Goal: Task Accomplishment & Management: Use online tool/utility

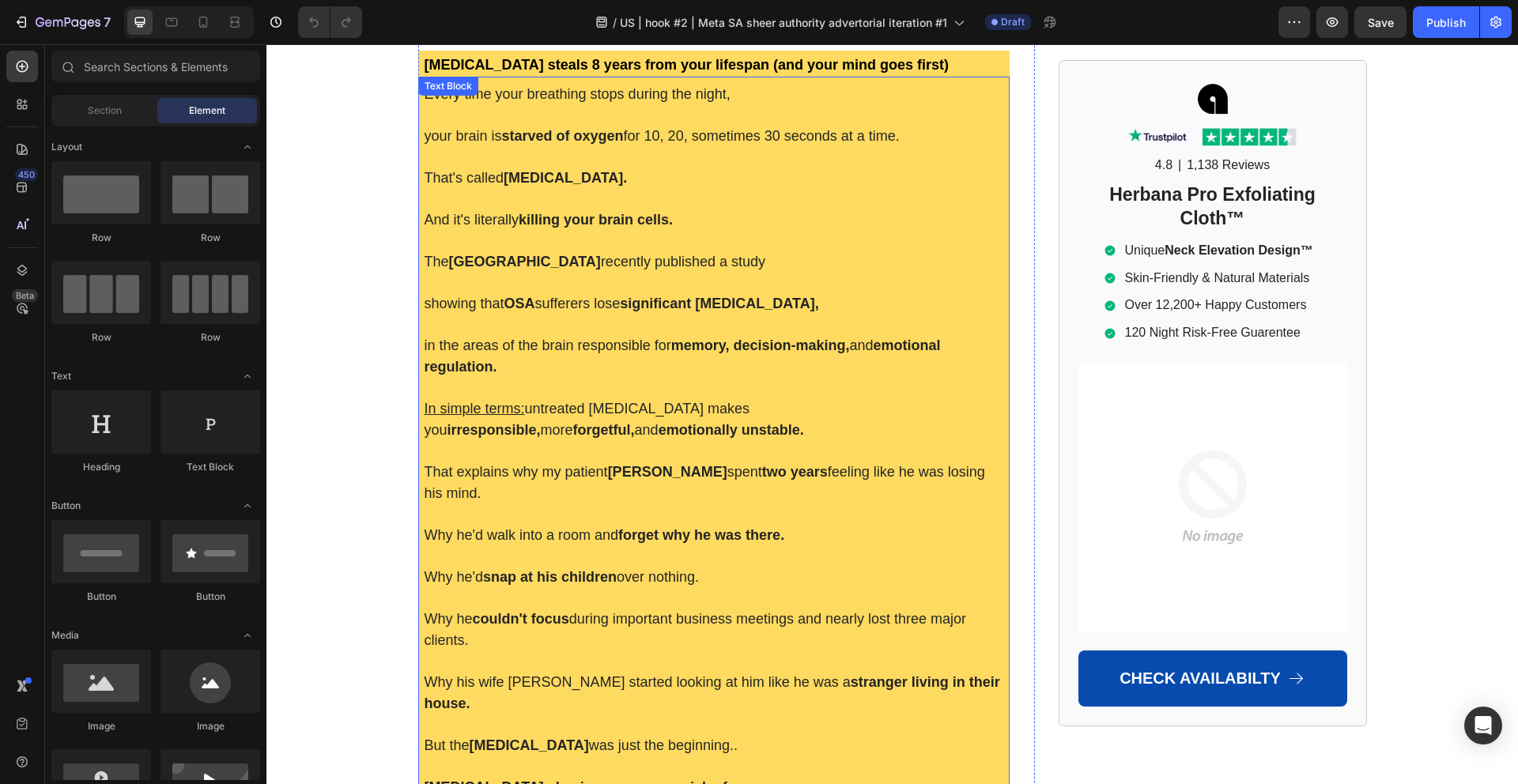
scroll to position [404, 0]
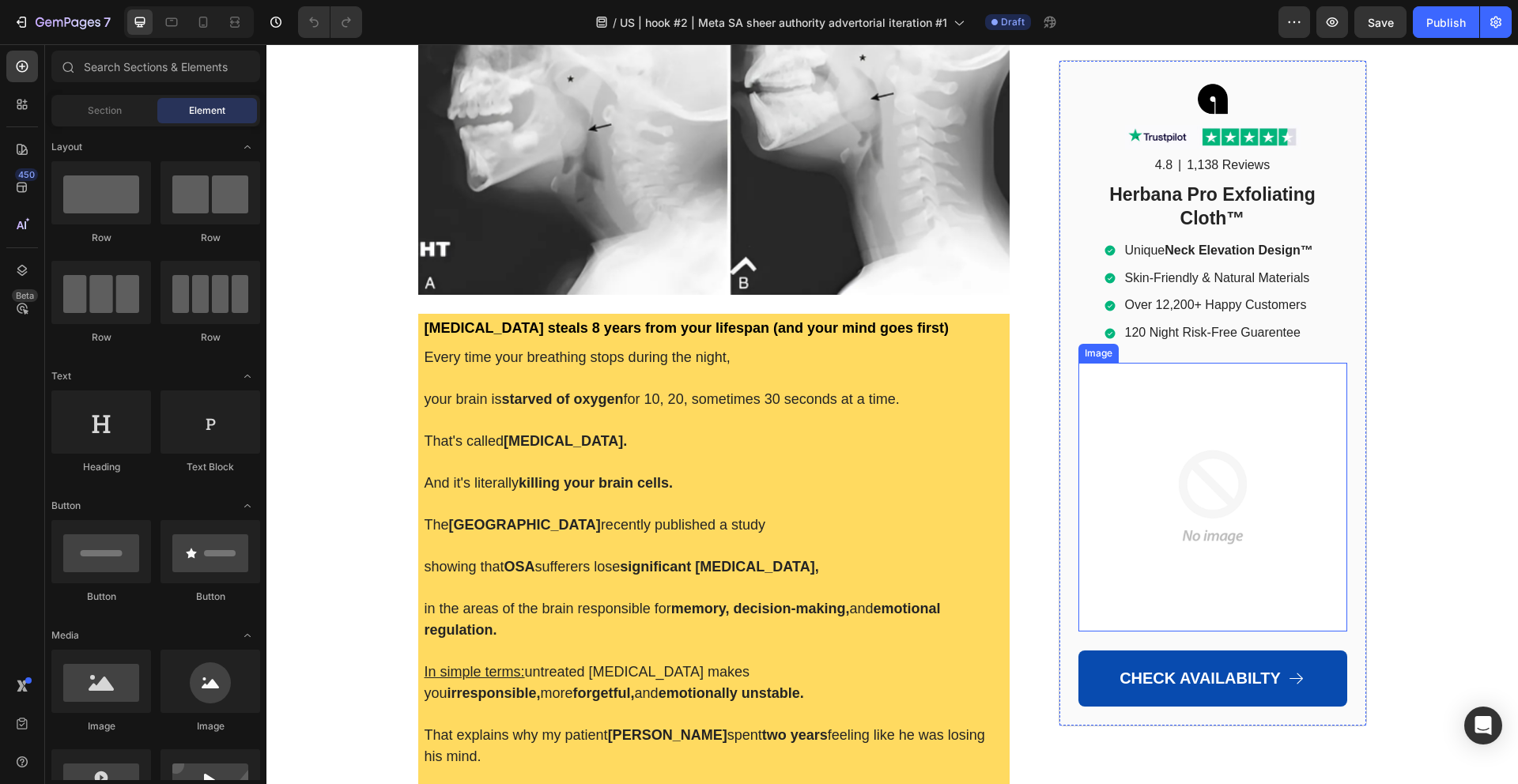
click at [1242, 498] on img at bounding box center [1213, 496] width 269 height 269
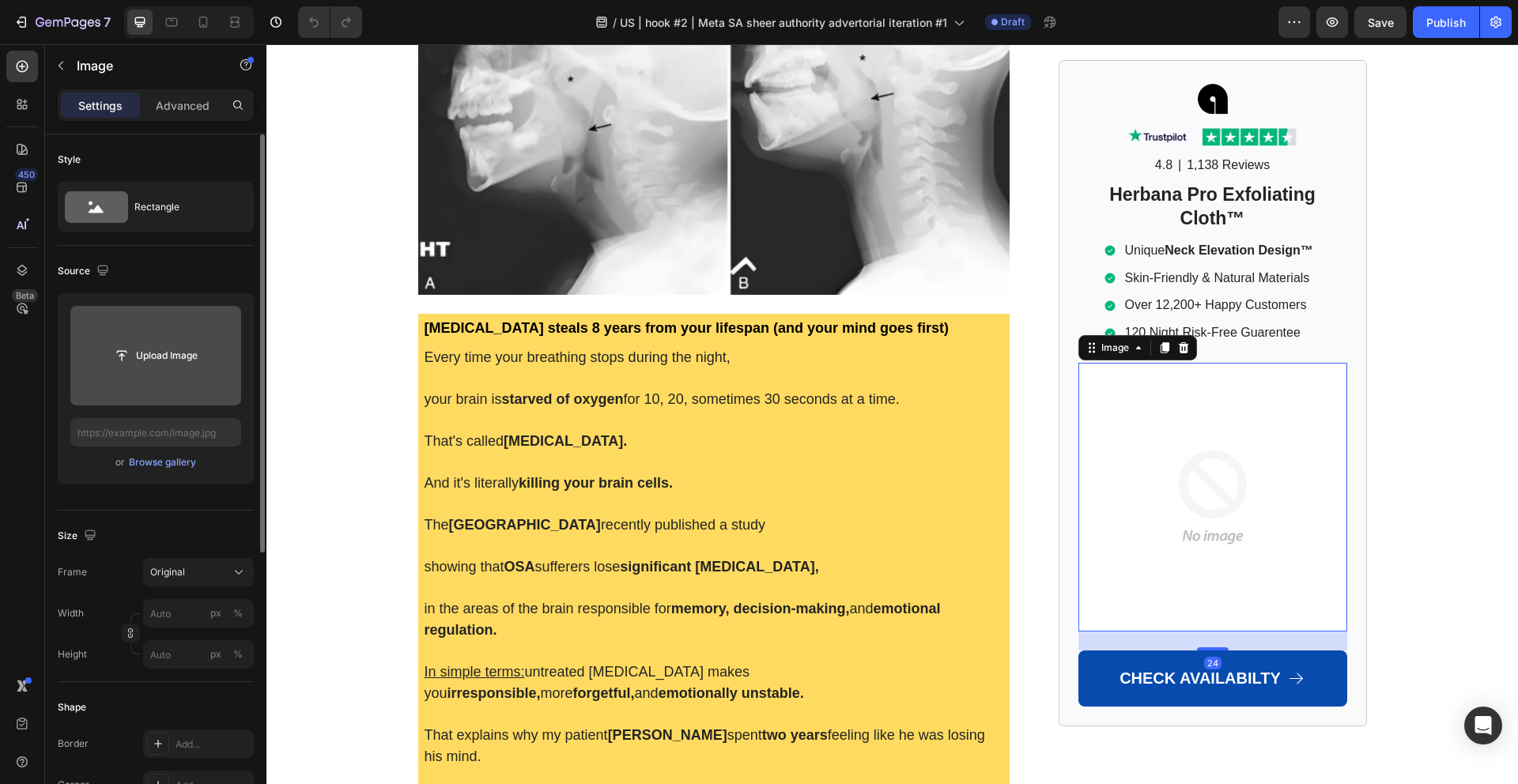
click at [168, 354] on input "file" at bounding box center [155, 355] width 109 height 27
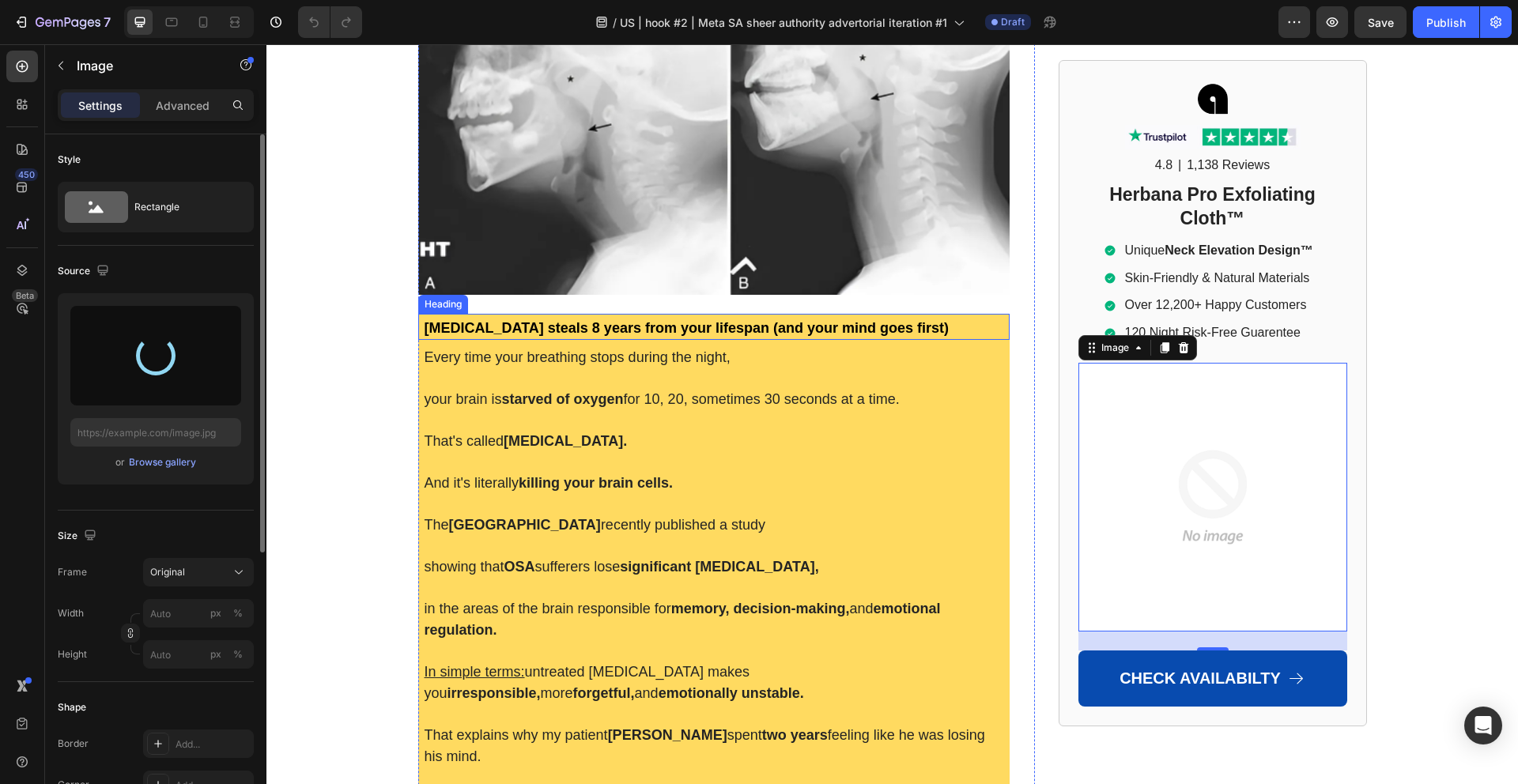
type input "[URL][DOMAIN_NAME]"
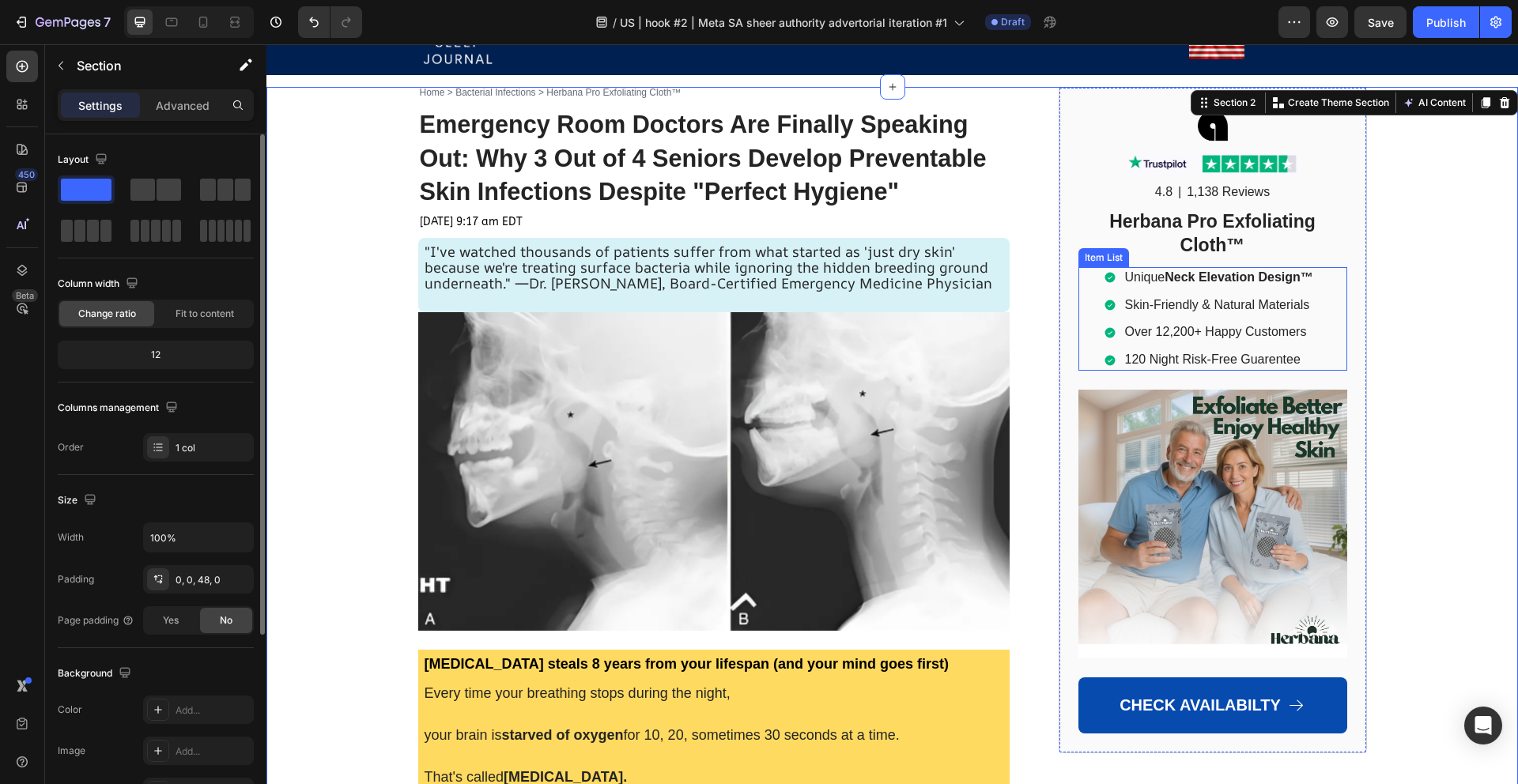
scroll to position [67, 0]
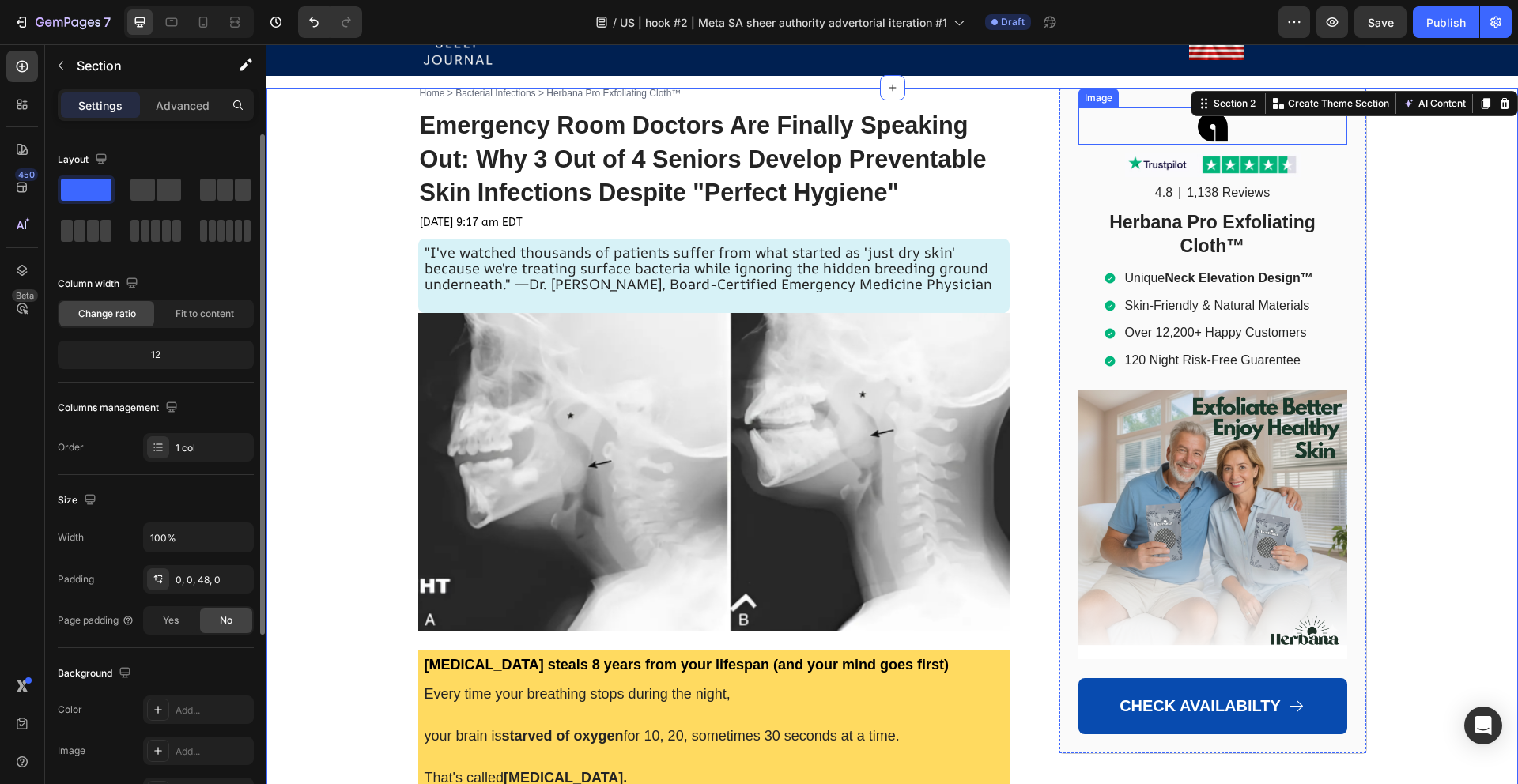
click at [1210, 135] on img at bounding box center [1213, 126] width 56 height 37
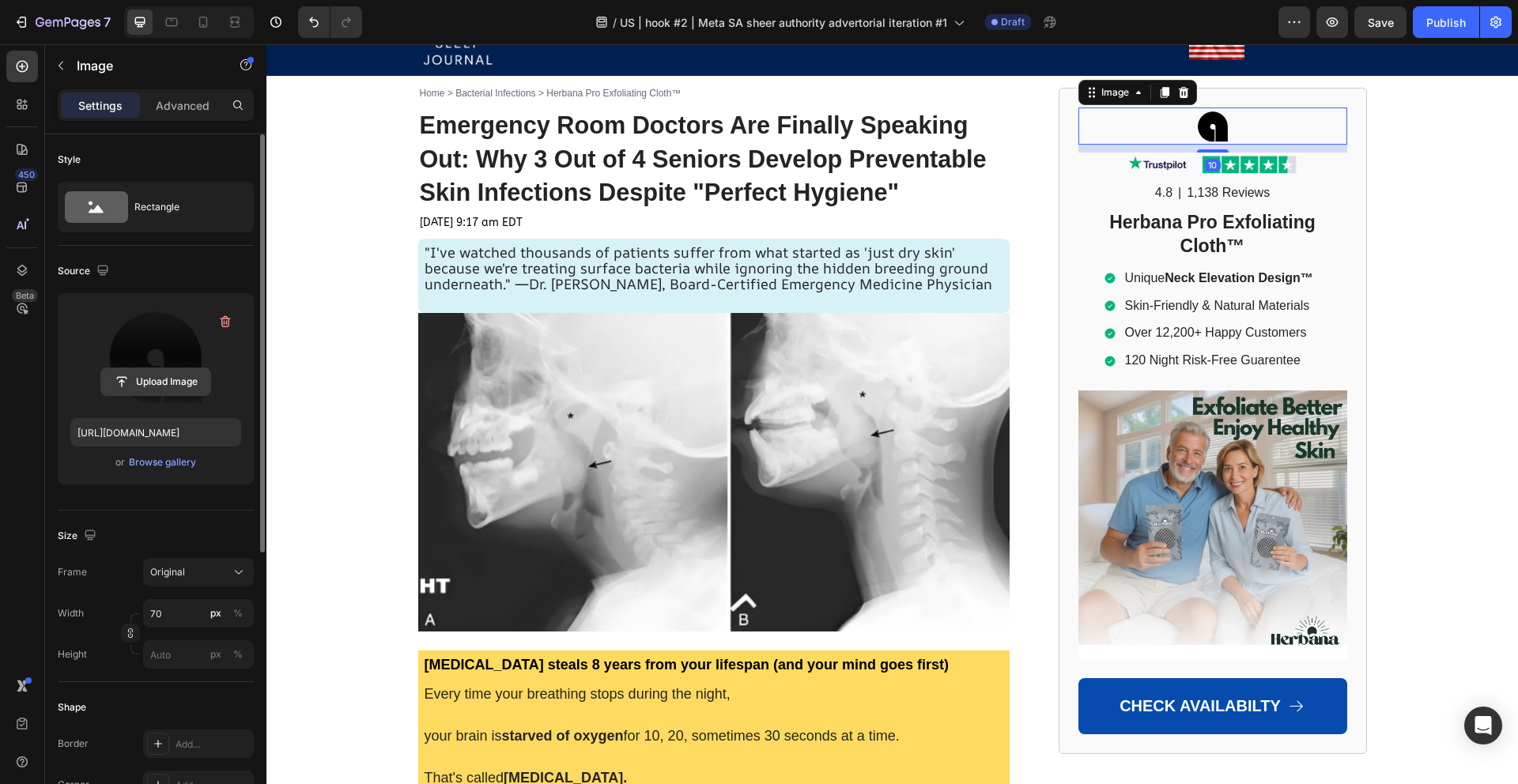
click at [159, 387] on input "file" at bounding box center [155, 381] width 109 height 27
type input "[URL][DOMAIN_NAME]"
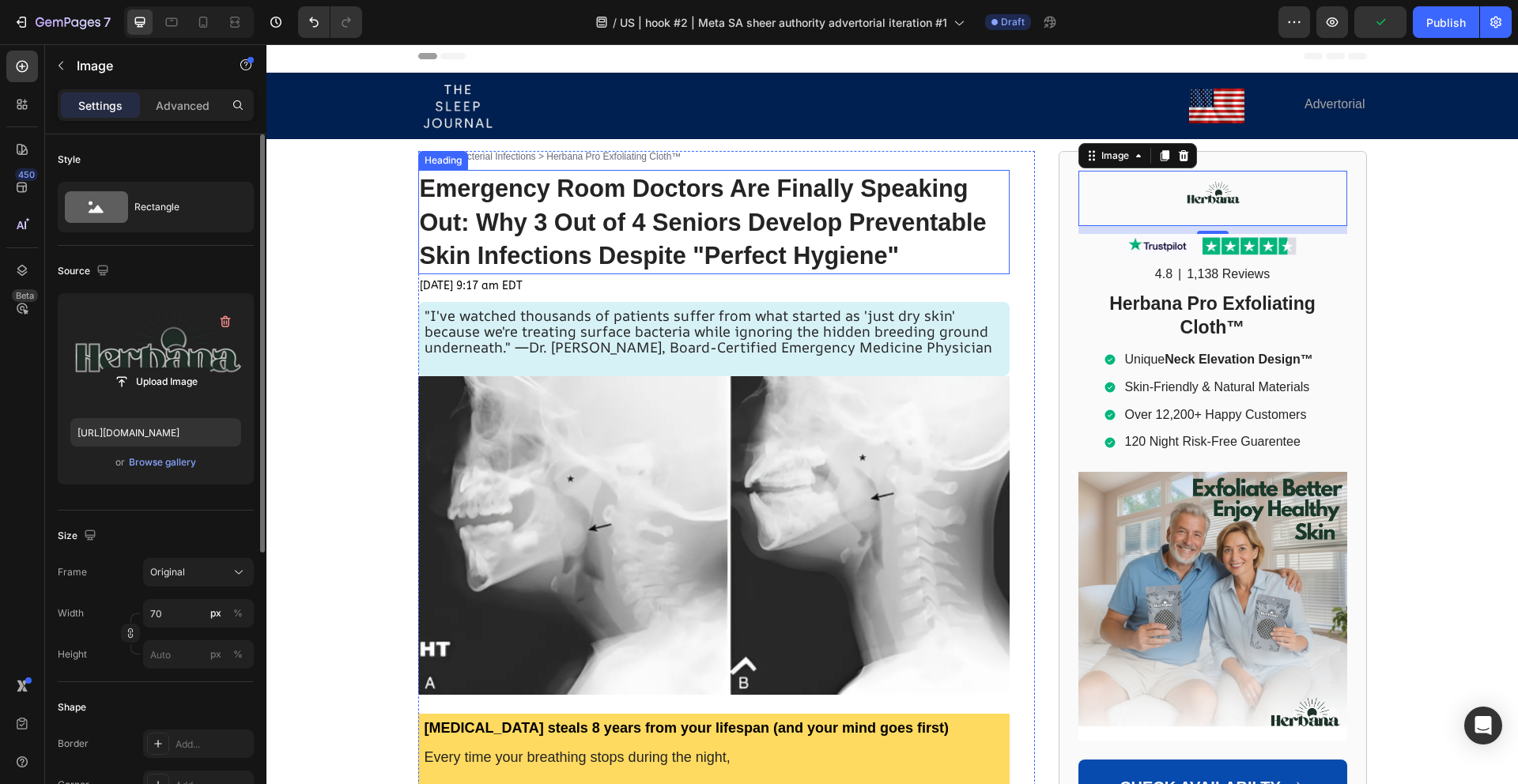
scroll to position [0, 0]
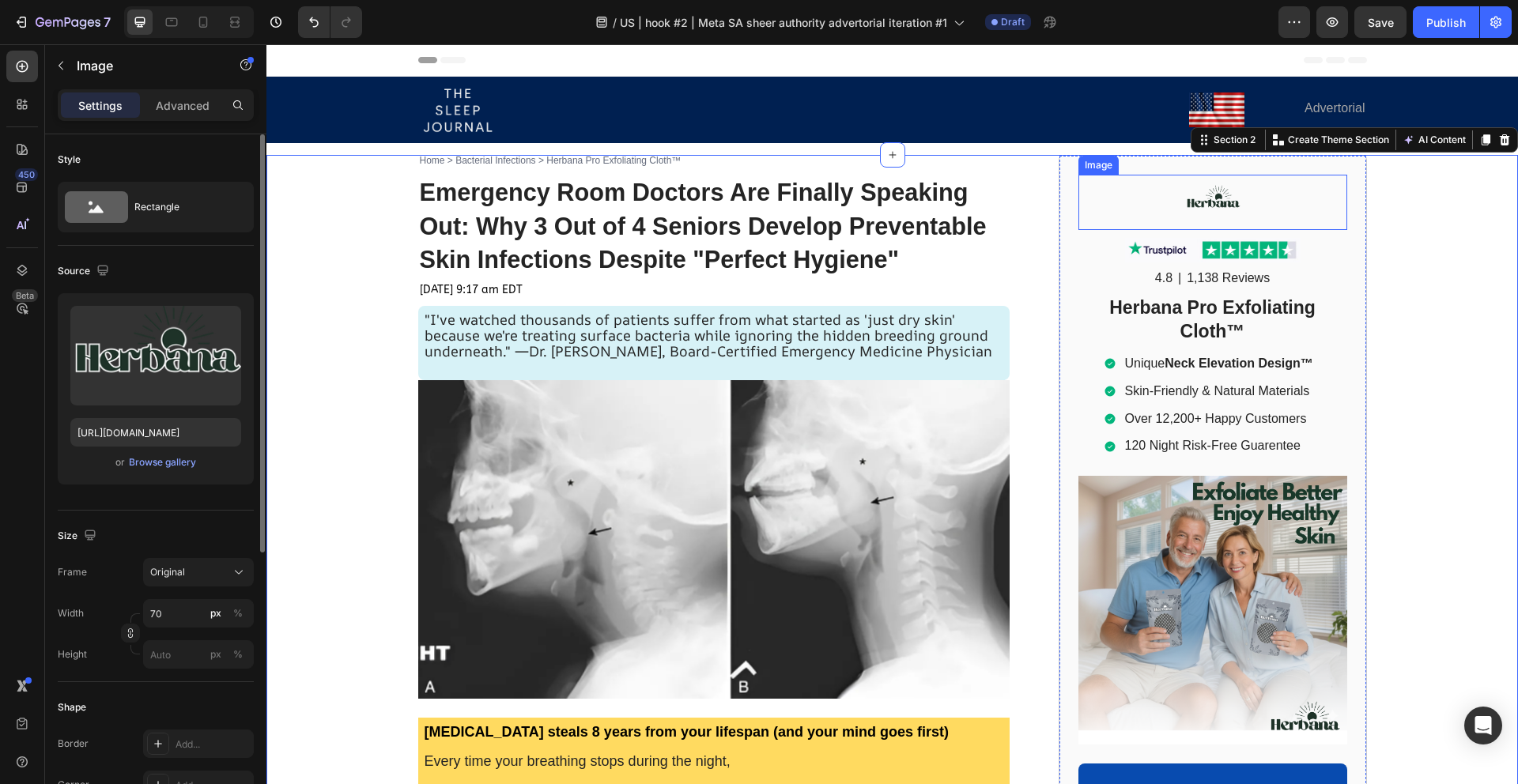
click at [1229, 210] on img at bounding box center [1213, 202] width 56 height 55
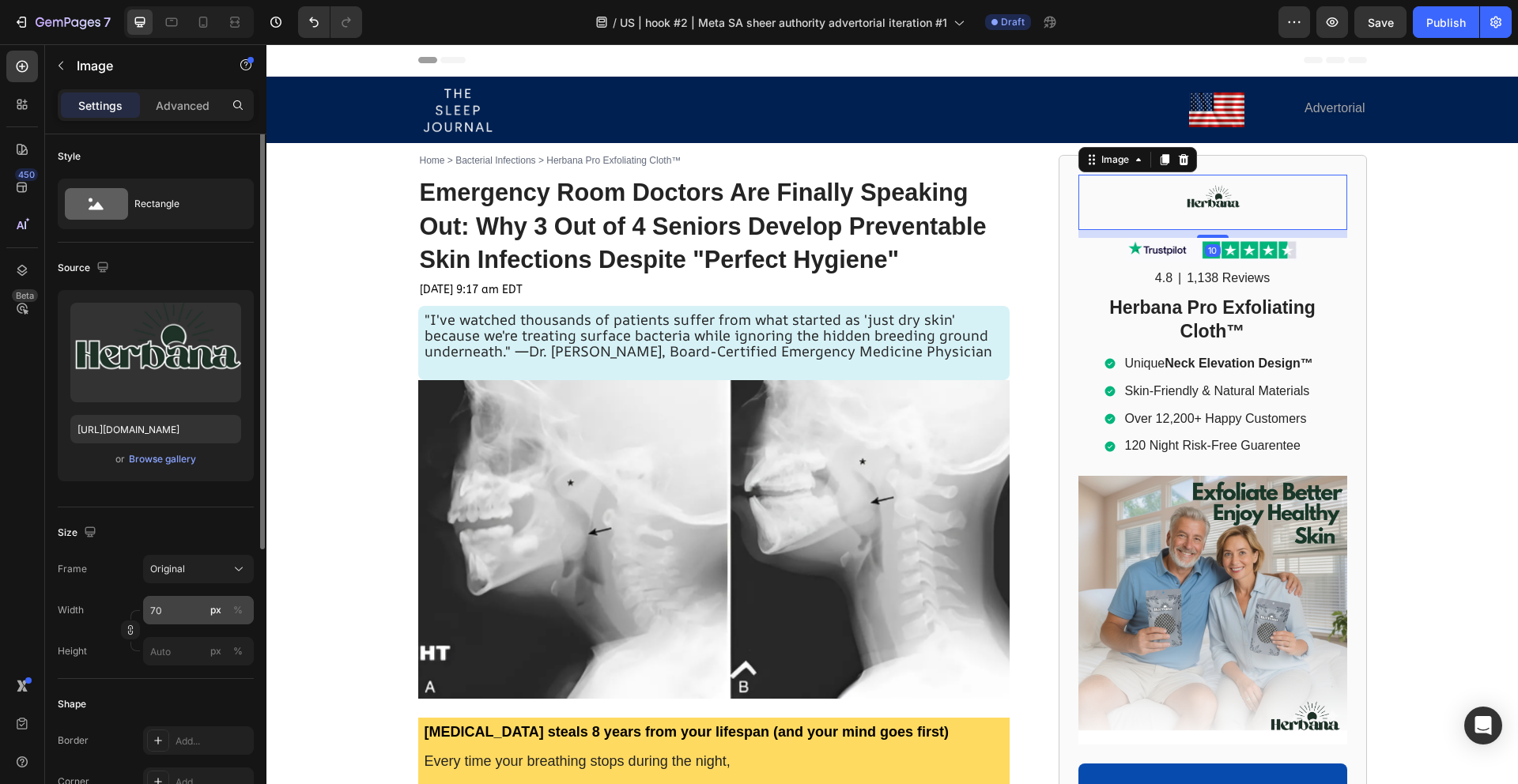
scroll to position [14, 0]
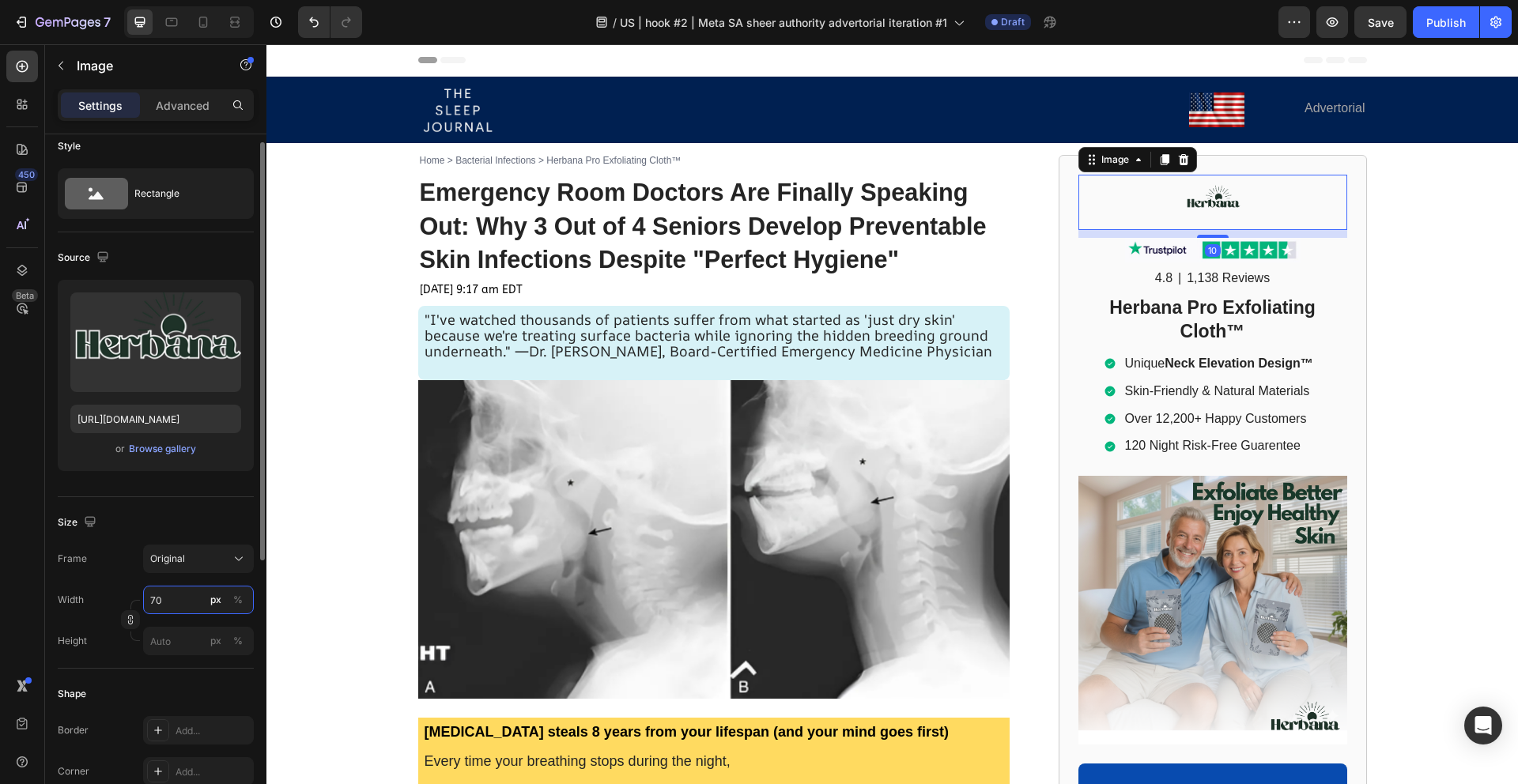
click at [173, 594] on input "70" at bounding box center [199, 599] width 111 height 29
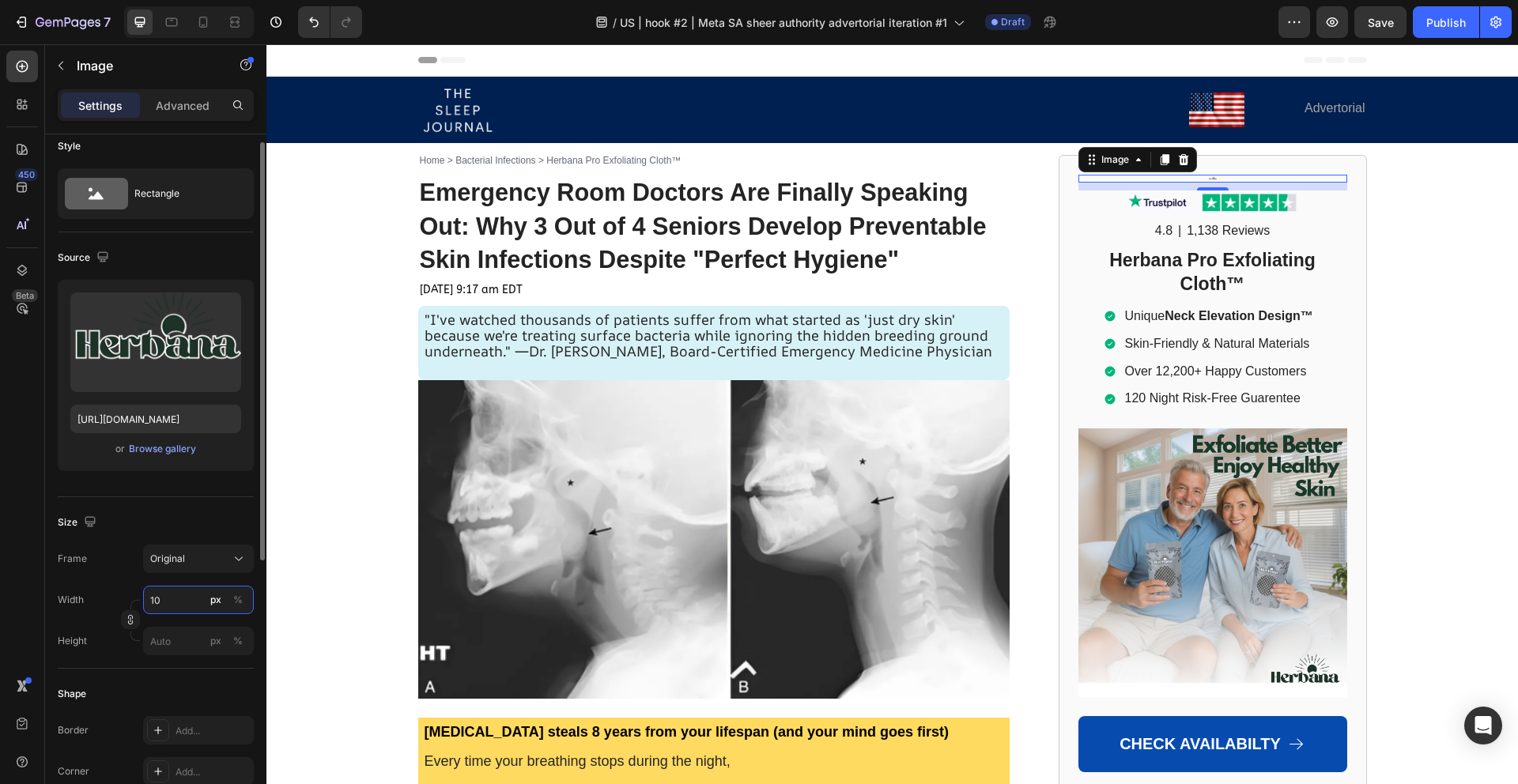
type input "1"
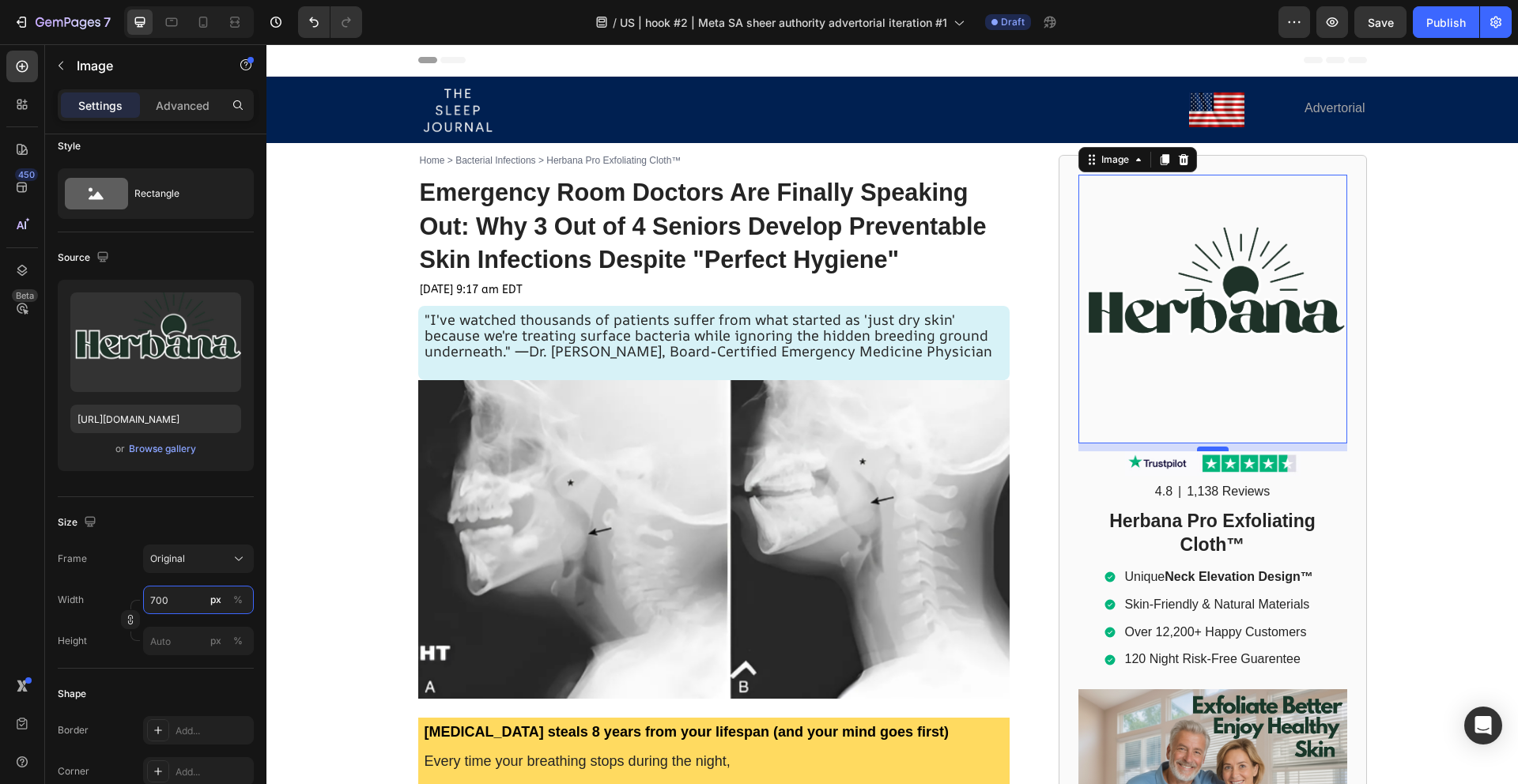
type input "700"
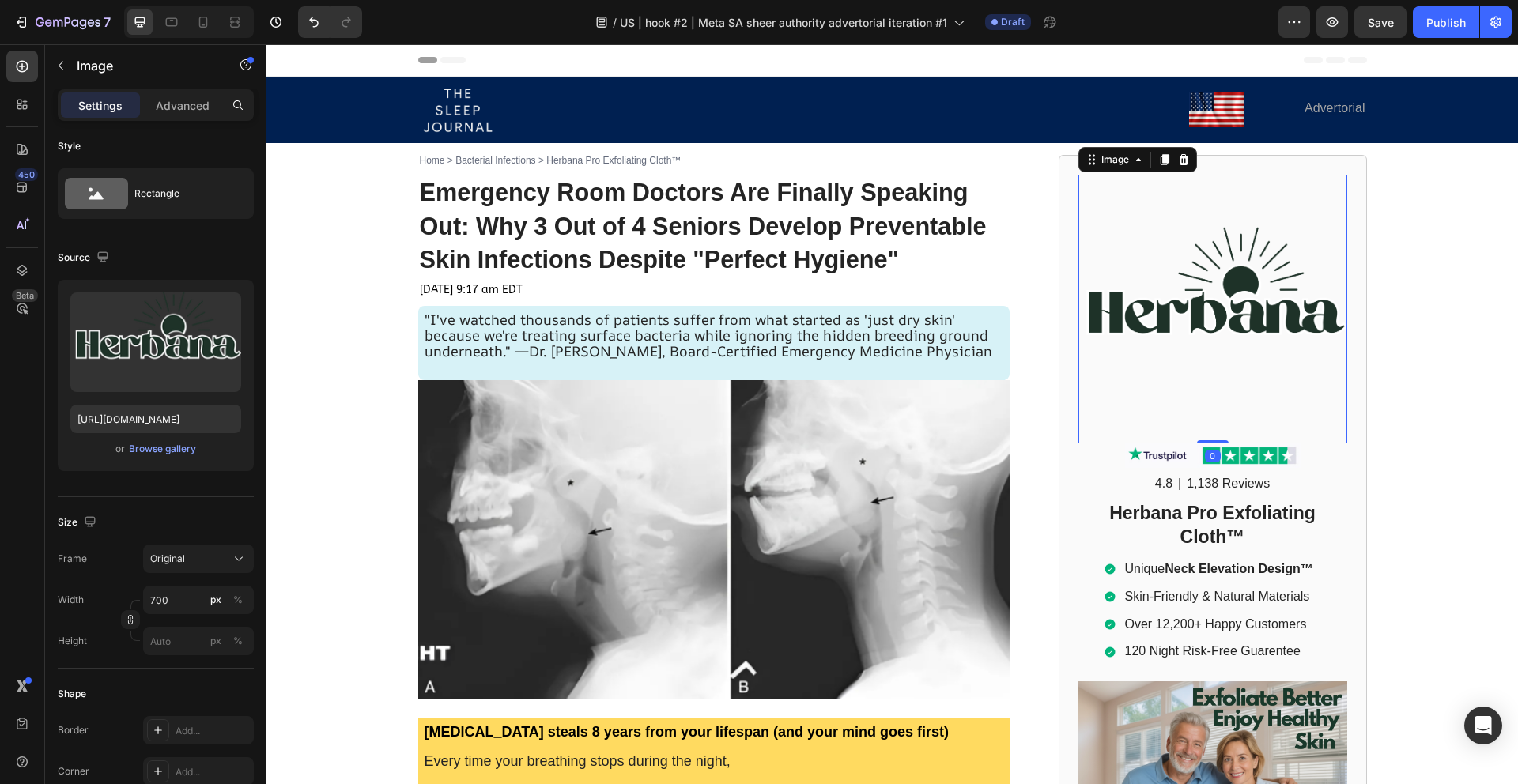
drag, startPoint x: 1216, startPoint y: 447, endPoint x: 1214, endPoint y: 434, distance: 13.2
click at [1216, 434] on div "Image 0" at bounding box center [1213, 309] width 269 height 269
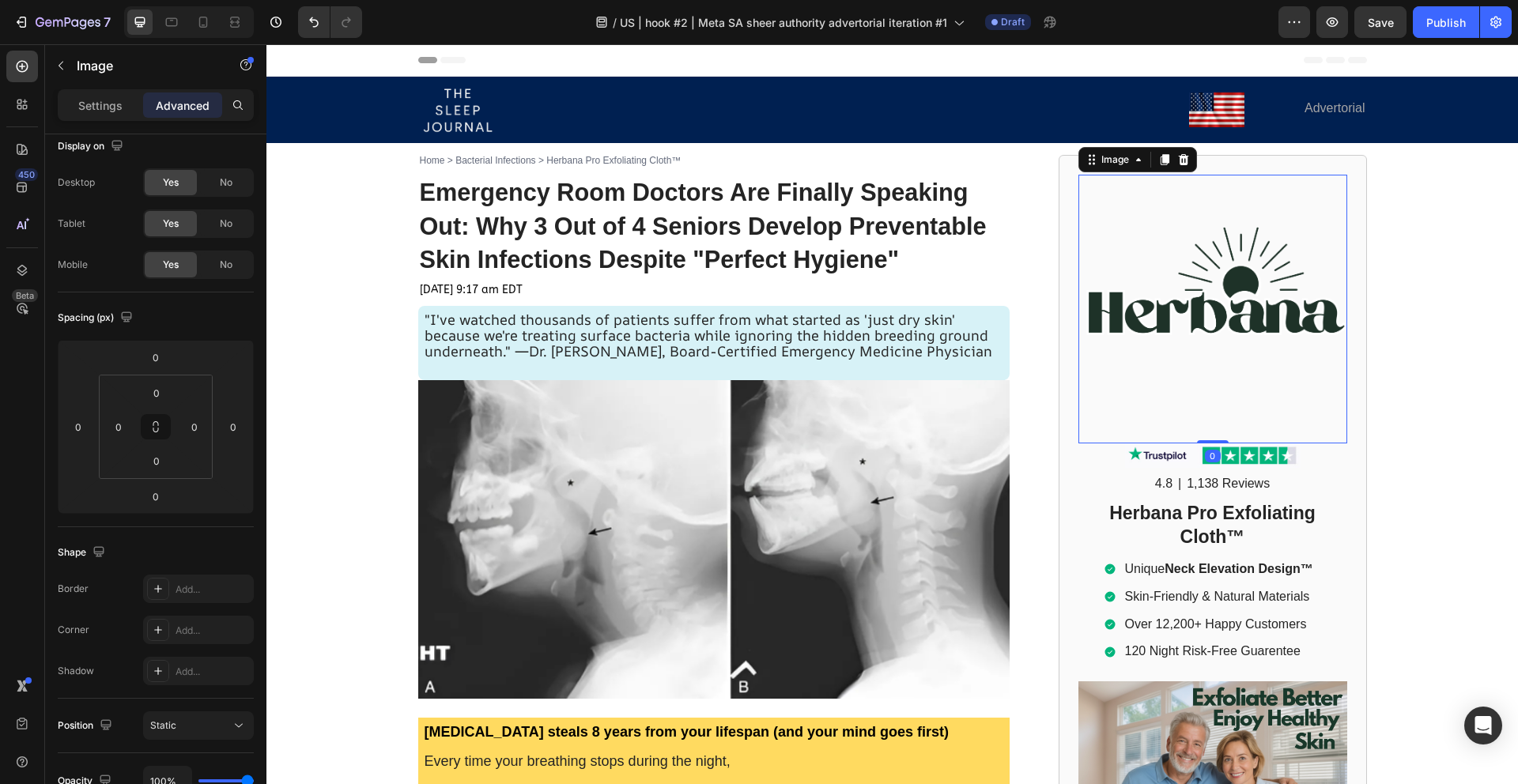
click at [1152, 288] on img at bounding box center [1213, 309] width 269 height 269
click at [106, 112] on p "Settings" at bounding box center [101, 105] width 44 height 17
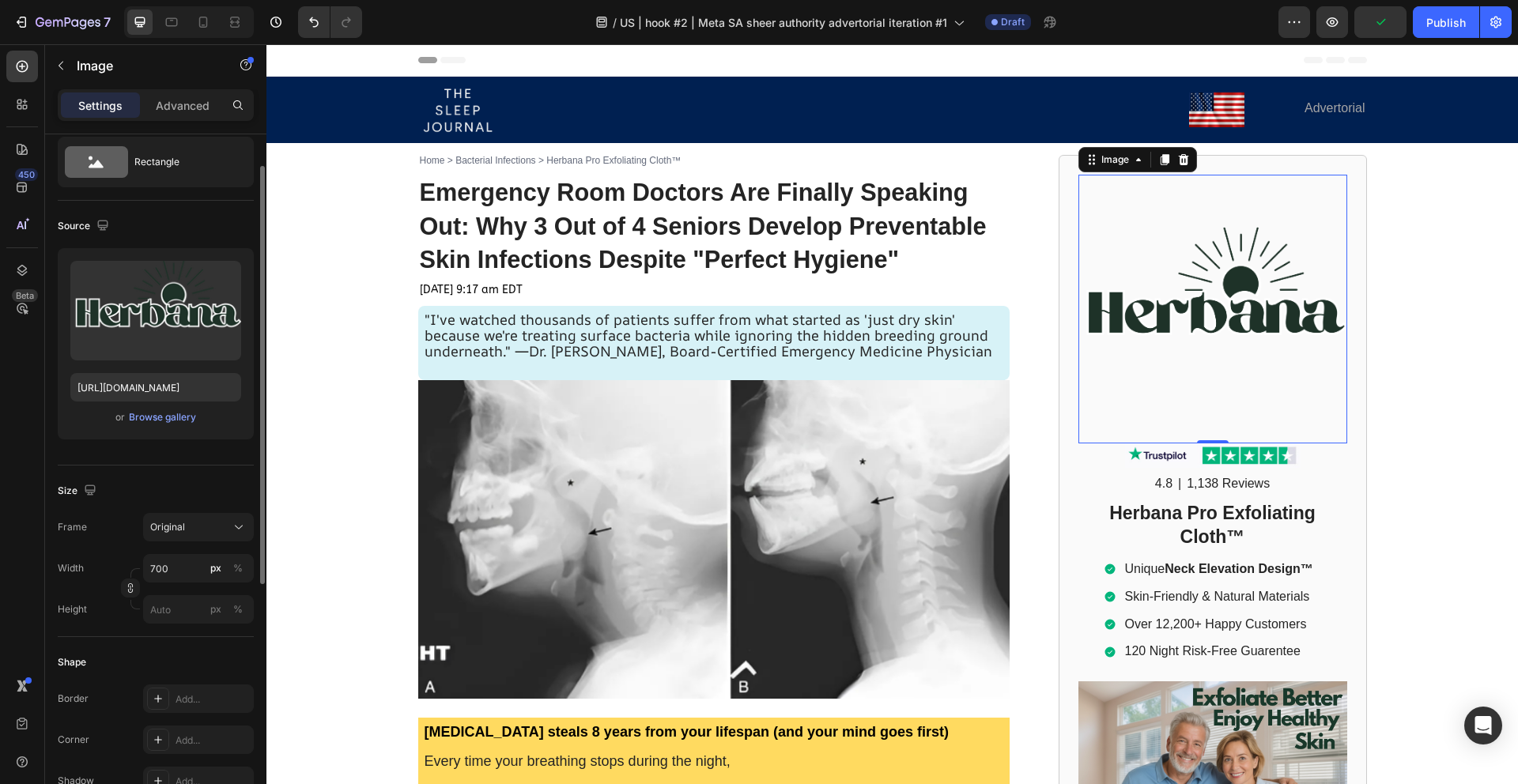
scroll to position [48, 0]
click at [183, 572] on input "700" at bounding box center [199, 565] width 111 height 29
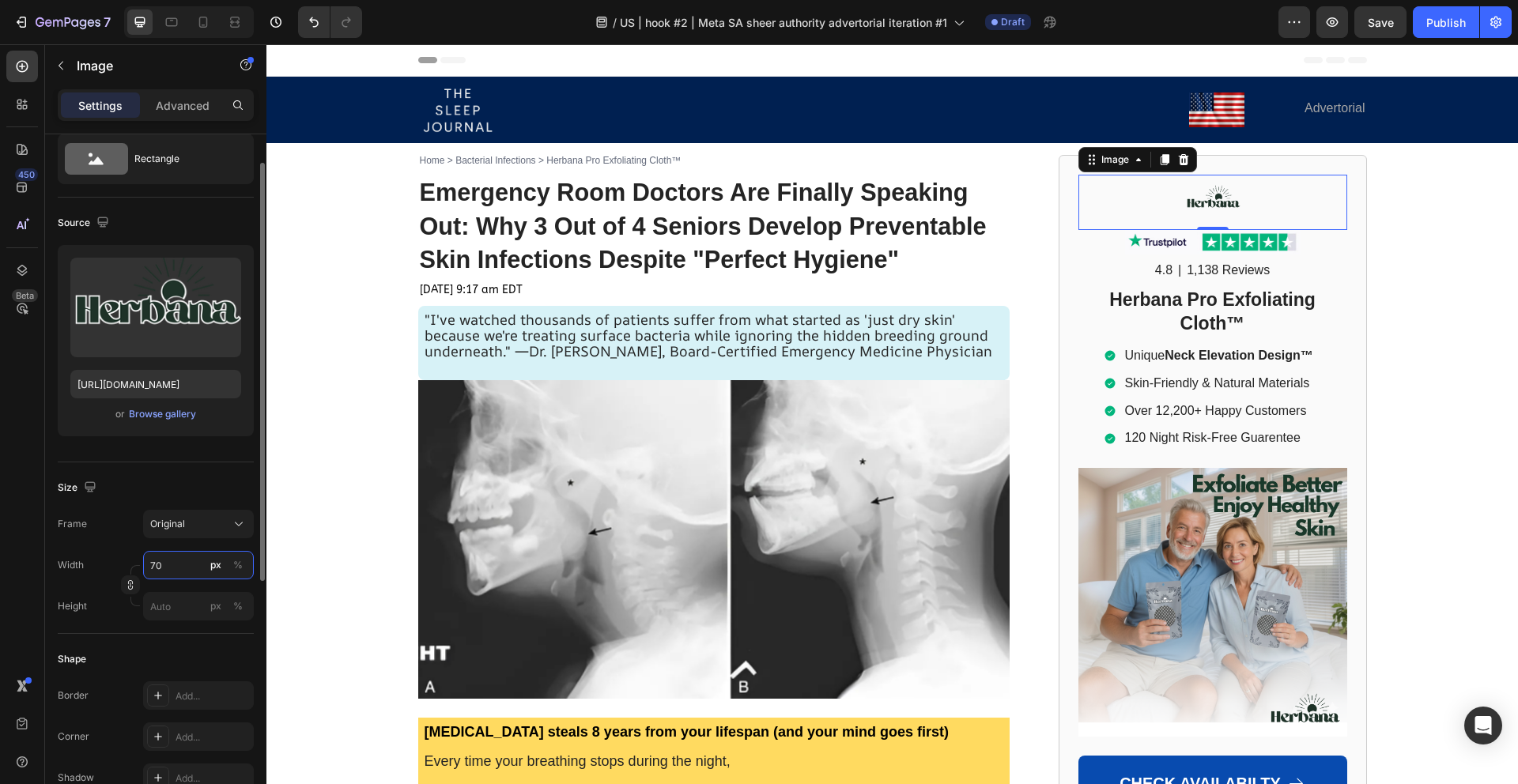
type input "7"
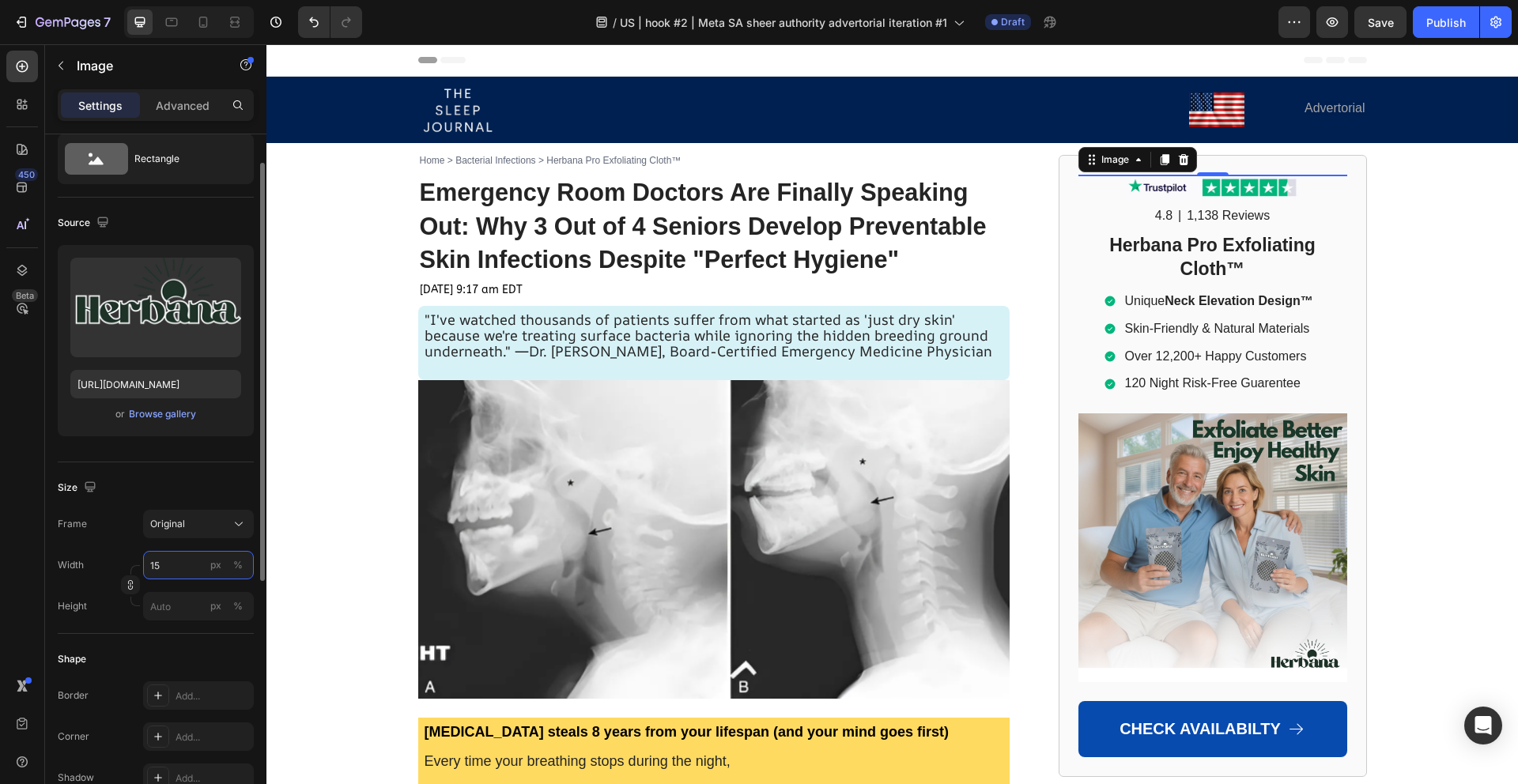
type input "150"
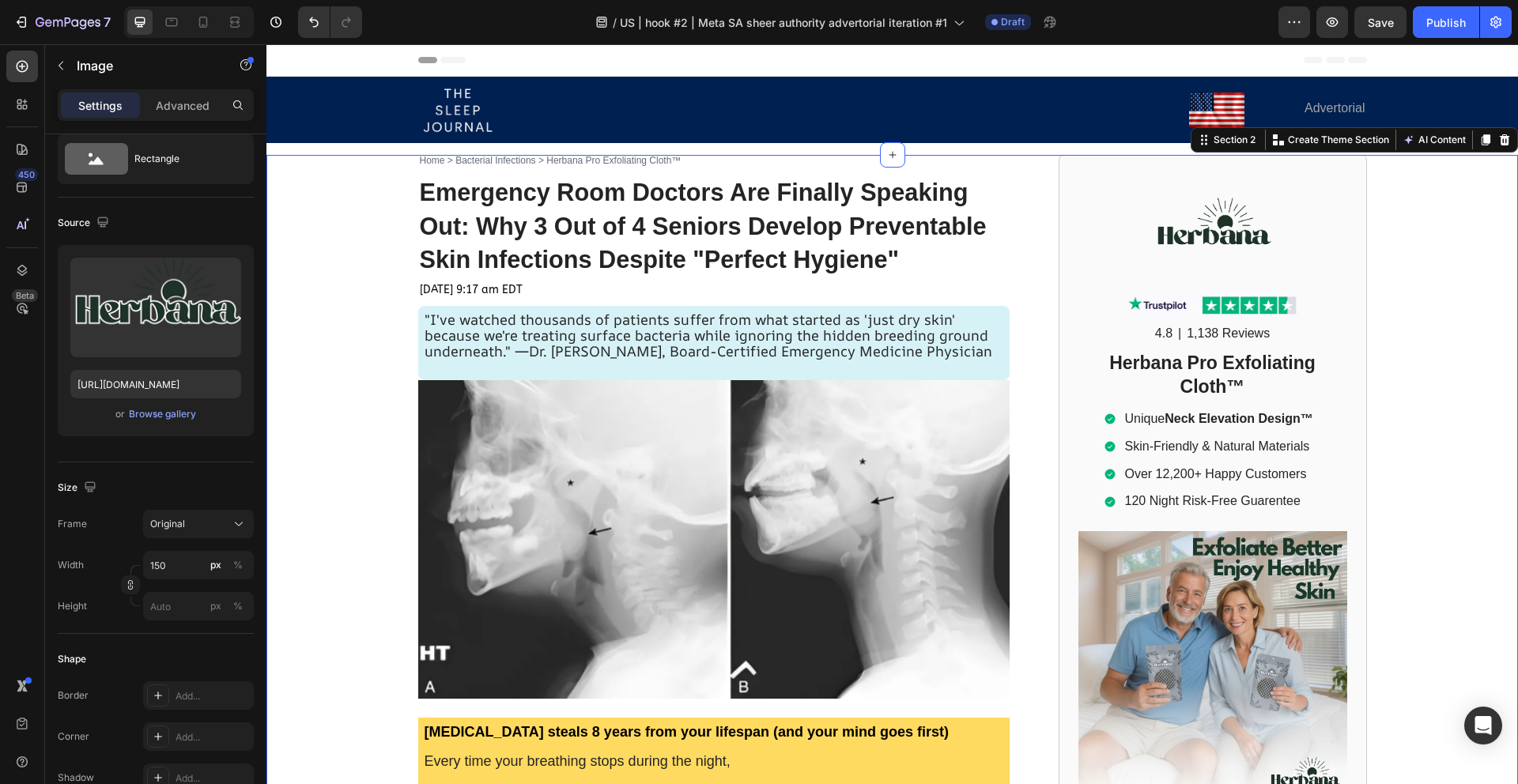
scroll to position [0, 0]
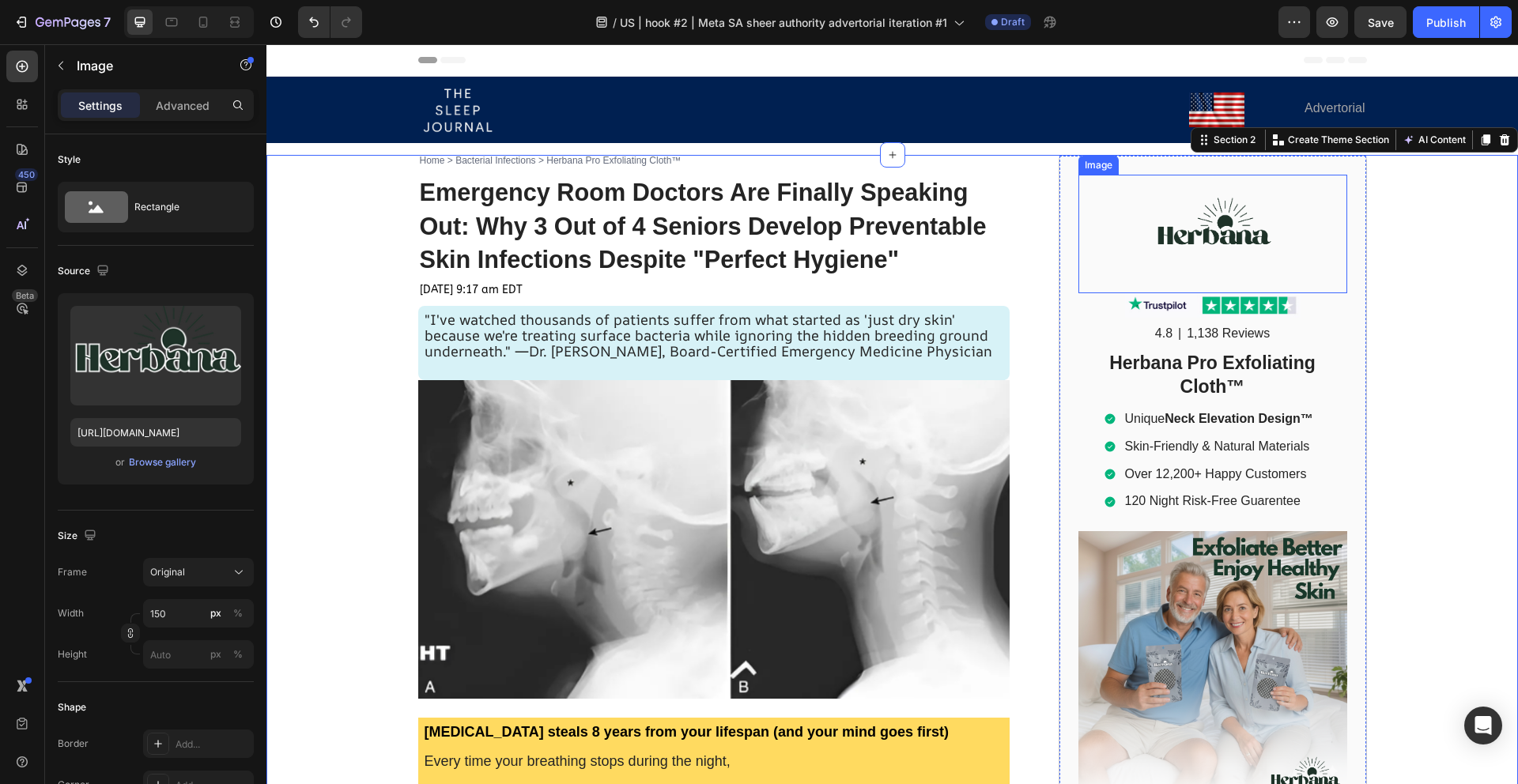
click at [1216, 232] on img at bounding box center [1213, 234] width 118 height 118
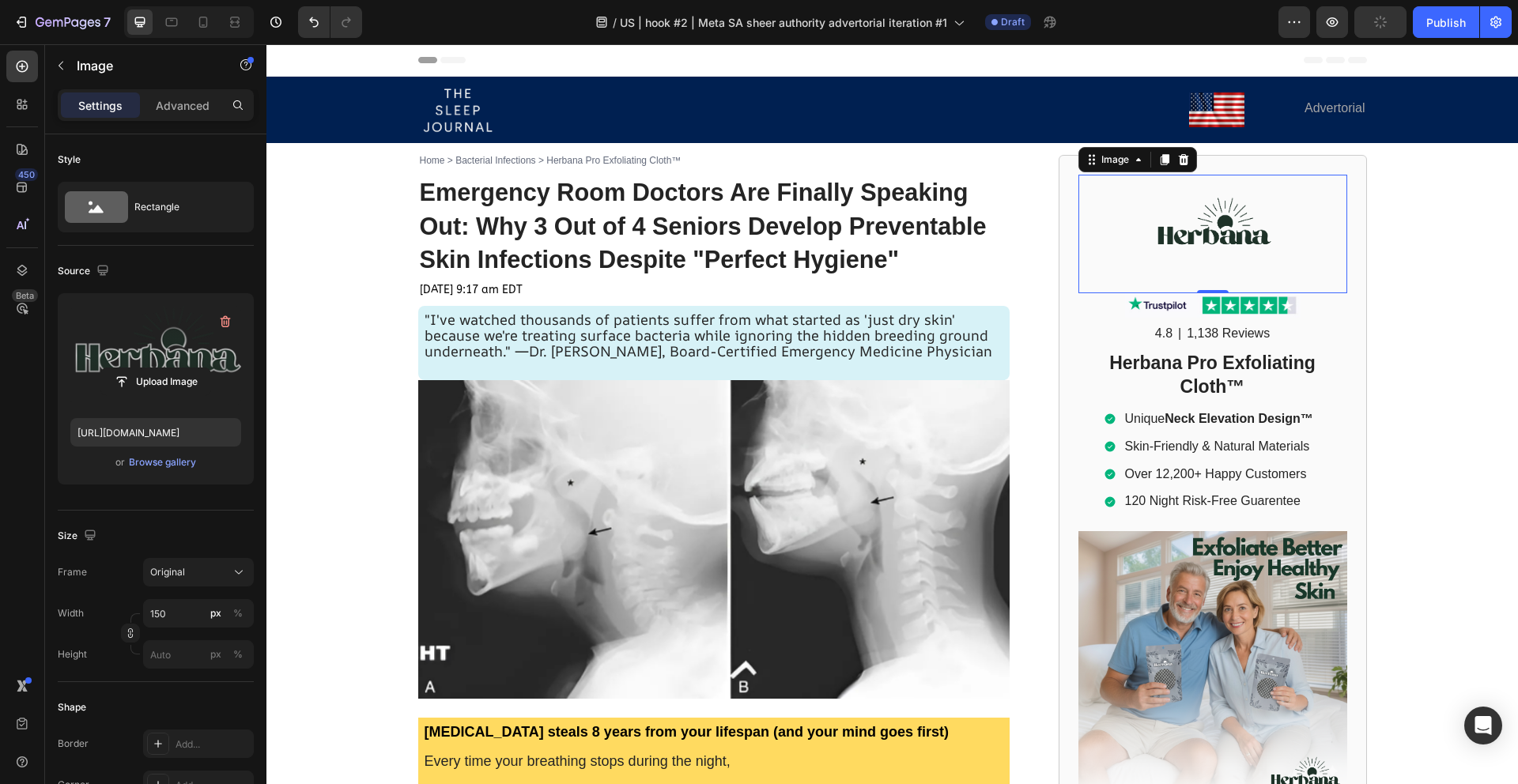
click at [188, 361] on label at bounding box center [155, 356] width 171 height 100
click at [188, 368] on input "file" at bounding box center [155, 381] width 109 height 27
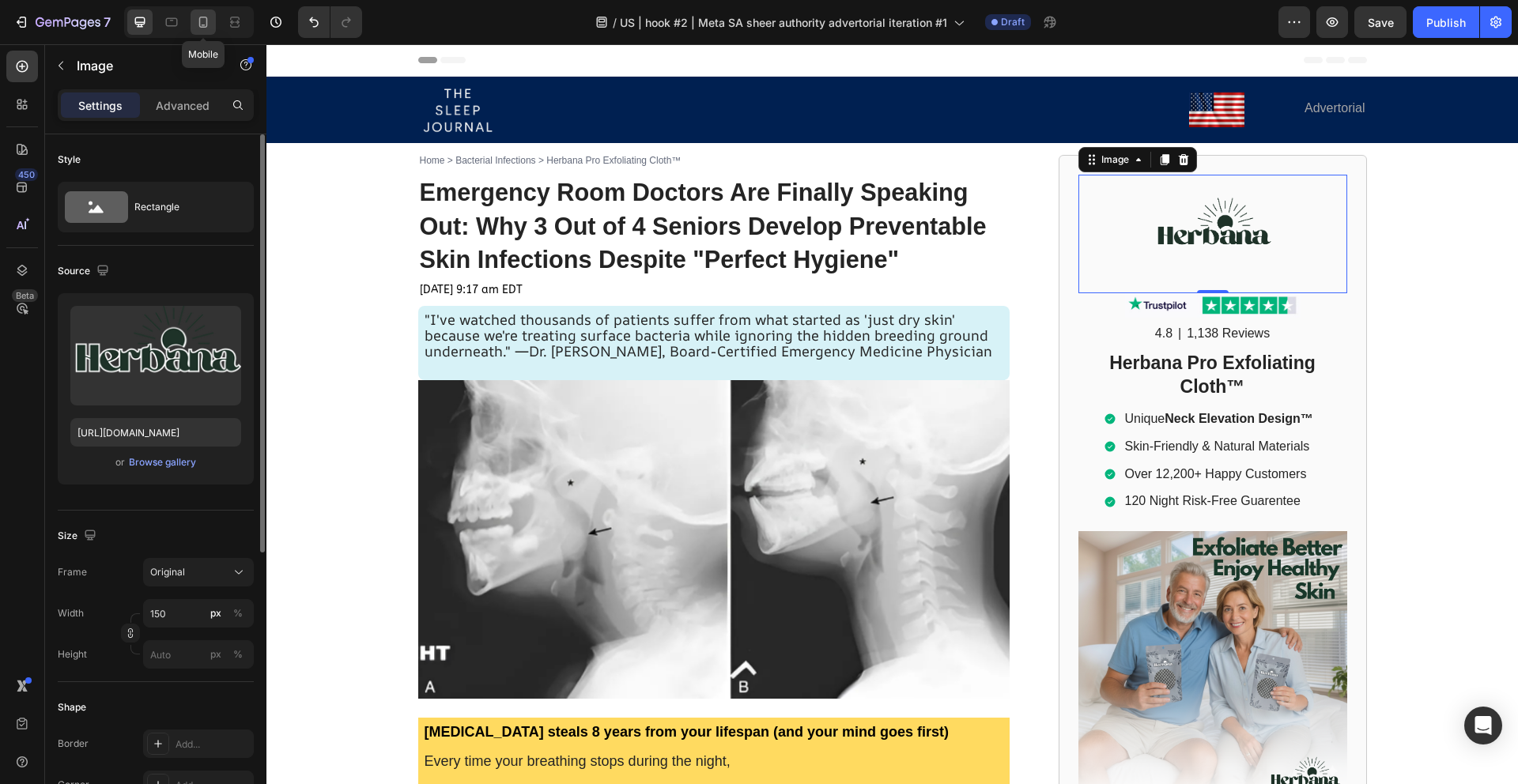
click at [196, 19] on icon at bounding box center [203, 21] width 16 height 16
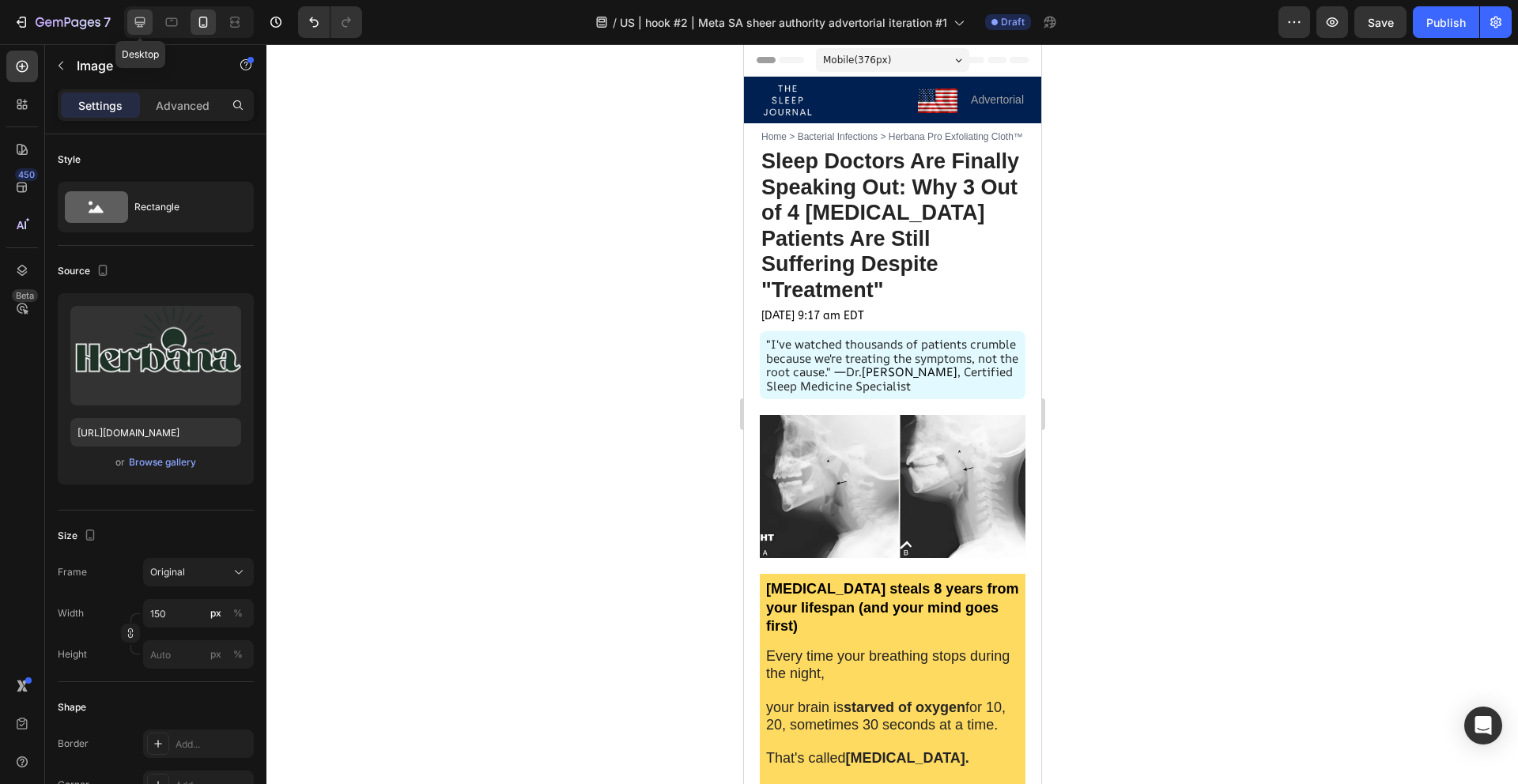
click at [142, 25] on icon at bounding box center [140, 22] width 10 height 10
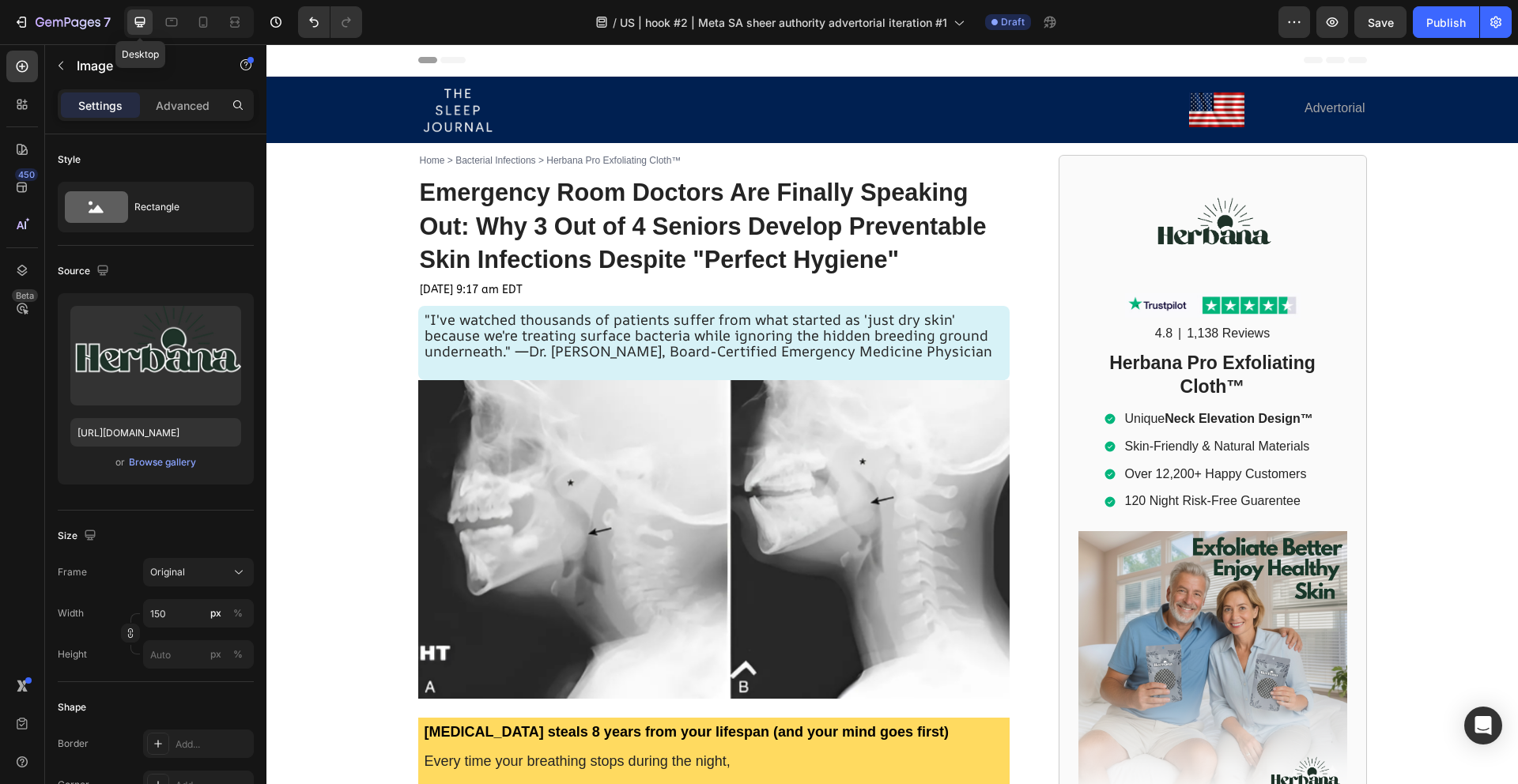
scroll to position [75, 0]
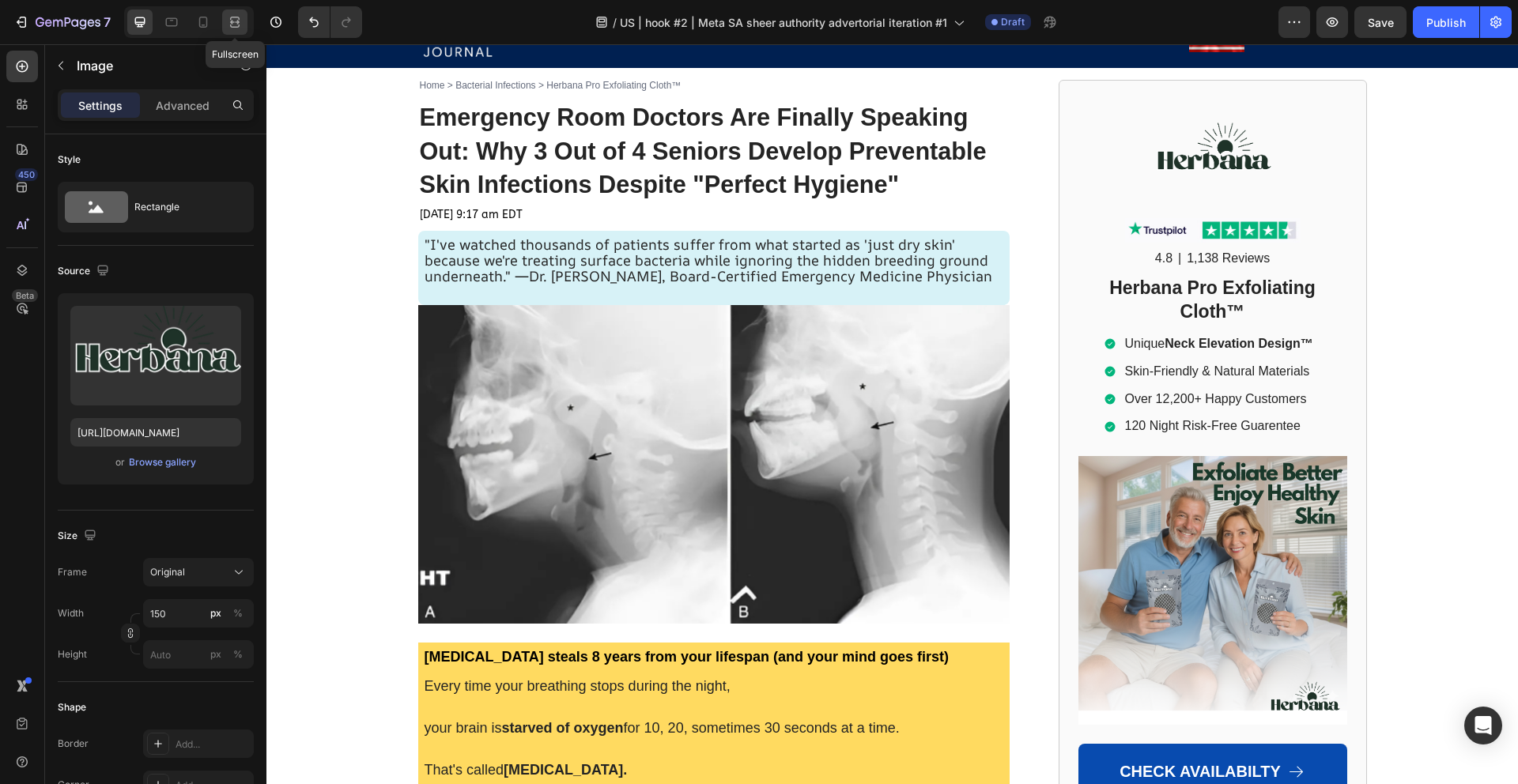
click at [231, 19] on icon at bounding box center [234, 21] width 16 height 16
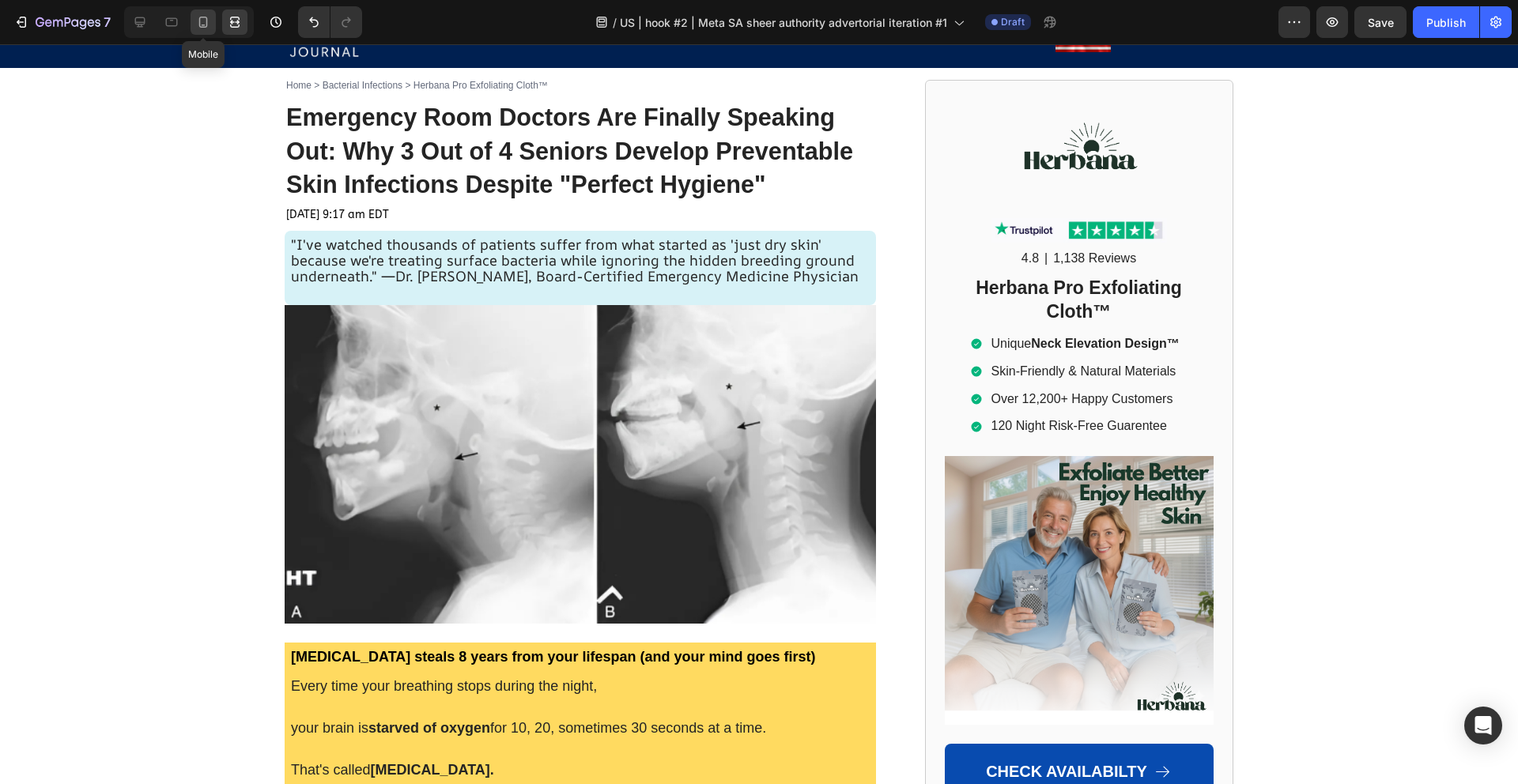
click at [199, 24] on icon at bounding box center [203, 22] width 8 height 11
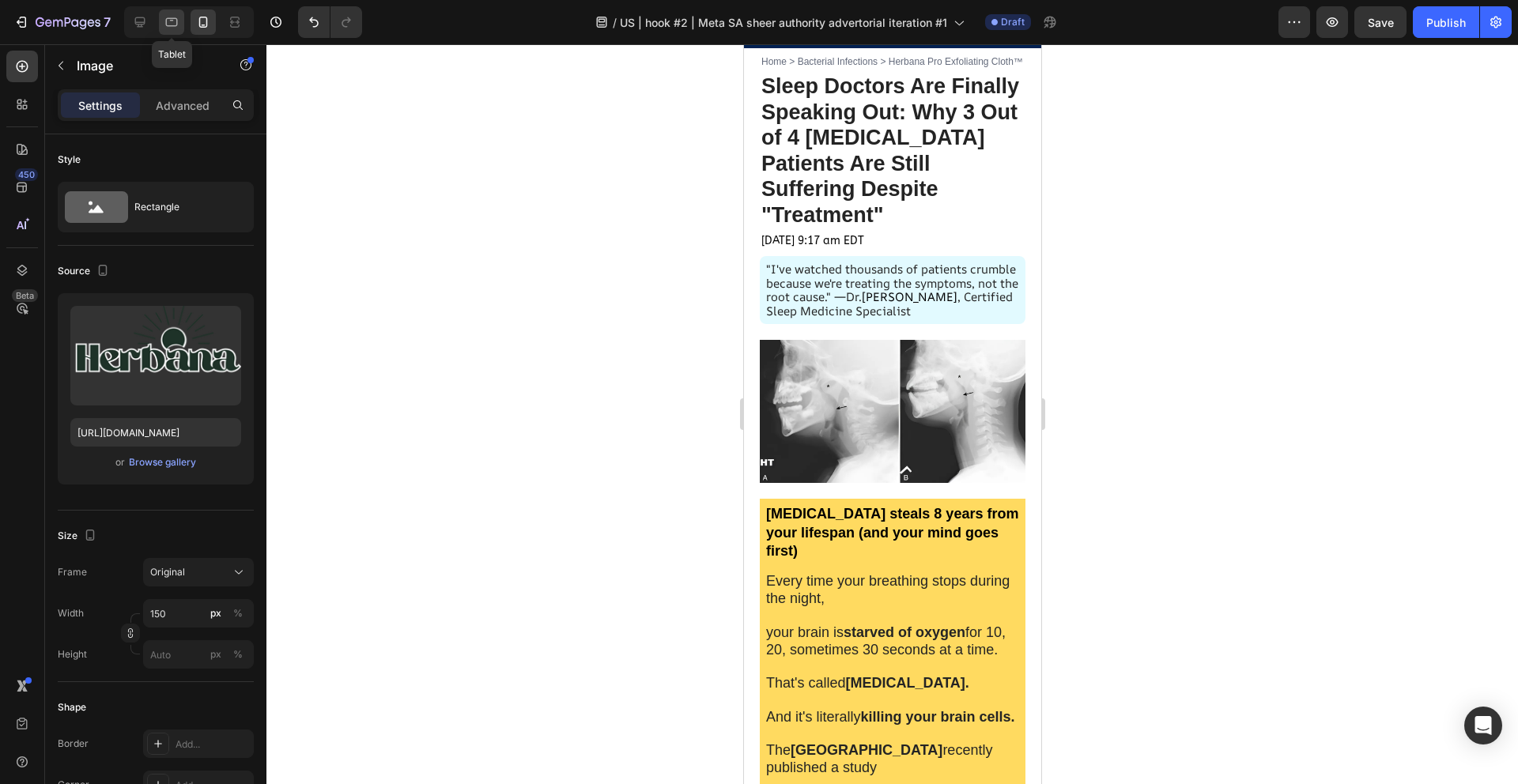
click at [173, 25] on icon at bounding box center [172, 22] width 12 height 8
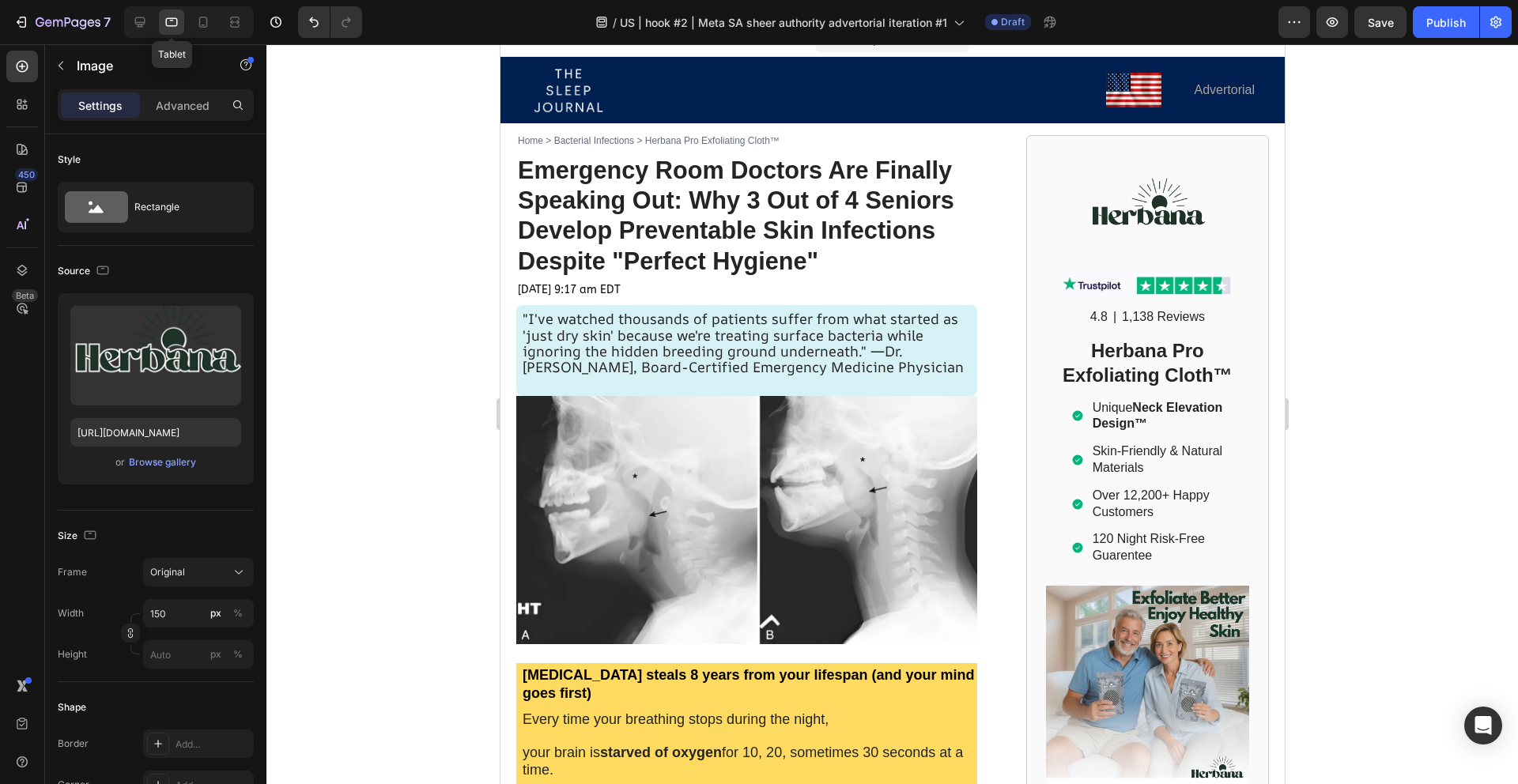
scroll to position [75, 0]
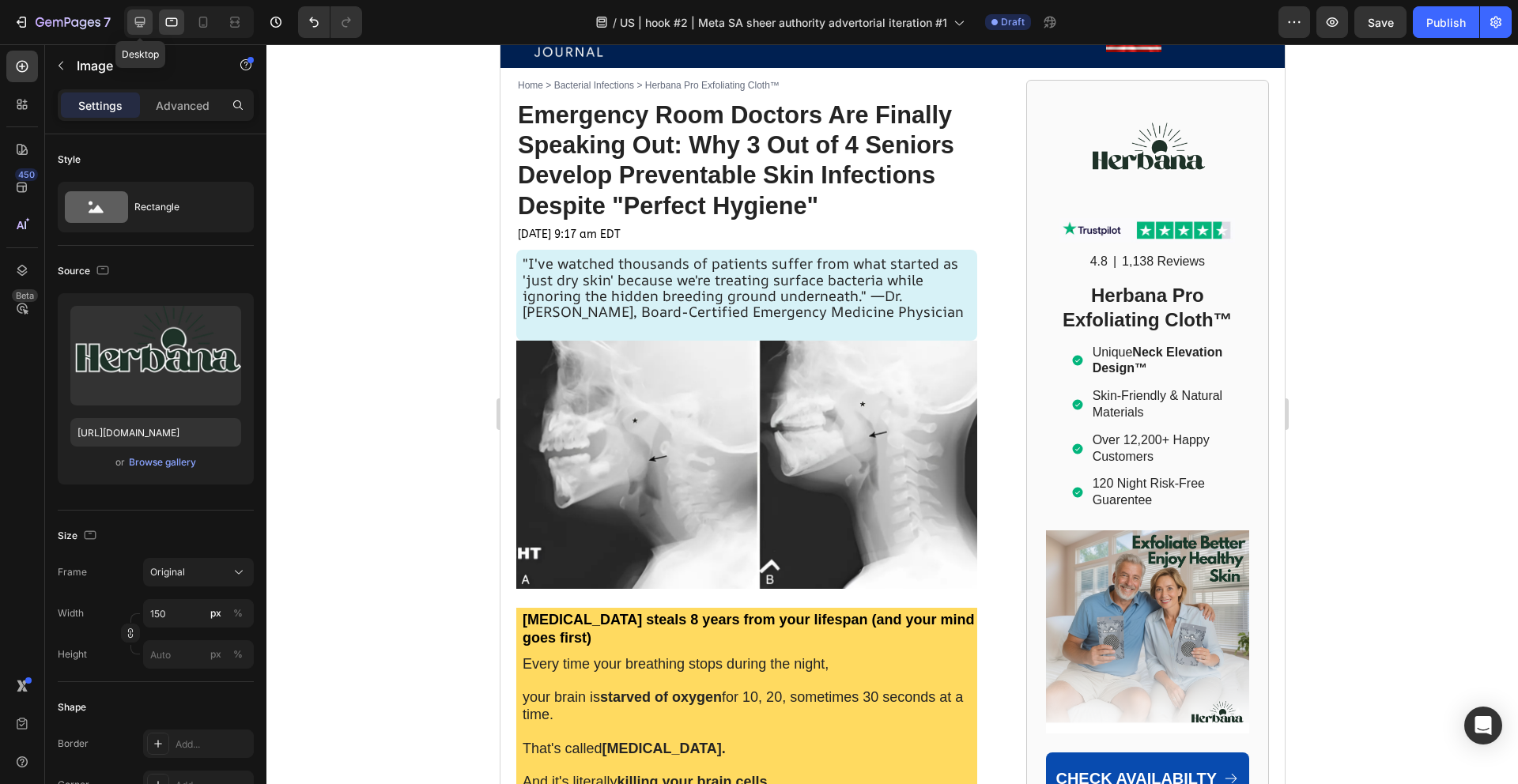
click at [138, 27] on icon at bounding box center [140, 21] width 16 height 16
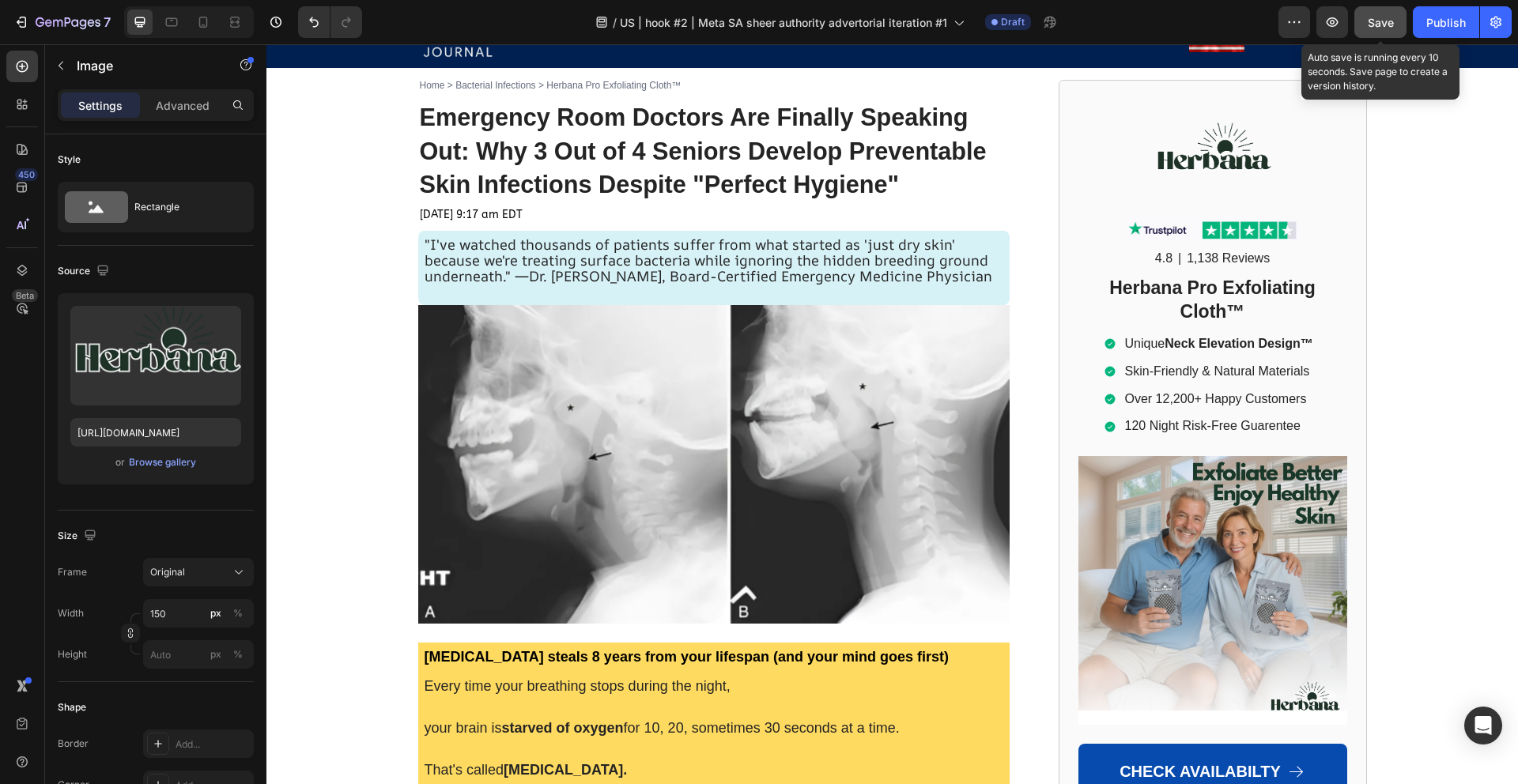
click at [1372, 22] on span "Save" at bounding box center [1381, 22] width 26 height 14
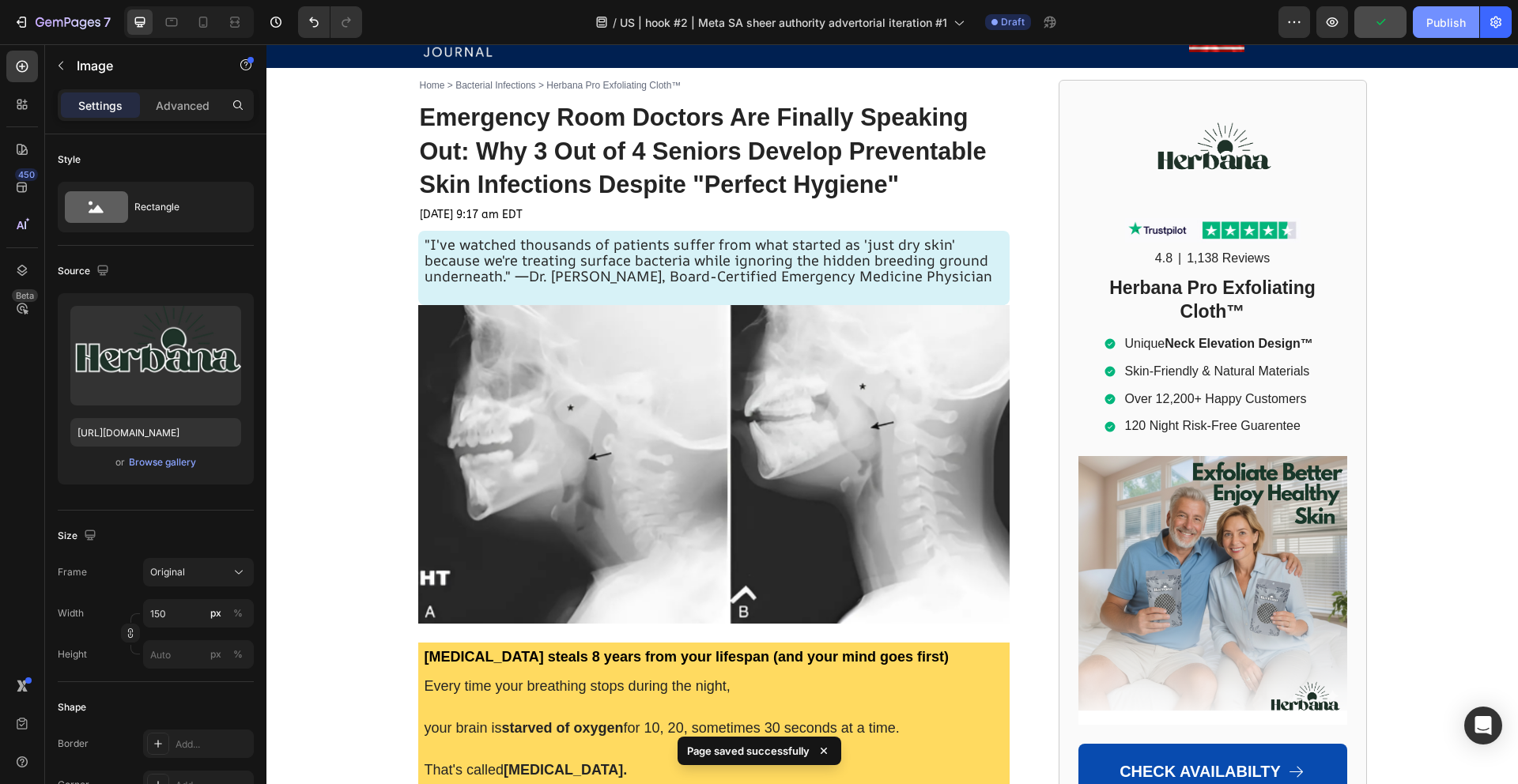
click at [1440, 22] on div "Publish" at bounding box center [1446, 22] width 40 height 17
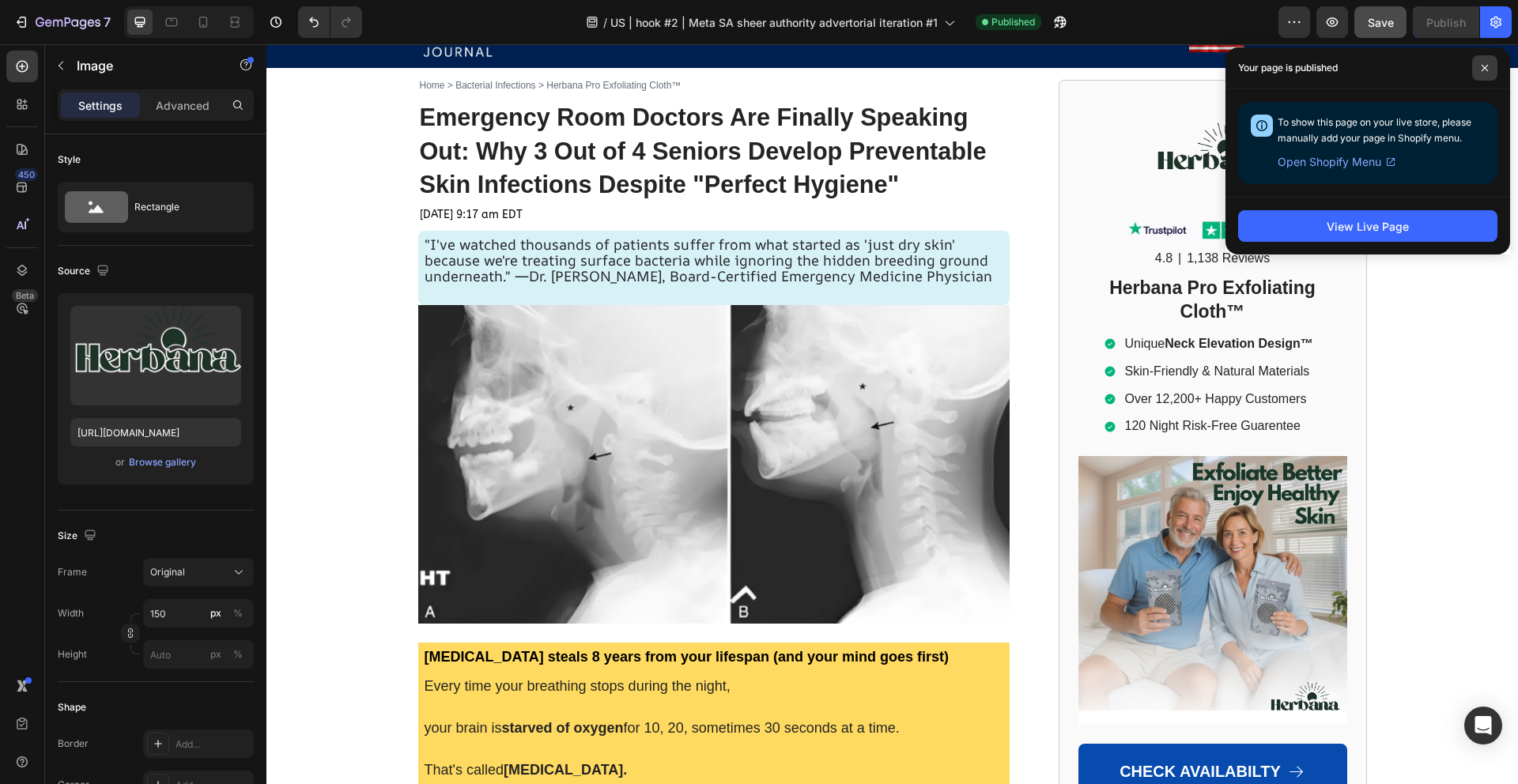
click at [1487, 73] on span at bounding box center [1485, 67] width 25 height 25
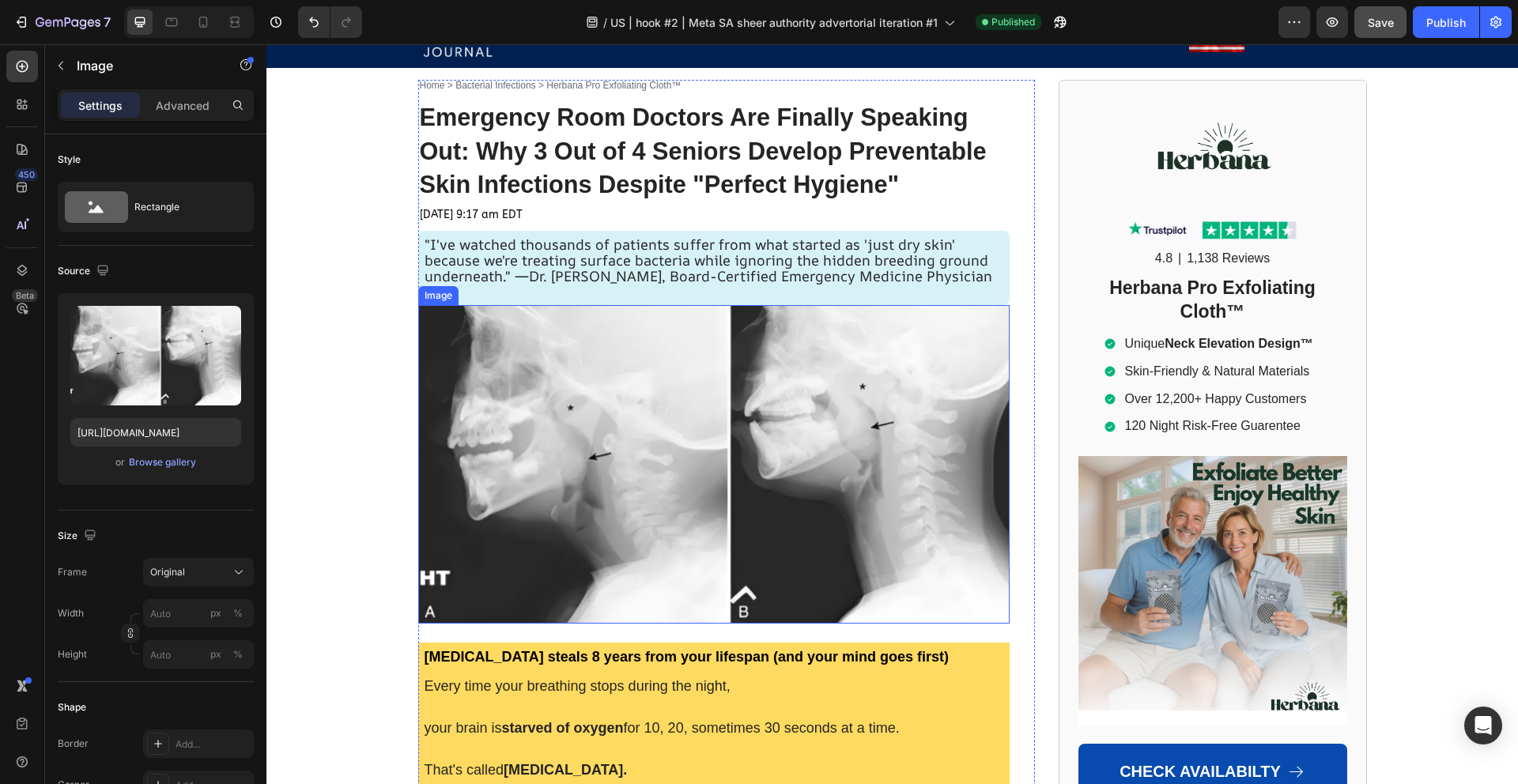
drag, startPoint x: 744, startPoint y: 489, endPoint x: 744, endPoint y: 474, distance: 15.0
click at [743, 487] on img at bounding box center [713, 464] width 591 height 318
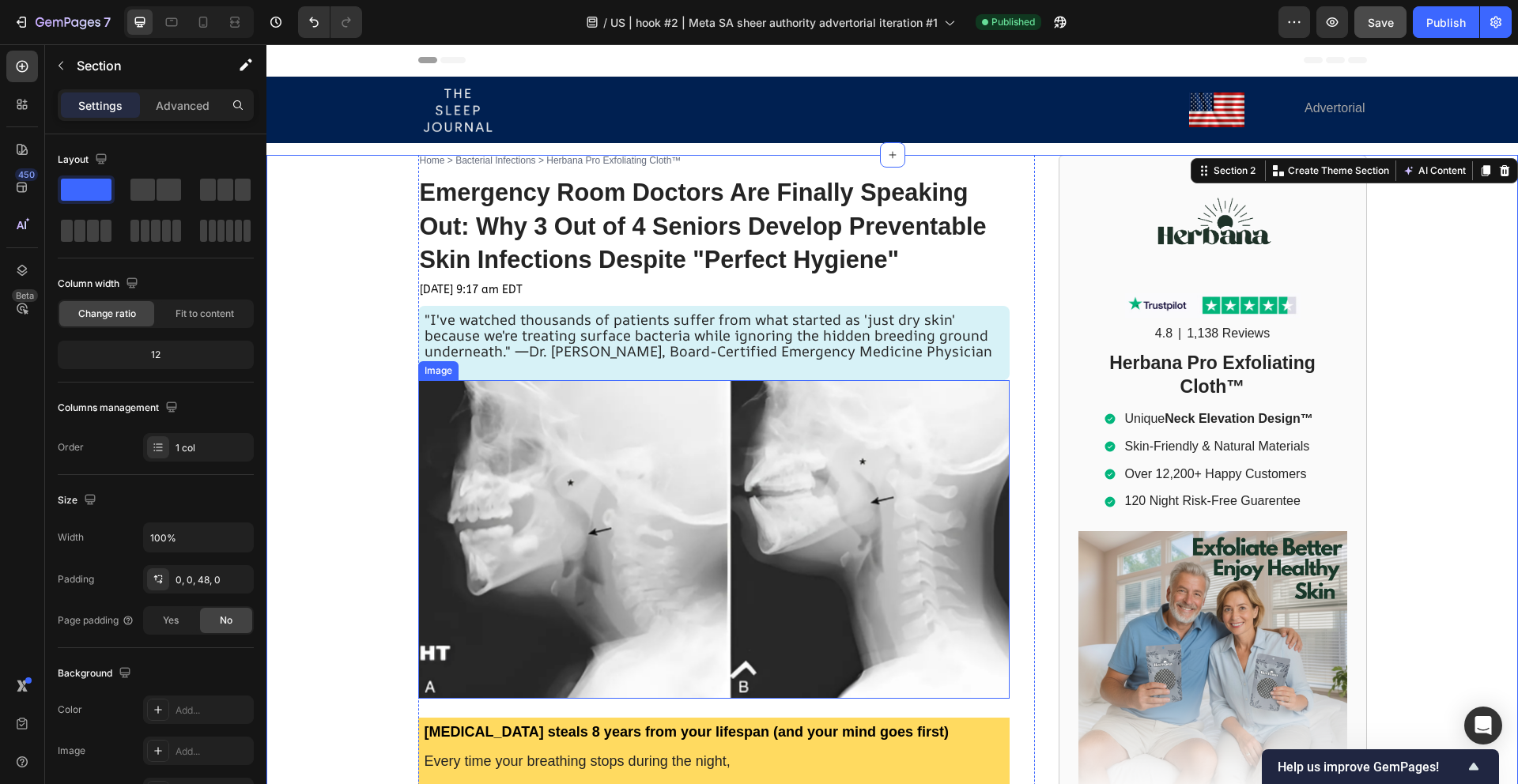
click at [583, 458] on img at bounding box center [713, 539] width 591 height 318
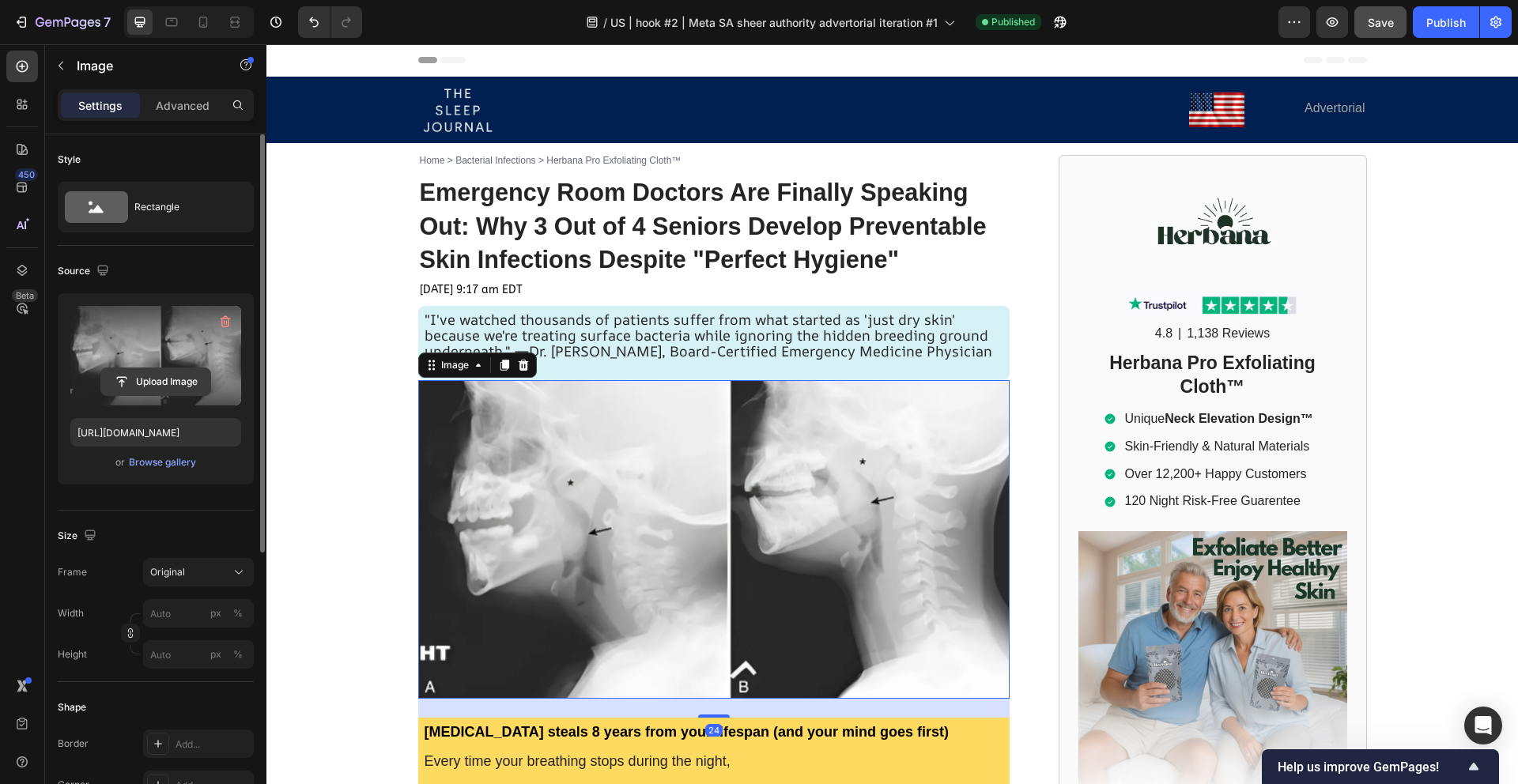
click at [163, 379] on input "file" at bounding box center [155, 381] width 109 height 27
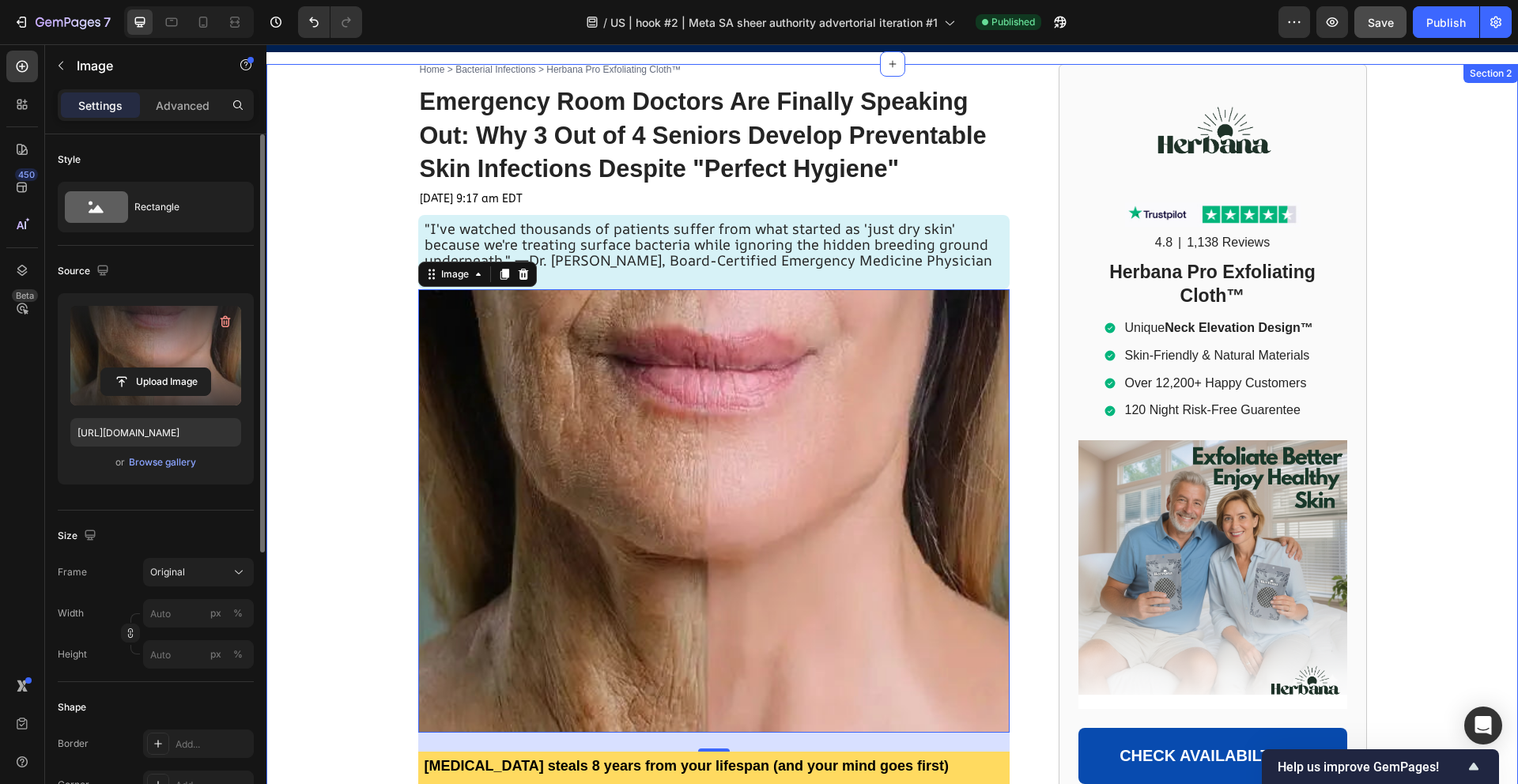
scroll to position [92, 0]
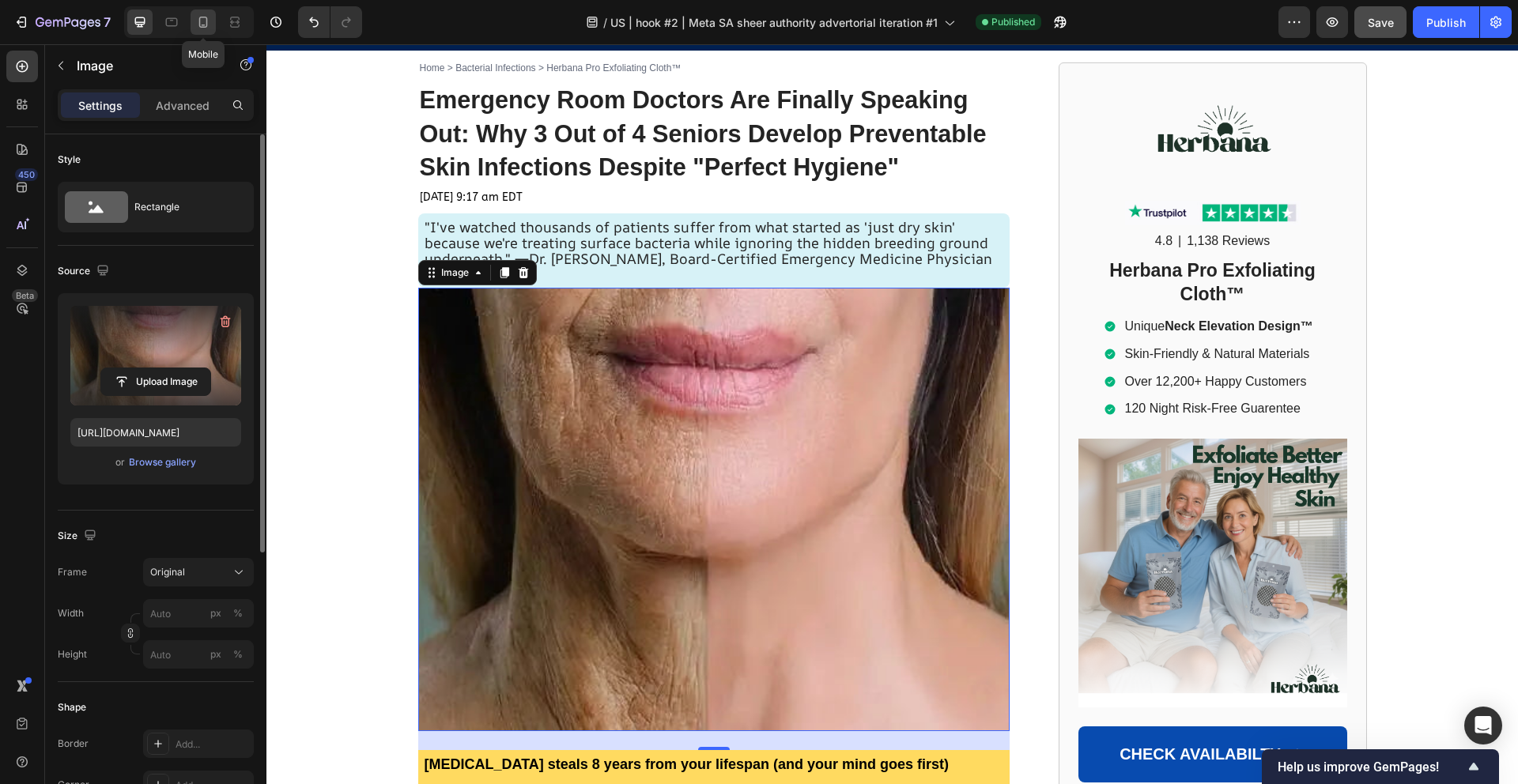
click at [203, 20] on icon at bounding box center [203, 21] width 16 height 16
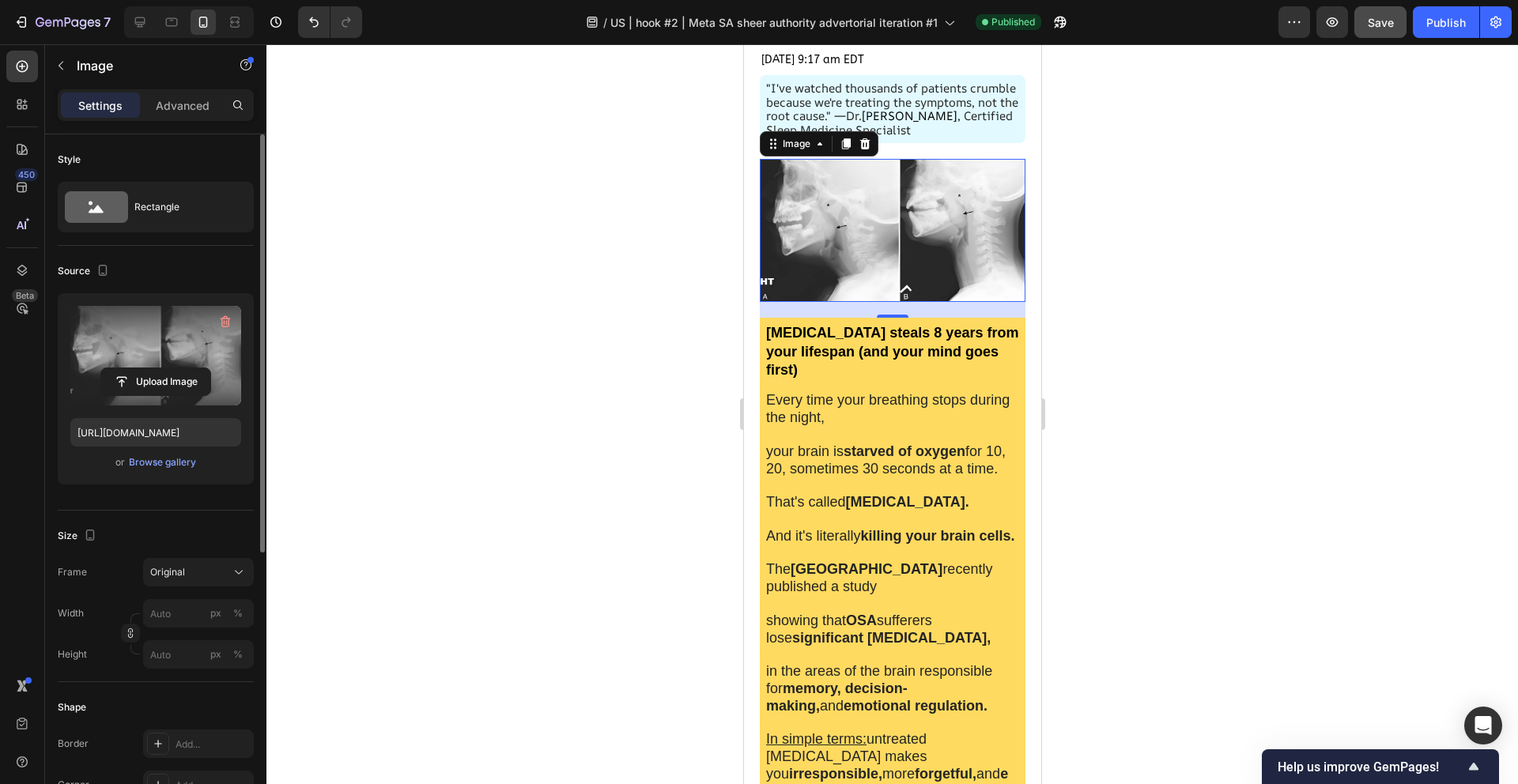
scroll to position [255, 0]
click at [154, 378] on input "file" at bounding box center [155, 381] width 109 height 27
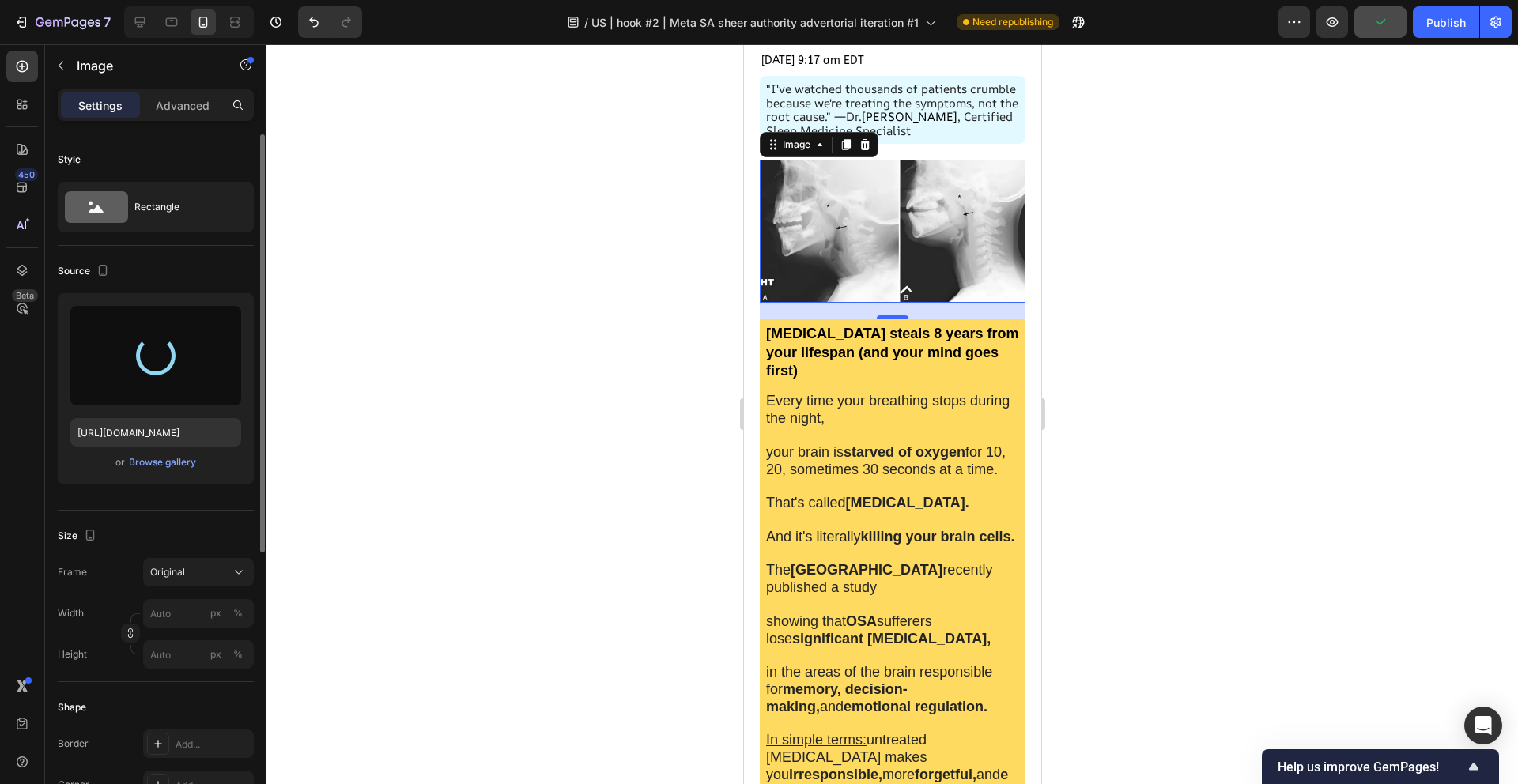
type input "[URL][DOMAIN_NAME]"
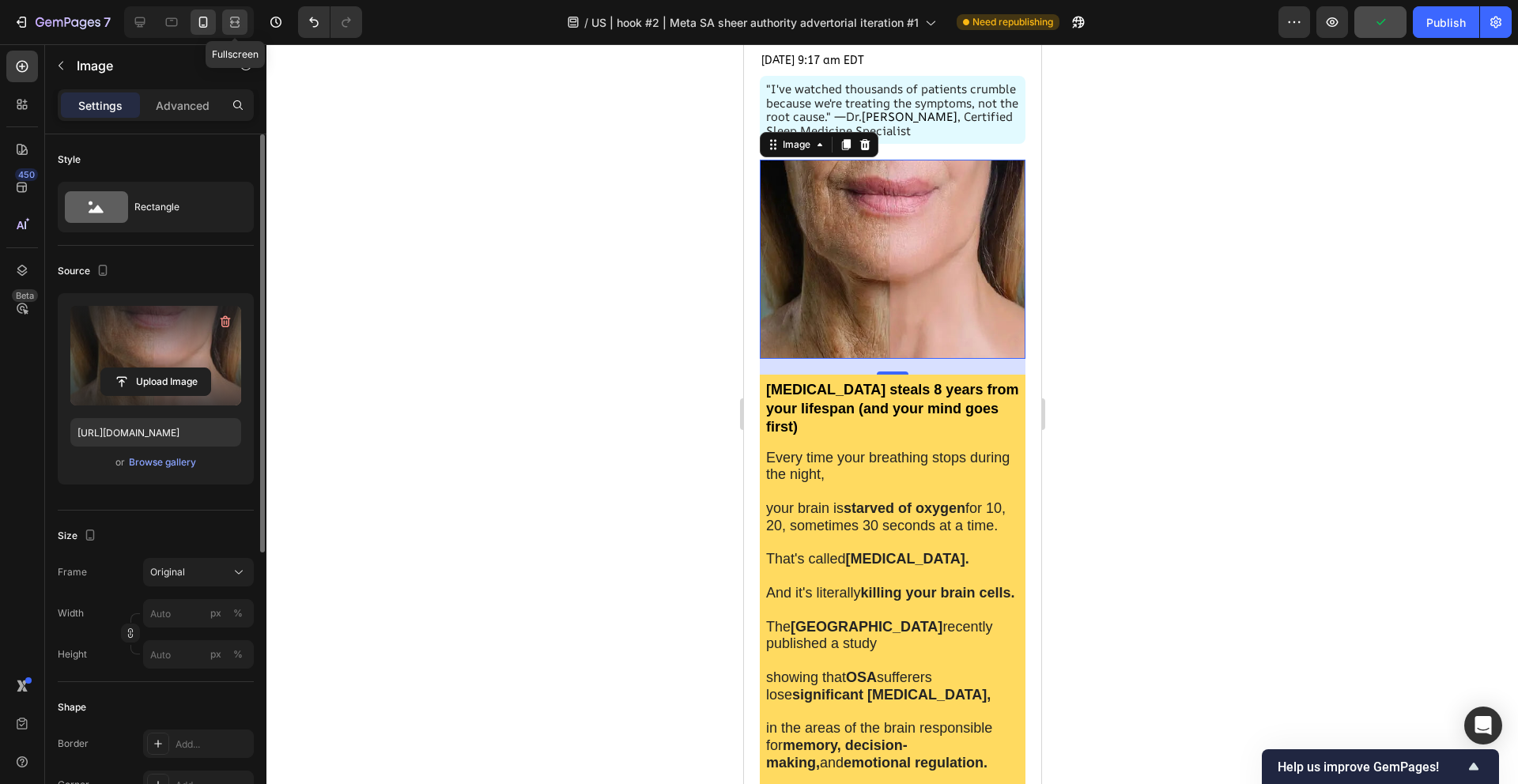
click at [237, 22] on icon at bounding box center [237, 21] width 5 height 4
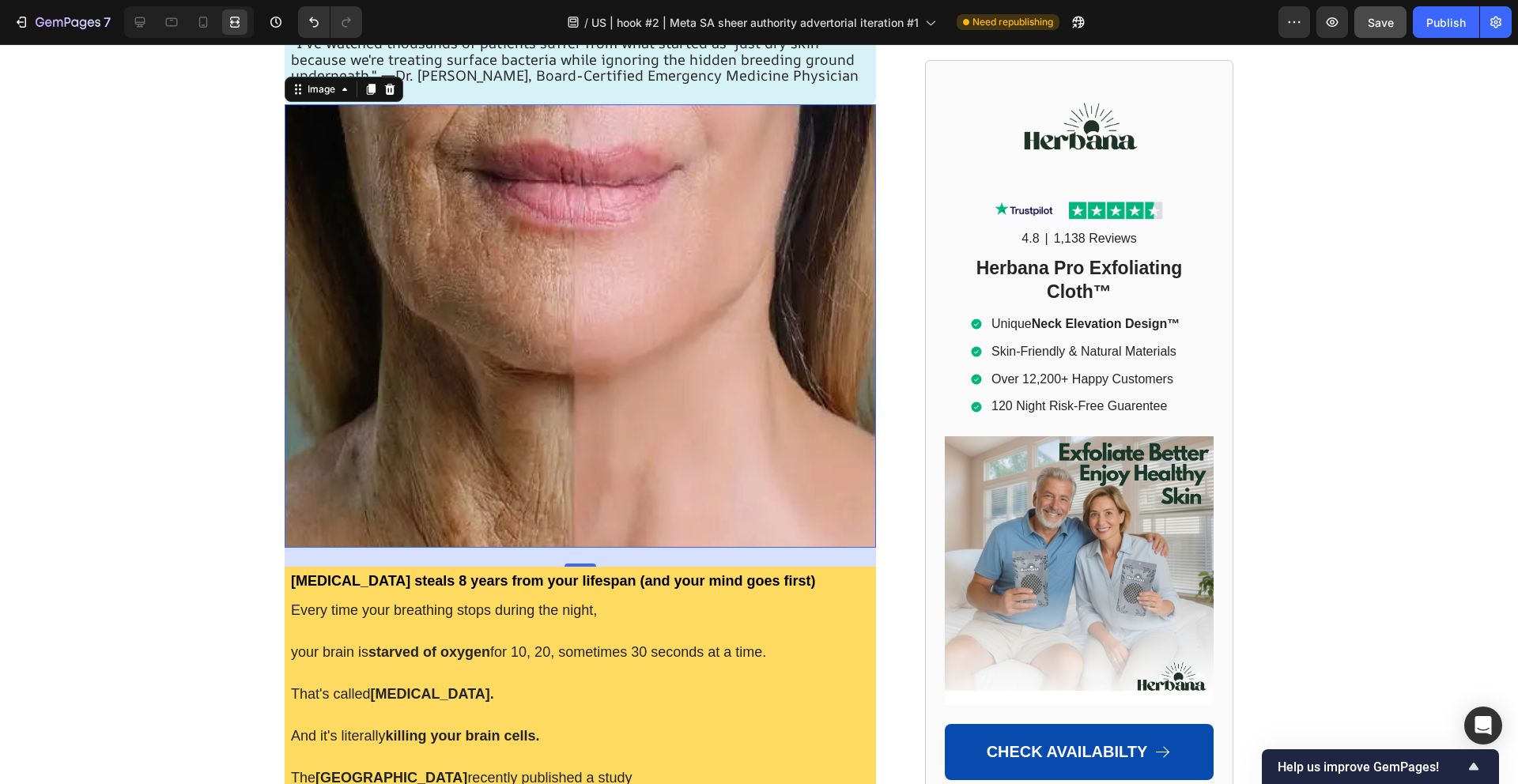
scroll to position [240, 0]
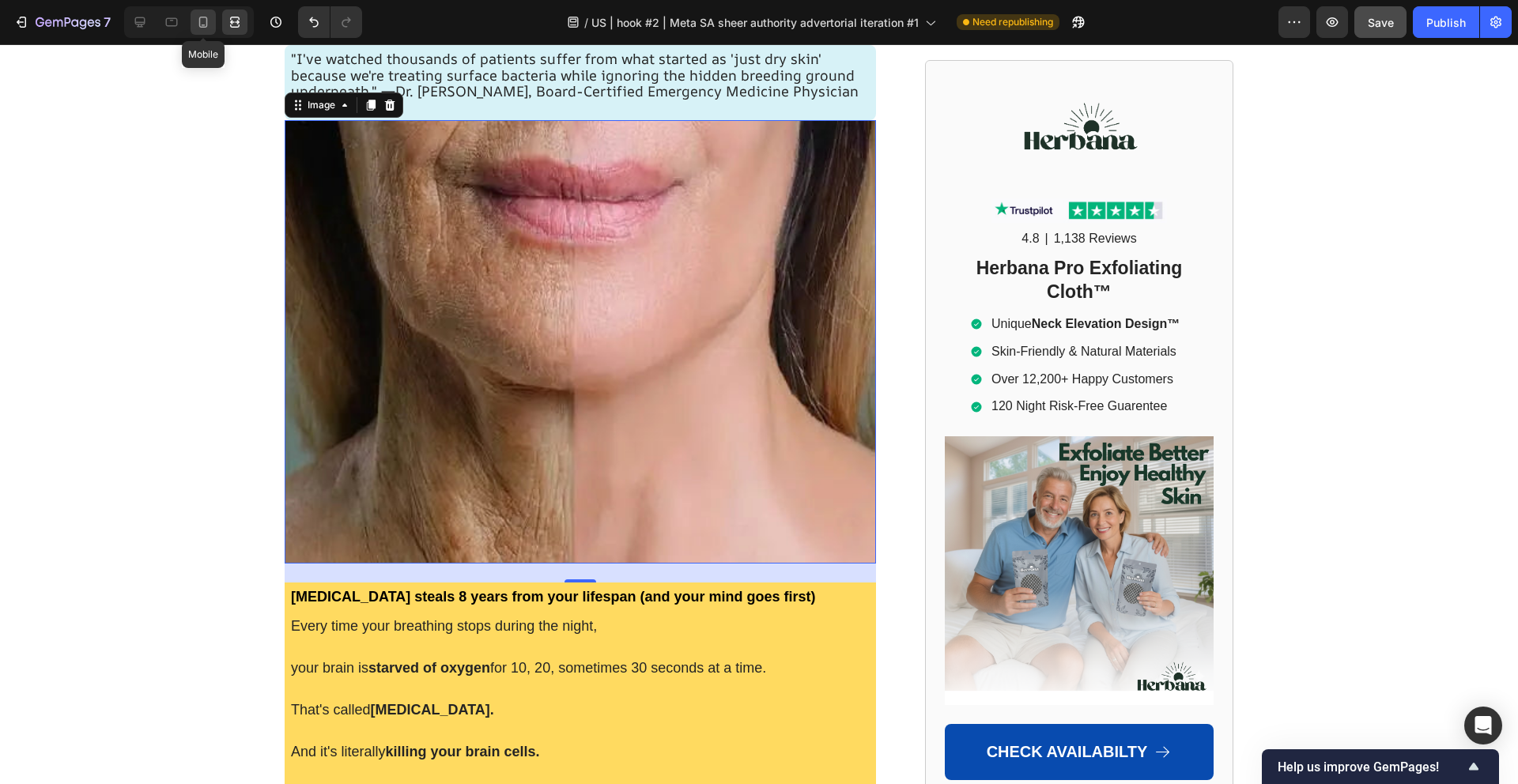
click at [207, 19] on icon at bounding box center [203, 22] width 8 height 11
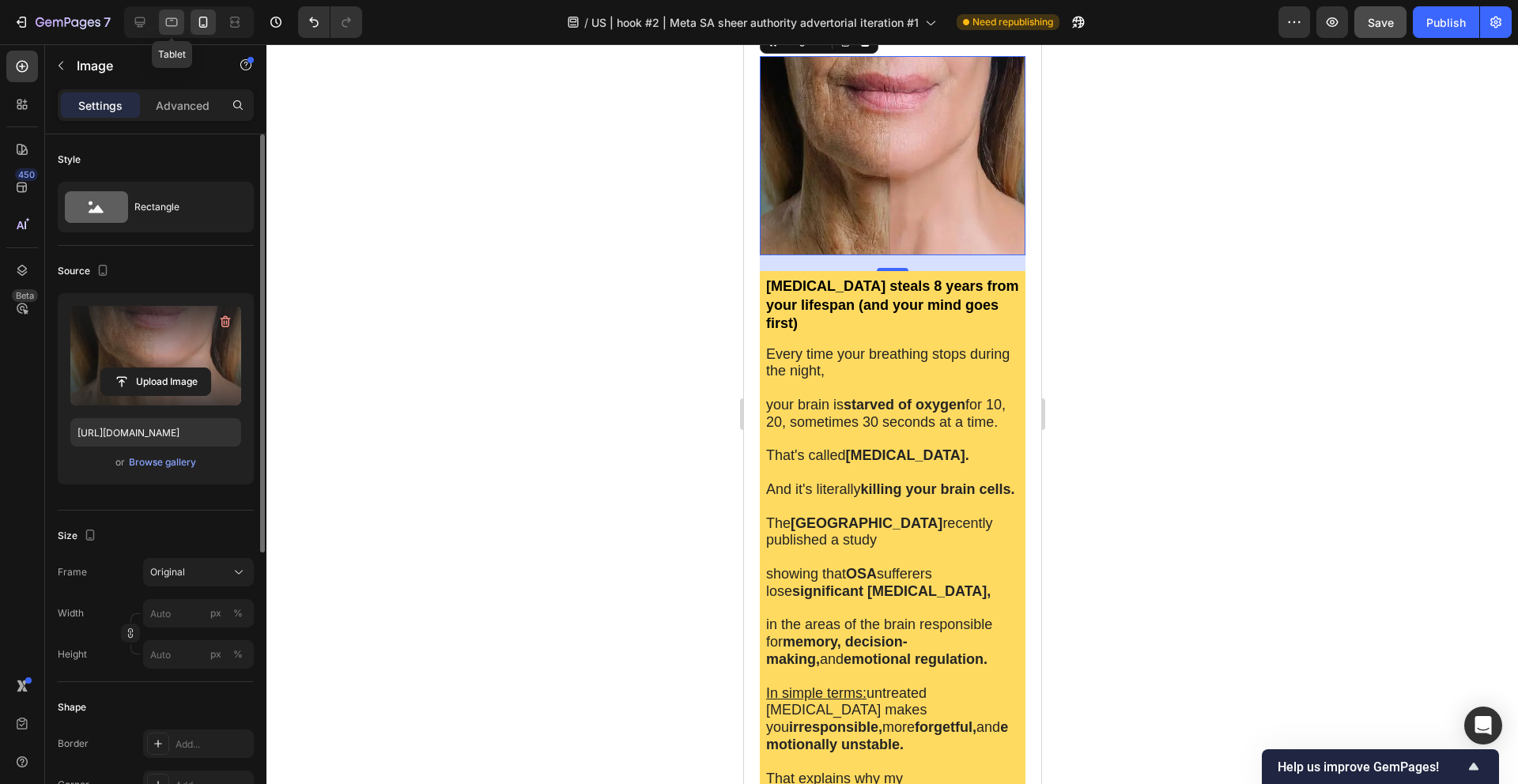
click at [172, 24] on icon at bounding box center [171, 21] width 16 height 16
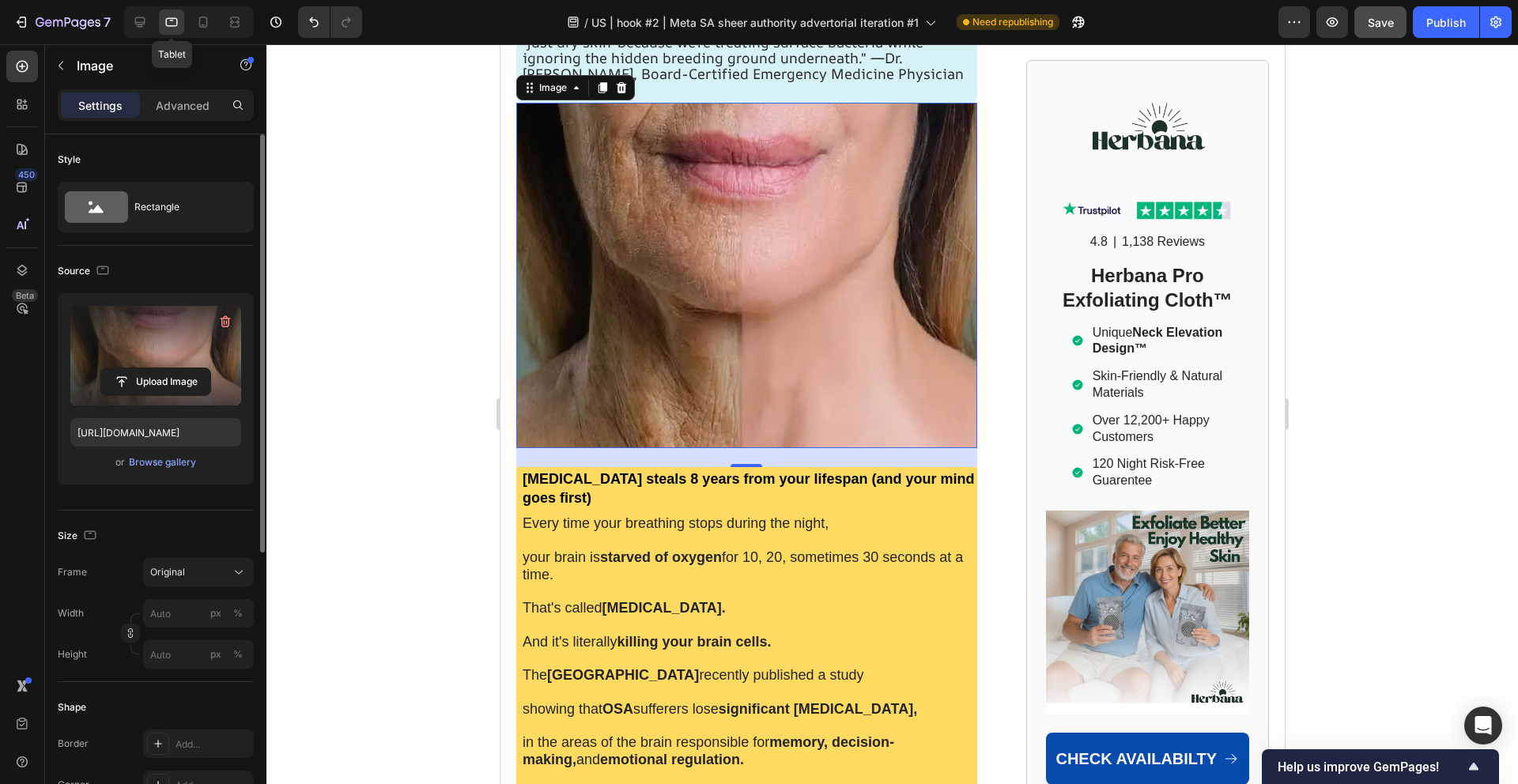
click at [161, 24] on div at bounding box center [171, 21] width 25 height 25
click at [144, 21] on icon at bounding box center [140, 22] width 10 height 10
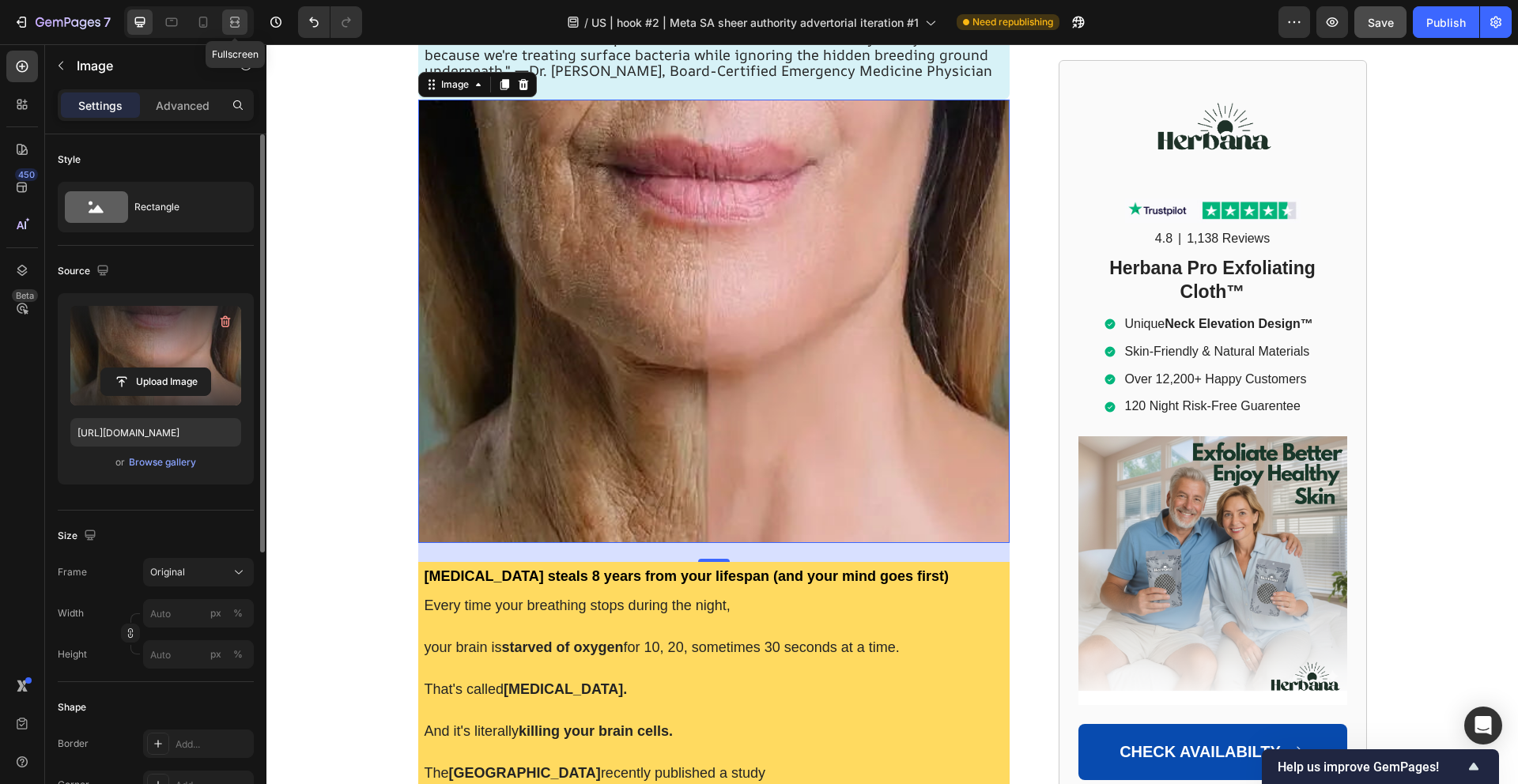
click at [227, 23] on icon at bounding box center [234, 21] width 16 height 16
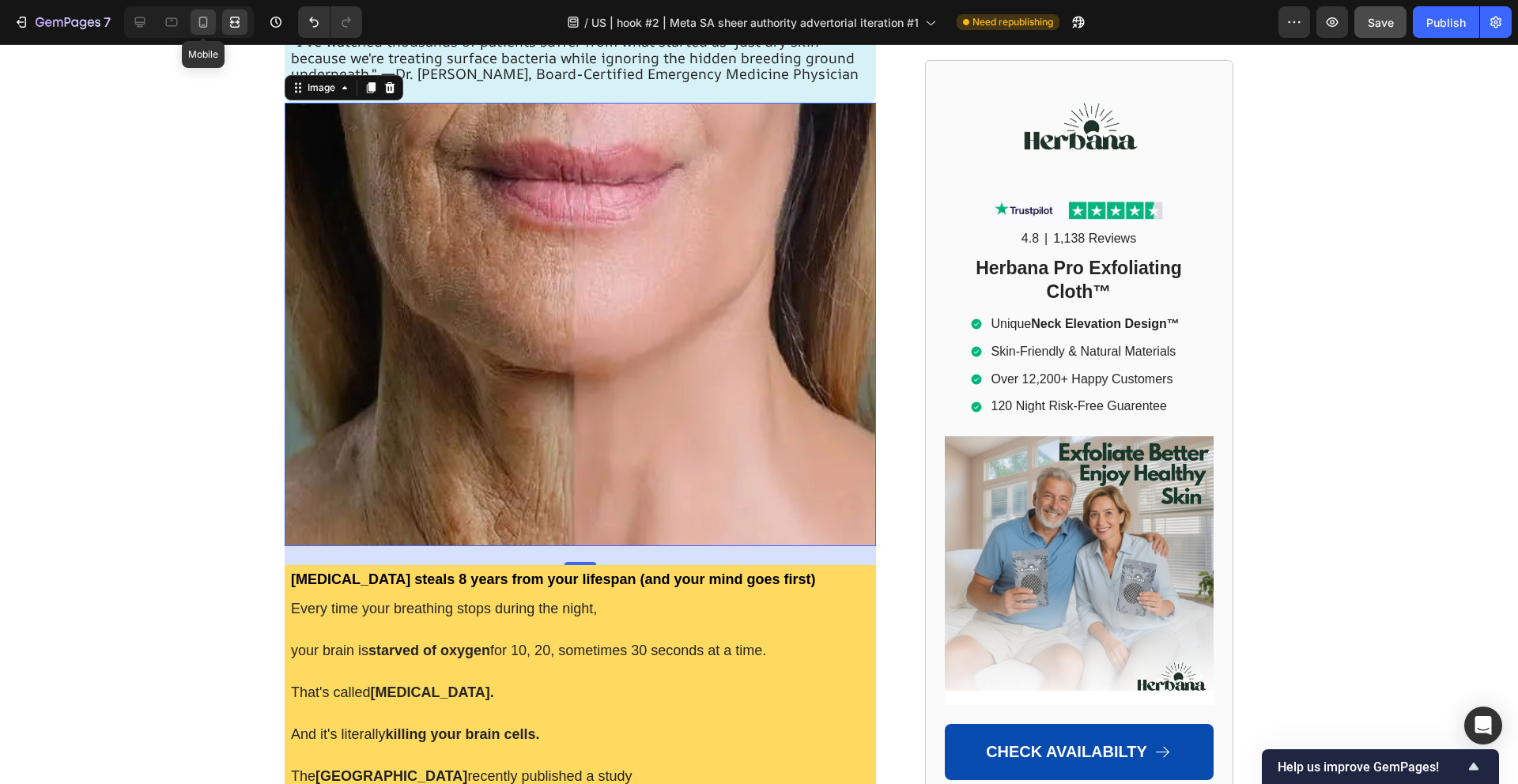
click at [204, 19] on icon at bounding box center [203, 21] width 16 height 16
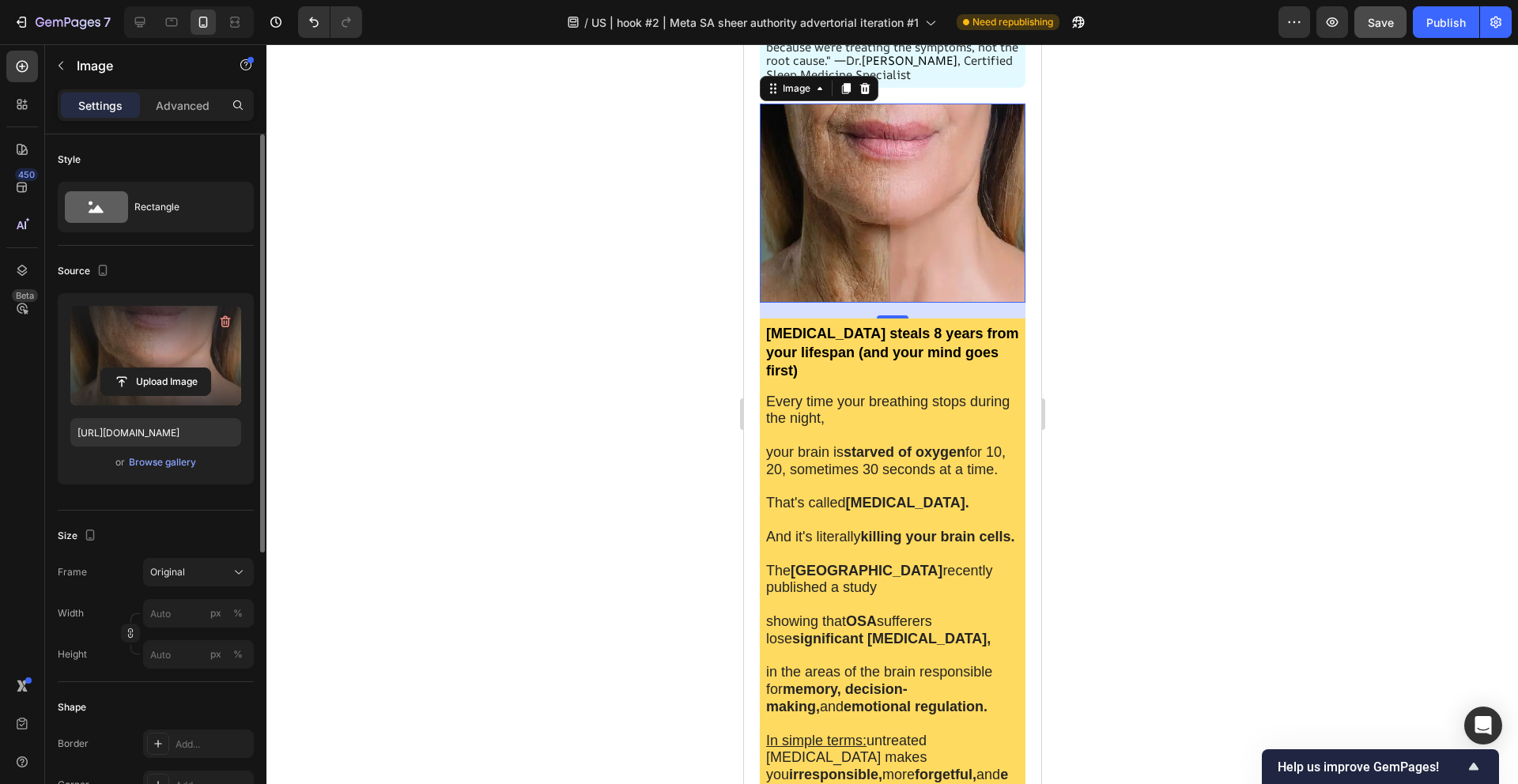
click at [531, 231] on div at bounding box center [892, 414] width 1252 height 740
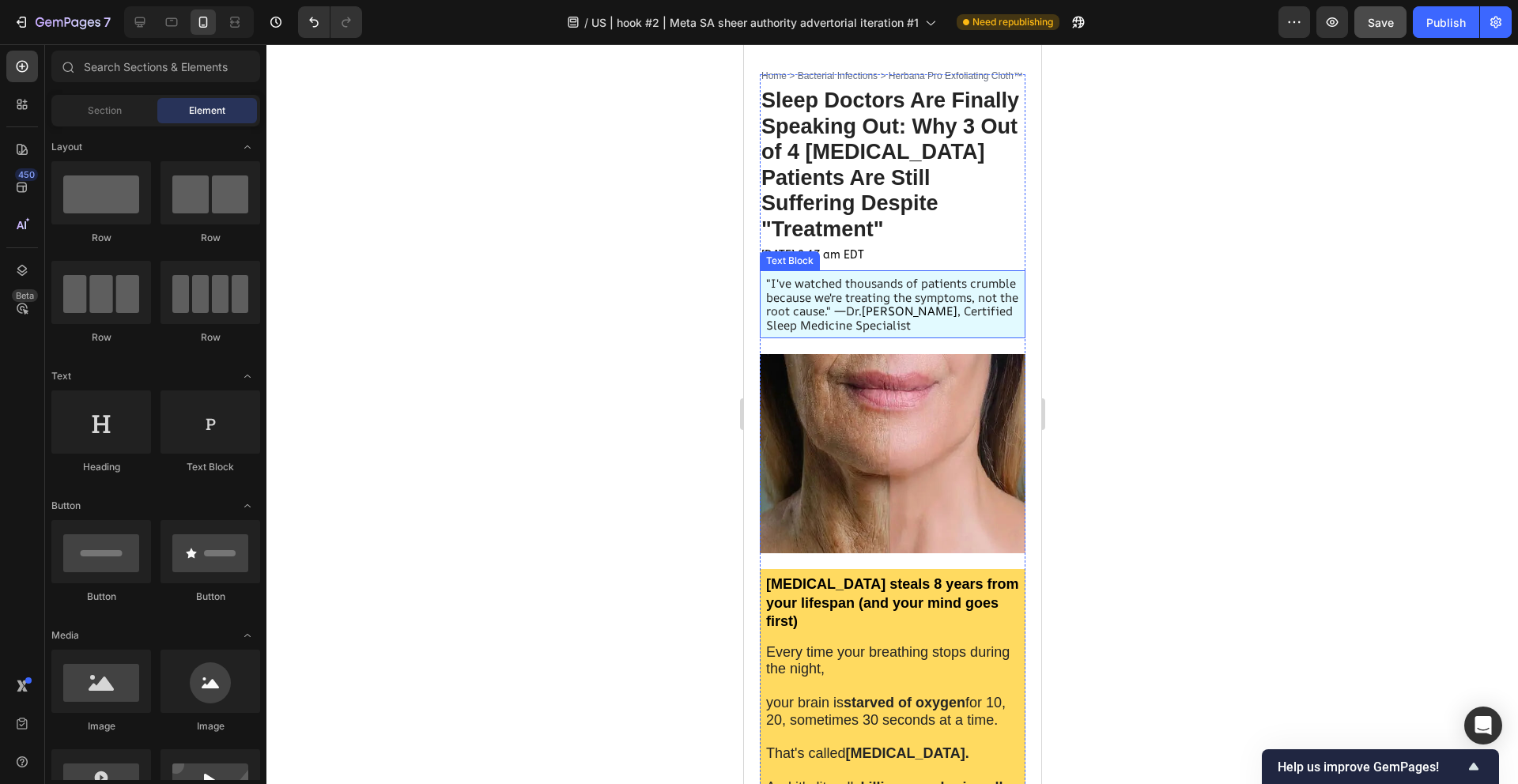
scroll to position [59, 0]
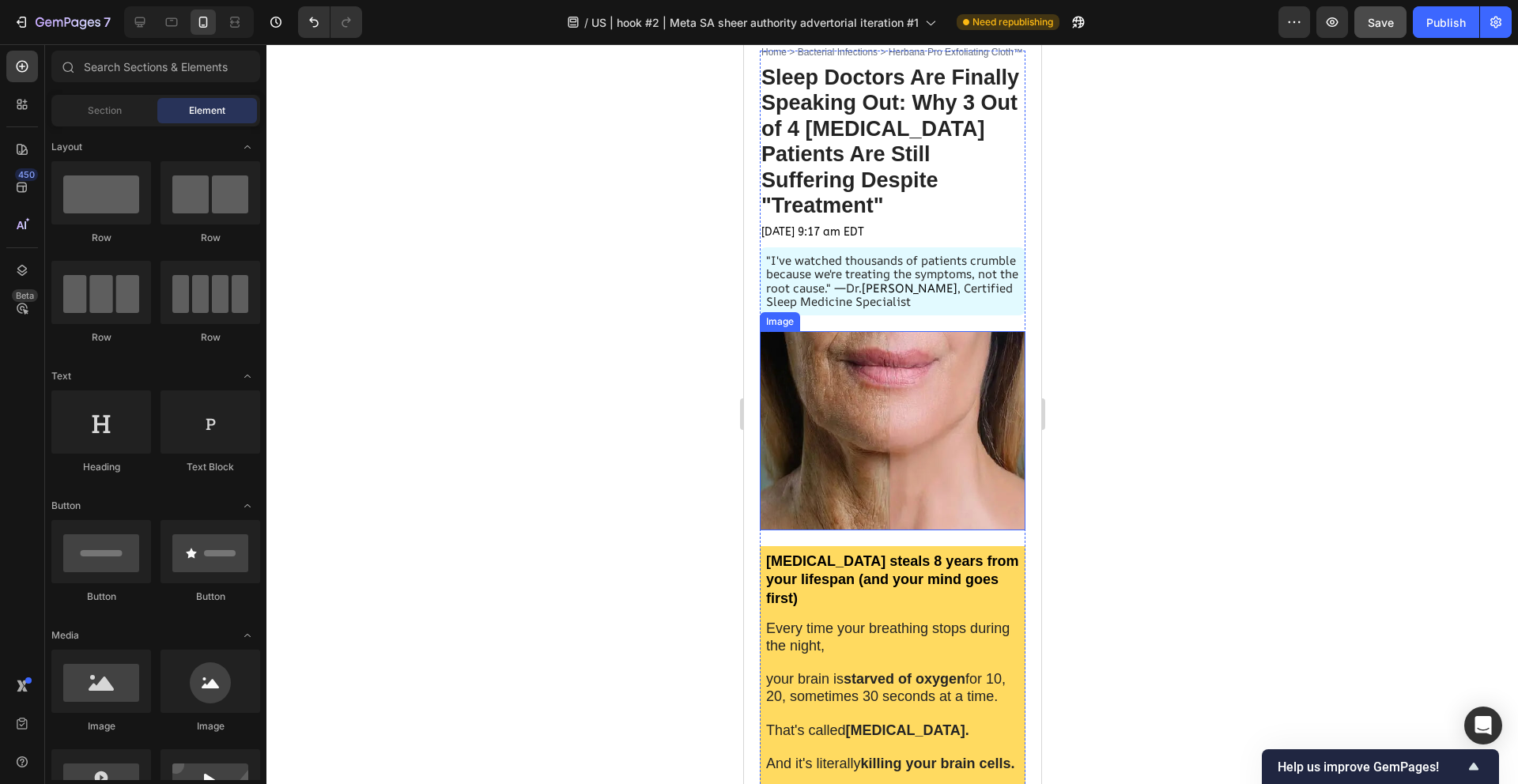
click at [916, 481] on img at bounding box center [892, 430] width 265 height 199
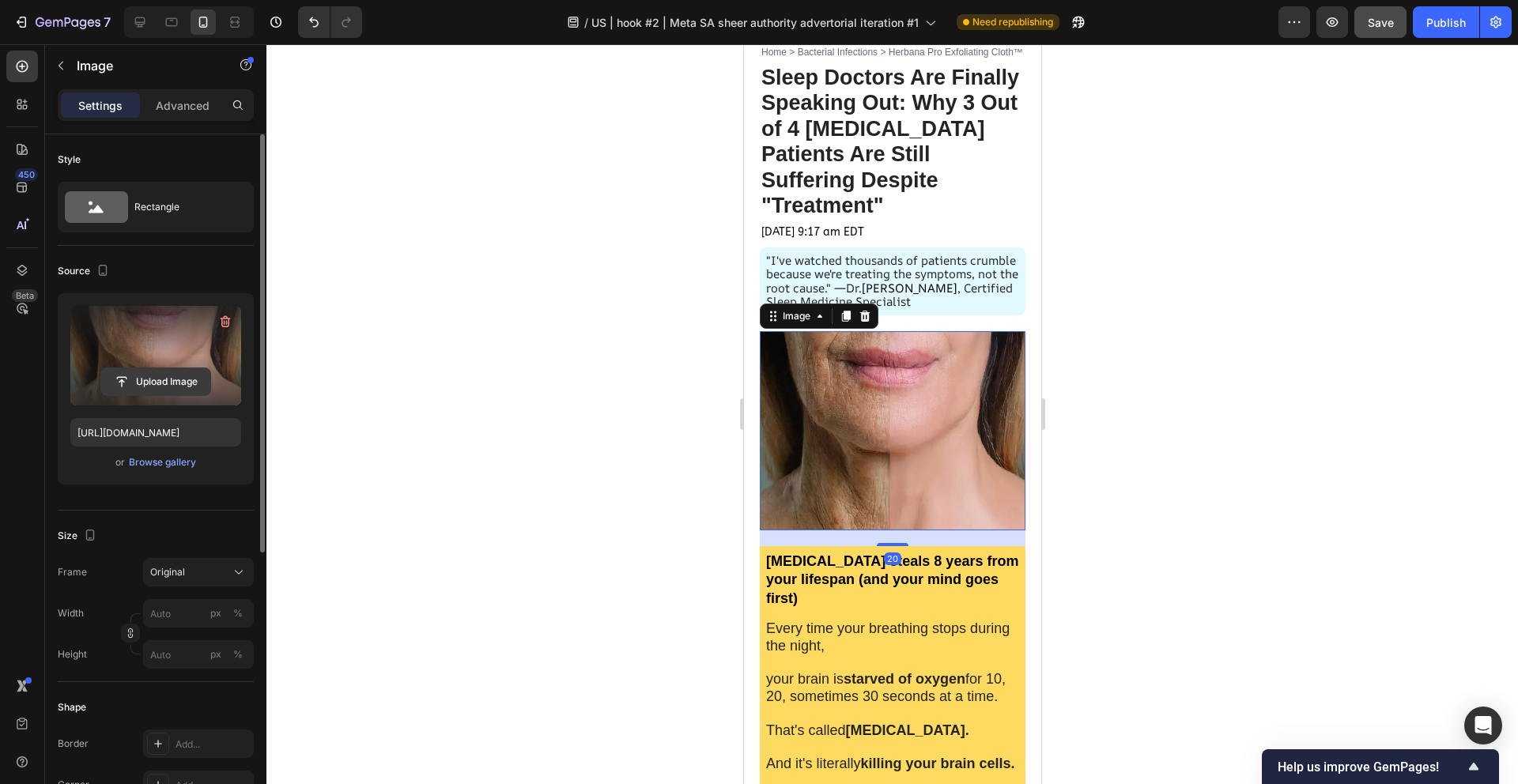
click at [162, 374] on input "file" at bounding box center [155, 381] width 109 height 27
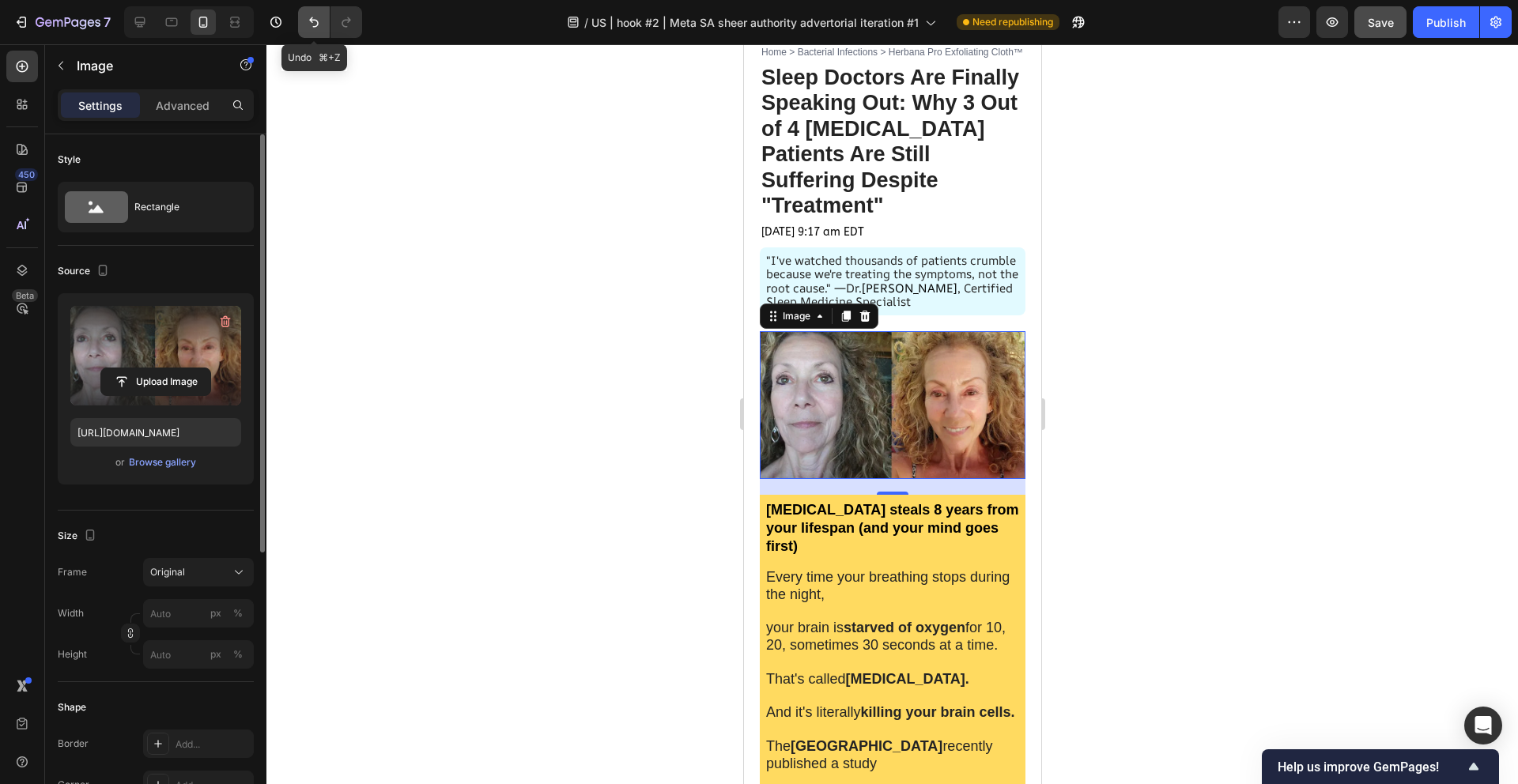
click at [318, 19] on icon "Undo/Redo" at bounding box center [314, 21] width 16 height 16
click at [299, 14] on button "Undo/Redo" at bounding box center [314, 22] width 31 height 31
type input "[URL][DOMAIN_NAME]"
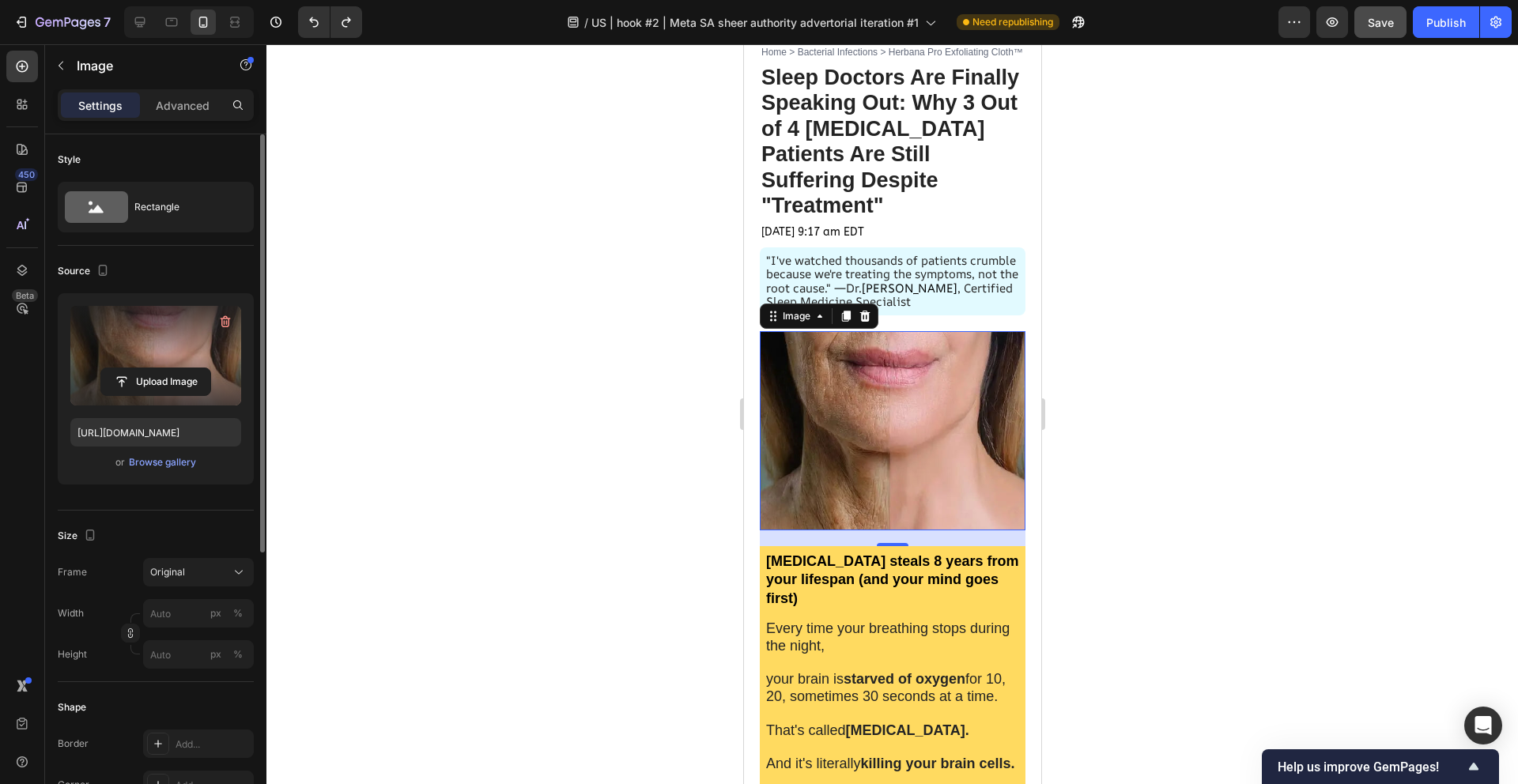
click at [571, 287] on div at bounding box center [892, 414] width 1252 height 740
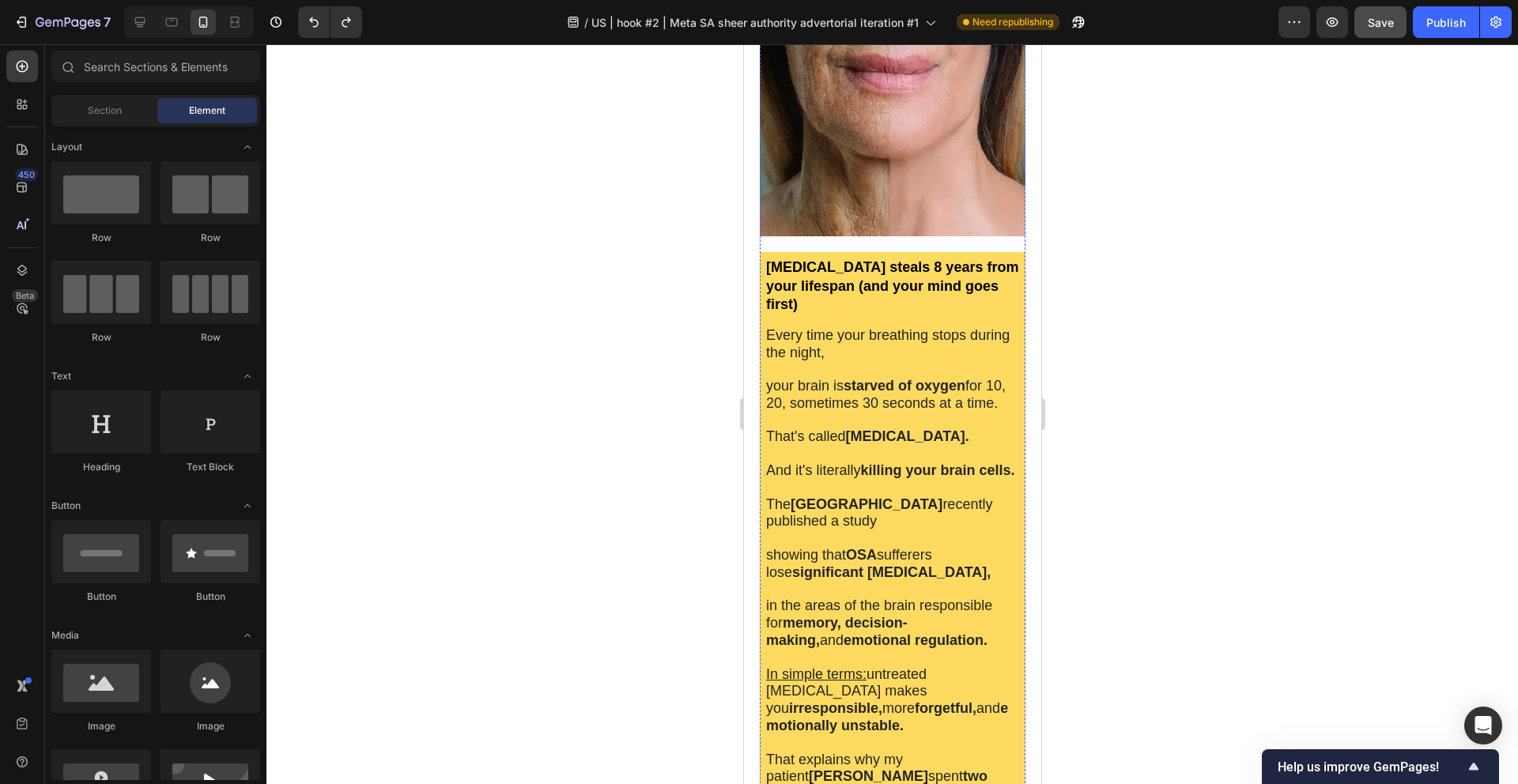
scroll to position [0, 0]
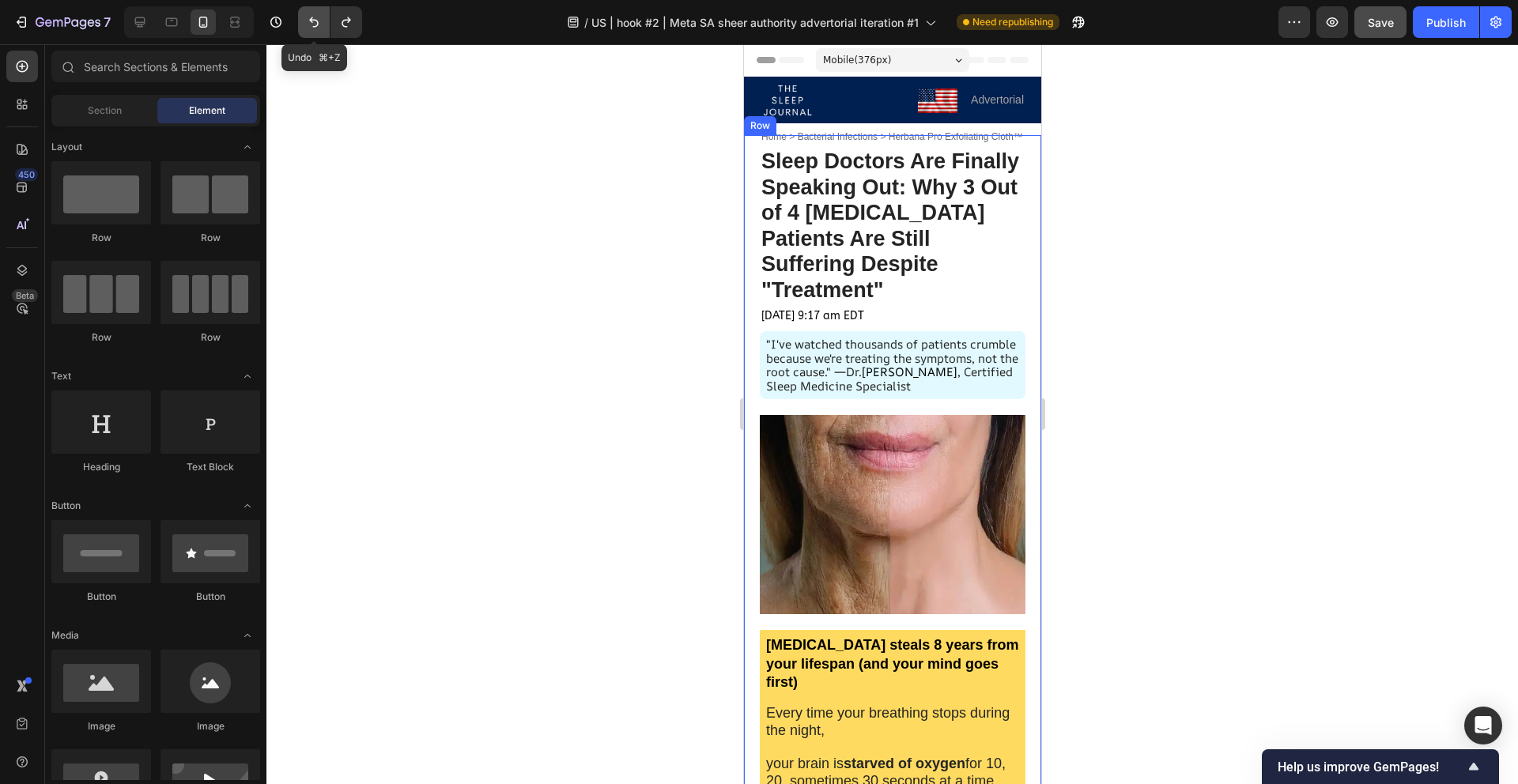
click at [327, 30] on button "Undo/Redo" at bounding box center [314, 22] width 31 height 31
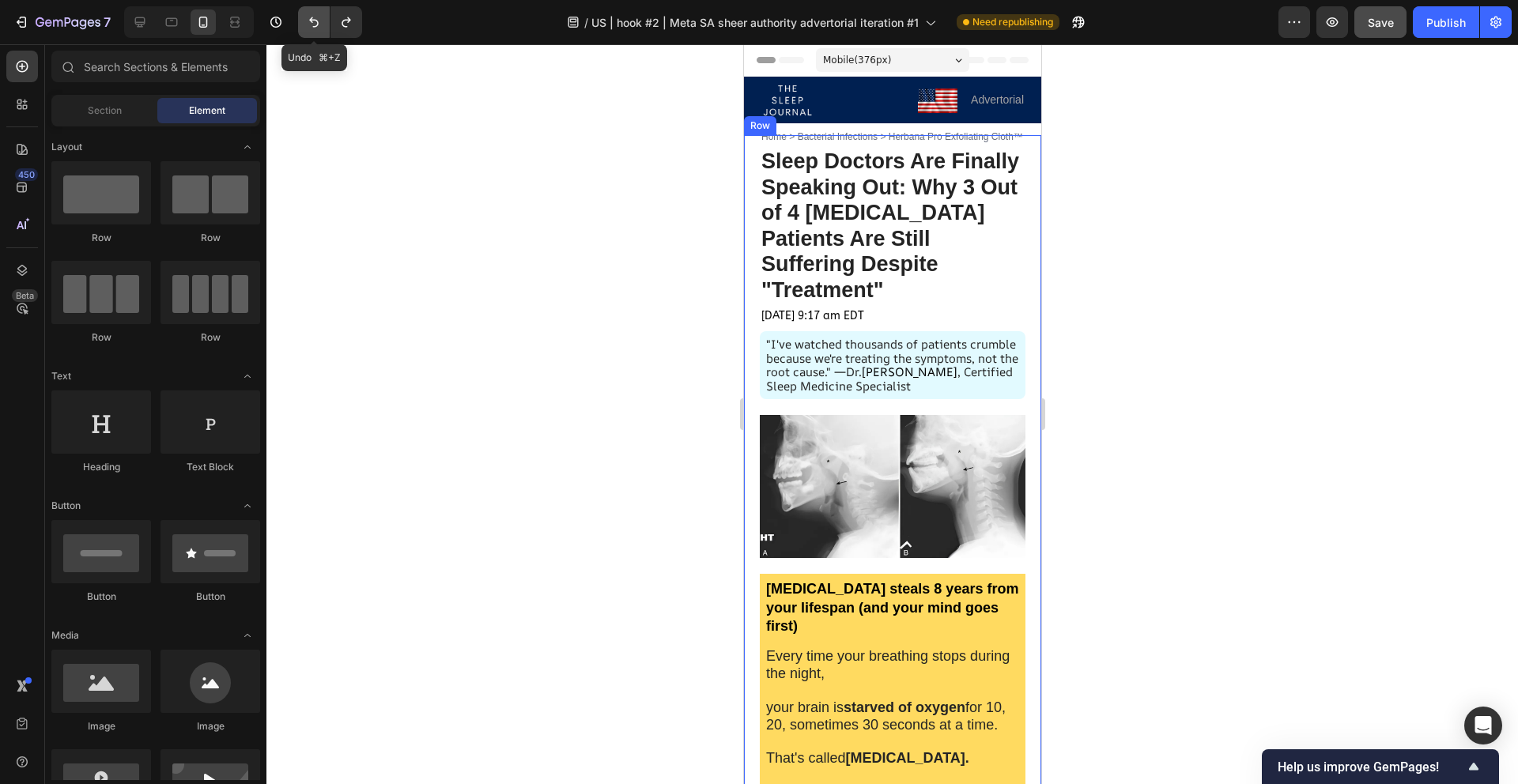
click at [327, 30] on button "Undo/Redo" at bounding box center [314, 22] width 31 height 31
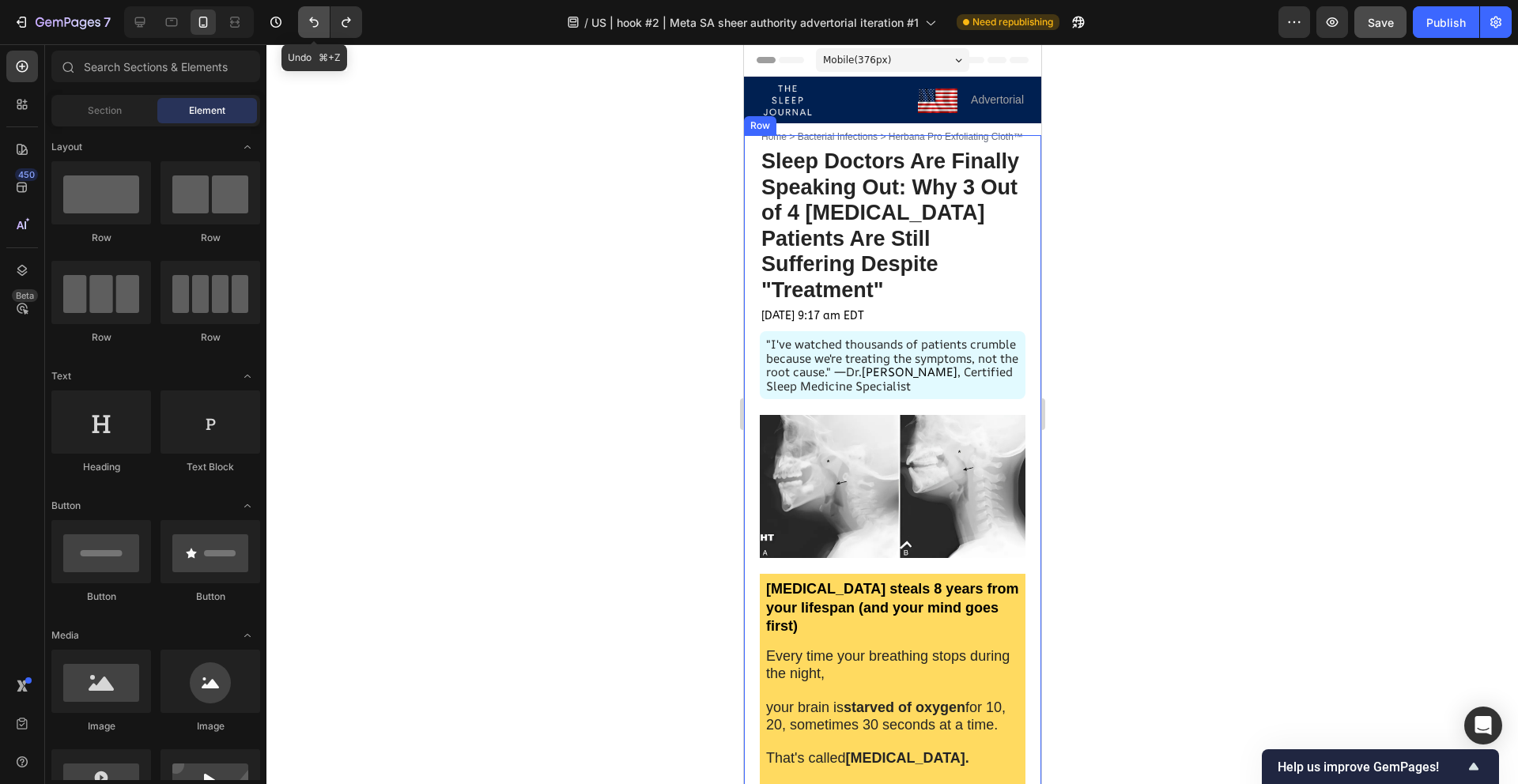
click at [324, 31] on button "Undo/Redo" at bounding box center [314, 22] width 31 height 31
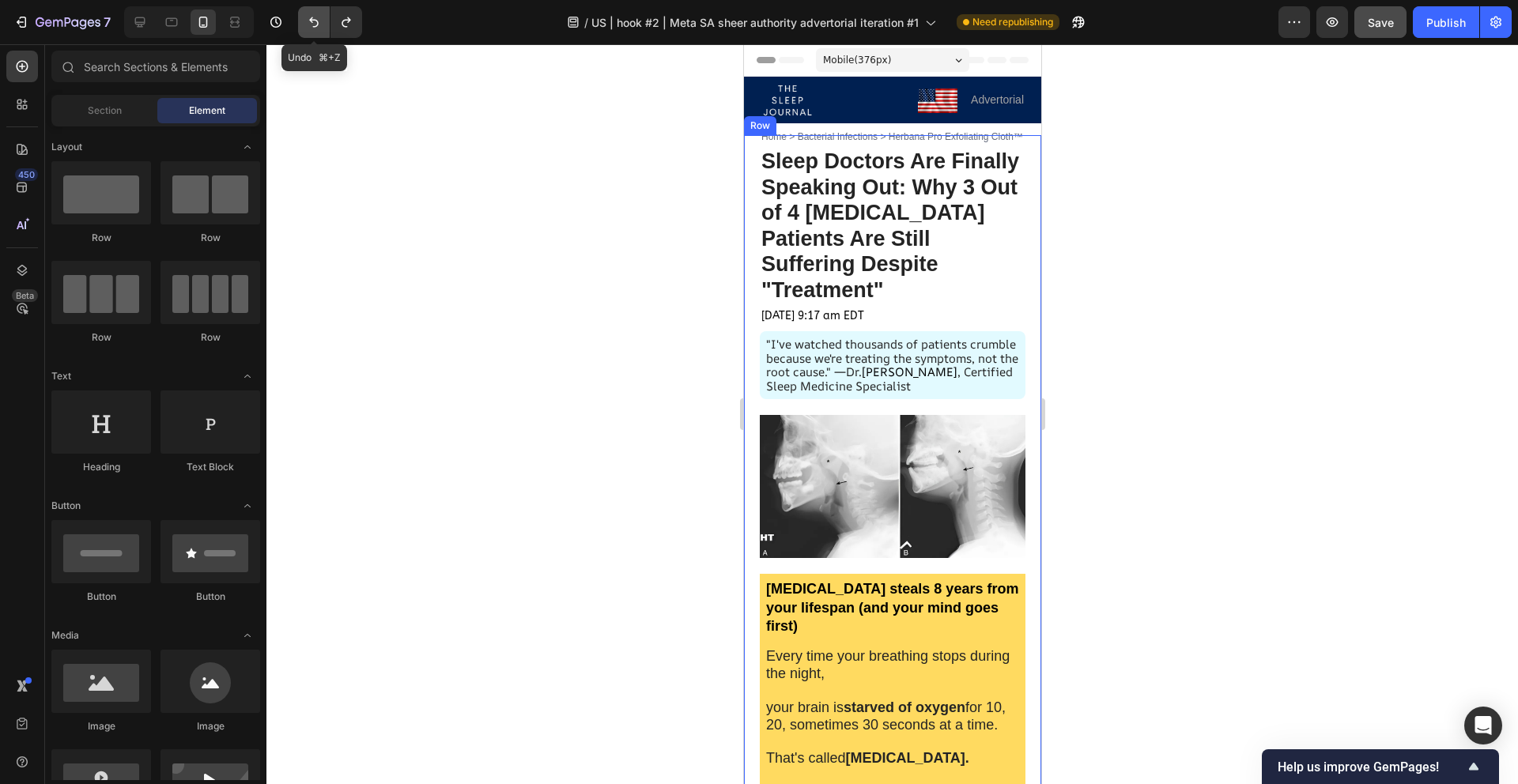
click at [324, 31] on button "Undo/Redo" at bounding box center [314, 22] width 31 height 31
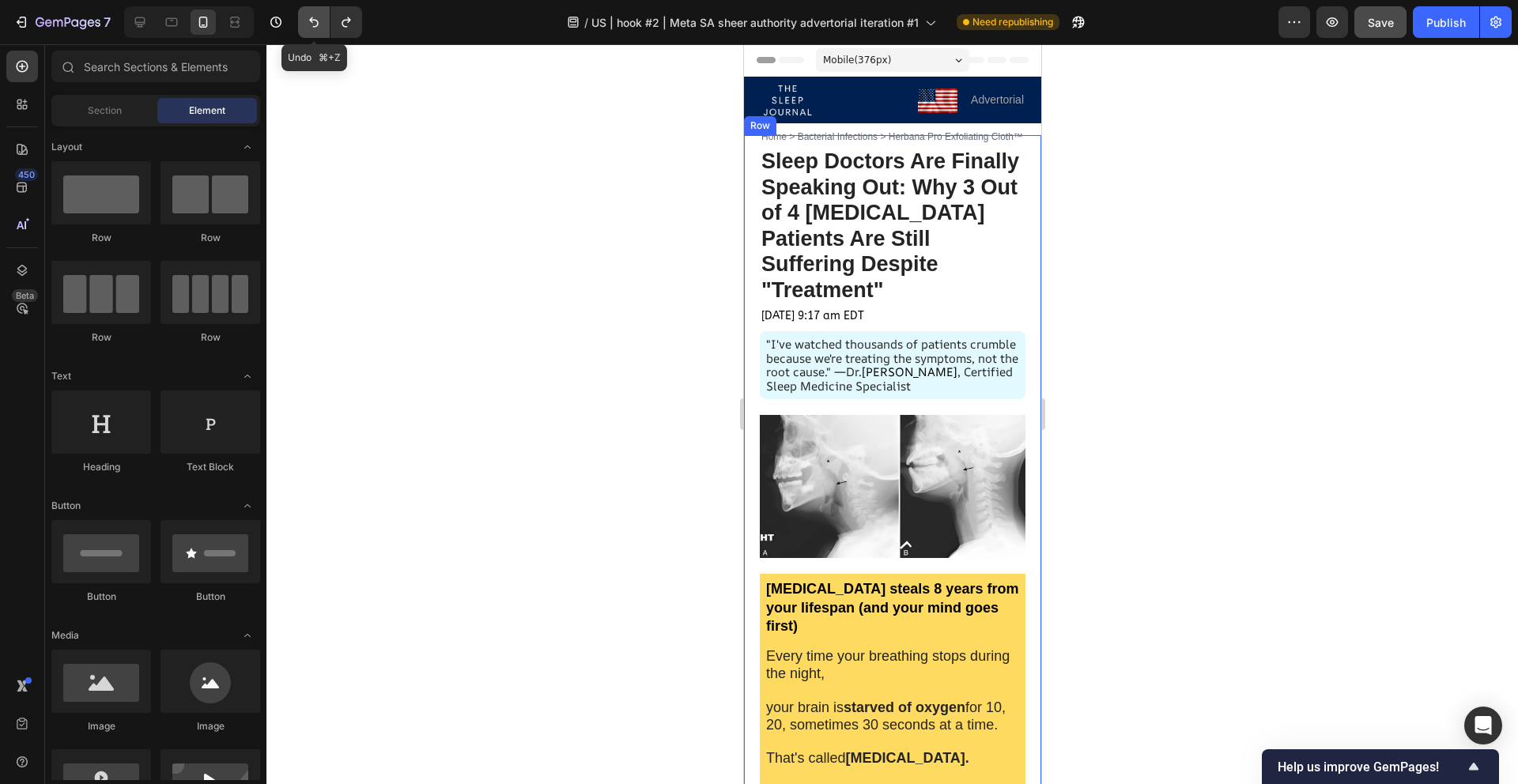
click at [324, 31] on button "Undo/Redo" at bounding box center [314, 22] width 31 height 31
click at [139, 29] on icon at bounding box center [140, 21] width 16 height 16
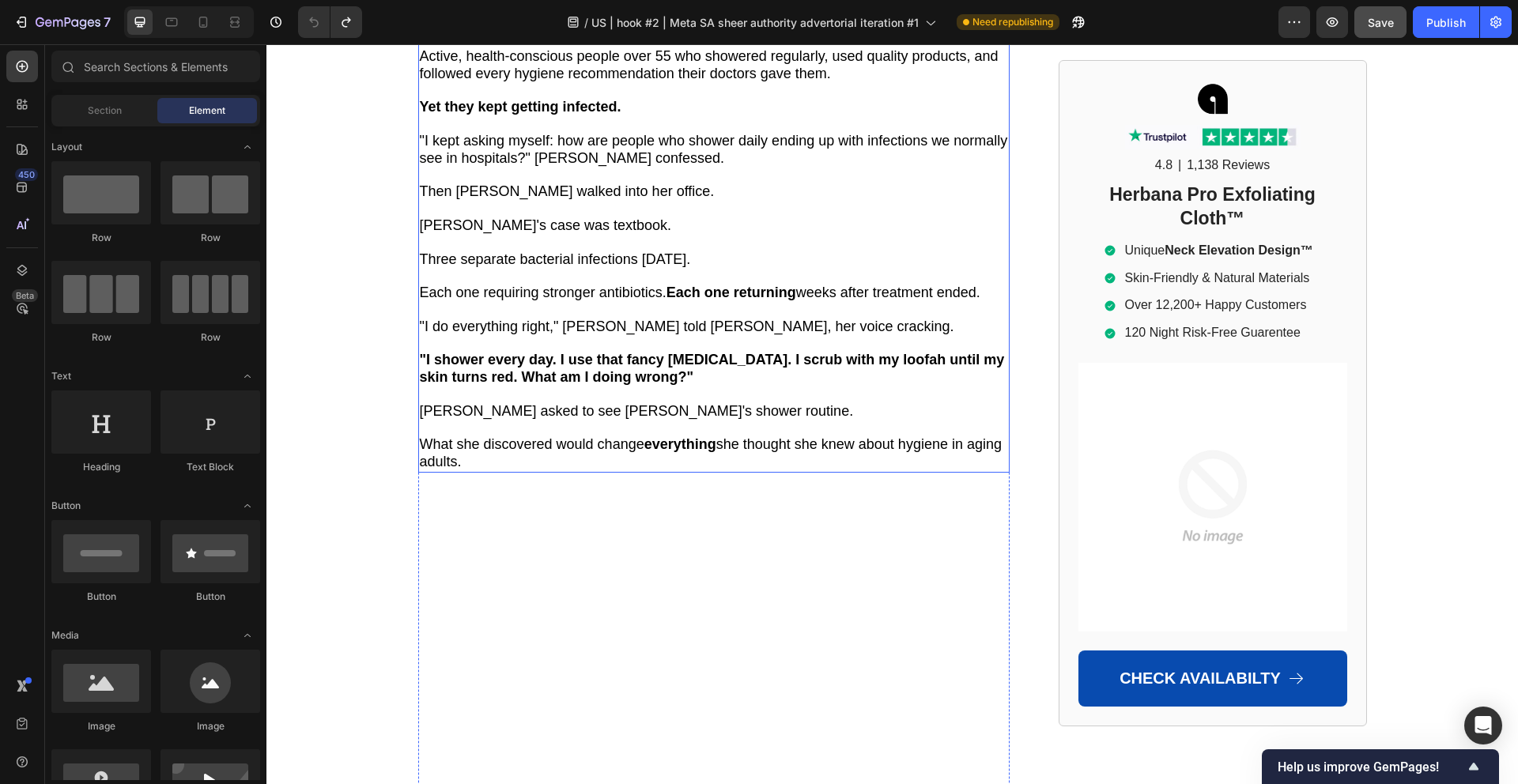
scroll to position [2662, 0]
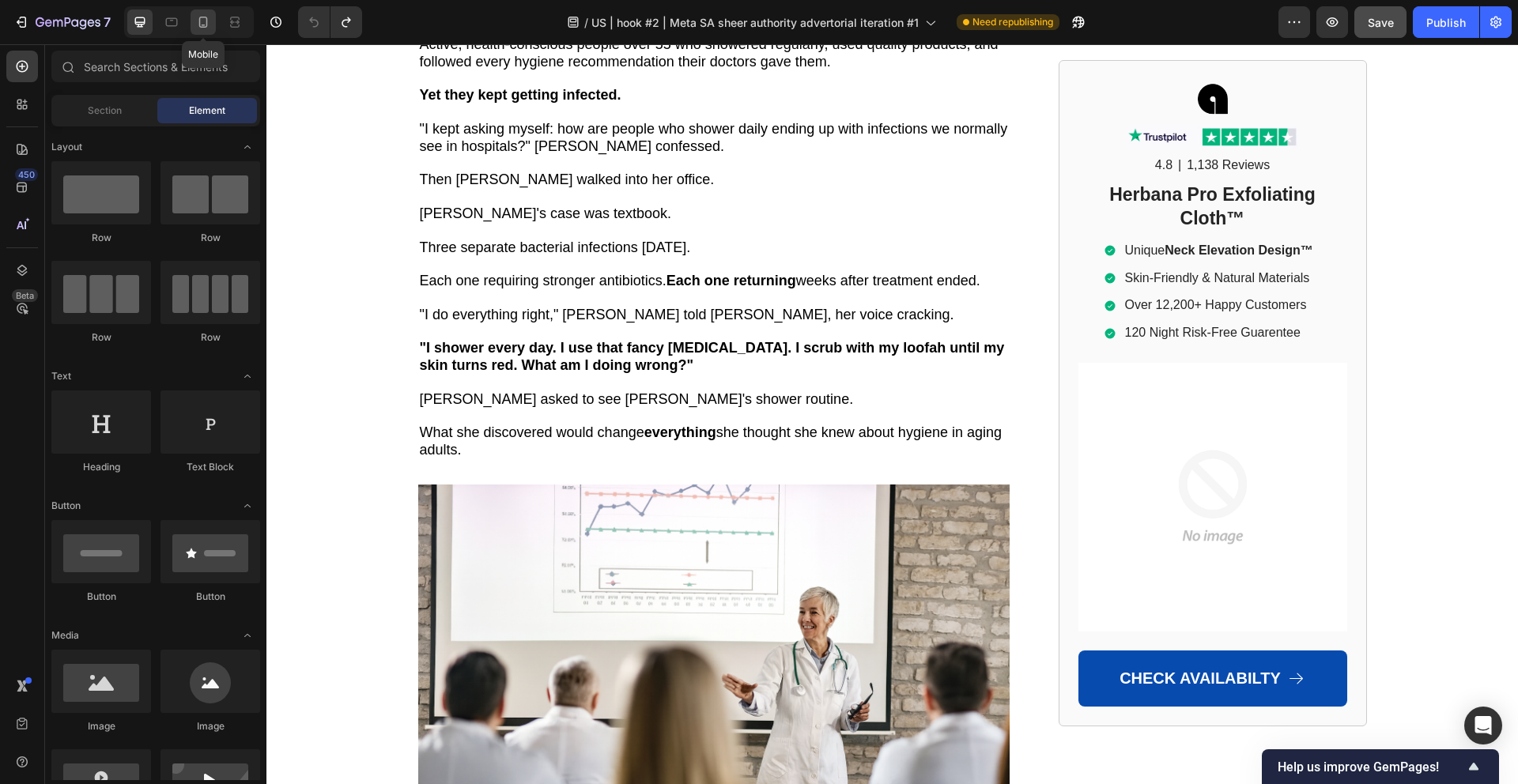
click at [200, 24] on icon at bounding box center [203, 21] width 16 height 16
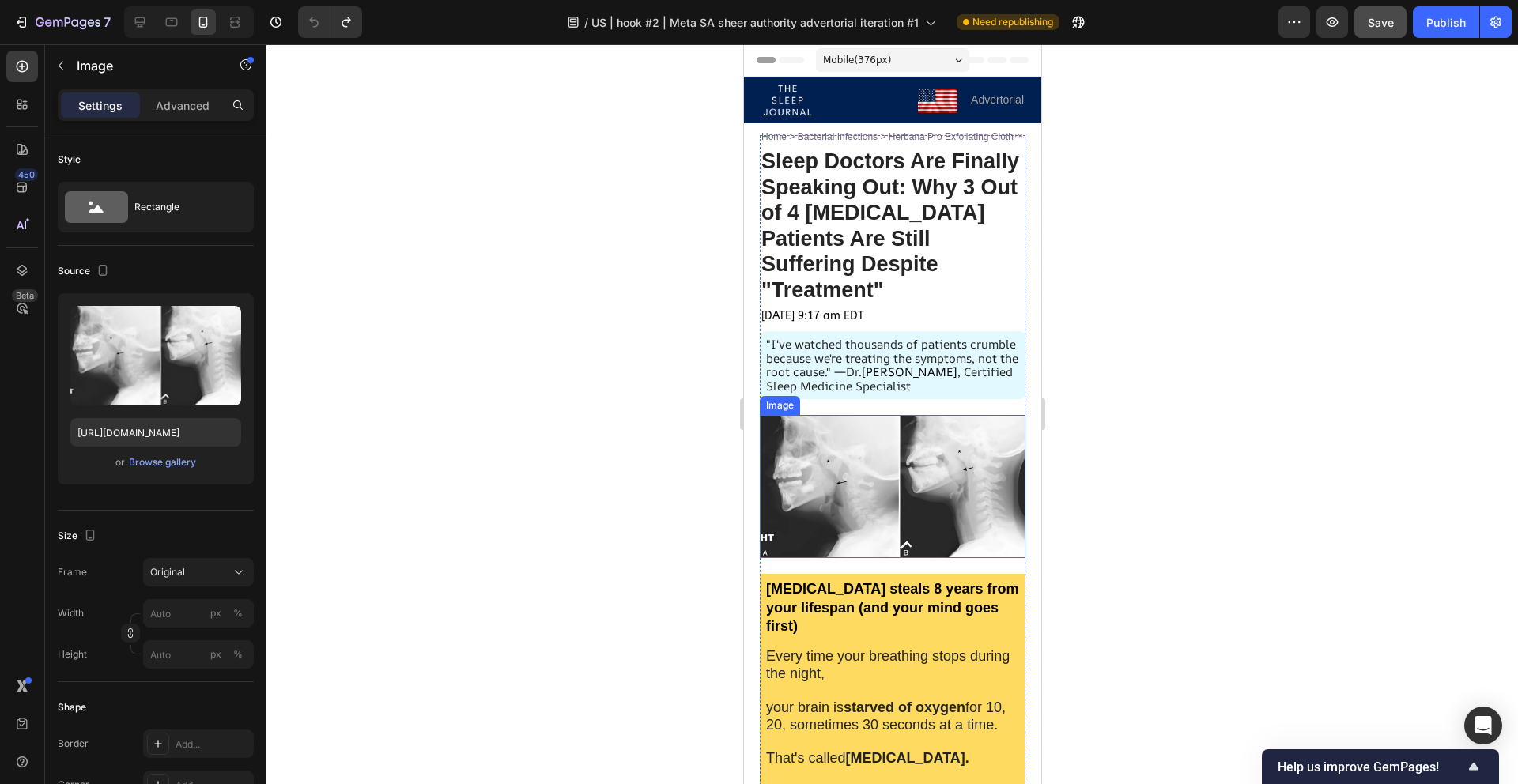
click at [918, 503] on img at bounding box center [892, 486] width 265 height 143
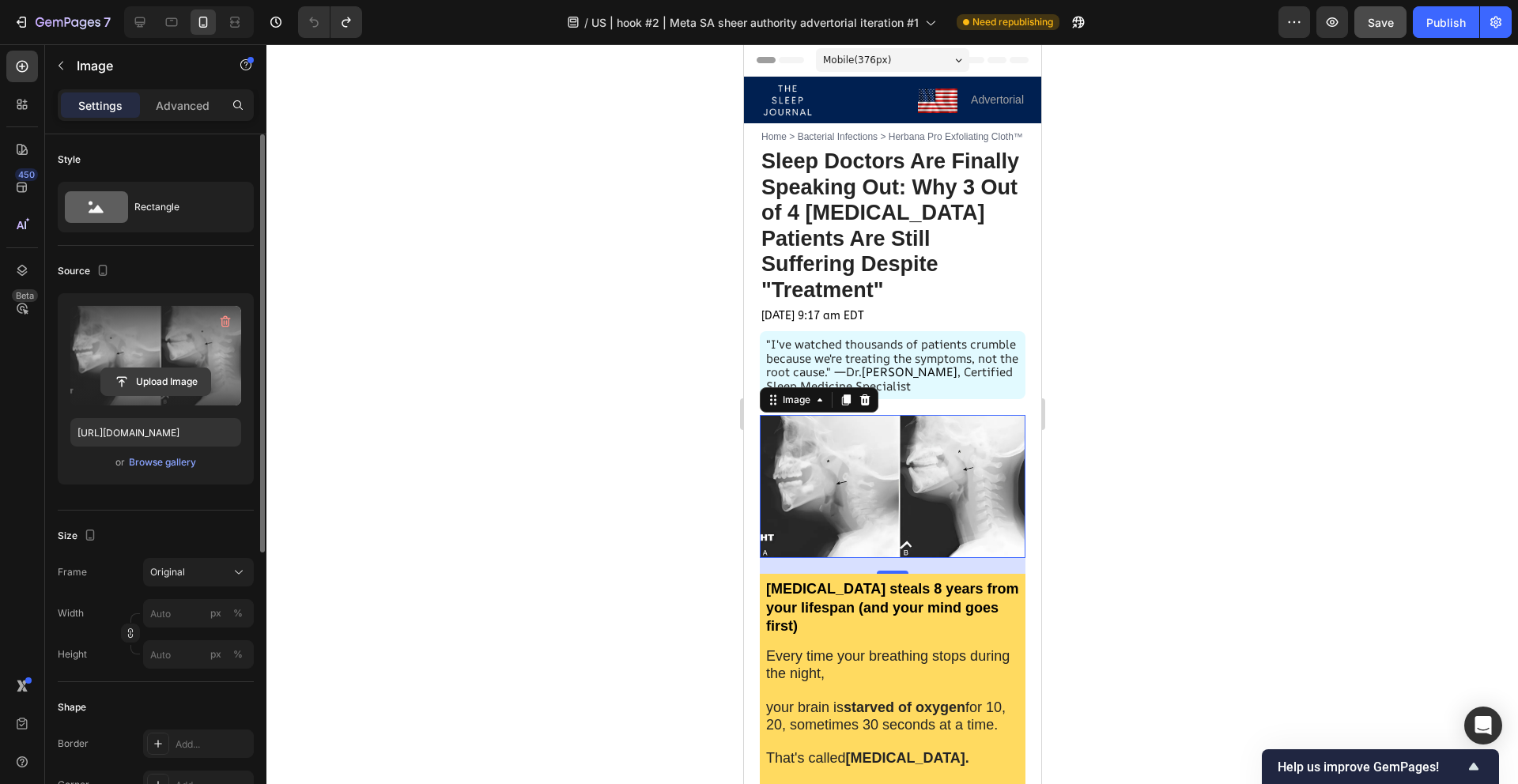
click at [173, 378] on input "file" at bounding box center [155, 381] width 109 height 27
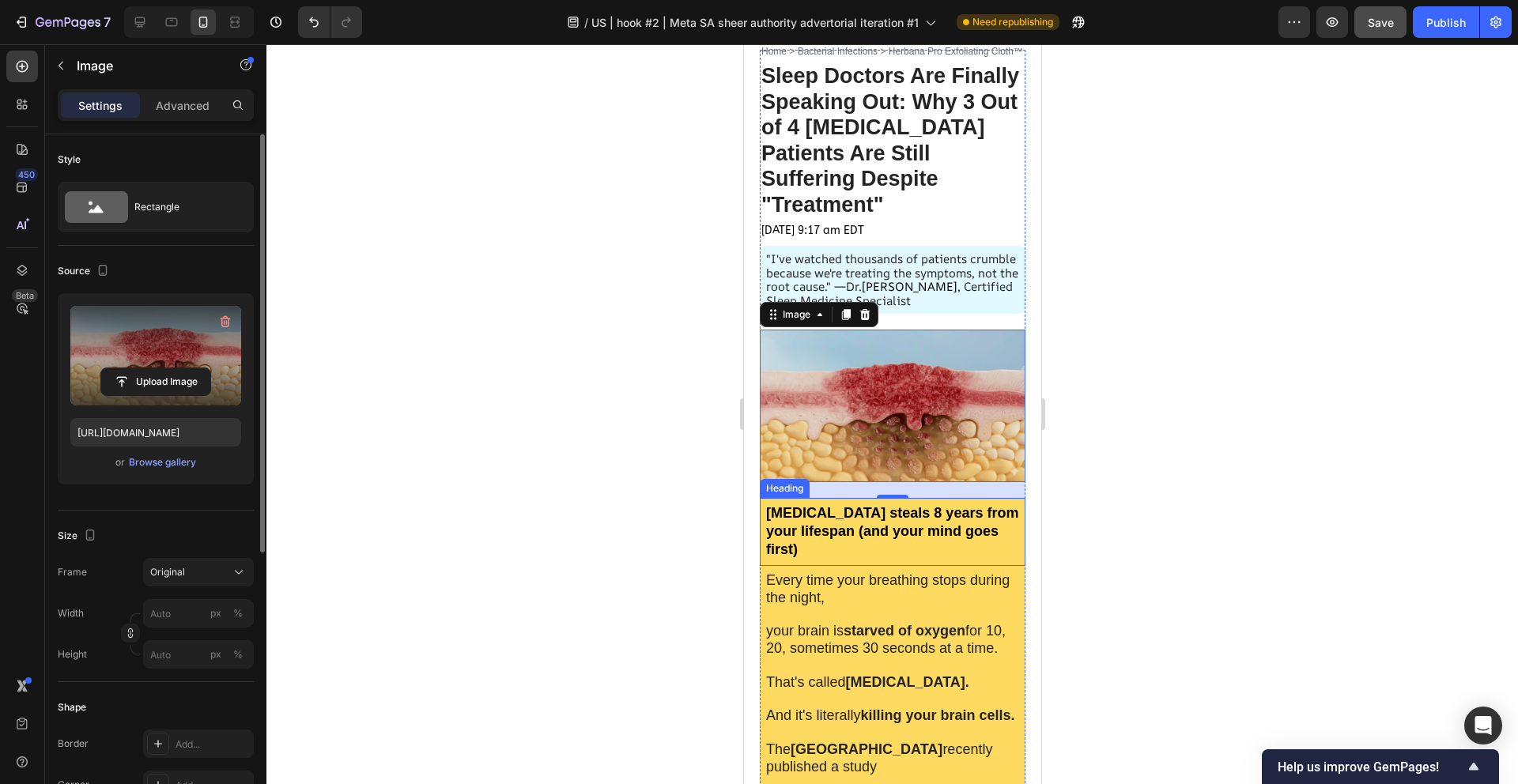
scroll to position [86, 0]
click at [1328, 20] on icon "button" at bounding box center [1332, 22] width 12 height 9
click at [229, 19] on icon at bounding box center [234, 21] width 16 height 16
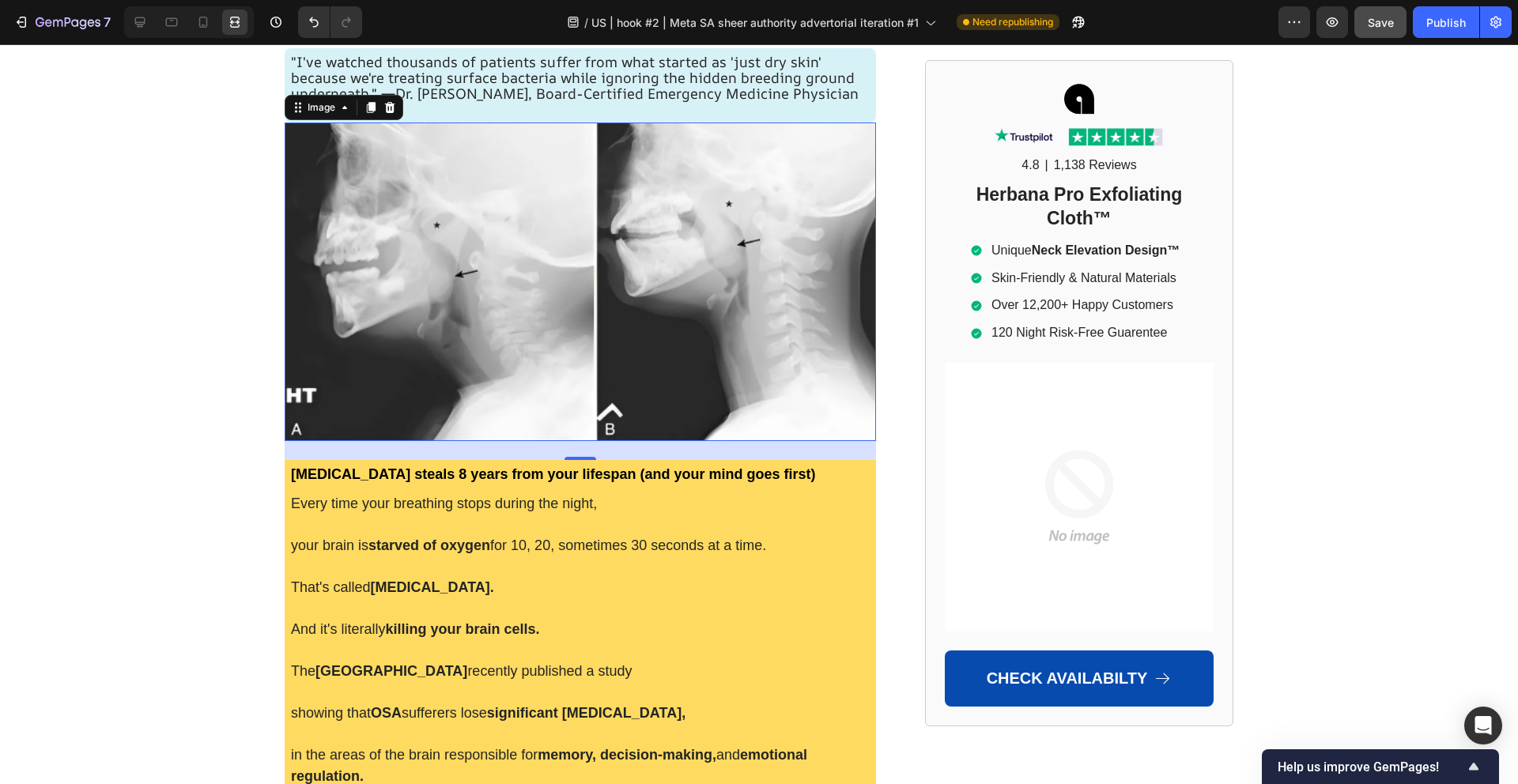
scroll to position [280, 0]
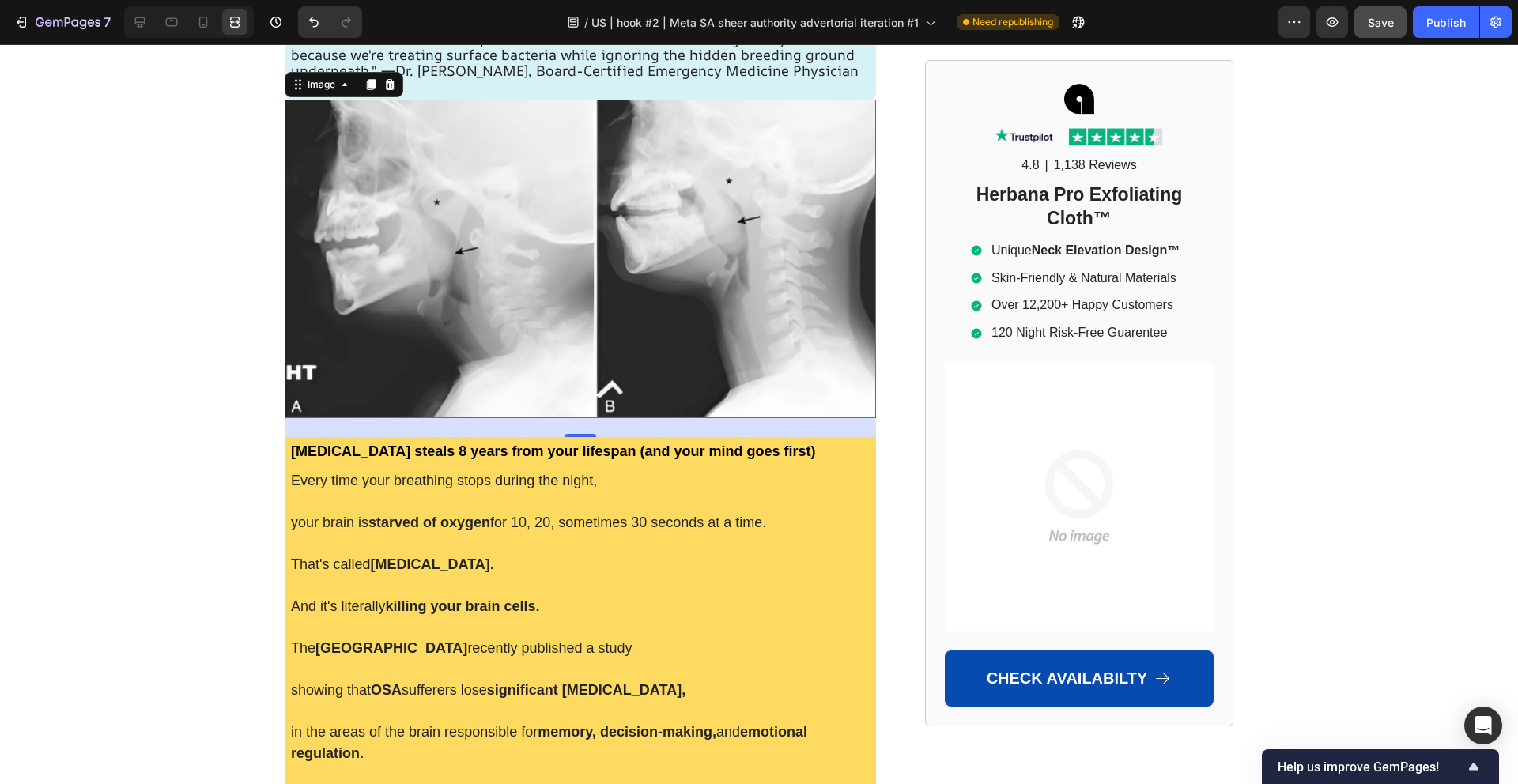
click at [520, 308] on img at bounding box center [580, 259] width 591 height 318
click at [140, 19] on icon at bounding box center [140, 21] width 16 height 16
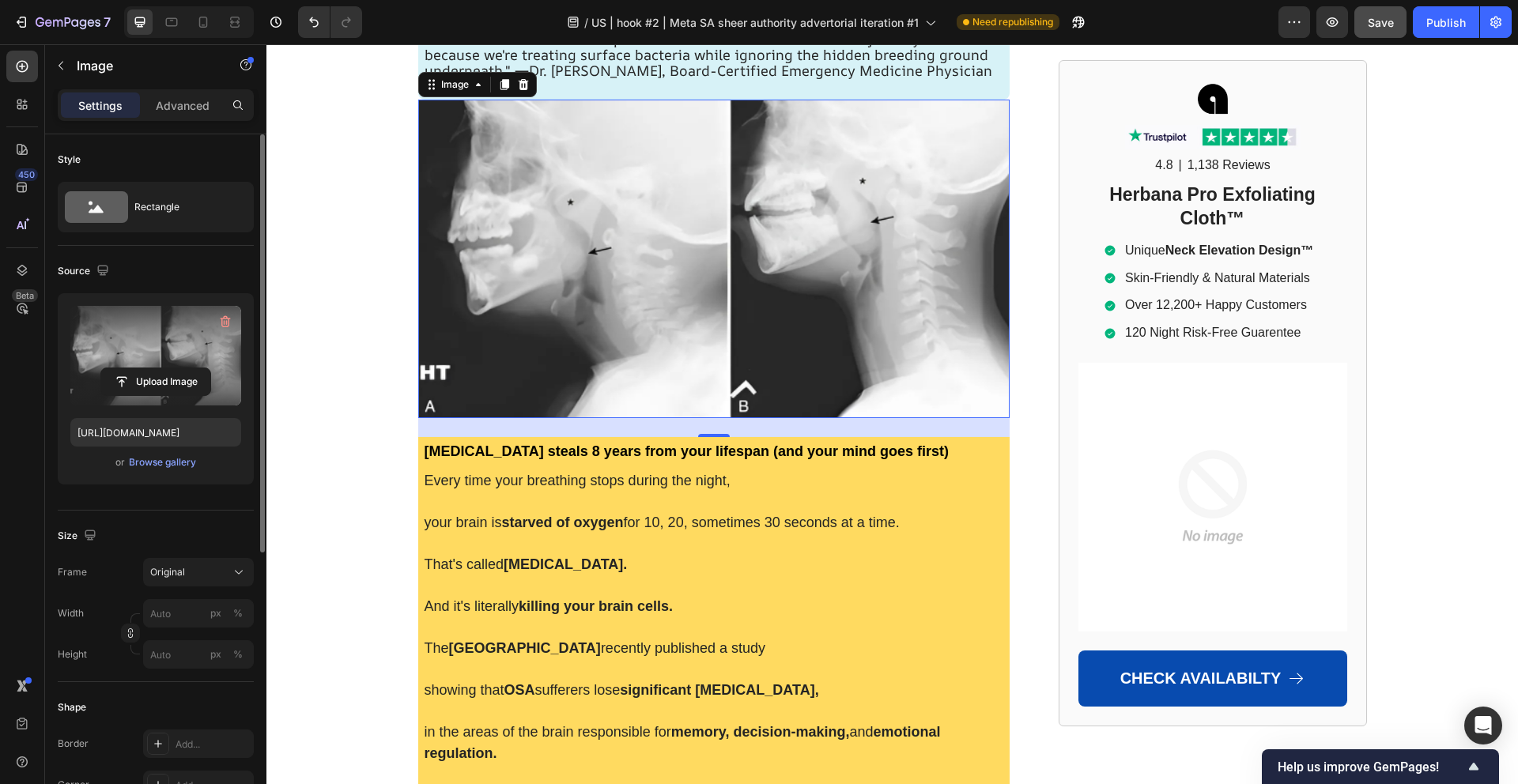
click at [607, 249] on img at bounding box center [713, 259] width 591 height 318
click at [124, 378] on input "file" at bounding box center [155, 381] width 109 height 27
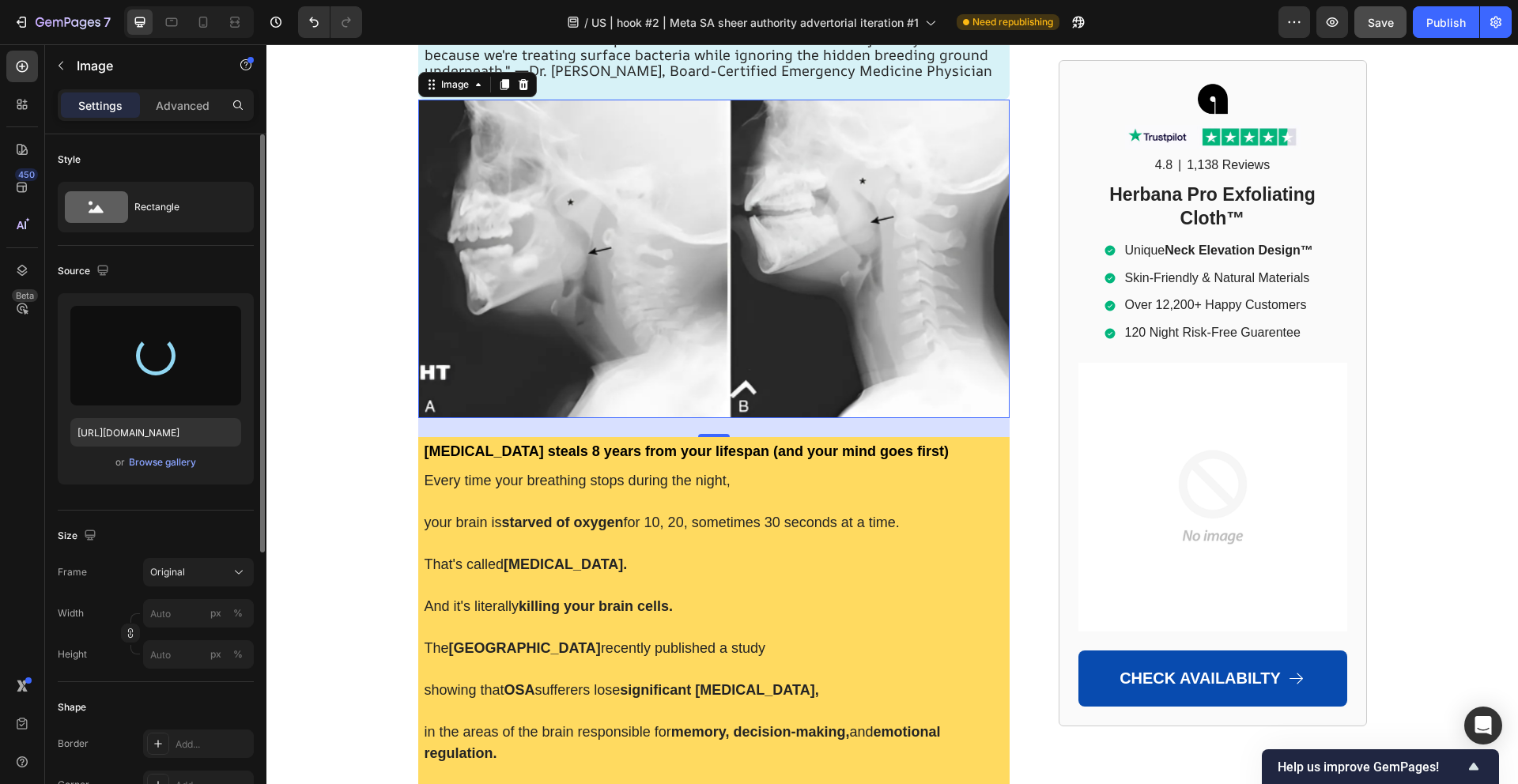
type input "[URL][DOMAIN_NAME]"
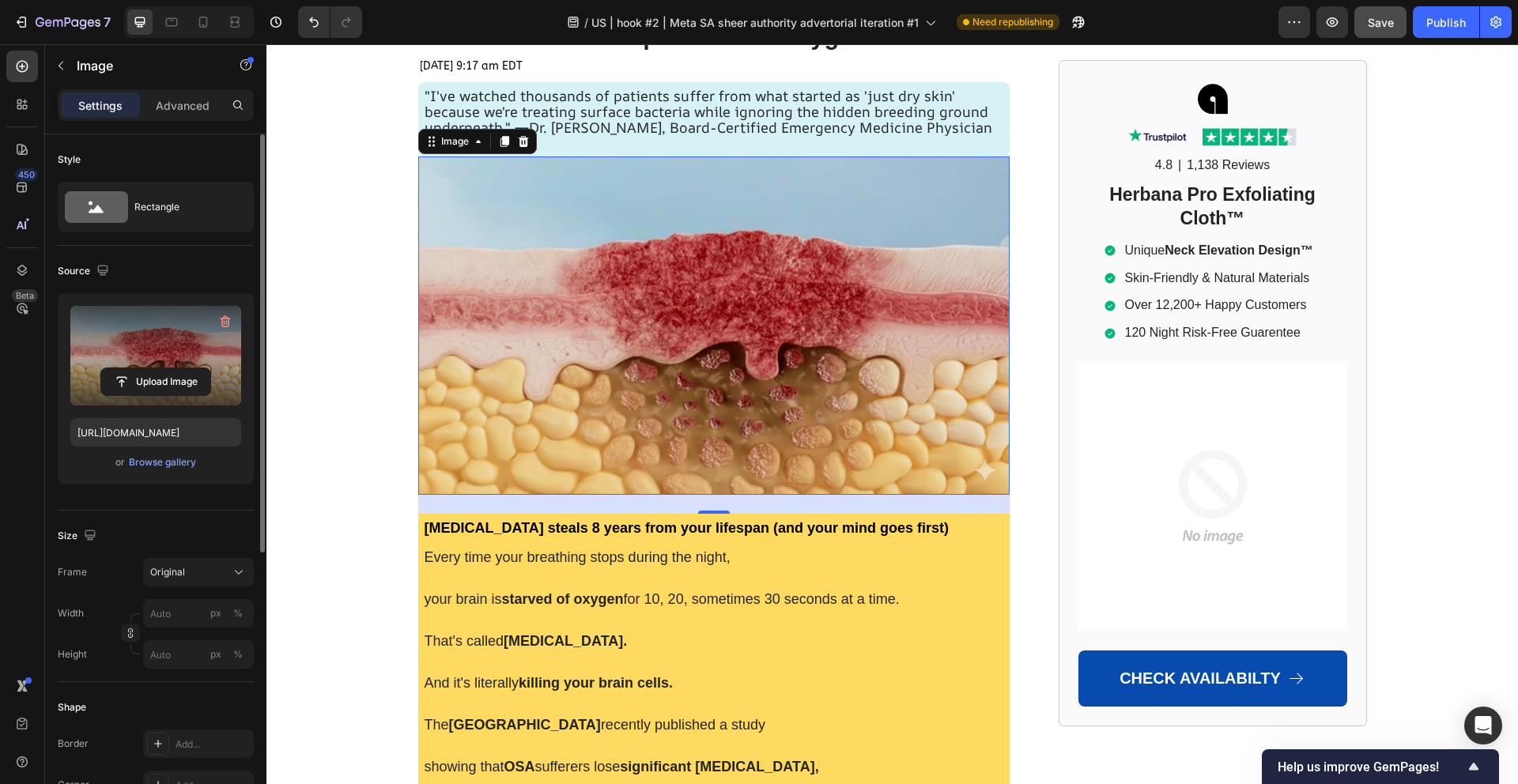
scroll to position [160, 0]
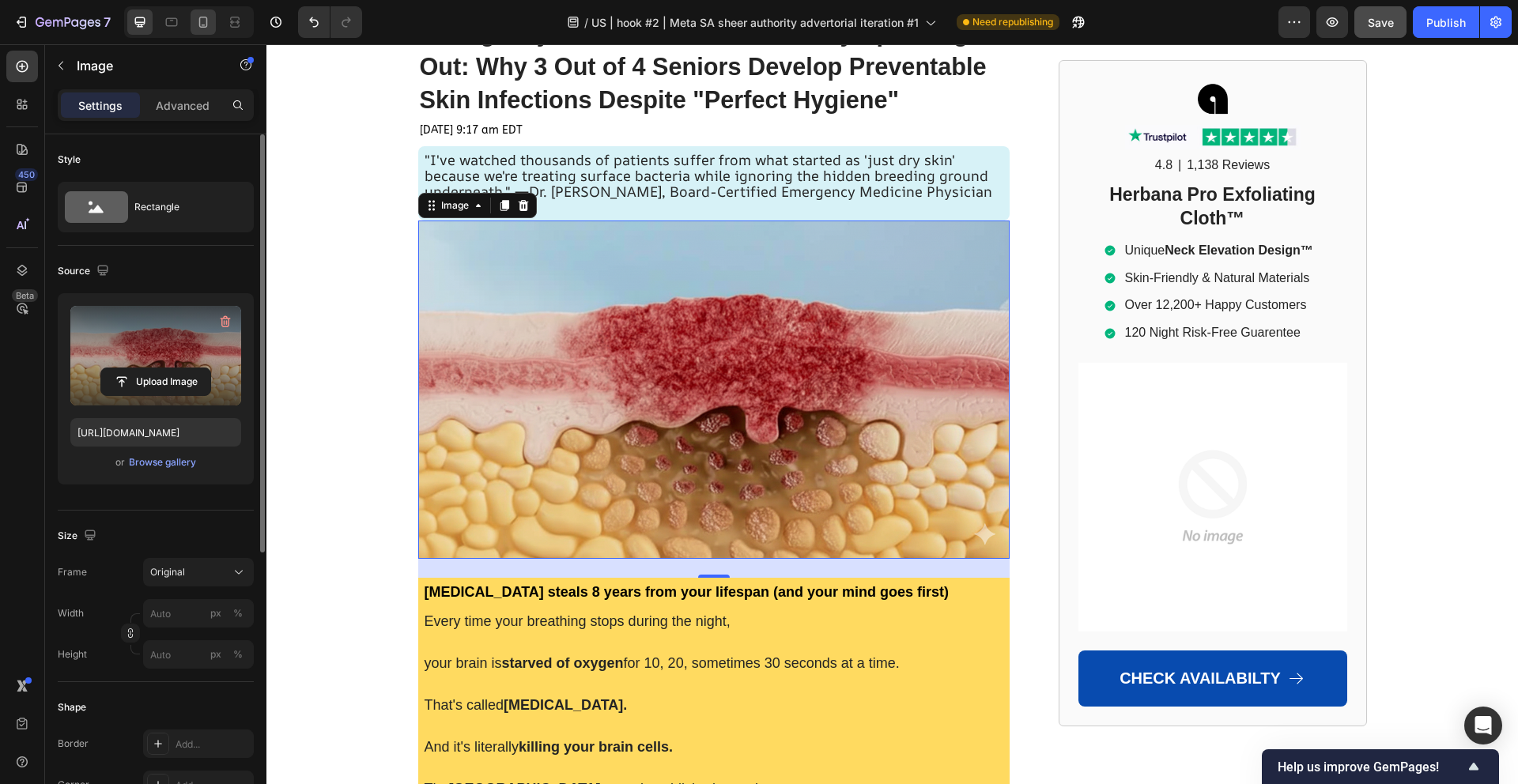
click at [200, 24] on icon at bounding box center [203, 21] width 16 height 16
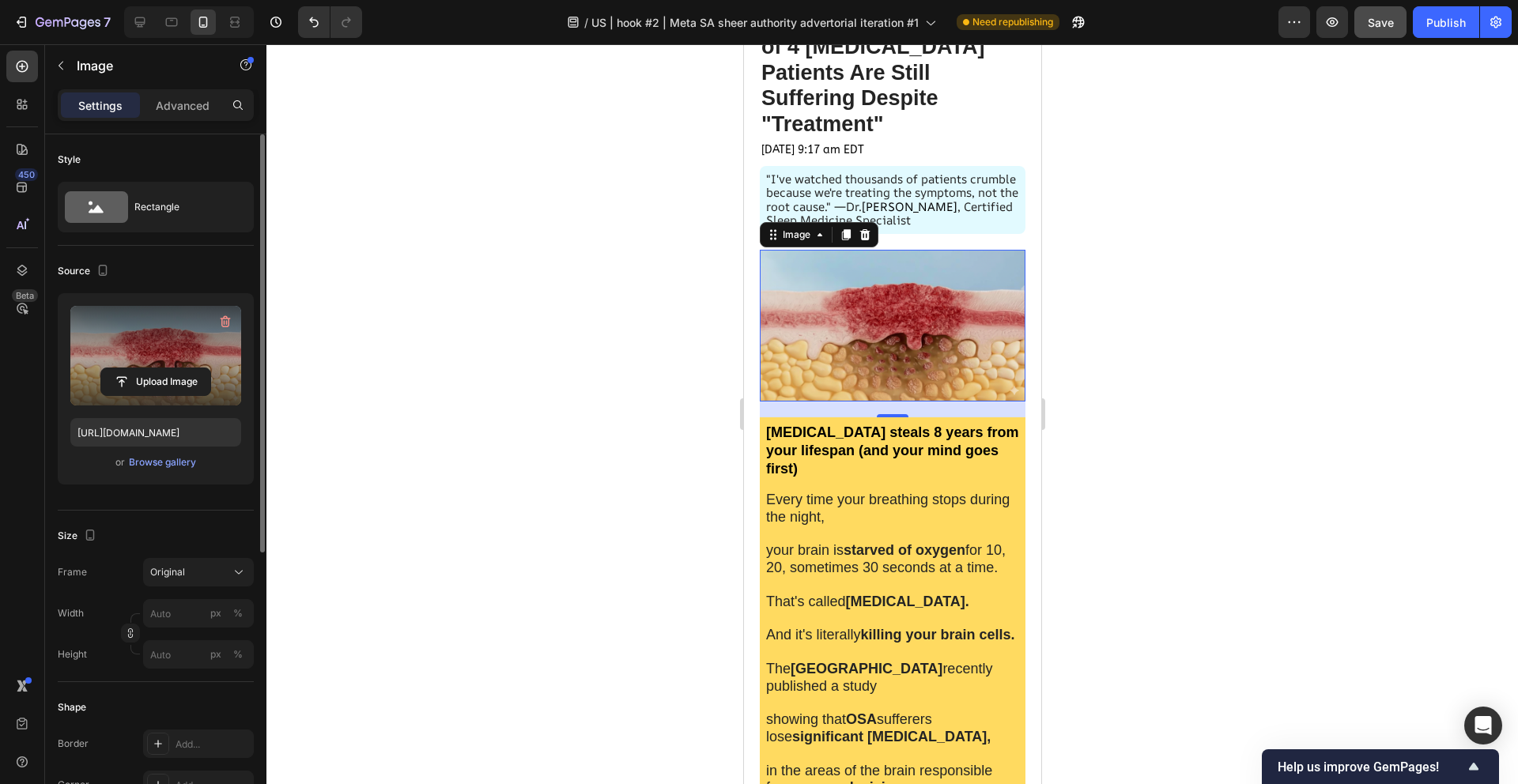
scroll to position [185, 0]
click at [1101, 238] on div at bounding box center [892, 414] width 1252 height 740
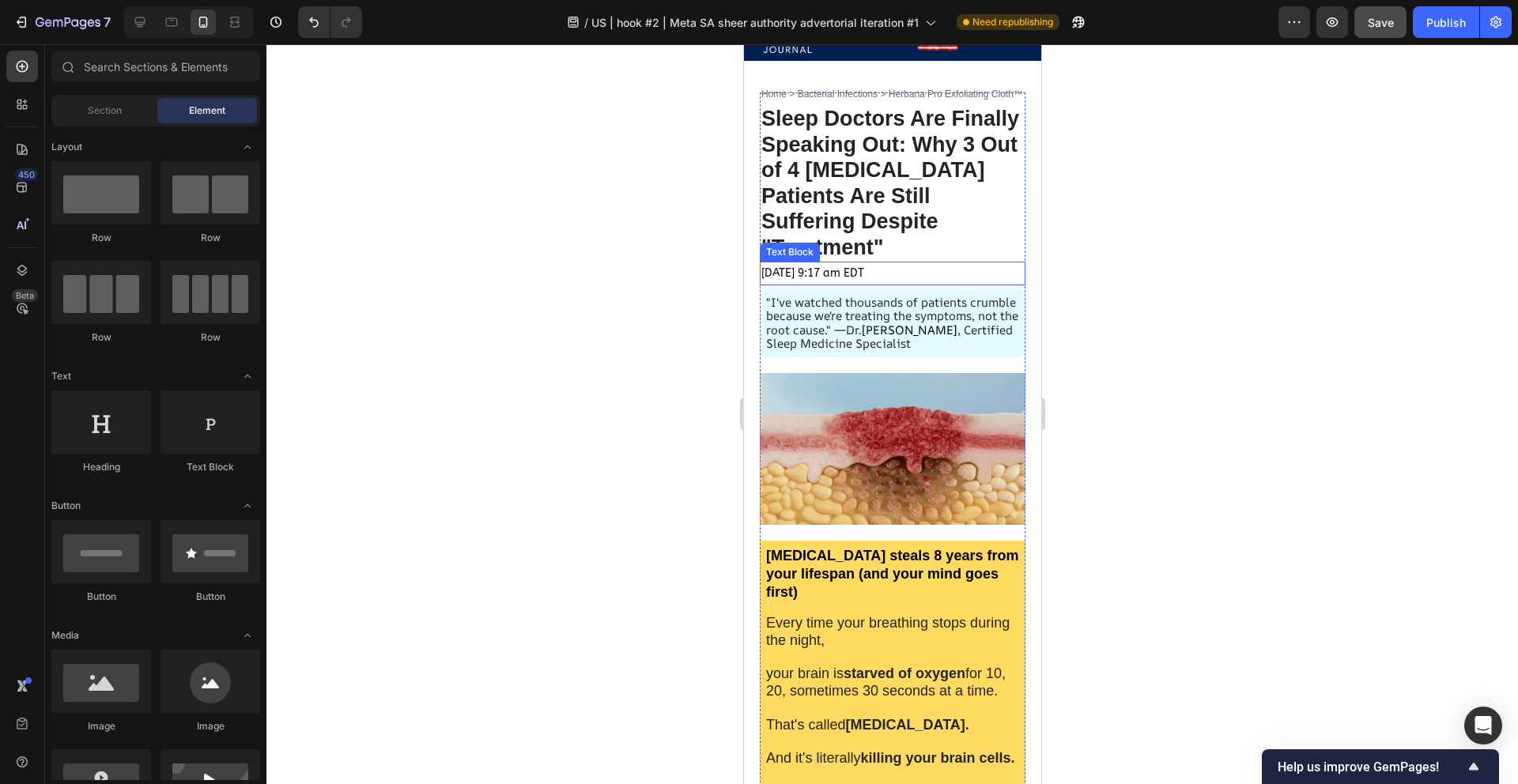
scroll to position [62, 0]
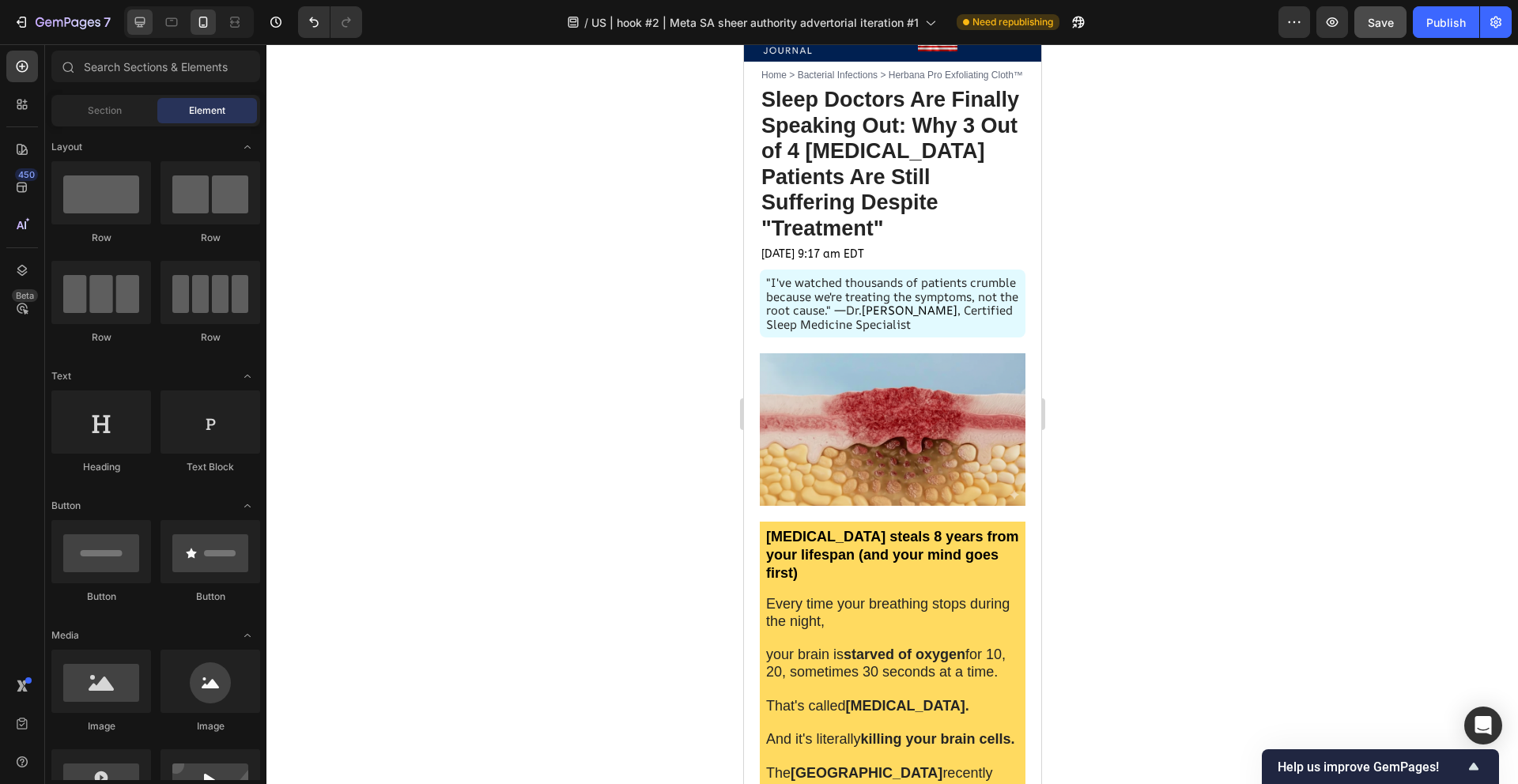
click at [125, 21] on div at bounding box center [189, 22] width 130 height 31
click at [130, 19] on div at bounding box center [140, 21] width 25 height 25
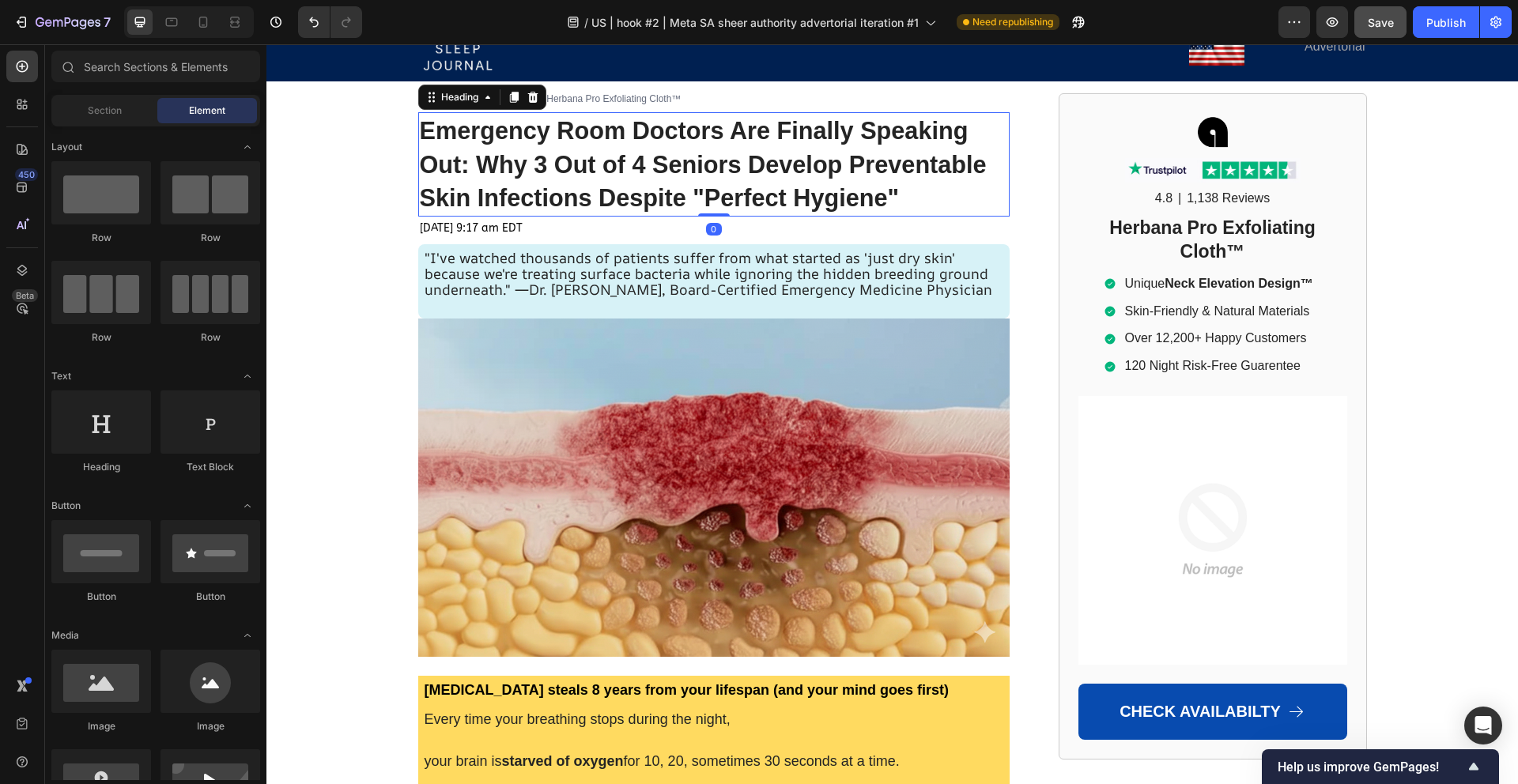
click at [501, 158] on strong "Emergency Room Doctors Are Finally Speaking Out: Why 3 Out of 4 Seniors Develop…" at bounding box center [703, 165] width 567 height 95
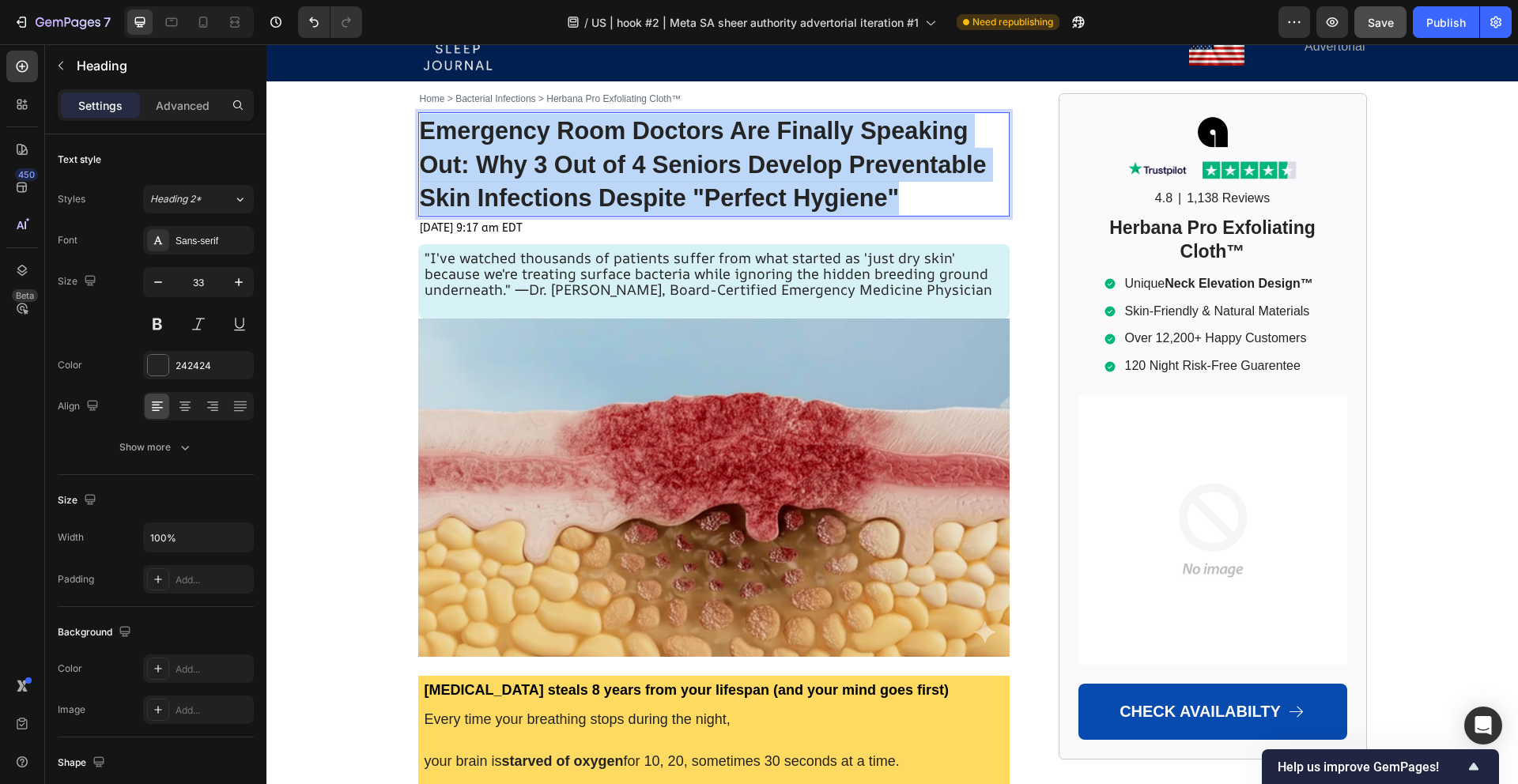
click at [501, 158] on strong "Emergency Room Doctors Are Finally Speaking Out: Why 3 Out of 4 Seniors Develop…" at bounding box center [703, 165] width 567 height 95
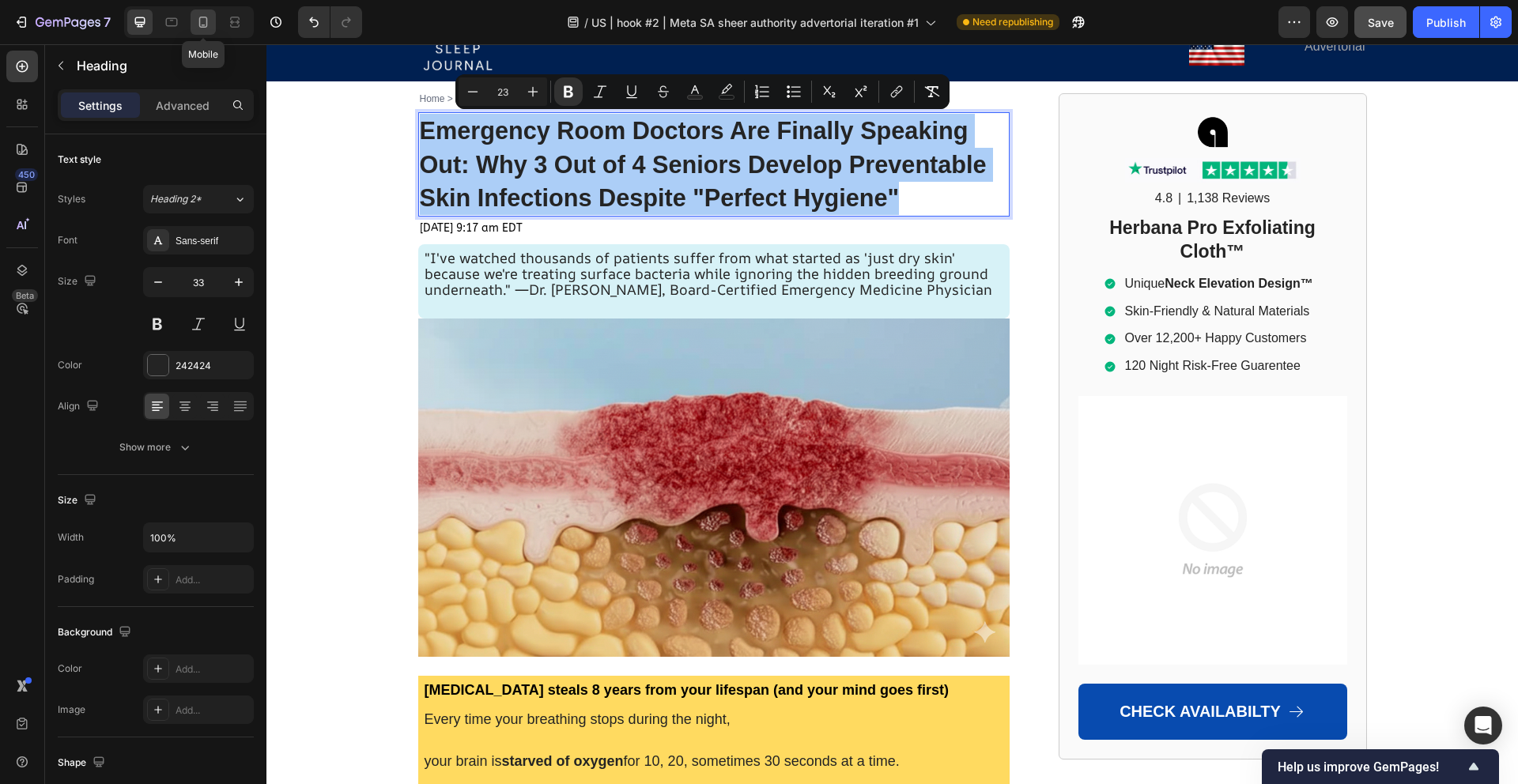
click at [206, 21] on icon at bounding box center [203, 22] width 8 height 11
type input "24"
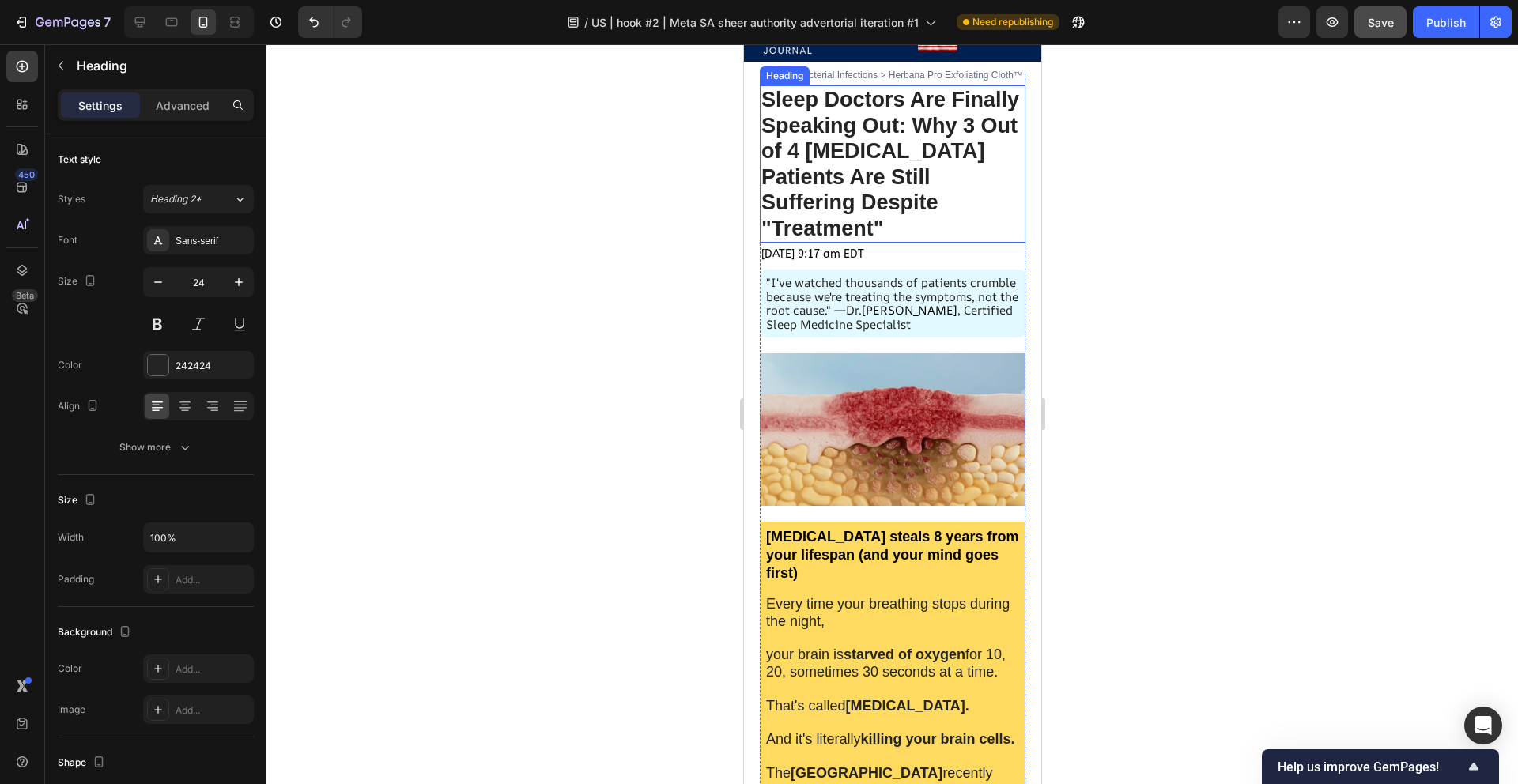
scroll to position [6, 0]
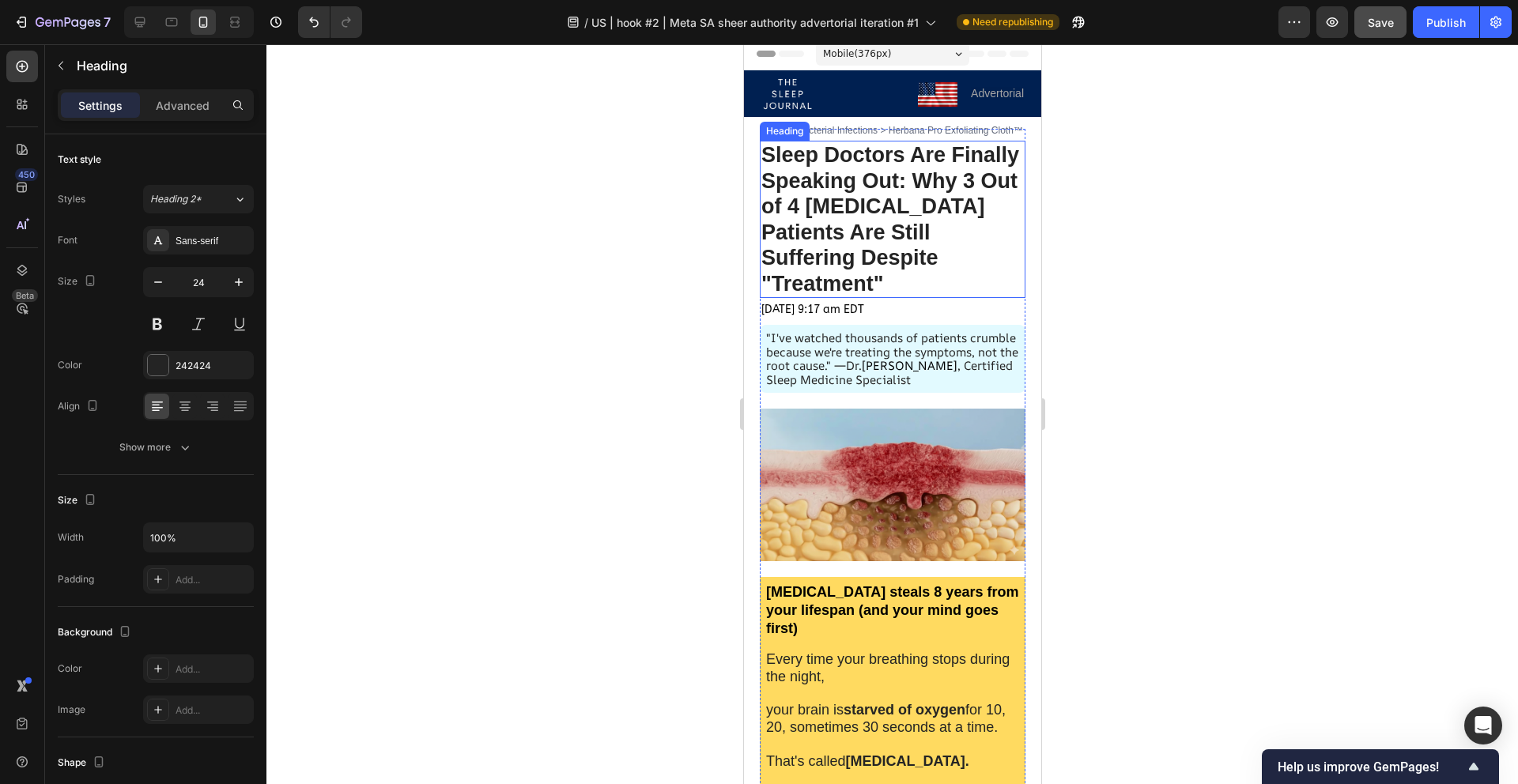
click at [924, 202] on strong "Sleep Doctors Are Finally Speaking Out: Why 3 Out of 4 [MEDICAL_DATA] Patients …" at bounding box center [889, 219] width 258 height 153
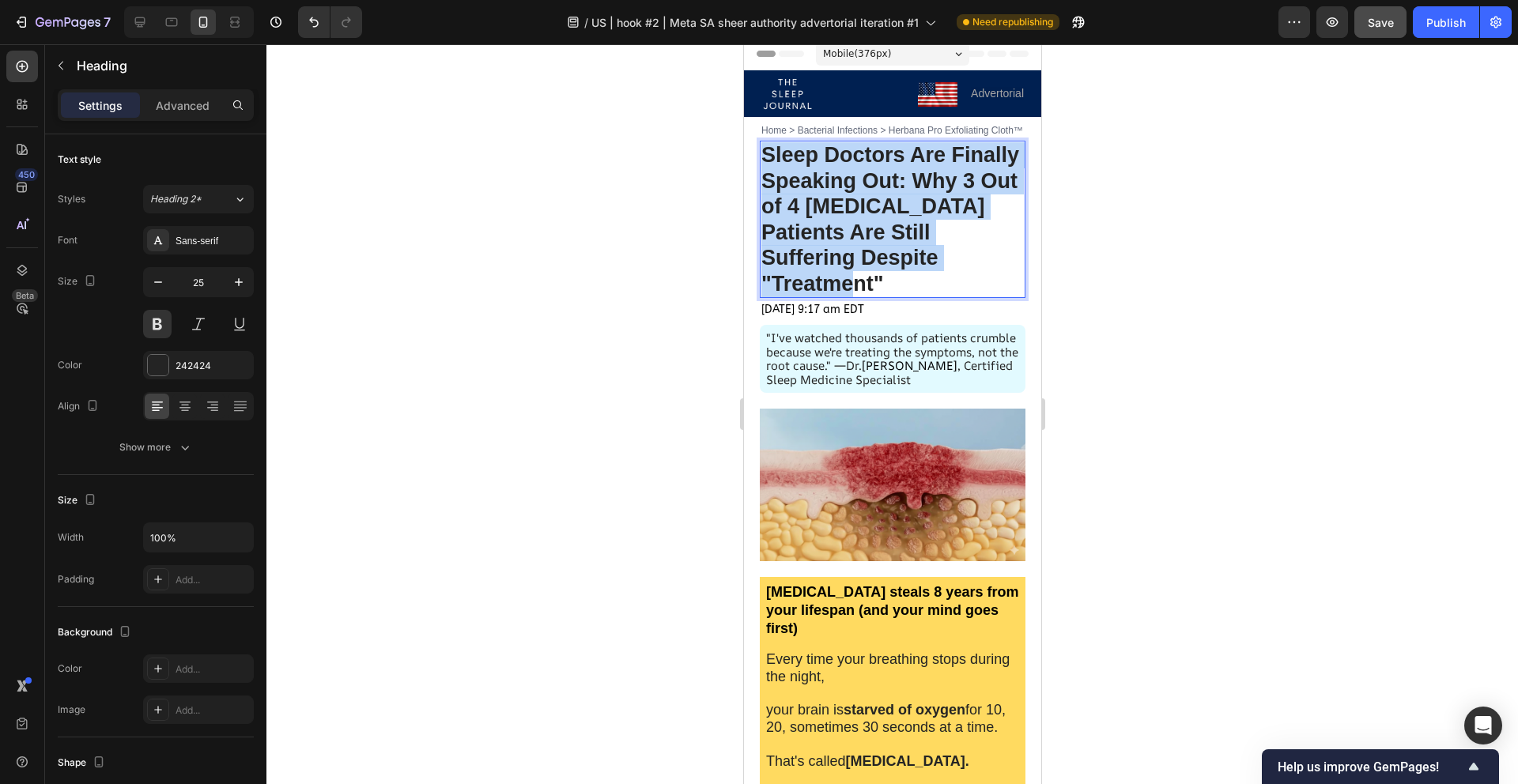
click at [924, 202] on strong "Sleep Doctors Are Finally Speaking Out: Why 3 Out of 4 [MEDICAL_DATA] Patients …" at bounding box center [889, 219] width 258 height 153
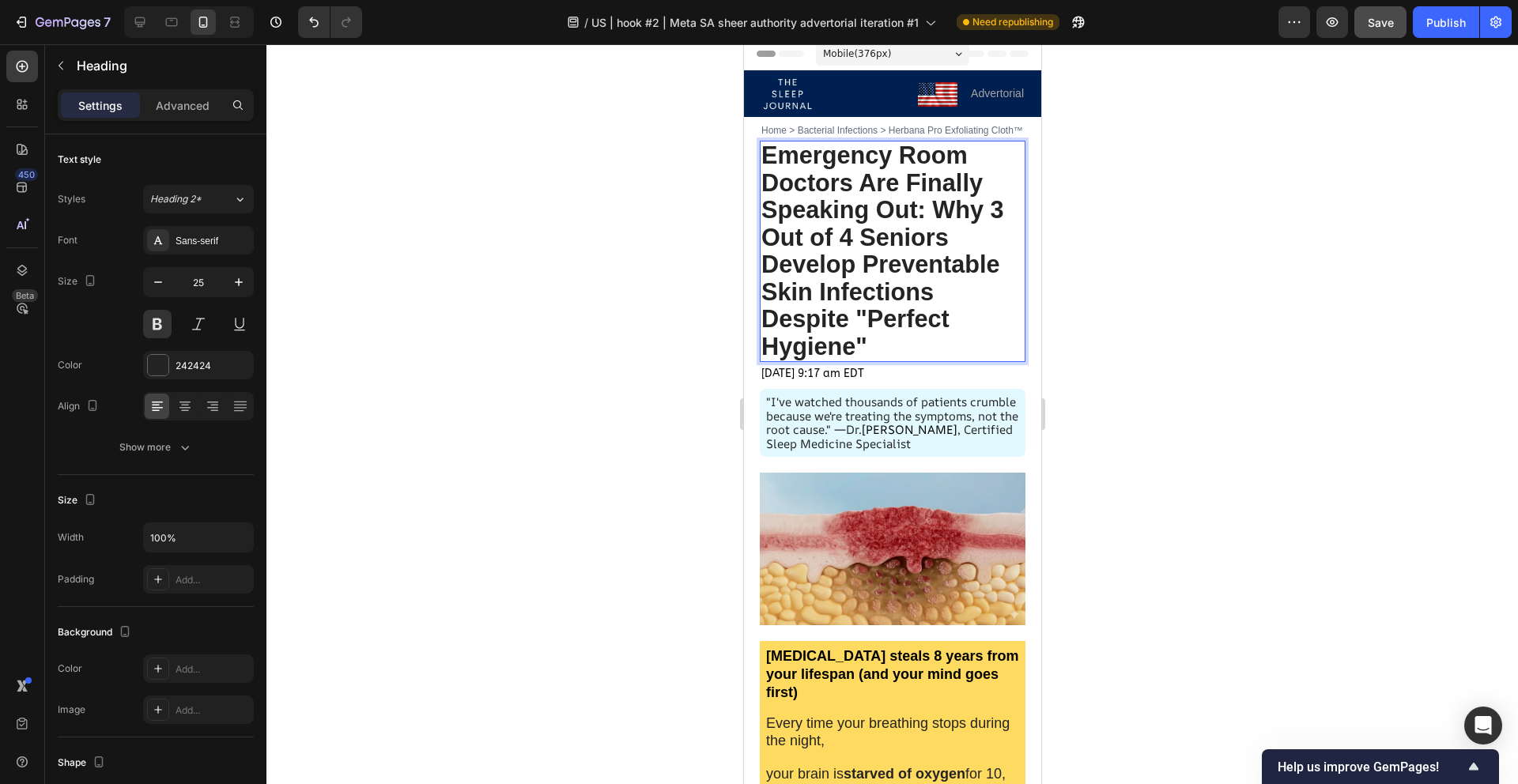
click at [920, 205] on strong "Emergency Room Doctors Are Finally Speaking Out: Why 3 Out of 4 Seniors Develop…" at bounding box center [882, 251] width 242 height 218
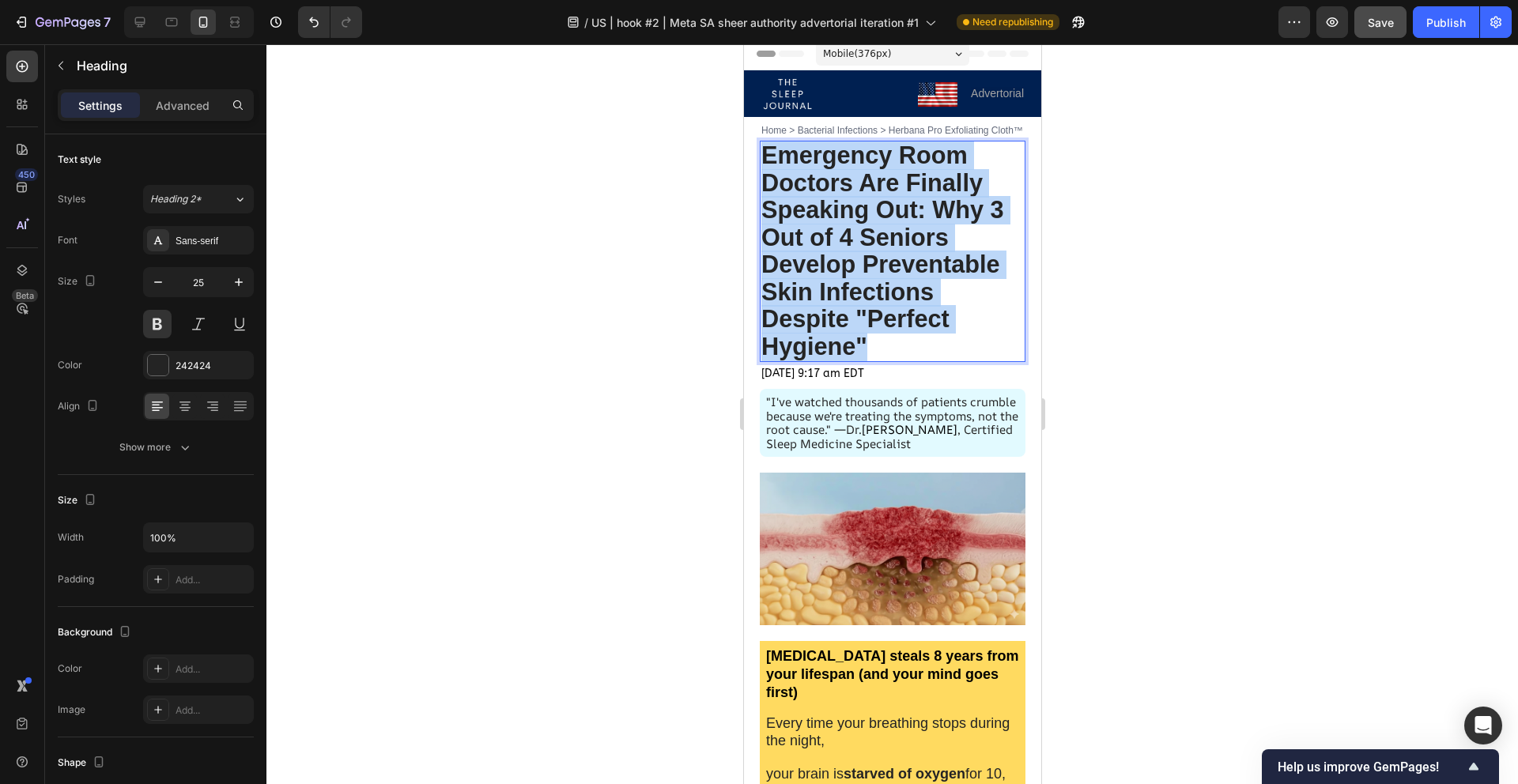
click at [920, 205] on strong "Emergency Room Doctors Are Finally Speaking Out: Why 3 Out of 4 Seniors Develop…" at bounding box center [882, 251] width 242 height 218
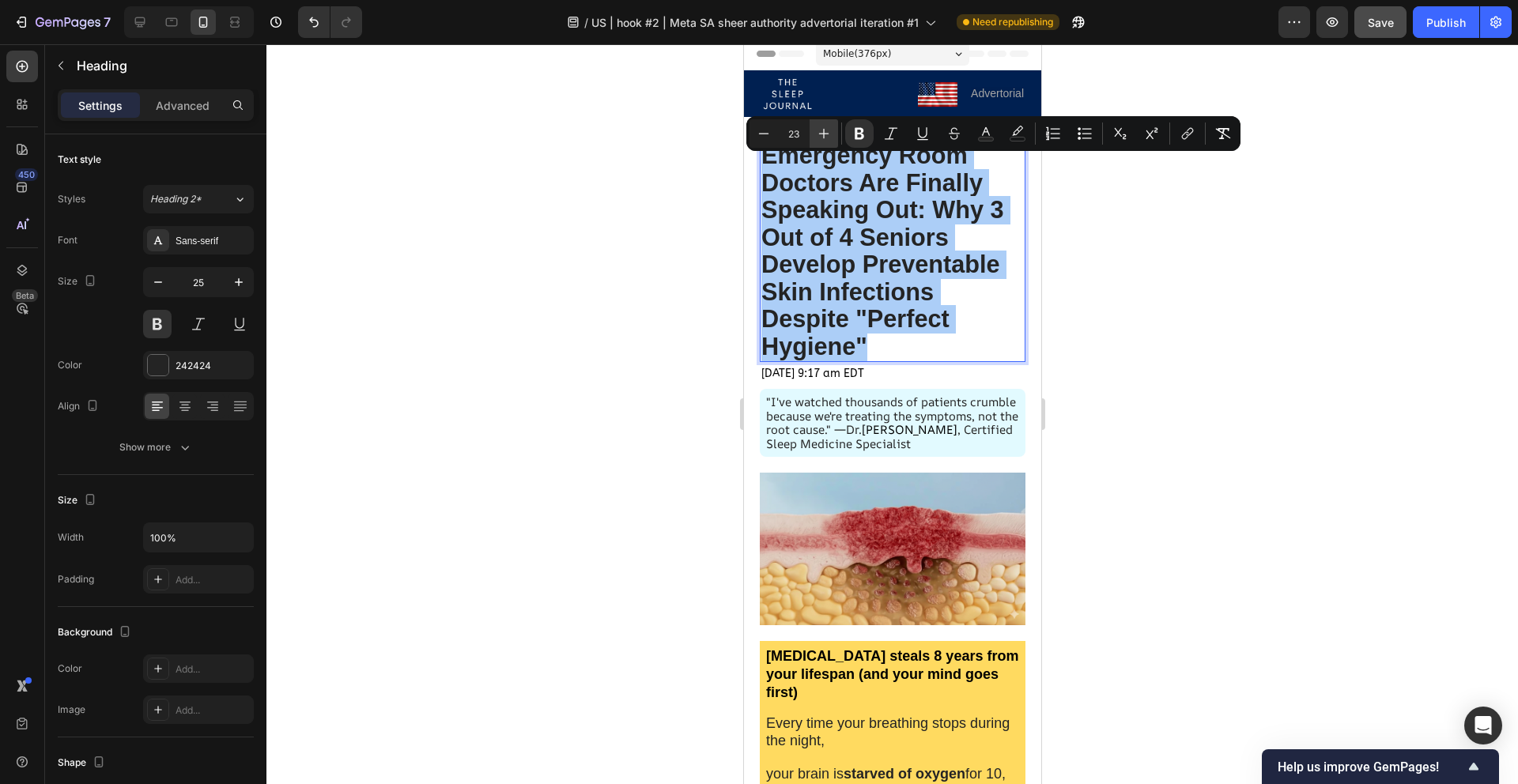
click at [825, 135] on icon "Editor contextual toolbar" at bounding box center [823, 133] width 16 height 16
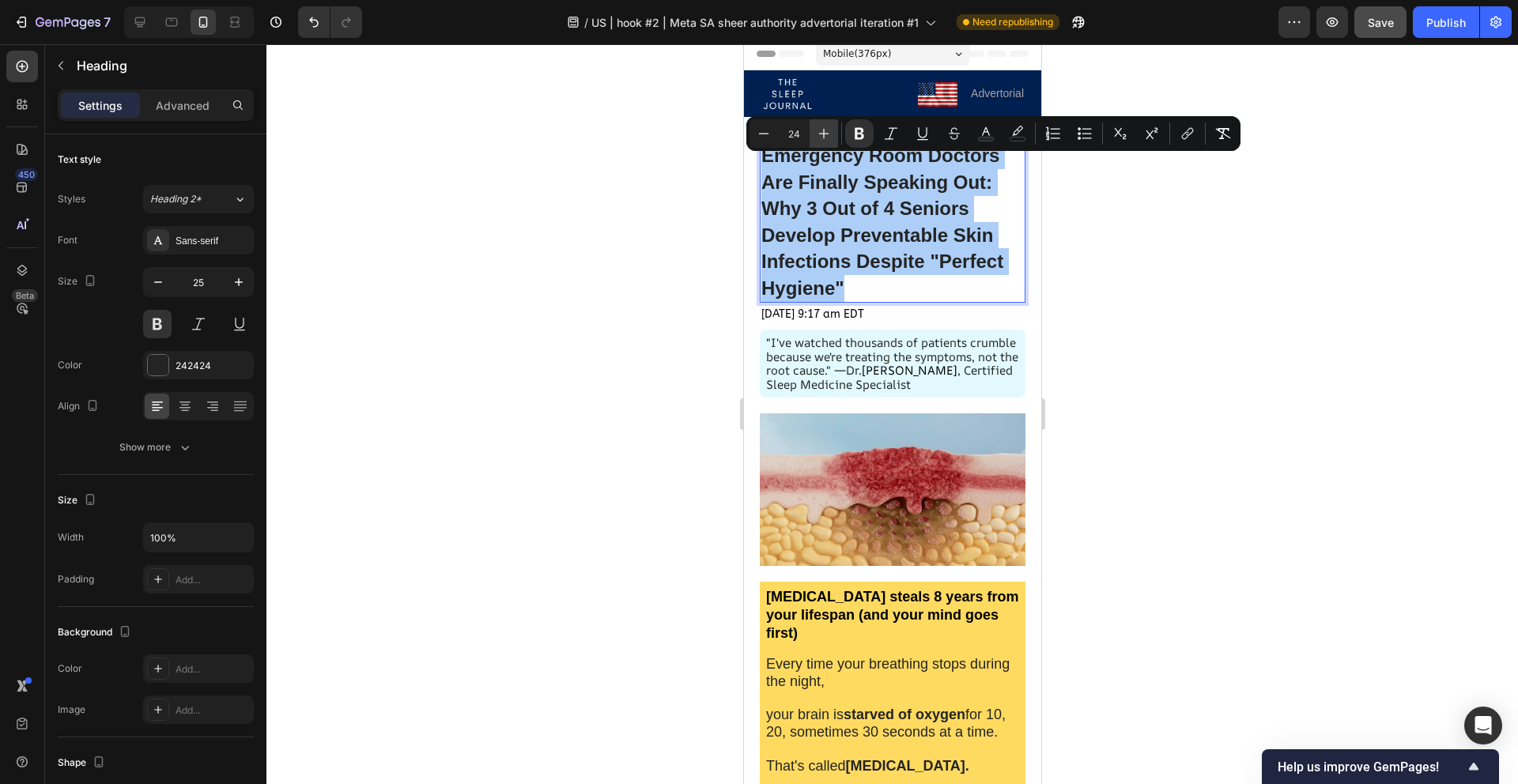
click at [825, 135] on icon "Editor contextual toolbar" at bounding box center [823, 133] width 16 height 16
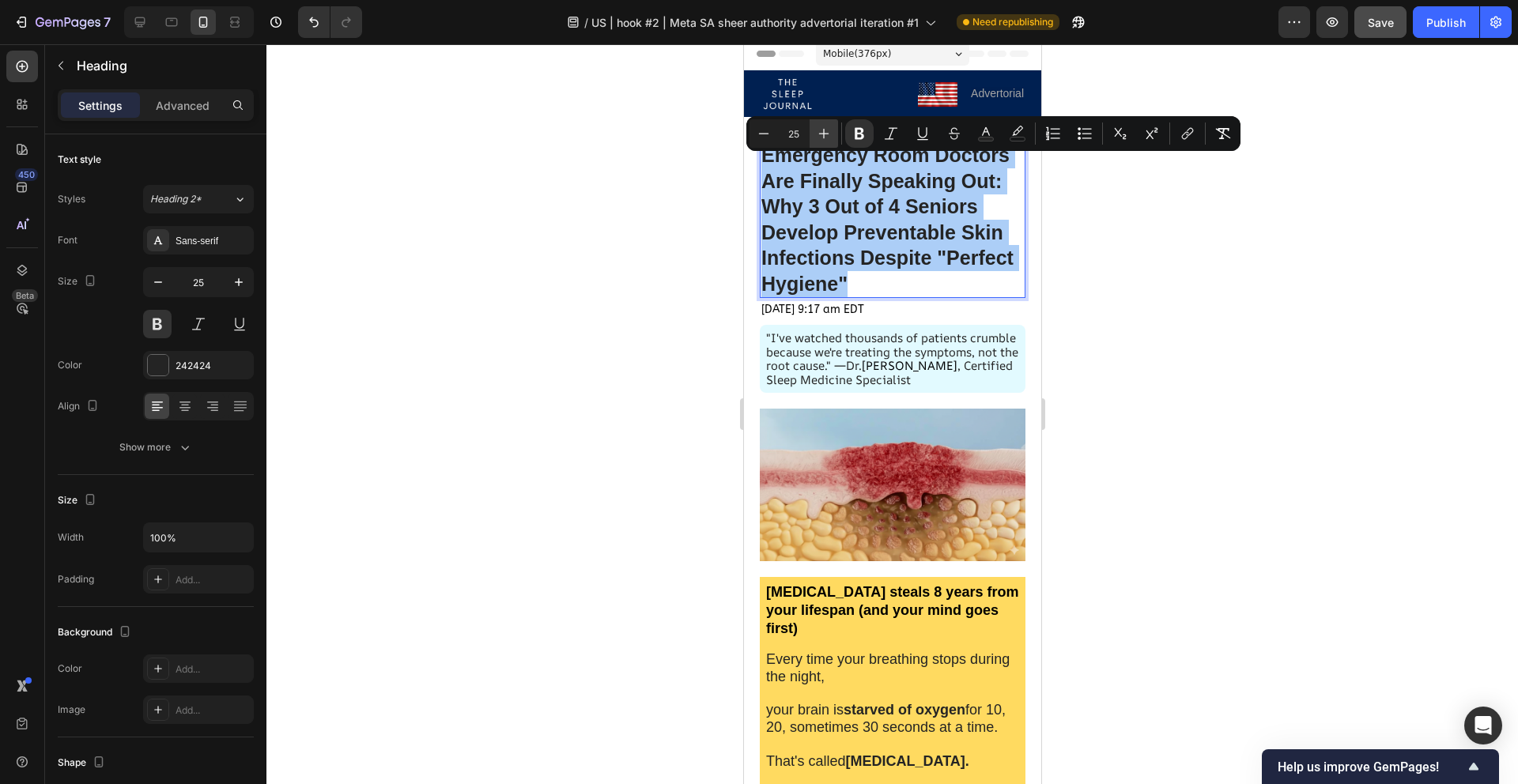
click at [825, 135] on icon "Editor contextual toolbar" at bounding box center [823, 133] width 16 height 16
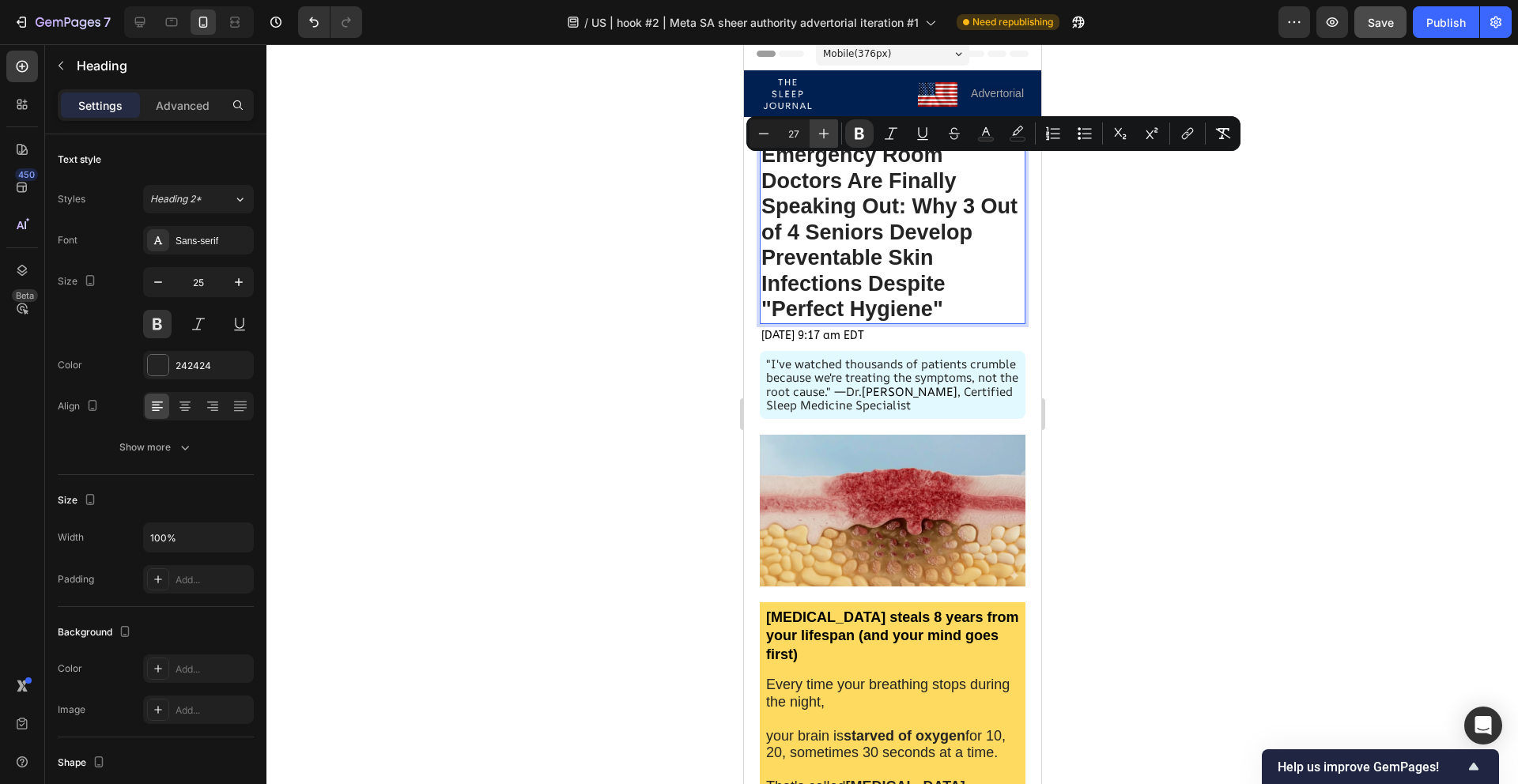
click at [825, 135] on icon "Editor contextual toolbar" at bounding box center [823, 133] width 16 height 16
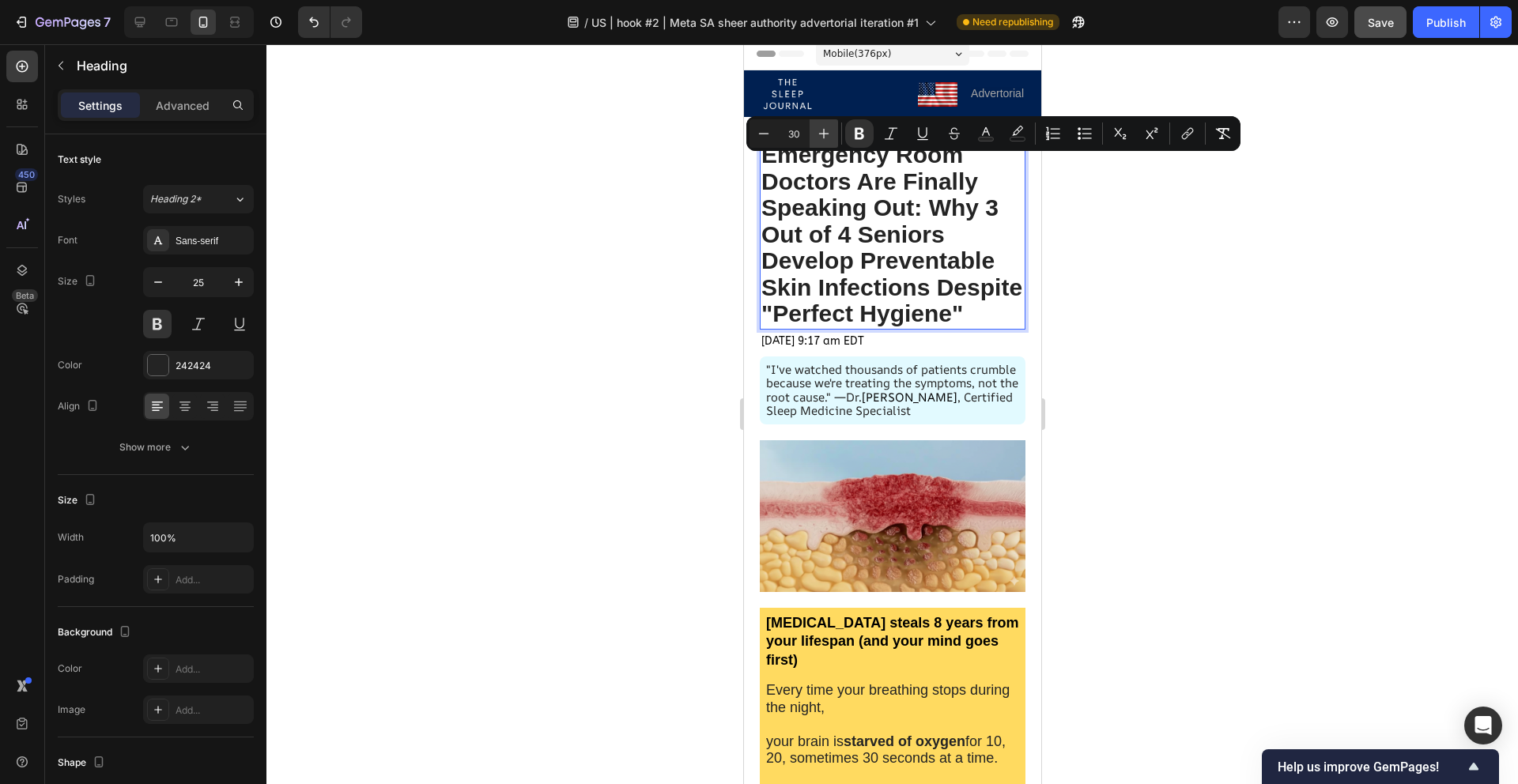
click at [825, 135] on icon "Editor contextual toolbar" at bounding box center [823, 133] width 16 height 16
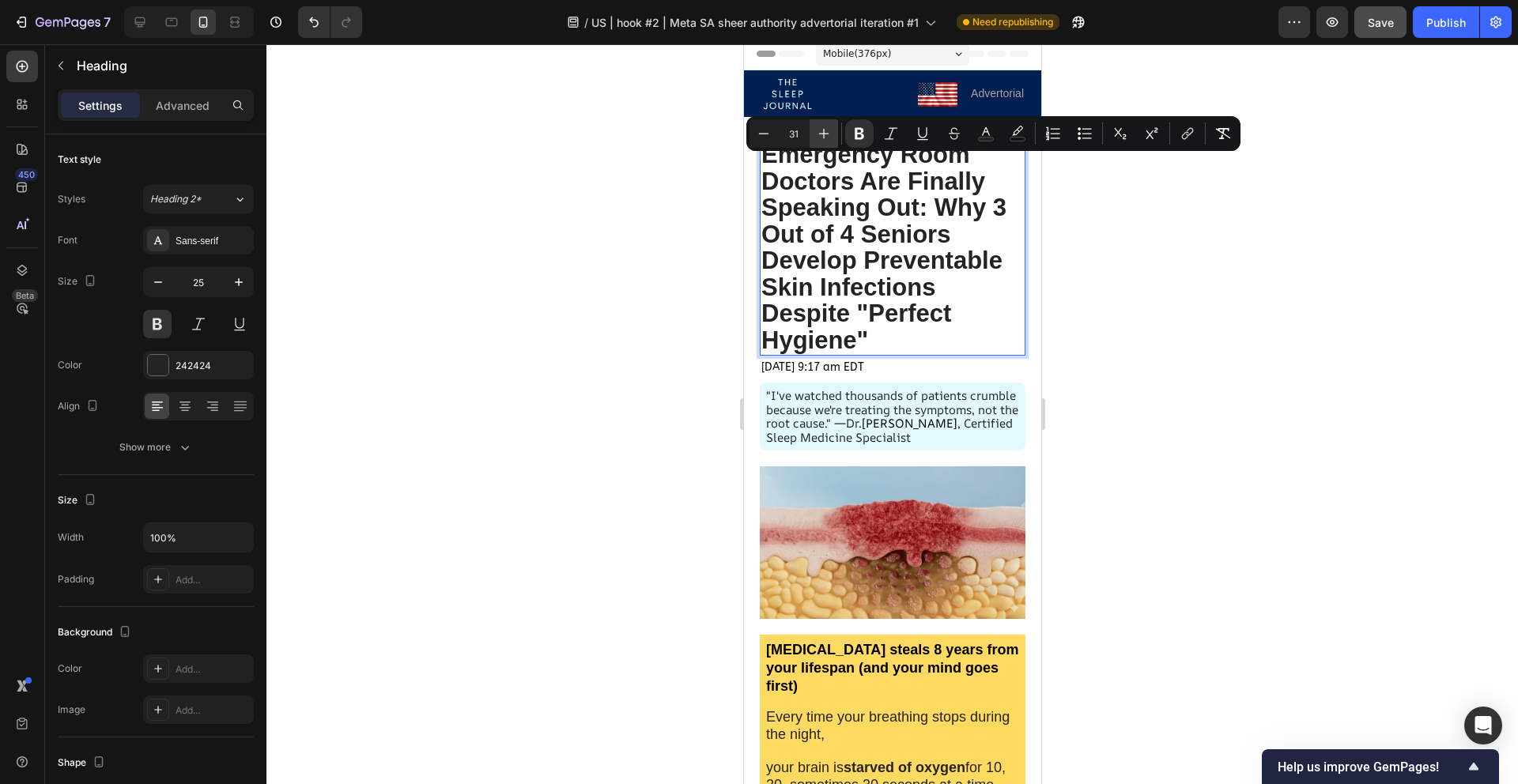
click at [825, 135] on icon "Editor contextual toolbar" at bounding box center [823, 133] width 16 height 16
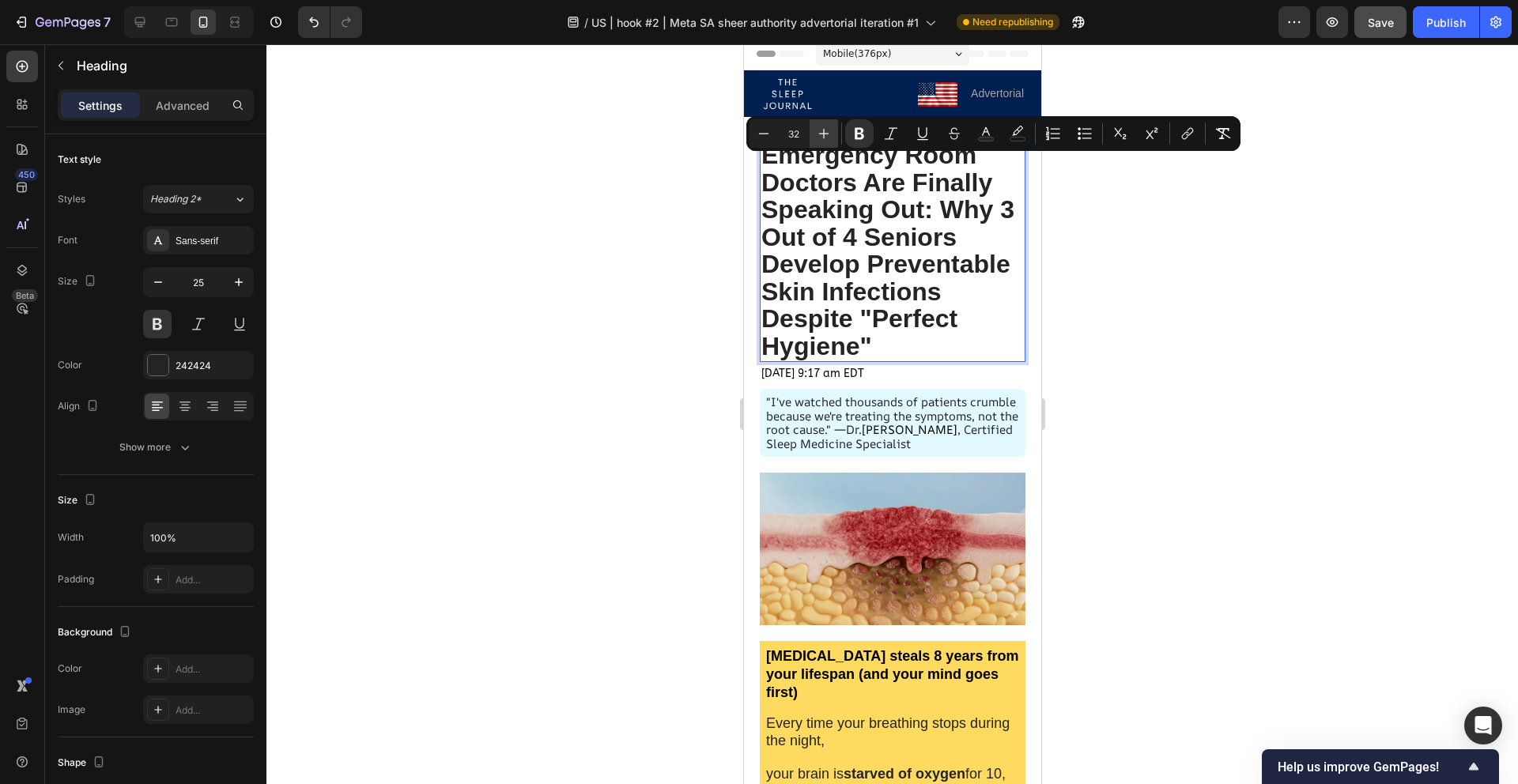
click at [825, 135] on icon "Editor contextual toolbar" at bounding box center [823, 133] width 16 height 16
type input "33"
click at [1104, 329] on div at bounding box center [892, 414] width 1252 height 740
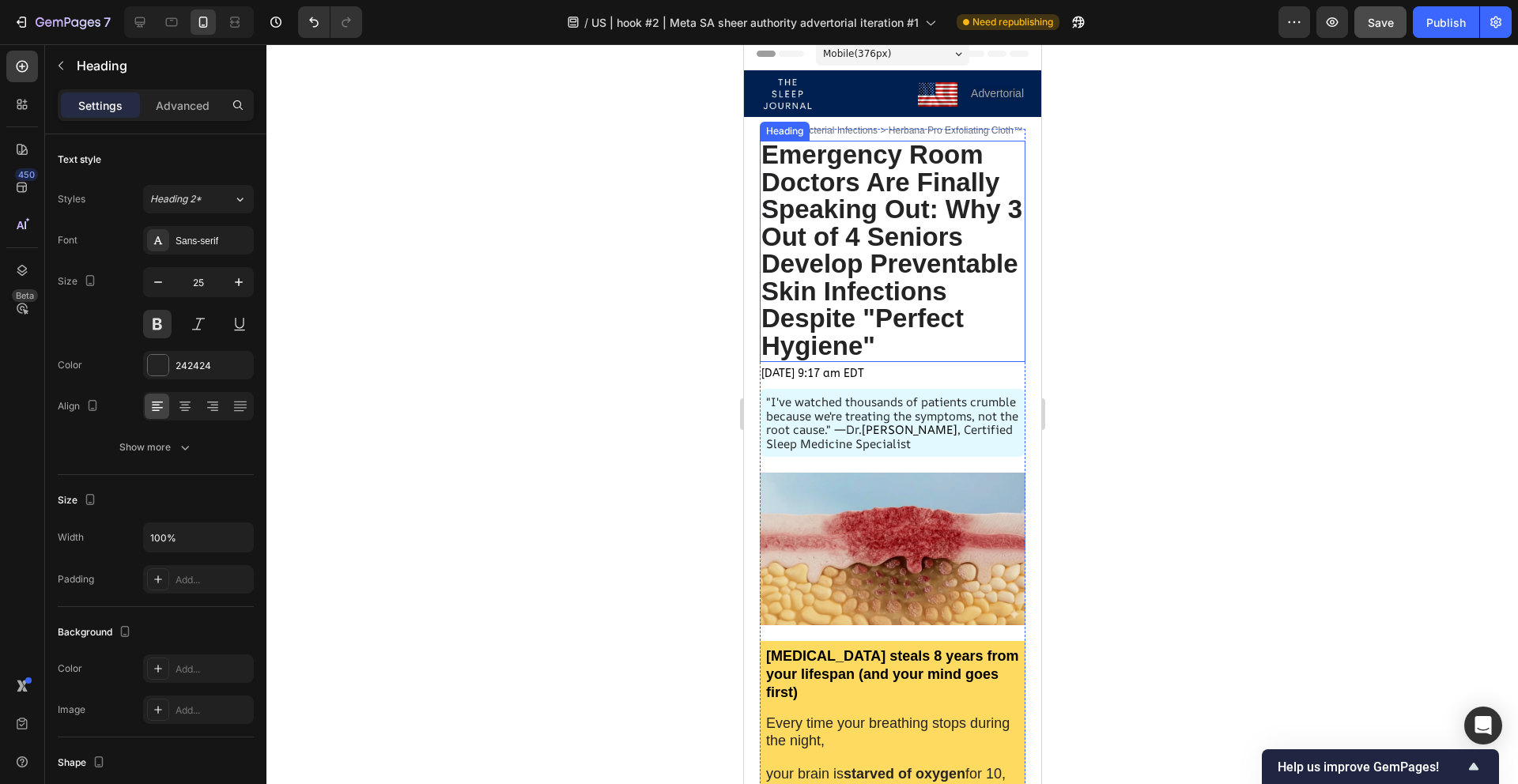
click at [983, 299] on strong "Emergency Room Doctors Are Finally Speaking Out: Why 3 Out of 4 Seniors Develop…" at bounding box center [891, 250] width 261 height 220
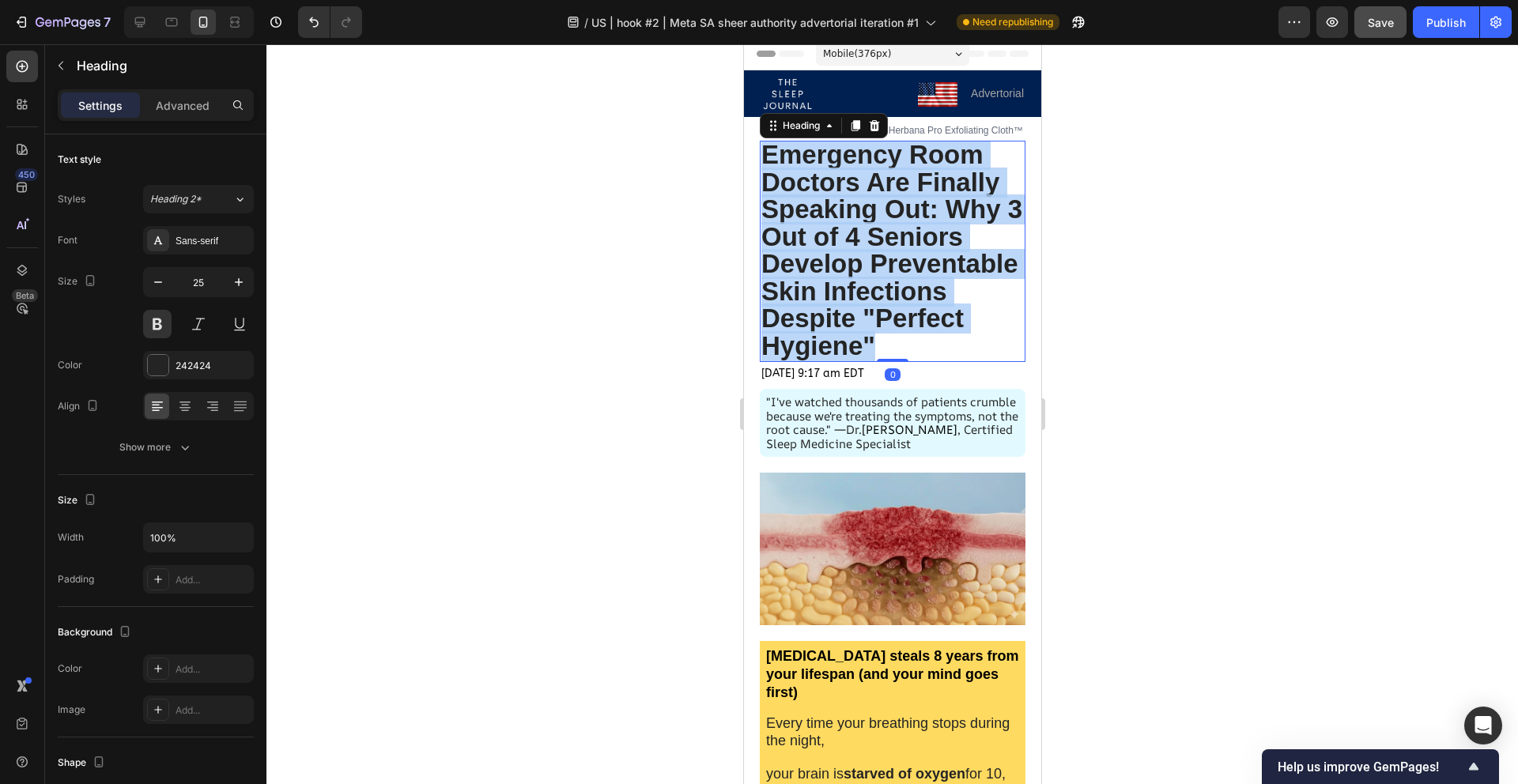
click at [983, 299] on strong "Emergency Room Doctors Are Finally Speaking Out: Why 3 Out of 4 Seniors Develop…" at bounding box center [891, 250] width 261 height 220
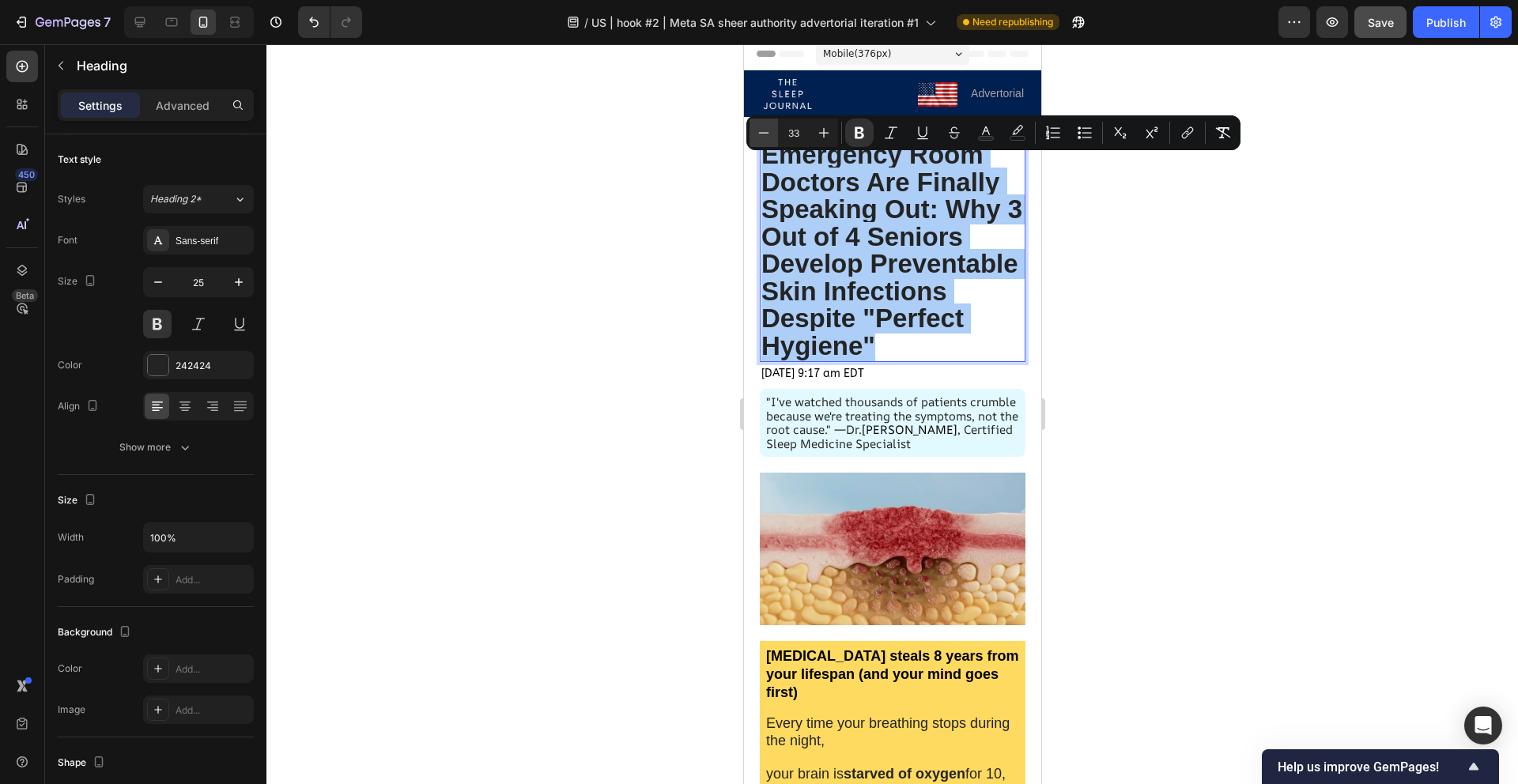
click at [771, 129] on button "Minus" at bounding box center [763, 132] width 29 height 29
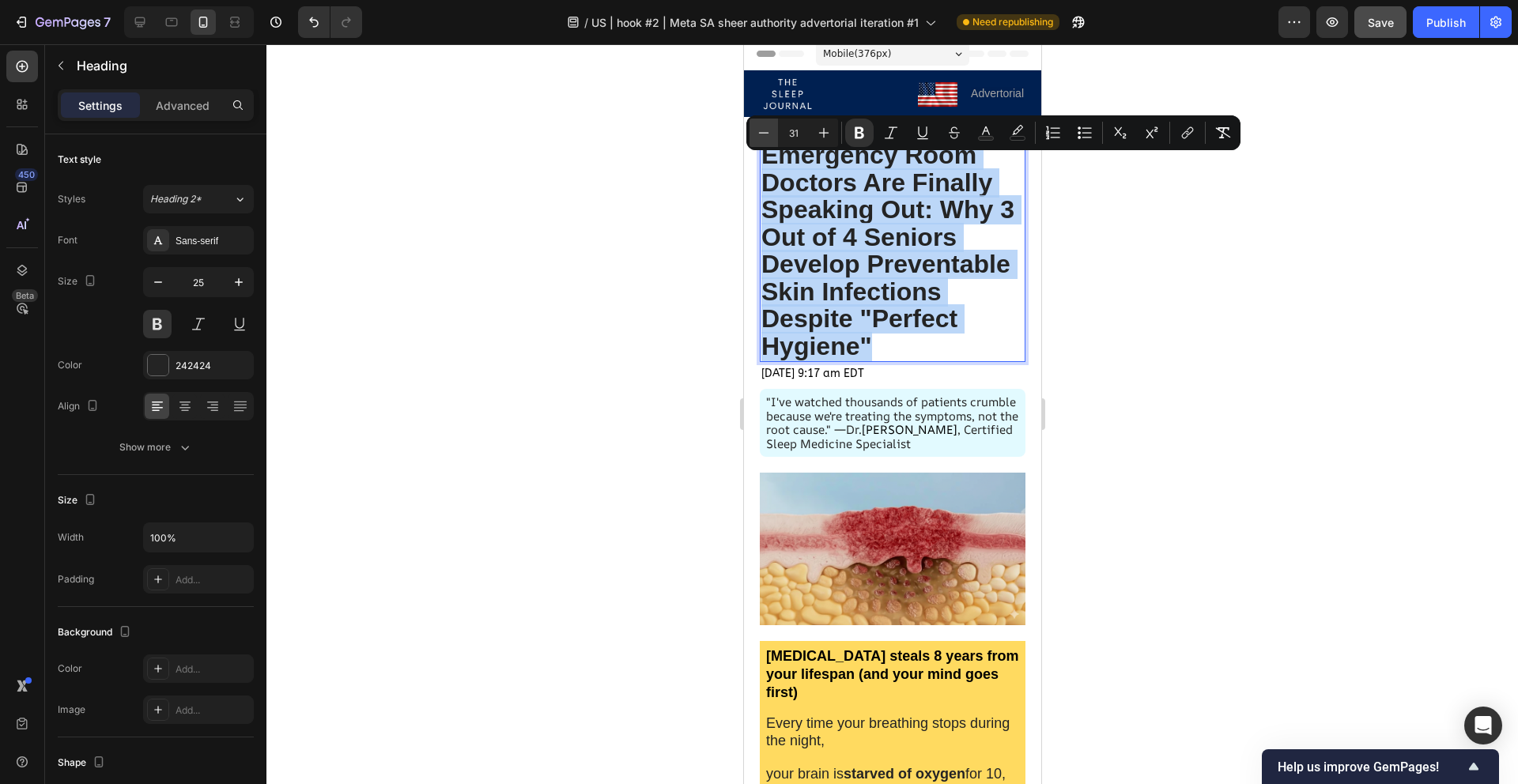
type input "30"
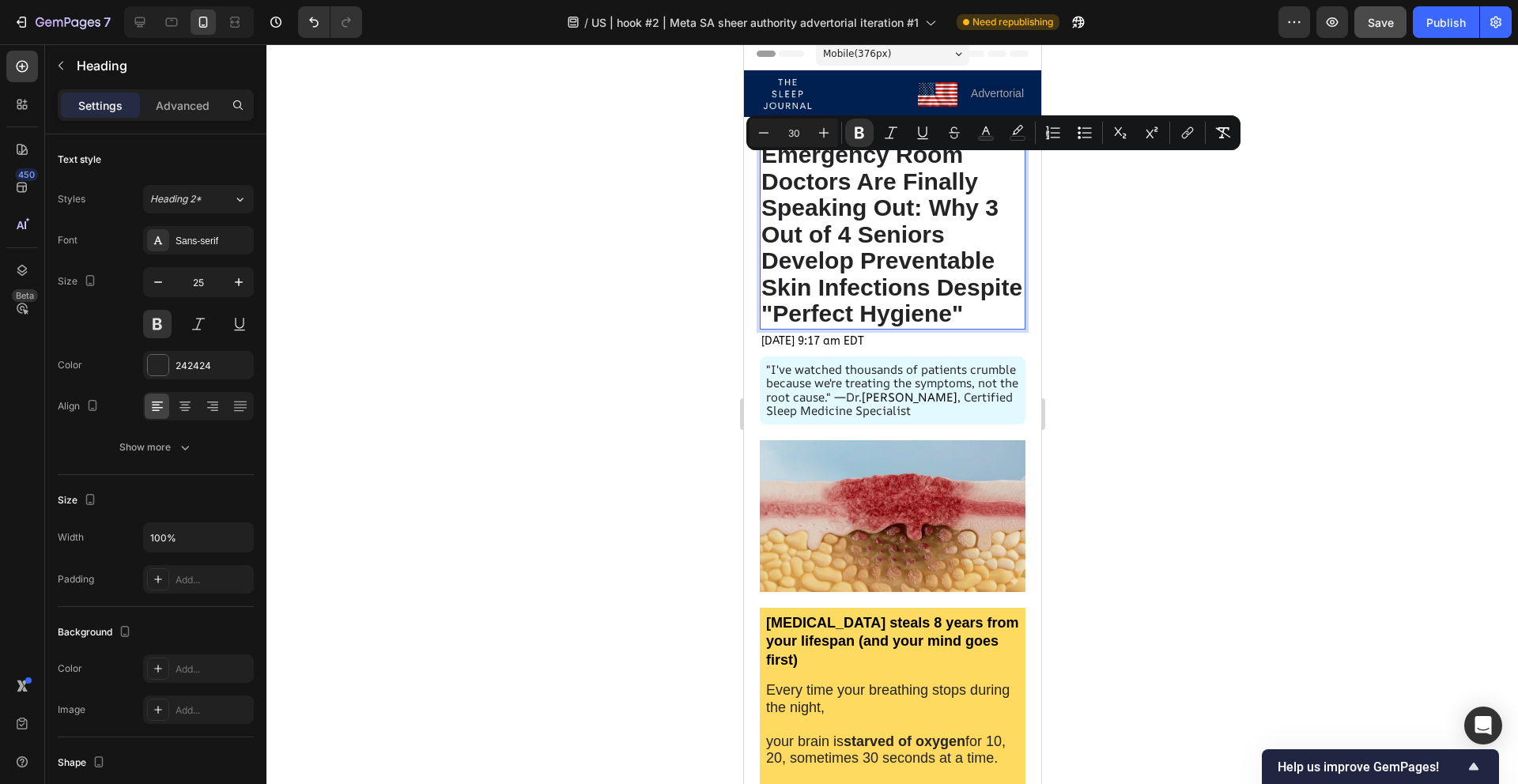
click at [1240, 398] on div at bounding box center [892, 414] width 1252 height 740
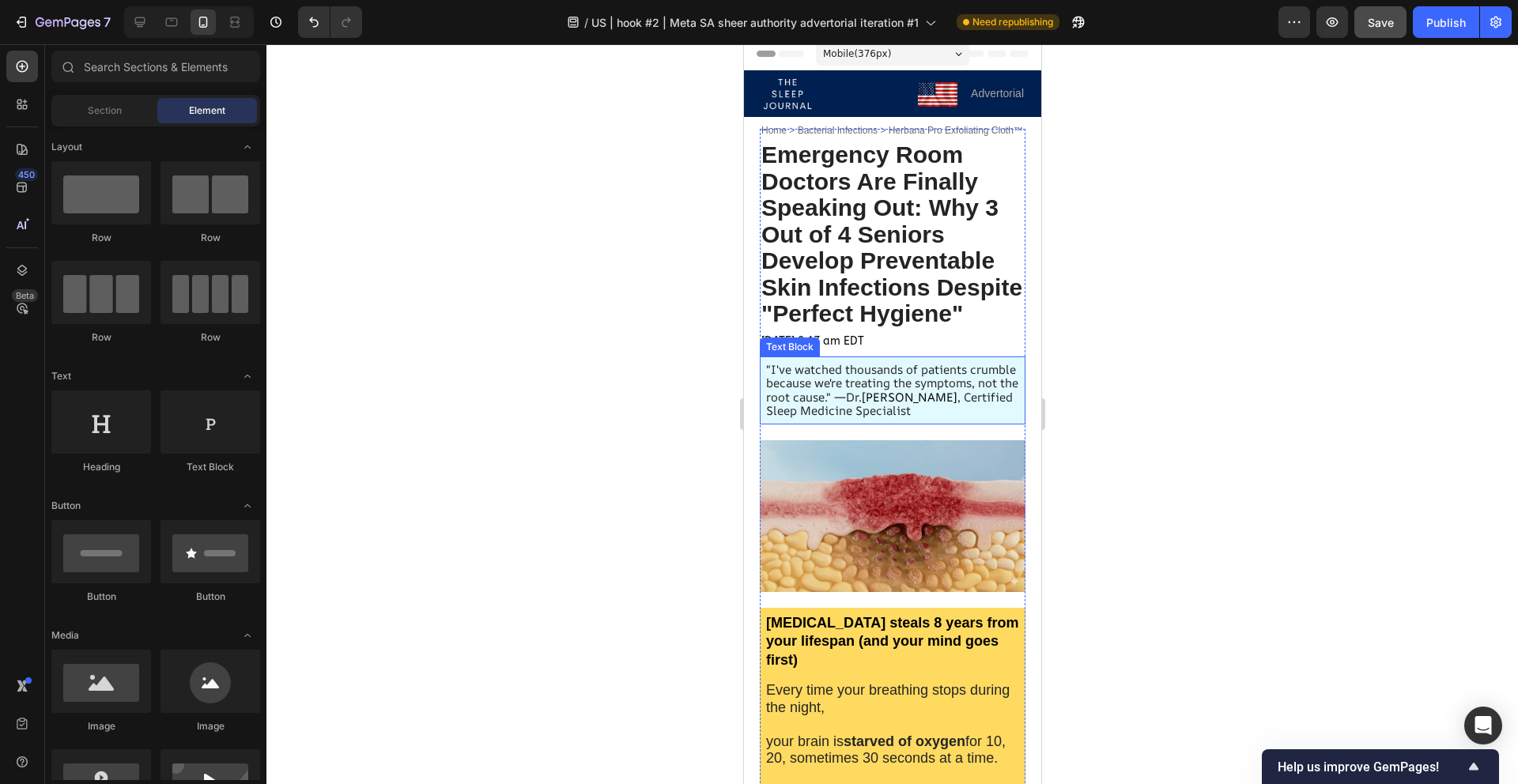
click at [960, 406] on span ""I've watched thousands of patients crumble because we're treating the symptoms…" at bounding box center [891, 384] width 253 height 44
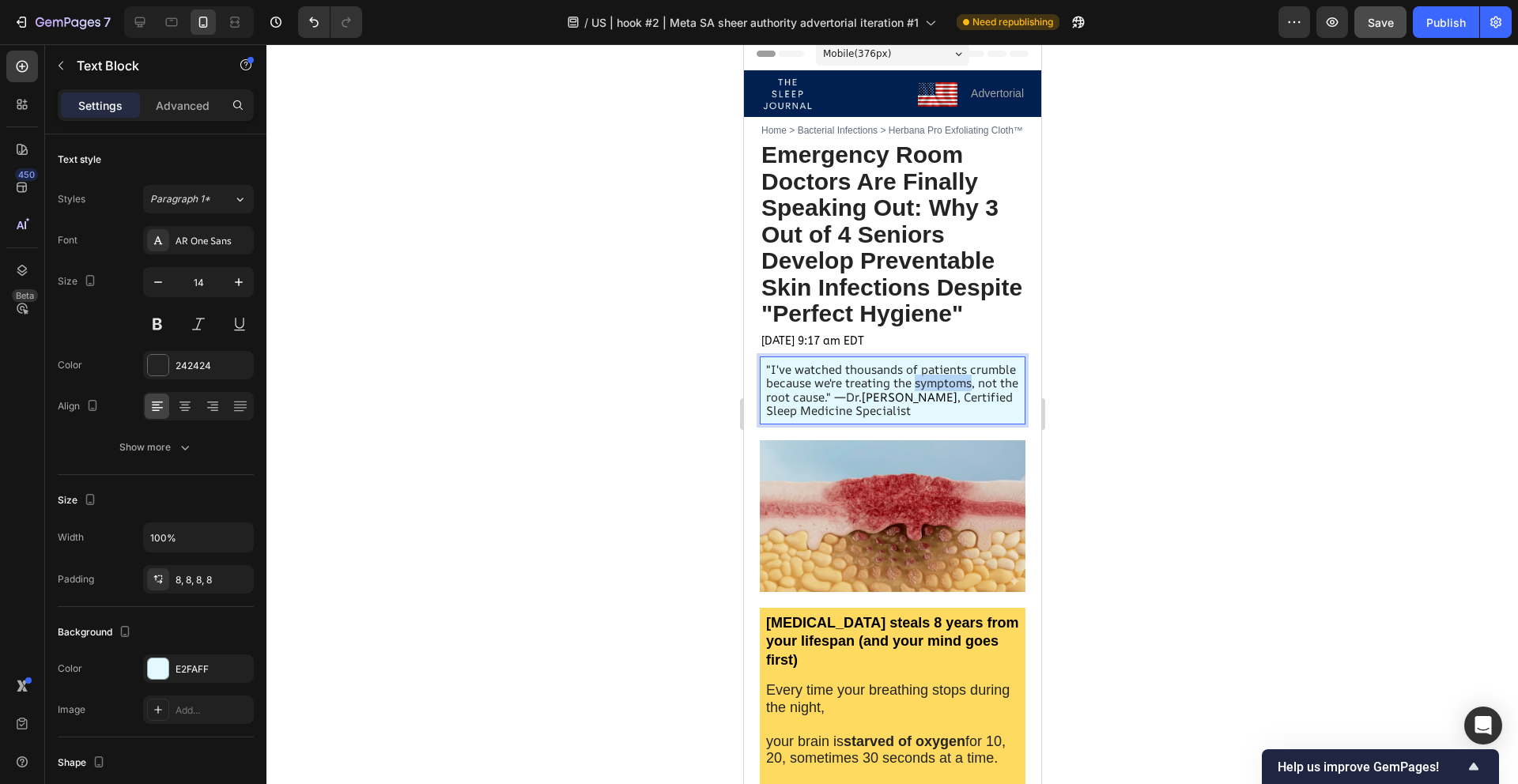
click at [960, 406] on span ""I've watched thousands of patients crumble because we're treating the symptoms…" at bounding box center [891, 384] width 253 height 44
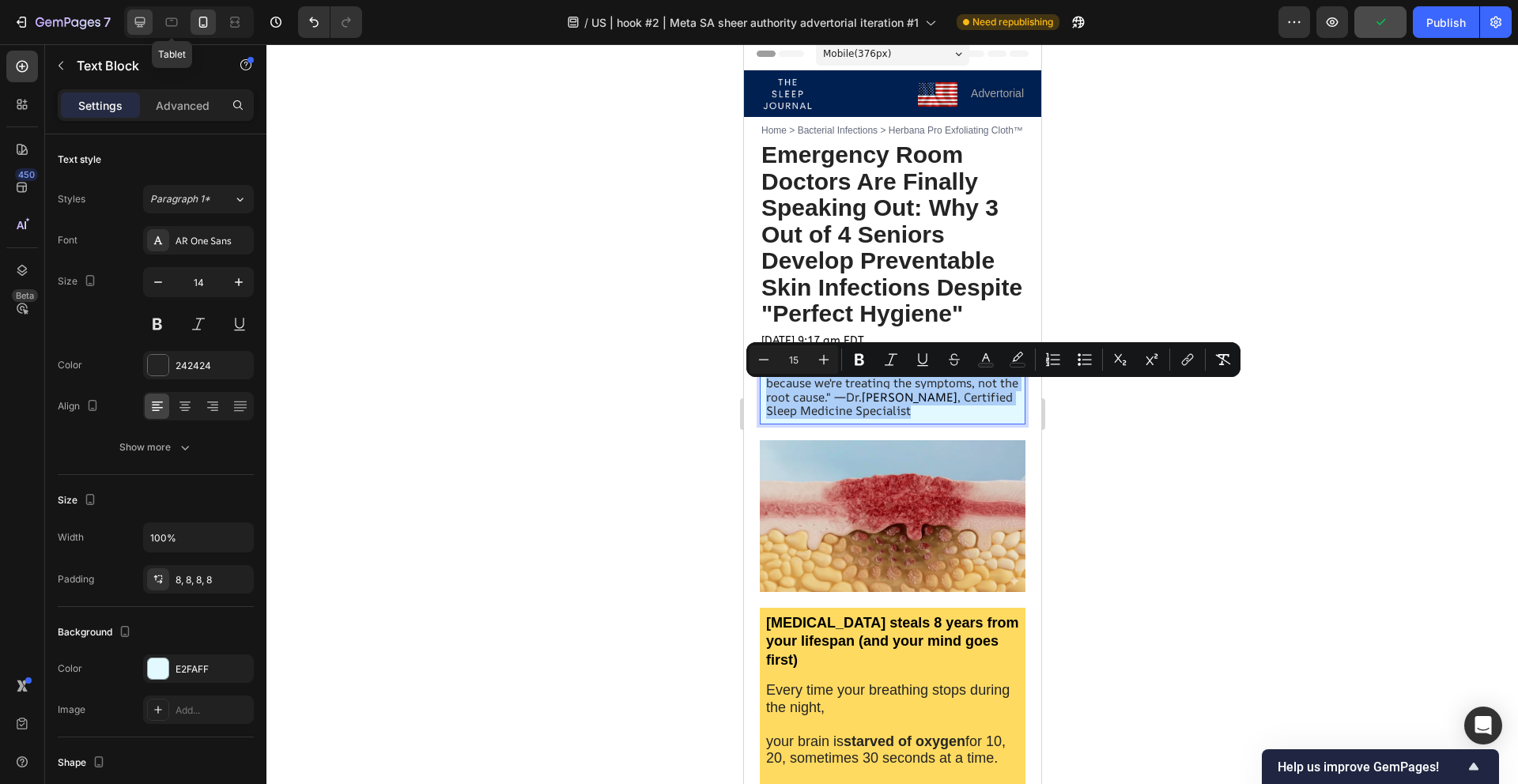
click at [133, 24] on icon at bounding box center [140, 21] width 16 height 16
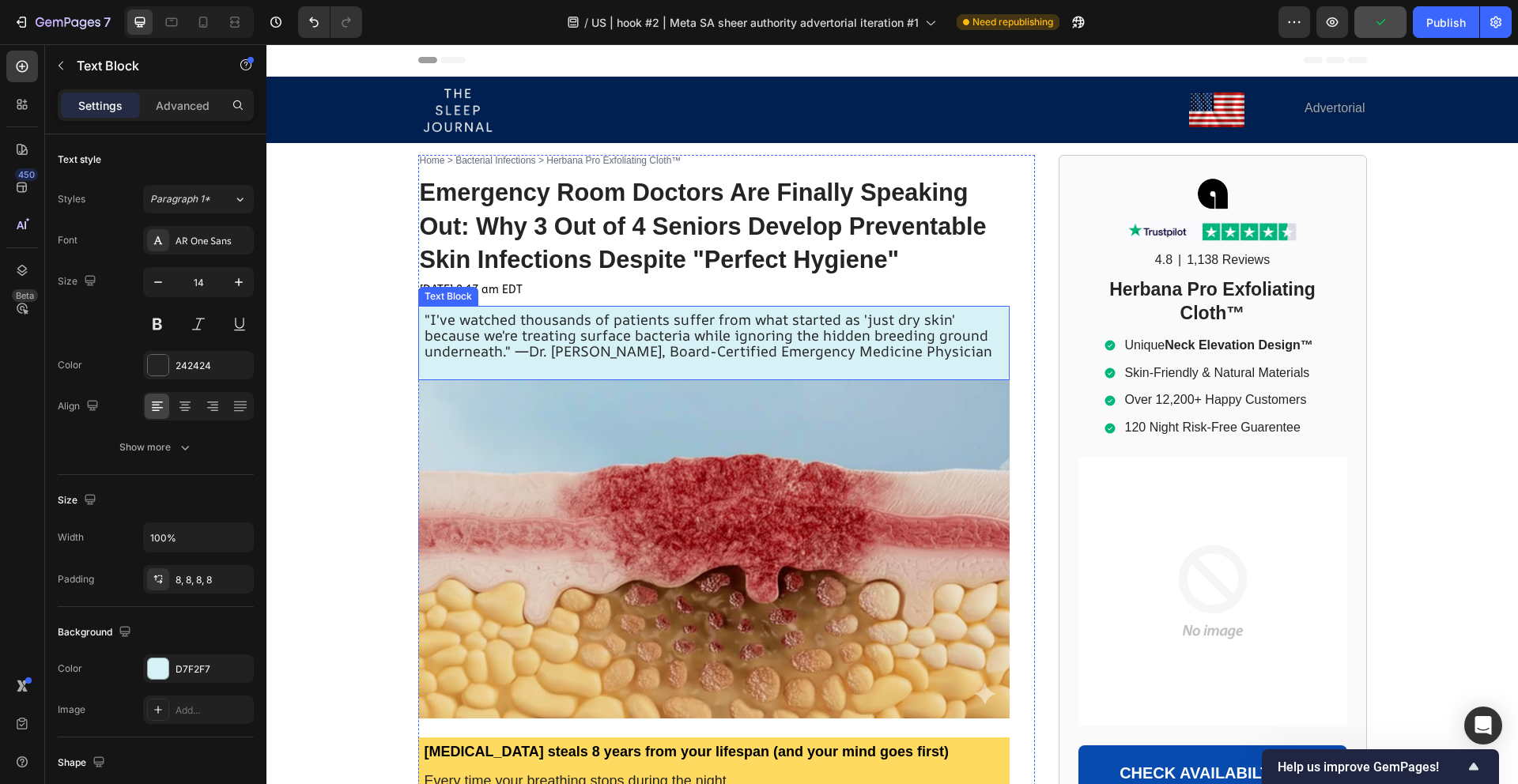
click at [514, 329] on span ""I've watched thousands of patients suffer from what started as 'just dry skin'…" at bounding box center [709, 335] width 568 height 51
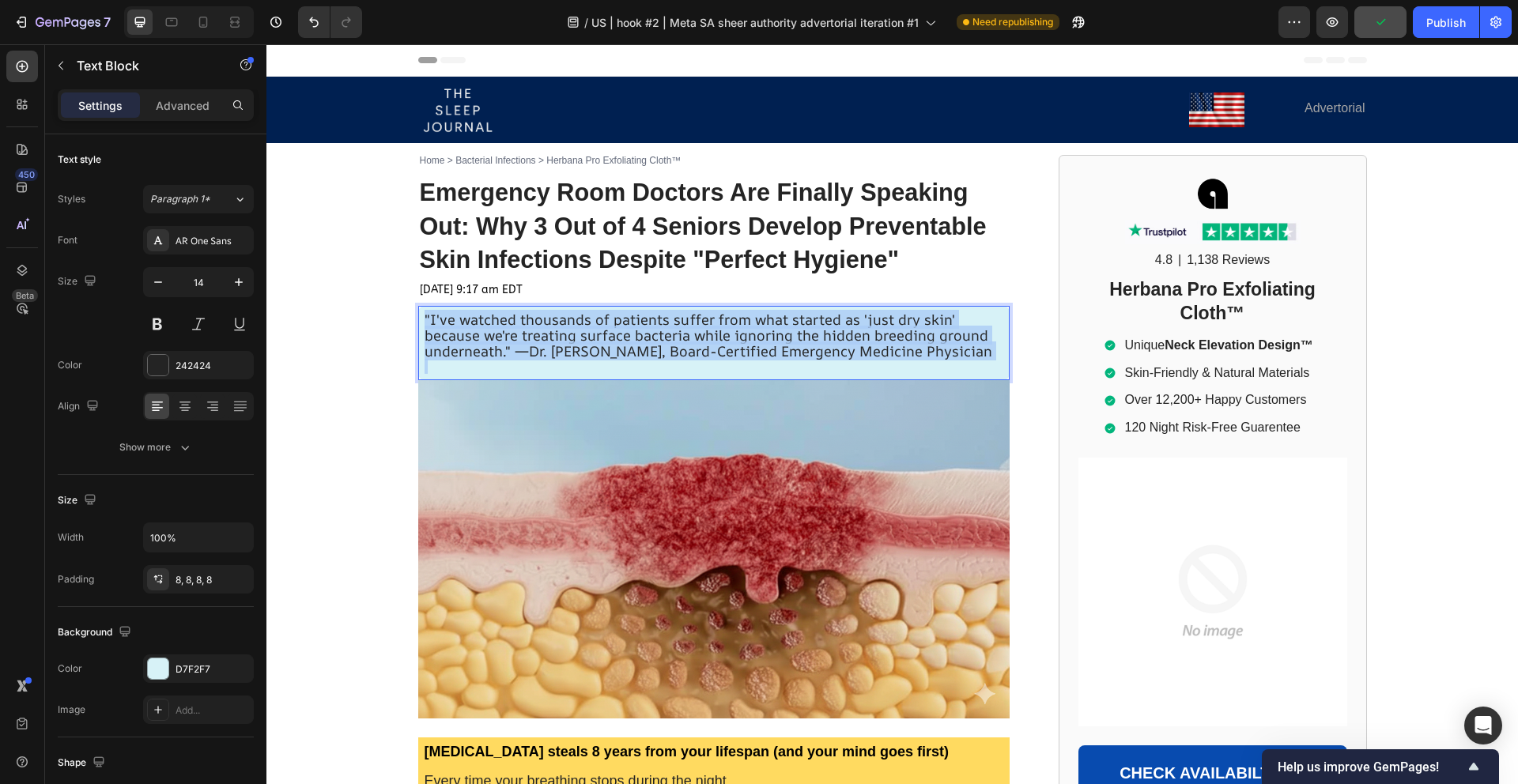
click at [514, 329] on span ""I've watched thousands of patients suffer from what started as 'just dry skin'…" at bounding box center [709, 335] width 568 height 51
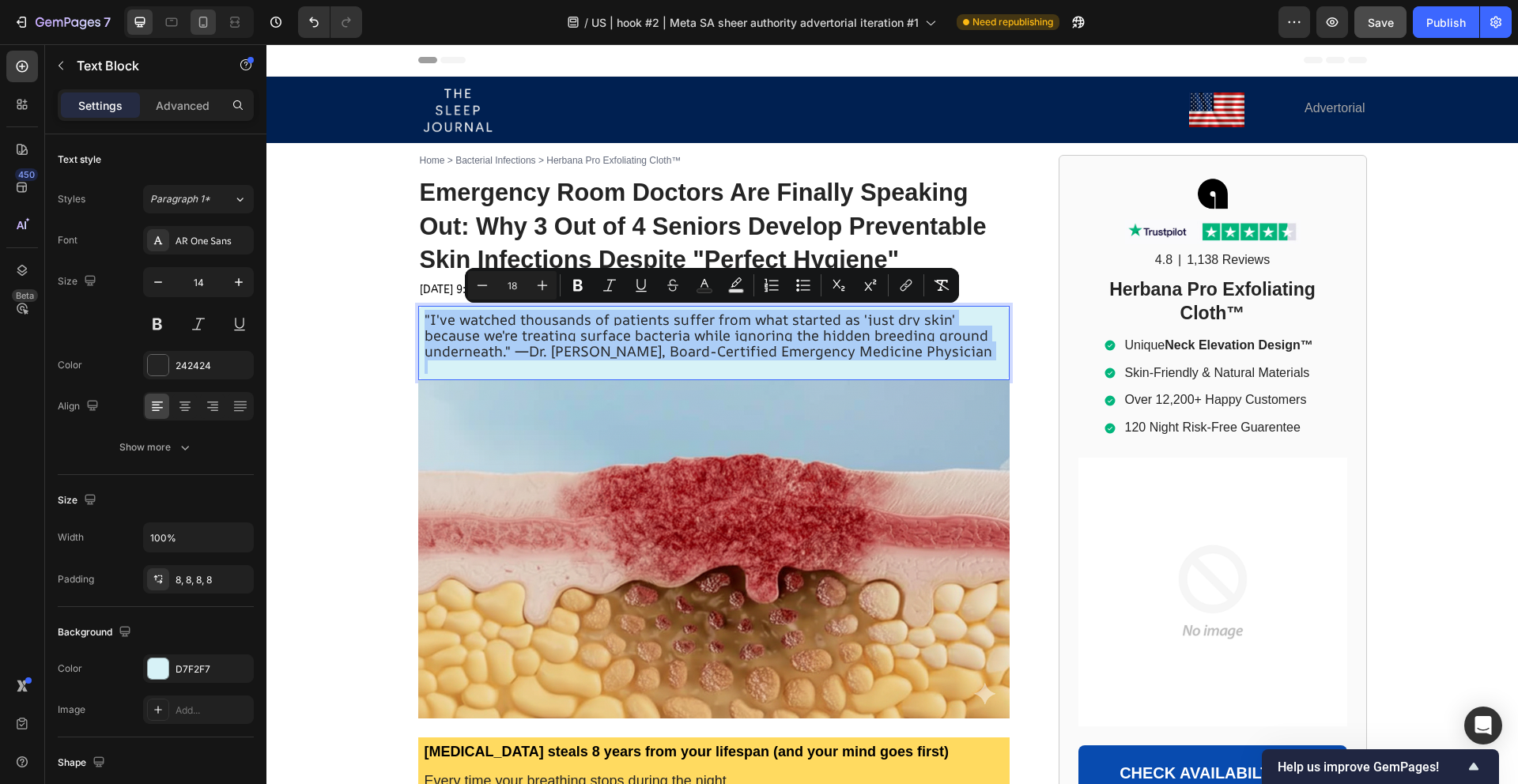
click at [202, 22] on icon at bounding box center [203, 21] width 16 height 16
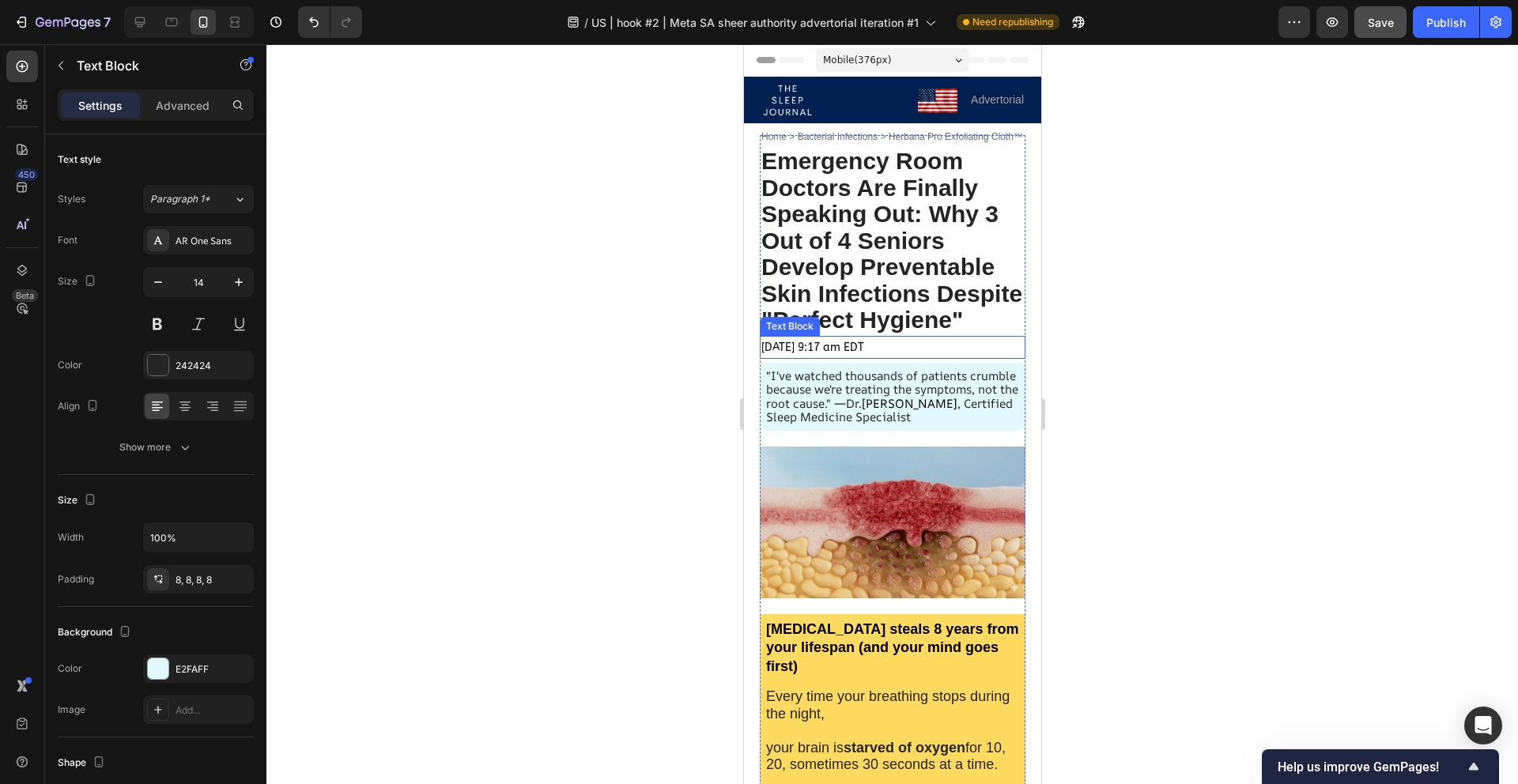
click at [820, 400] on span ""I've watched thousands of patients crumble because we're treating the symptoms…" at bounding box center [891, 389] width 253 height 44
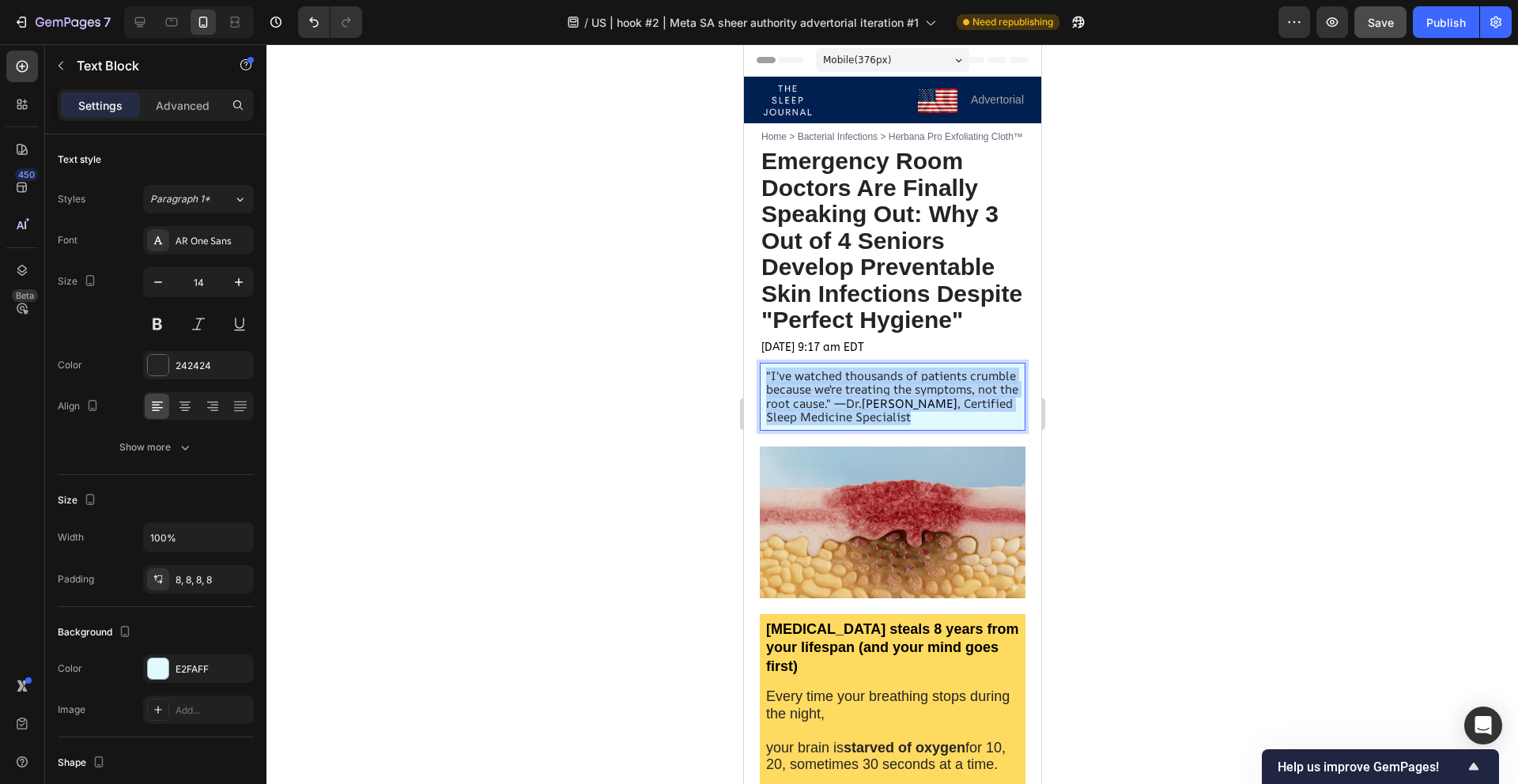
click at [820, 400] on span ""I've watched thousands of patients crumble because we're treating the symptoms…" at bounding box center [891, 389] width 253 height 44
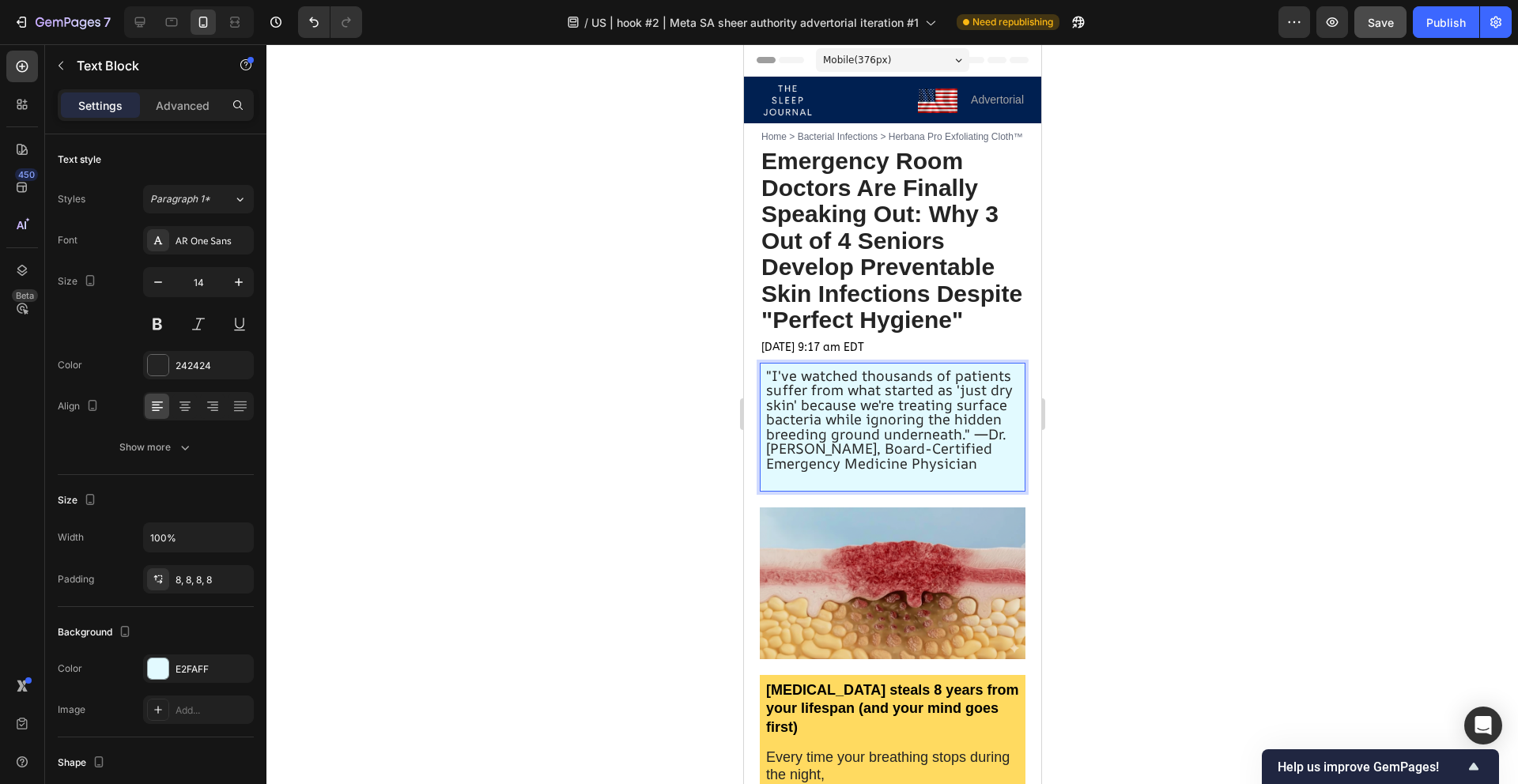
click at [826, 411] on span ""I've watched thousands of patients suffer from what started as 'just dry skin'…" at bounding box center [888, 419] width 247 height 106
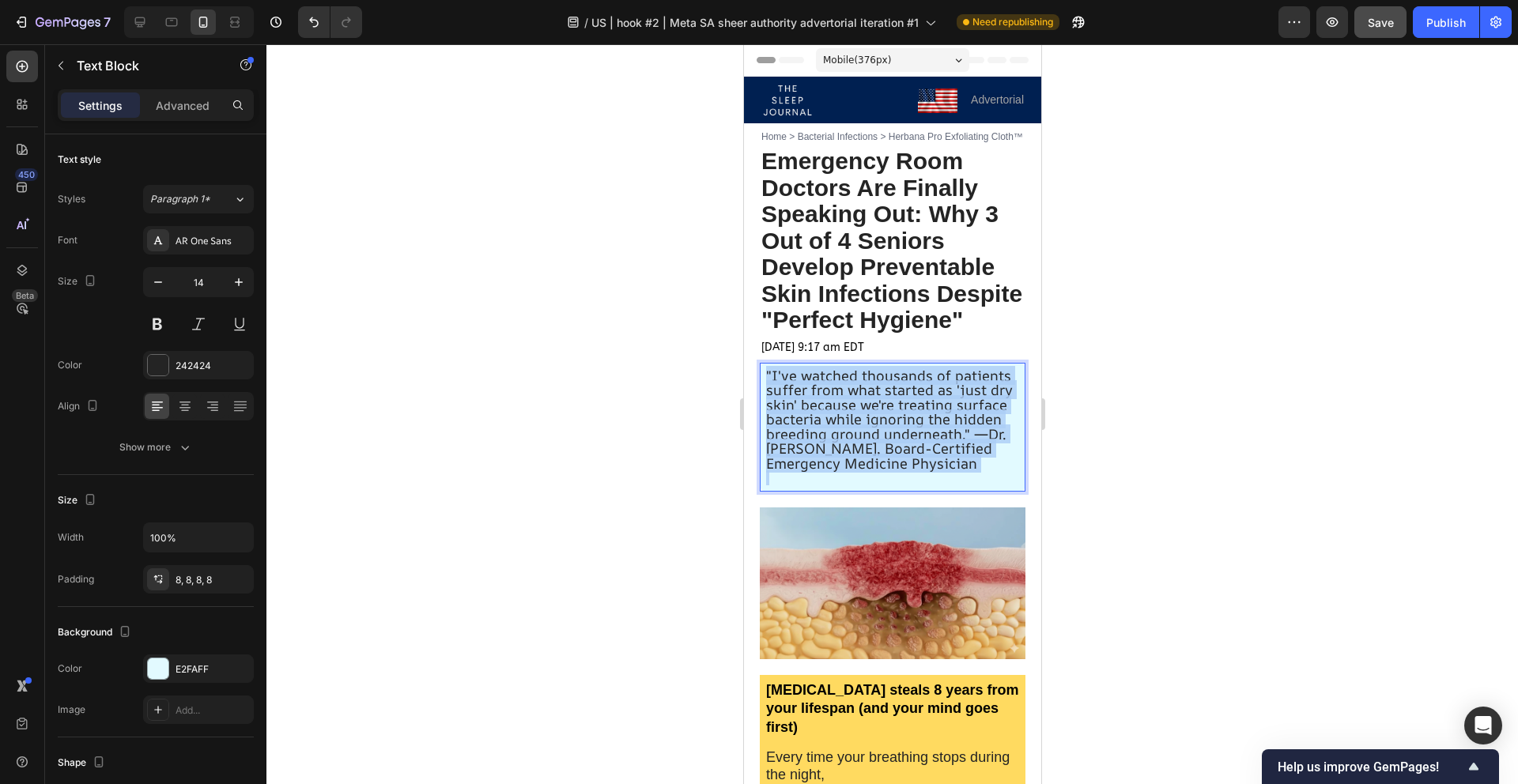
click at [826, 411] on span ""I've watched thousands of patients suffer from what started as 'just dry skin'…" at bounding box center [888, 419] width 247 height 106
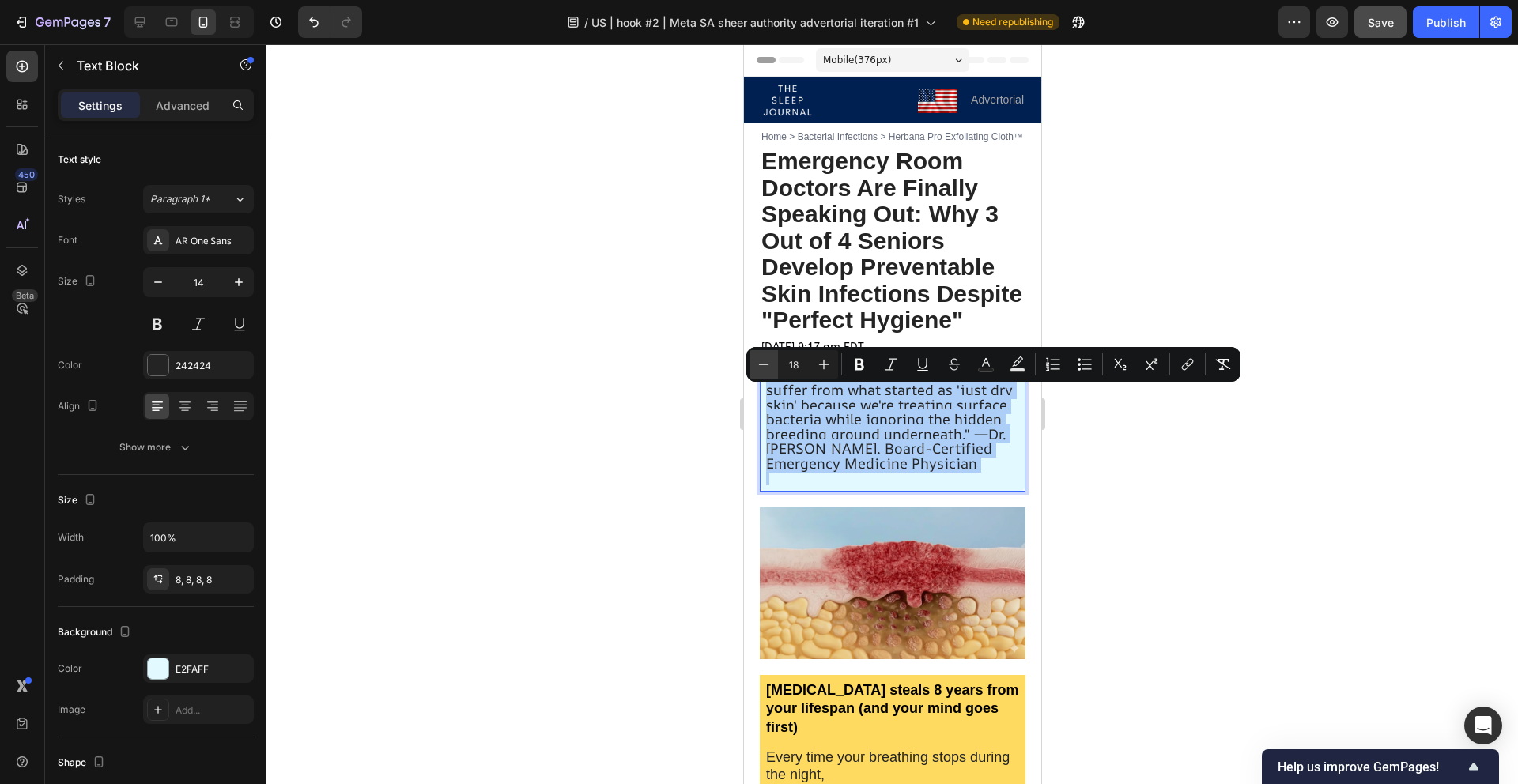
click at [775, 360] on button "Minus" at bounding box center [763, 364] width 29 height 29
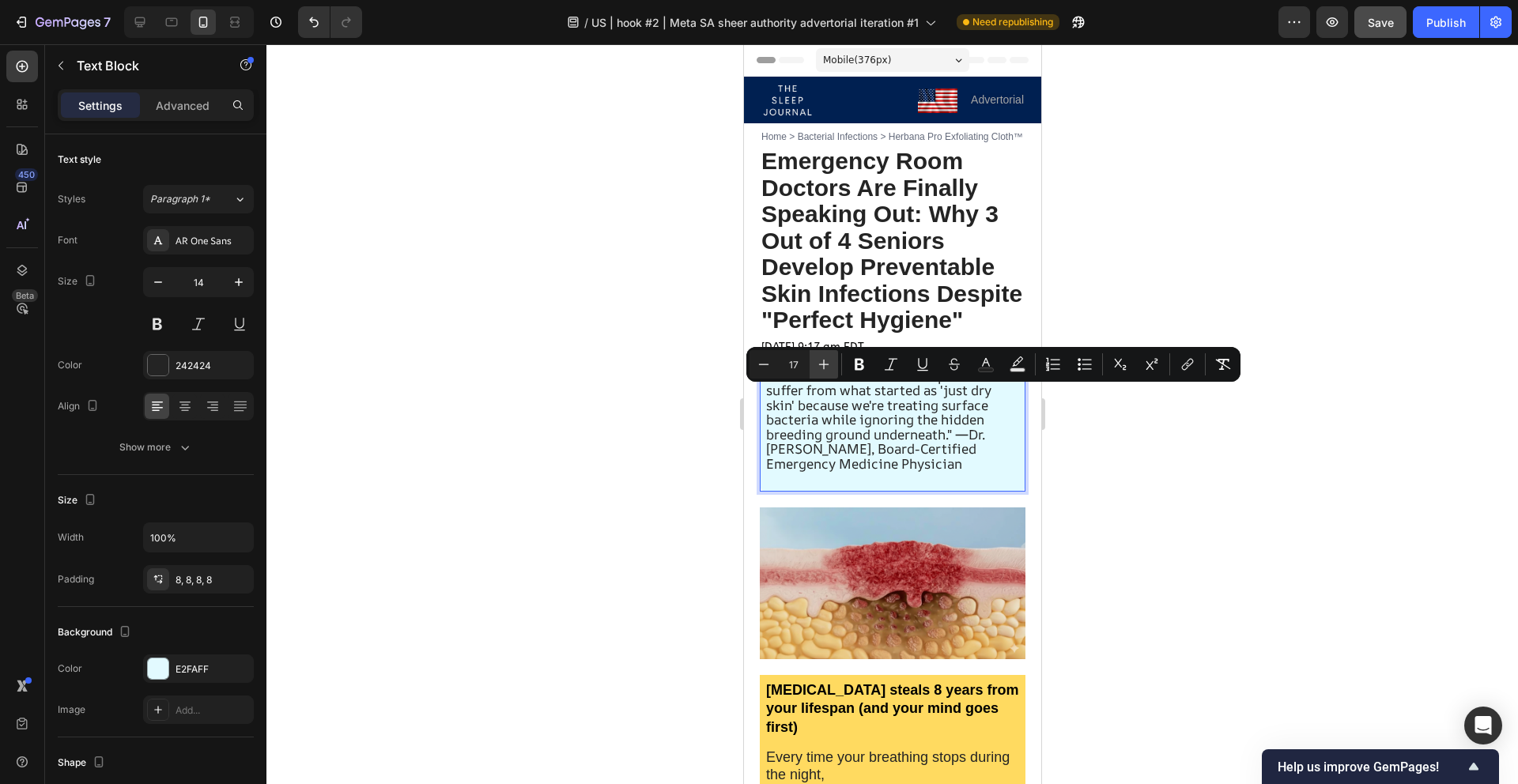
click at [833, 373] on button "Plus" at bounding box center [823, 364] width 29 height 29
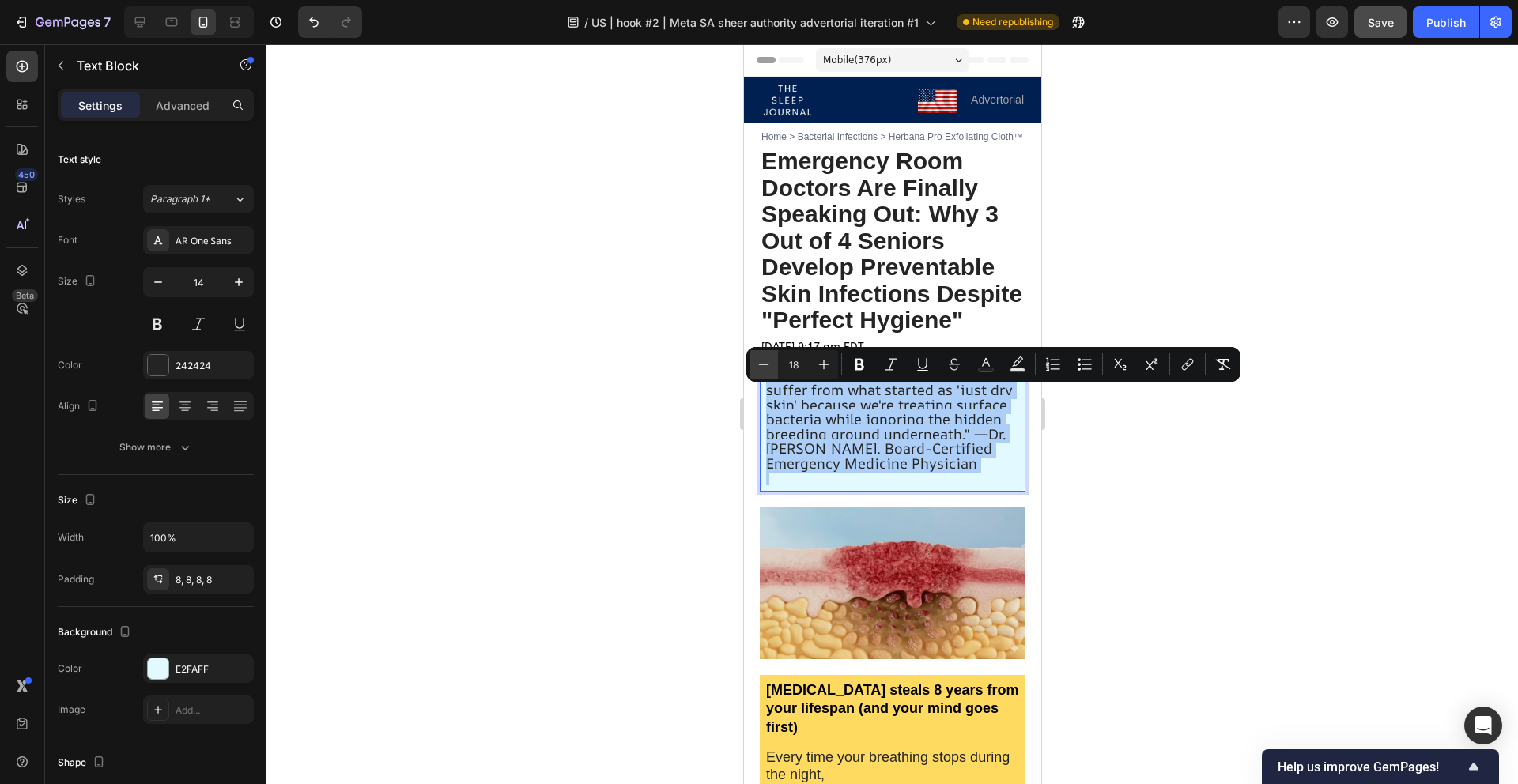
click at [774, 363] on button "Minus" at bounding box center [763, 364] width 29 height 29
type input "16"
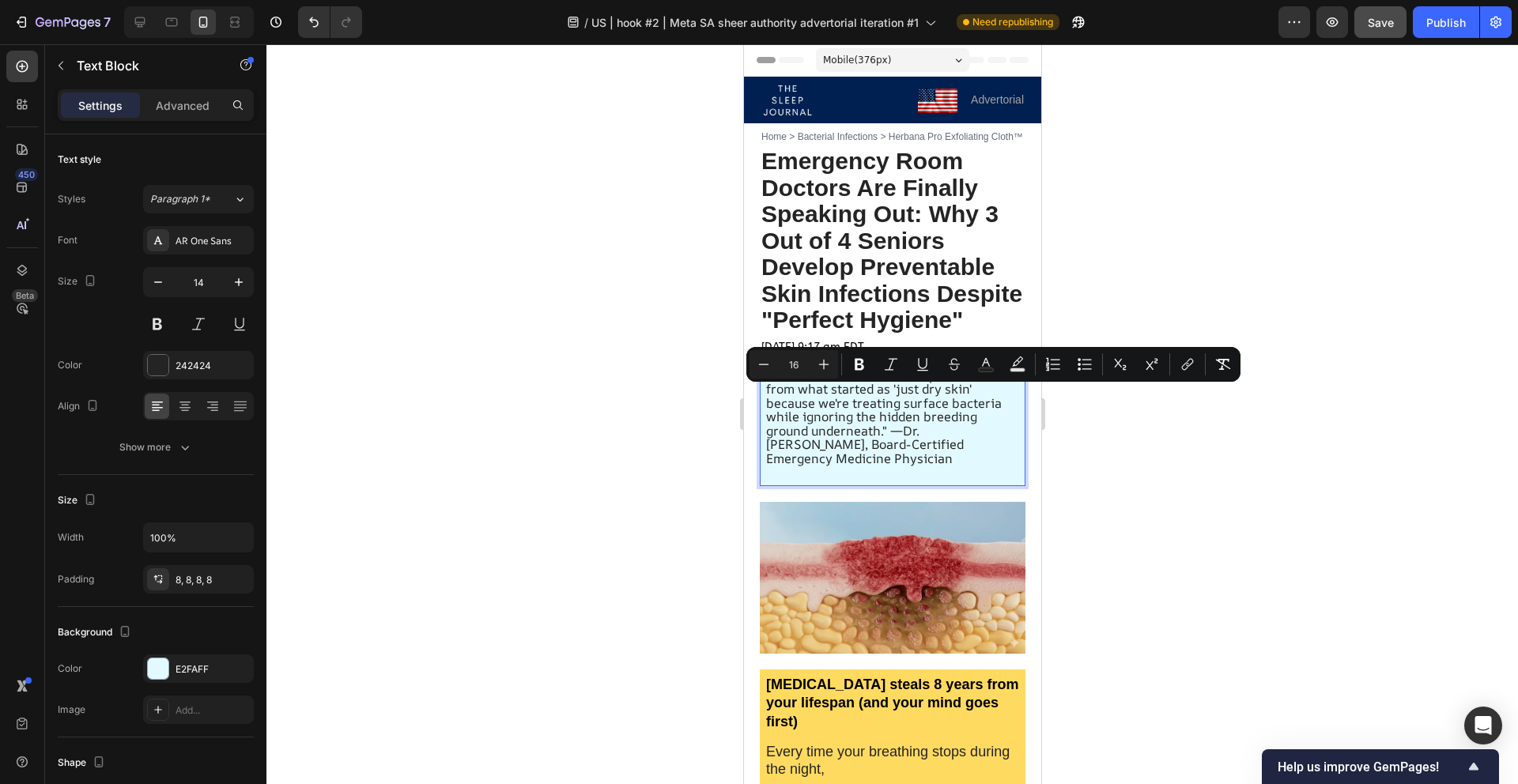
click at [702, 382] on div at bounding box center [892, 414] width 1252 height 740
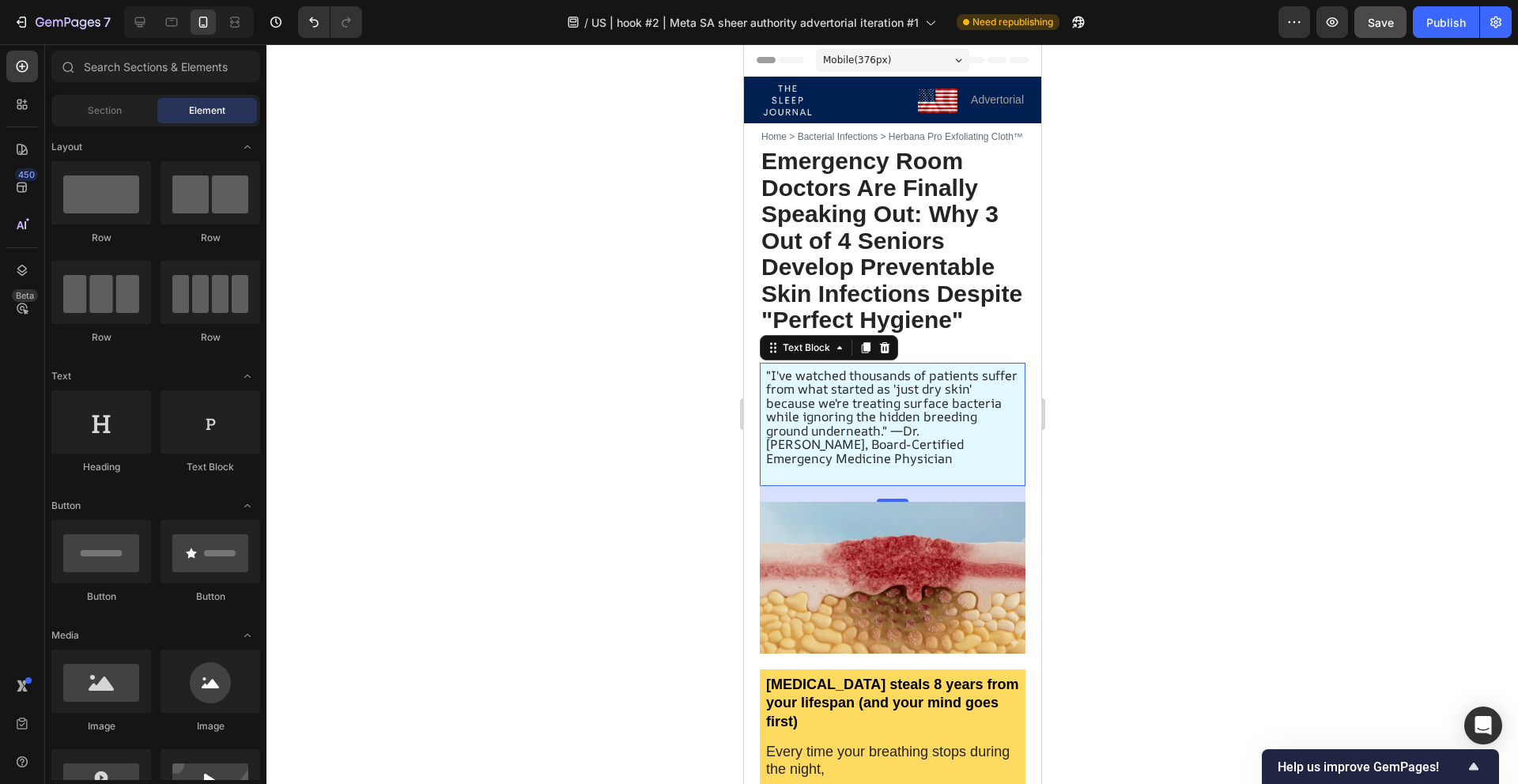
click at [787, 486] on div ""I've watched thousands of patients suffer from what started as 'just dry skin'…" at bounding box center [892, 423] width 265 height 123
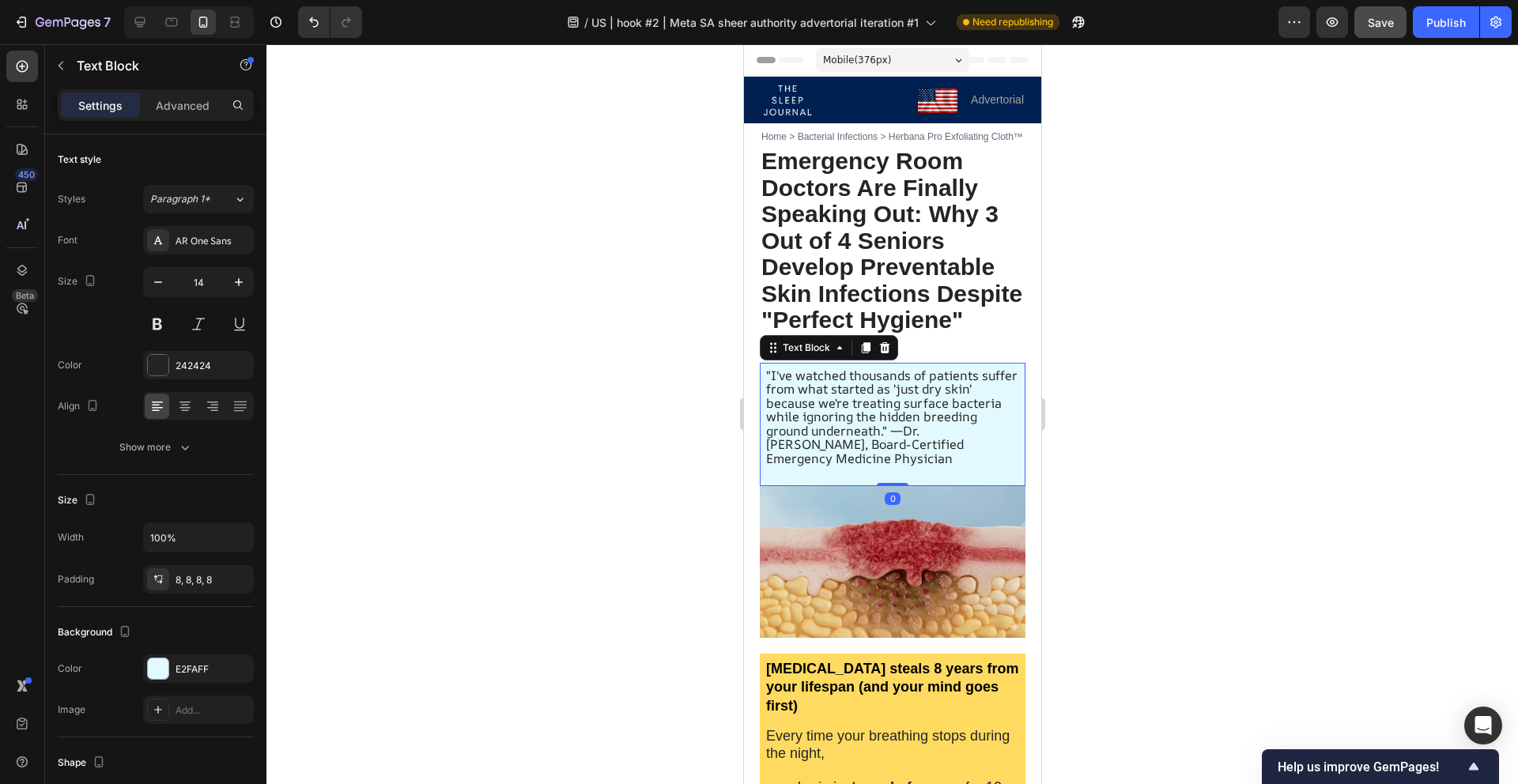
drag, startPoint x: 880, startPoint y: 521, endPoint x: 1016, endPoint y: 498, distance: 137.9
click at [944, 486] on div ""I've watched thousands of patients suffer from what started as 'just dry skin'…" at bounding box center [892, 423] width 265 height 123
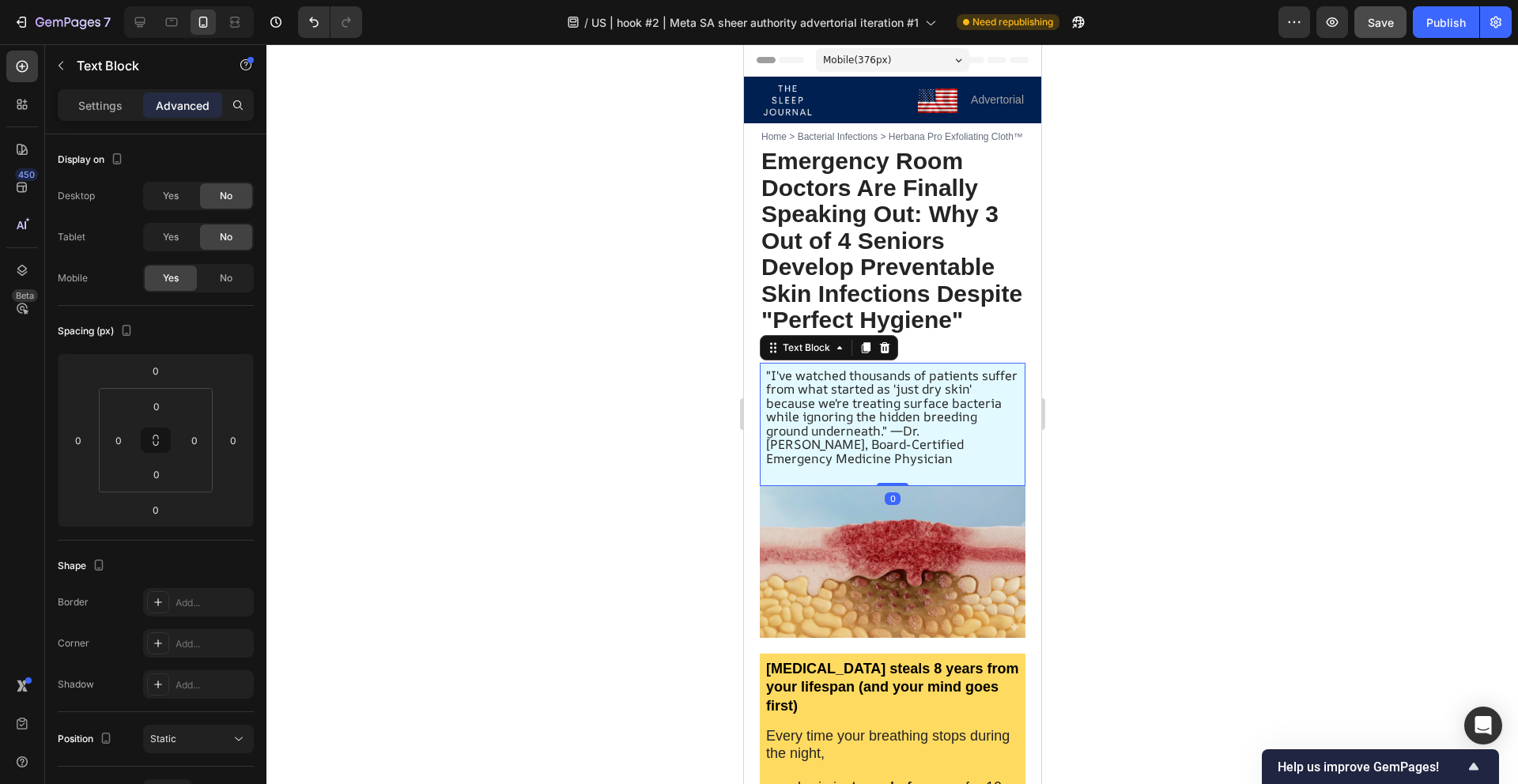
click at [1183, 513] on div at bounding box center [892, 414] width 1252 height 740
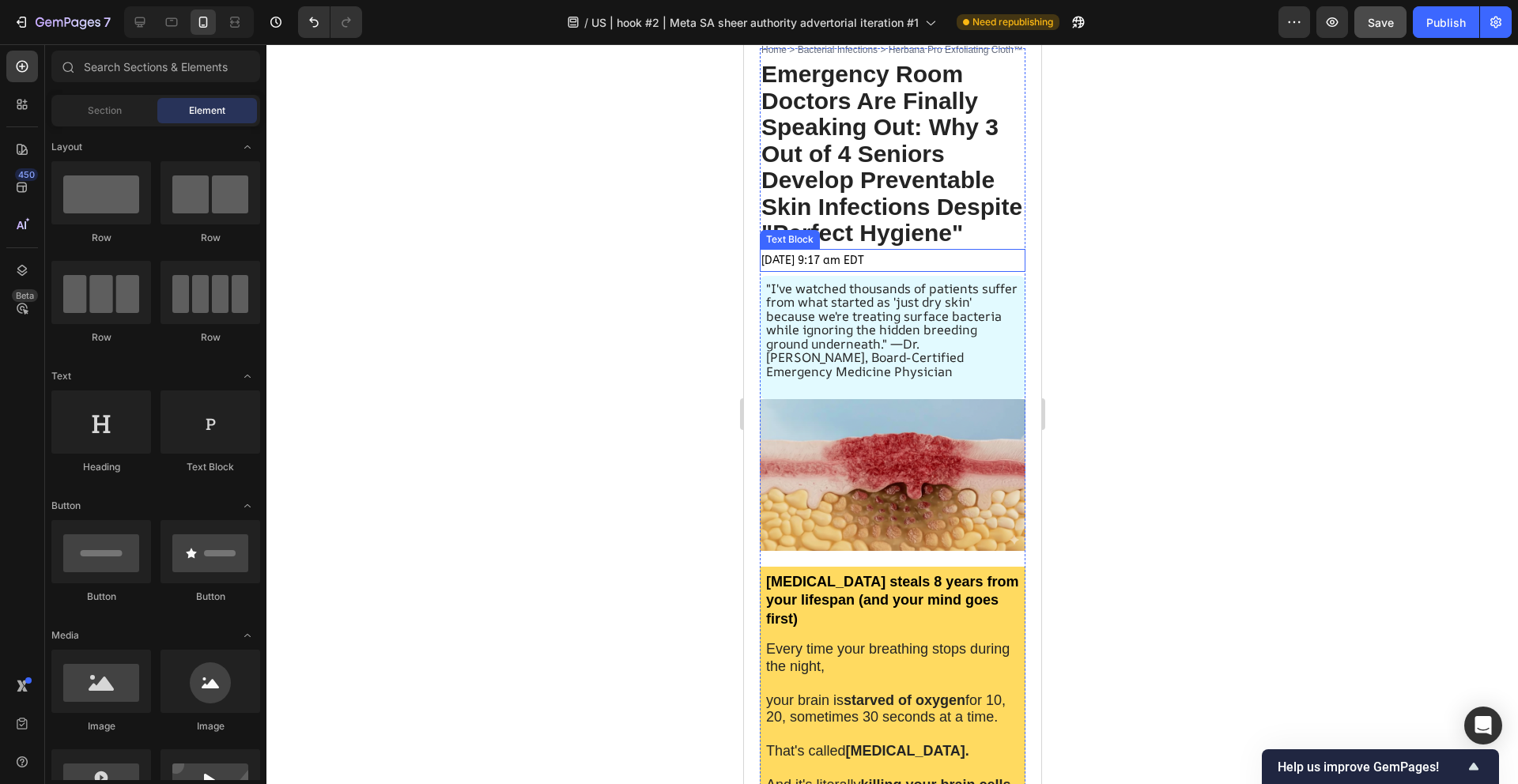
scroll to position [92, 0]
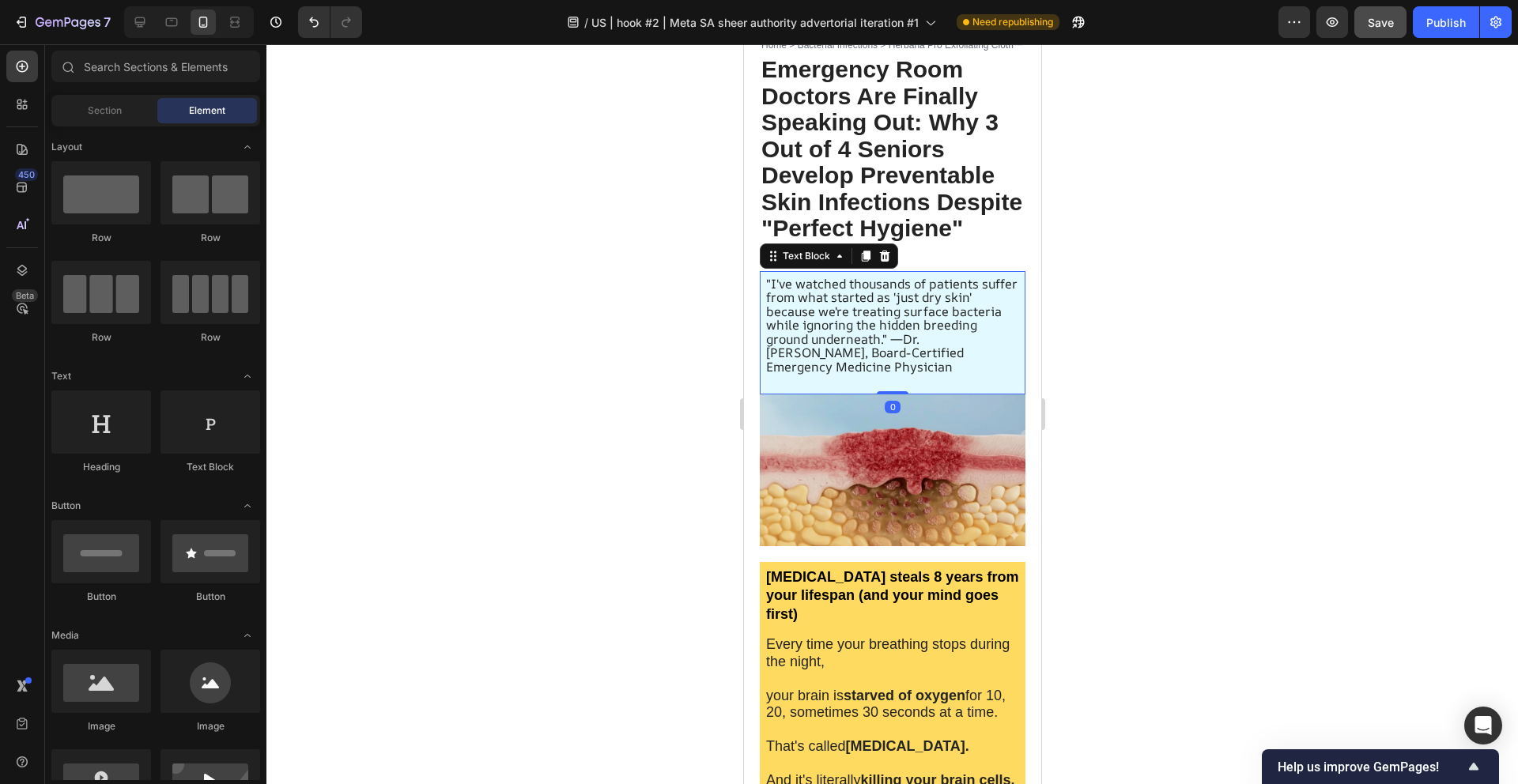
click at [890, 362] on span ""I've watched thousands of patients suffer from what started as 'just dry skin'…" at bounding box center [891, 325] width 252 height 101
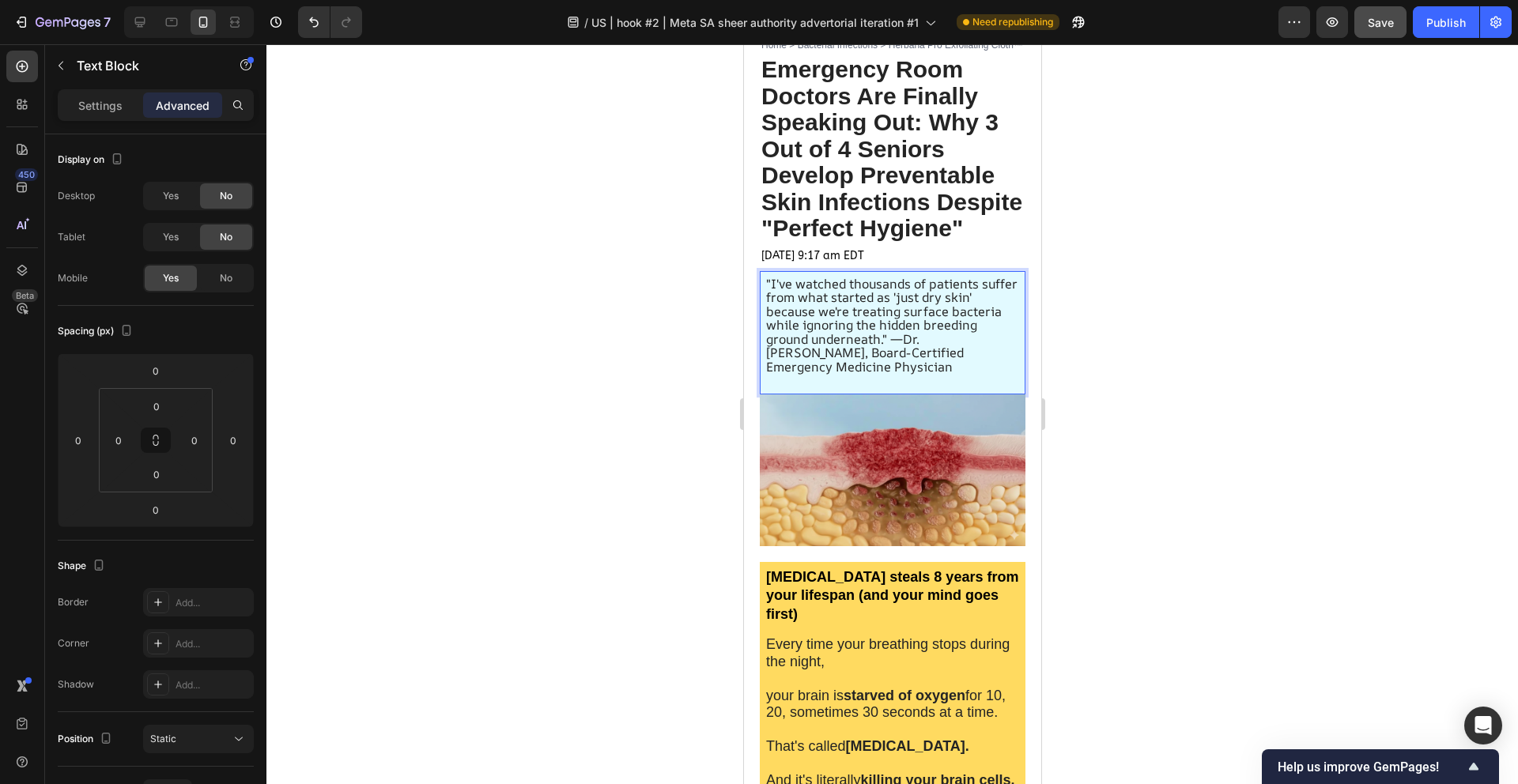
click at [890, 361] on span ""I've watched thousands of patients suffer from what started as 'just dry skin'…" at bounding box center [891, 325] width 252 height 101
click at [1129, 416] on div at bounding box center [892, 414] width 1252 height 740
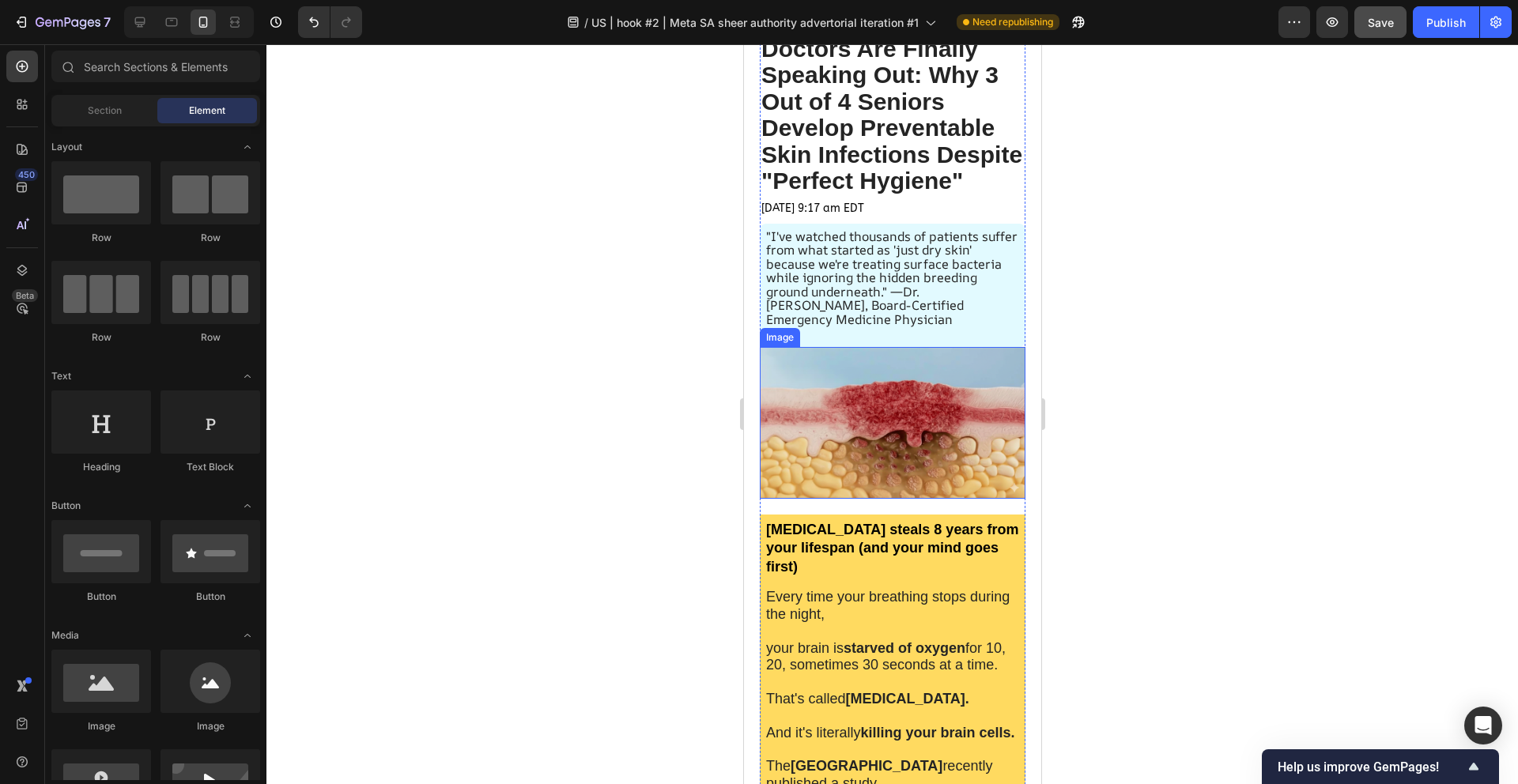
scroll to position [135, 0]
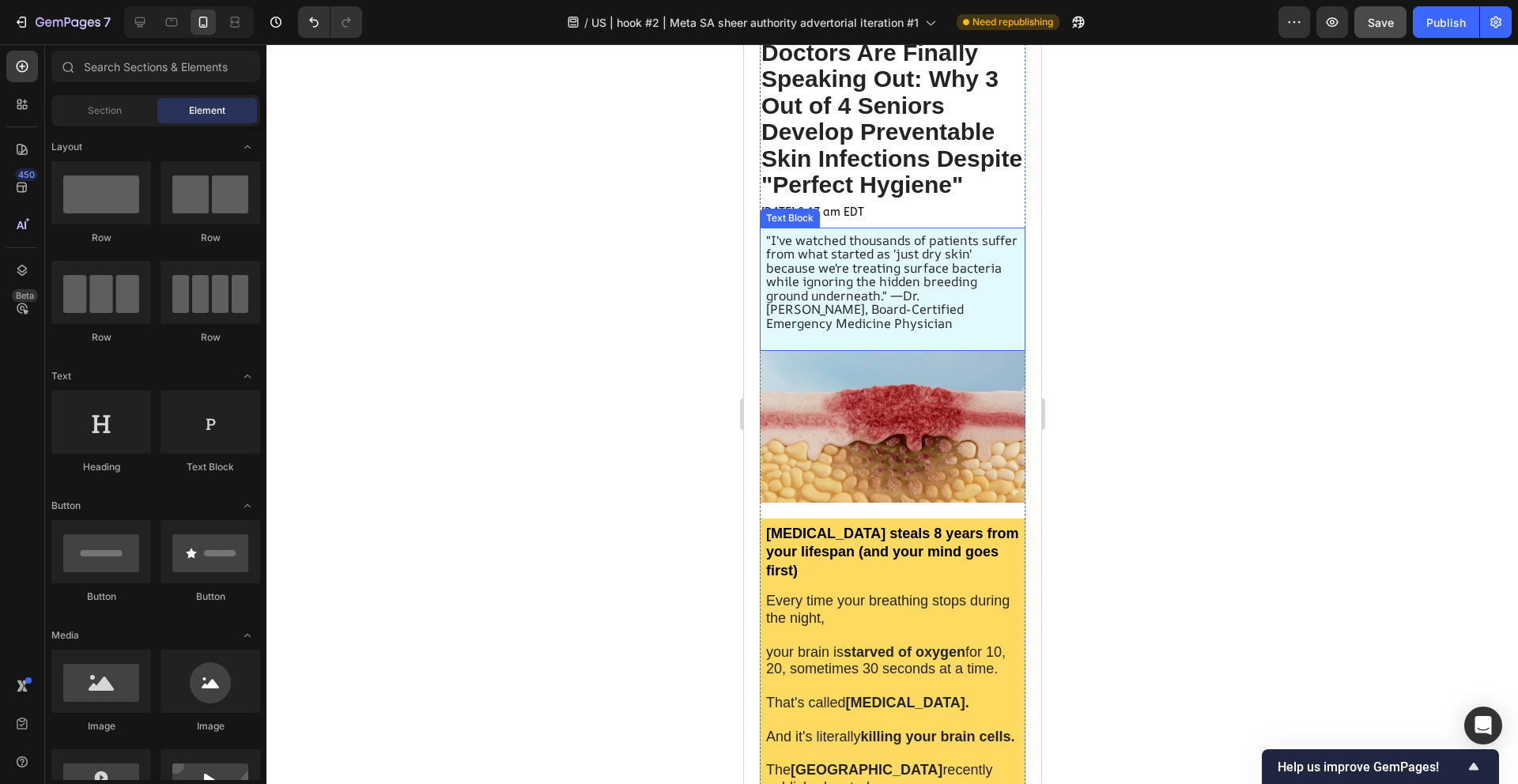
click at [889, 315] on span ""I've watched thousands of patients suffer from what started as 'just dry skin'…" at bounding box center [891, 281] width 252 height 101
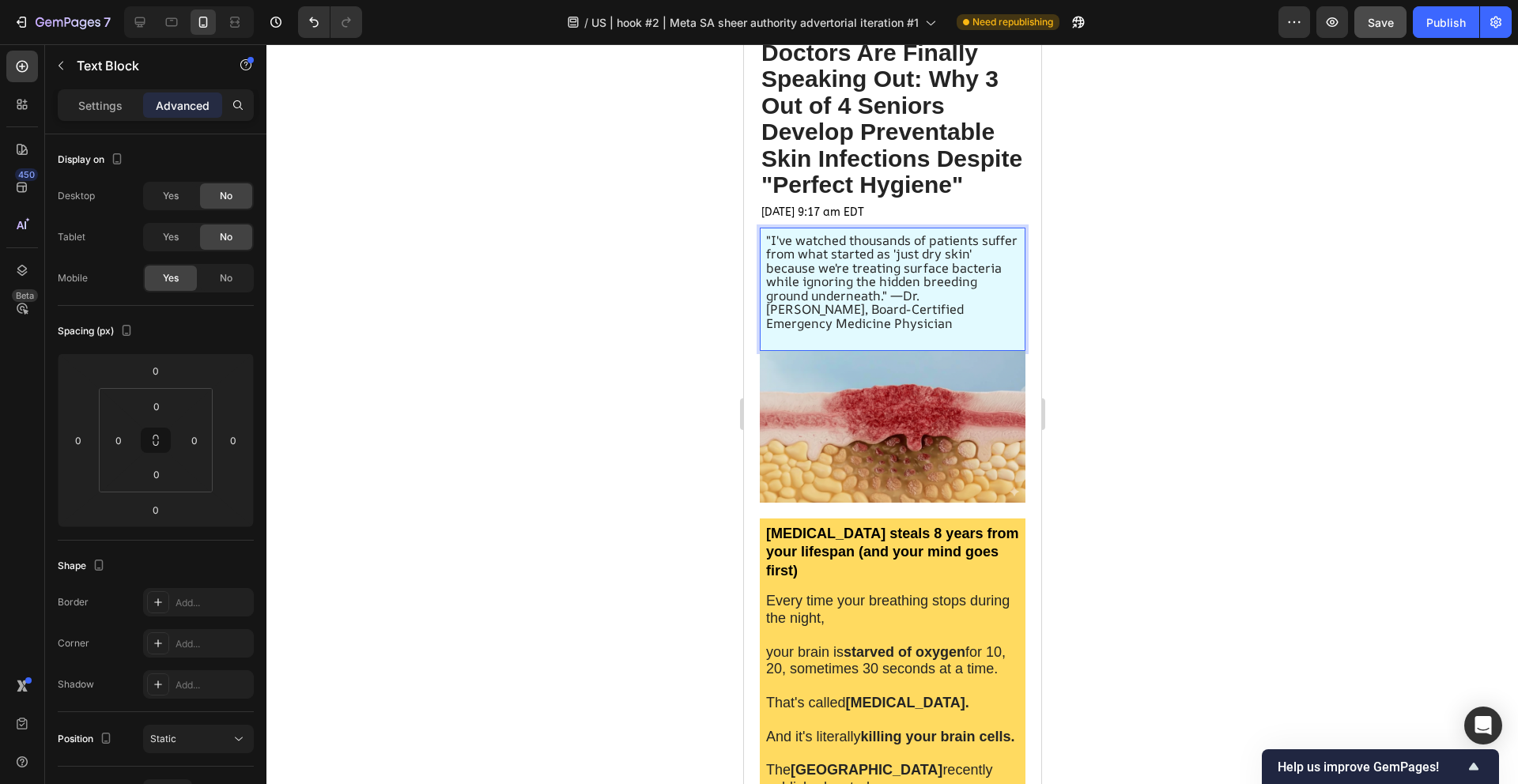
click at [889, 318] on span ""I've watched thousands of patients suffer from what started as 'just dry skin'…" at bounding box center [891, 281] width 252 height 101
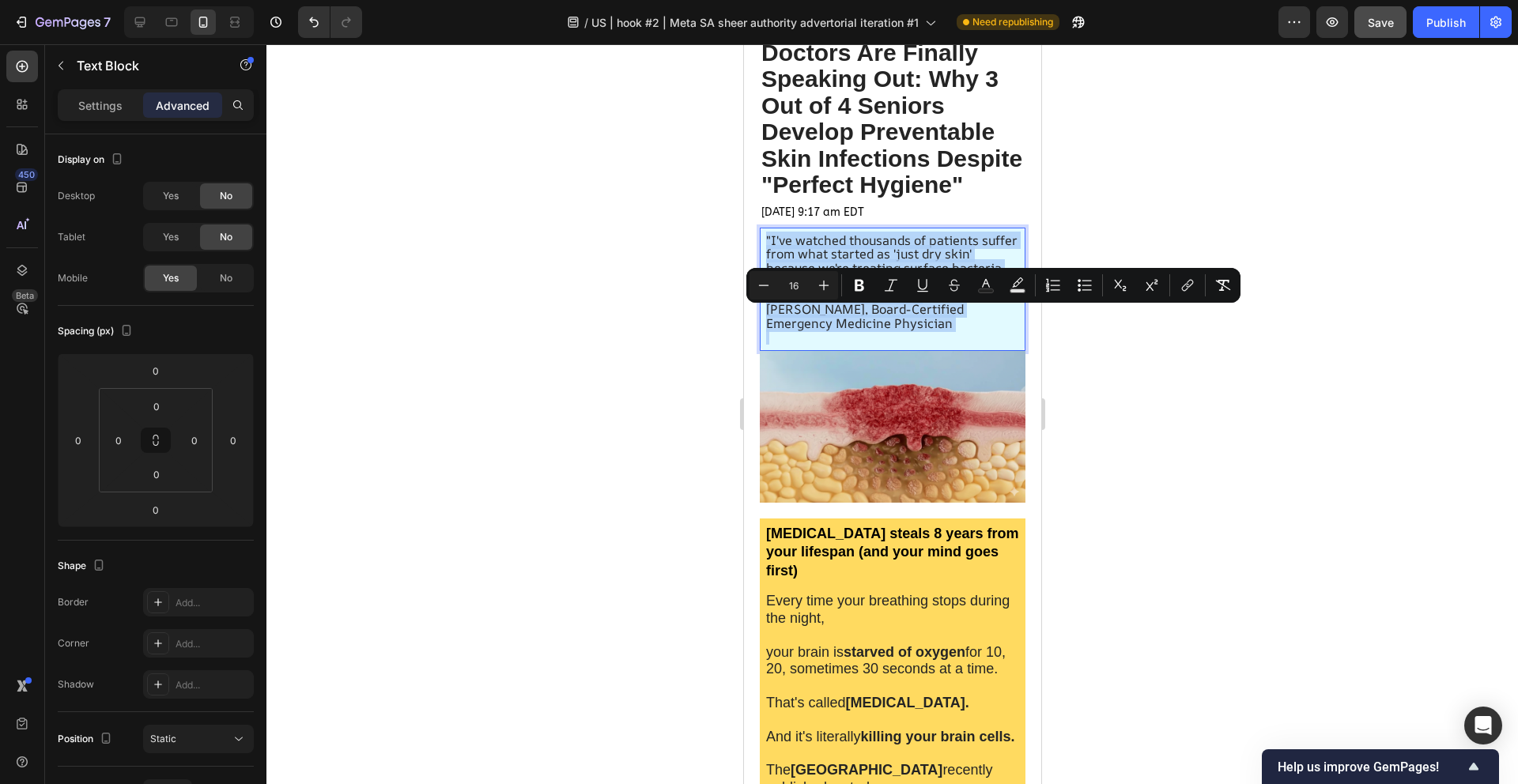
click at [891, 318] on span ""I've watched thousands of patients suffer from what started as 'just dry skin'…" at bounding box center [891, 281] width 252 height 101
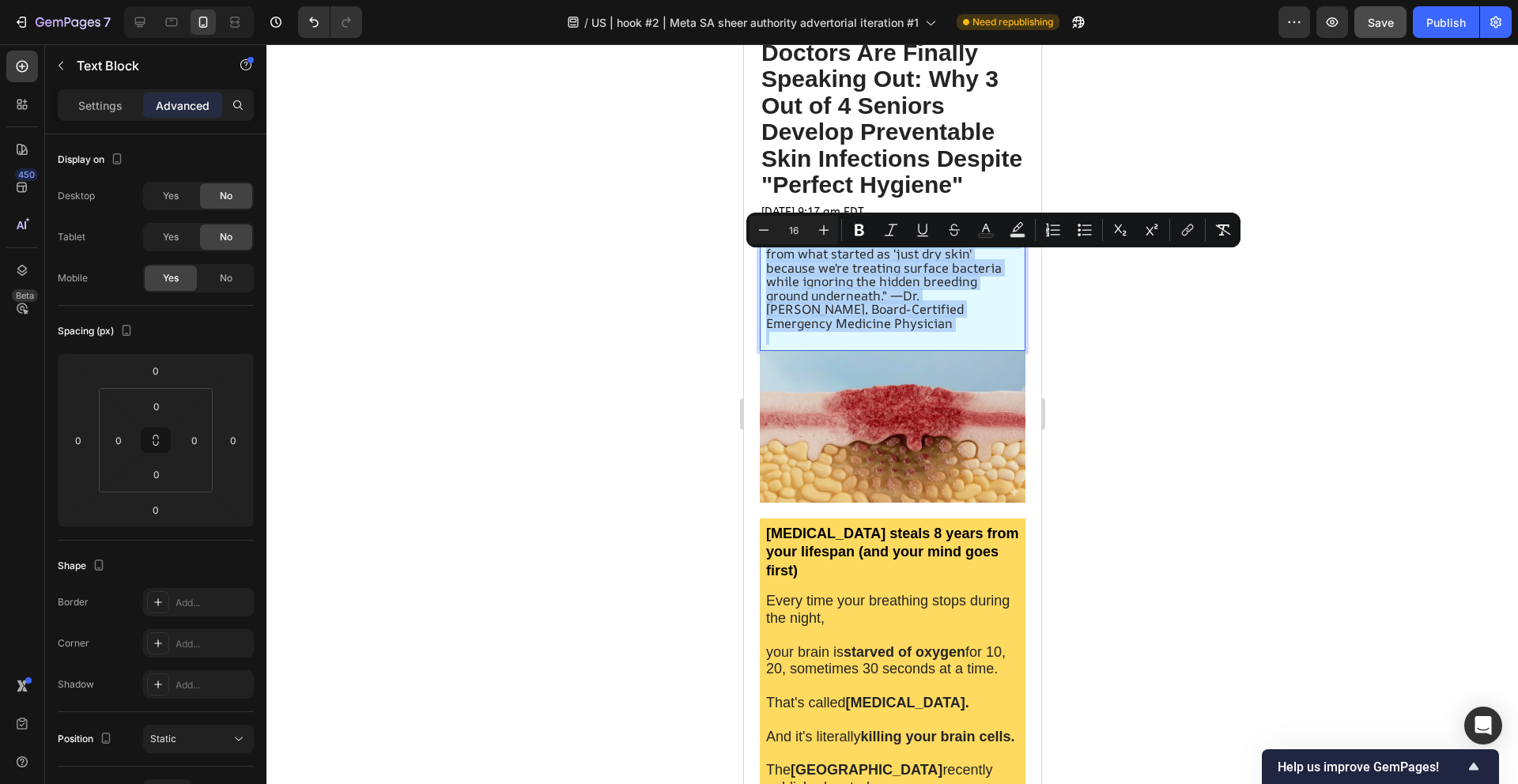
click at [891, 318] on span ""I've watched thousands of patients suffer from what started as 'just dry skin'…" at bounding box center [891, 281] width 252 height 101
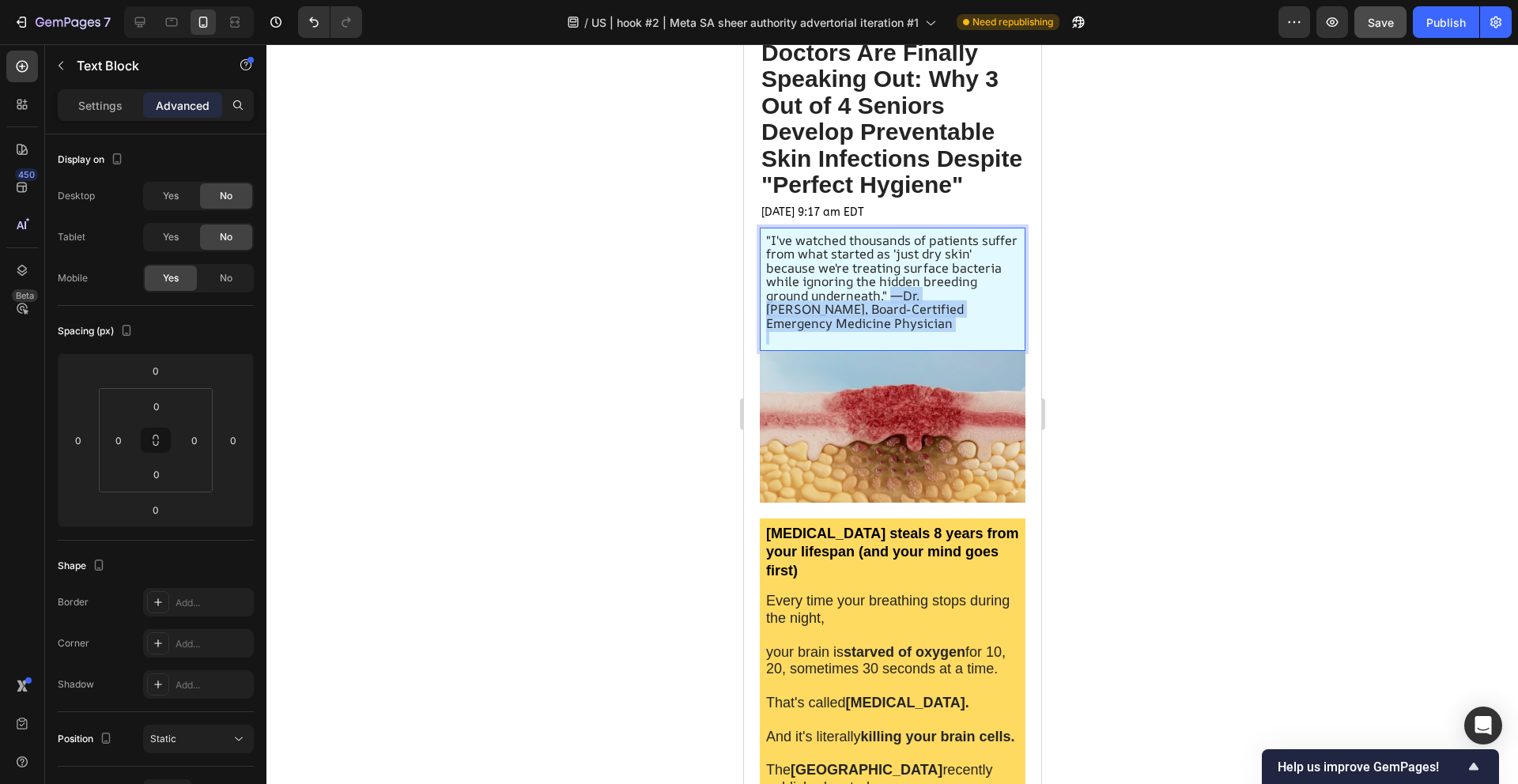
drag, startPoint x: 891, startPoint y: 318, endPoint x: 966, endPoint y: 358, distance: 85.0
click at [965, 351] on div ""I've watched thousands of patients suffer from what started as 'just dry skin'…" at bounding box center [892, 288] width 265 height 123
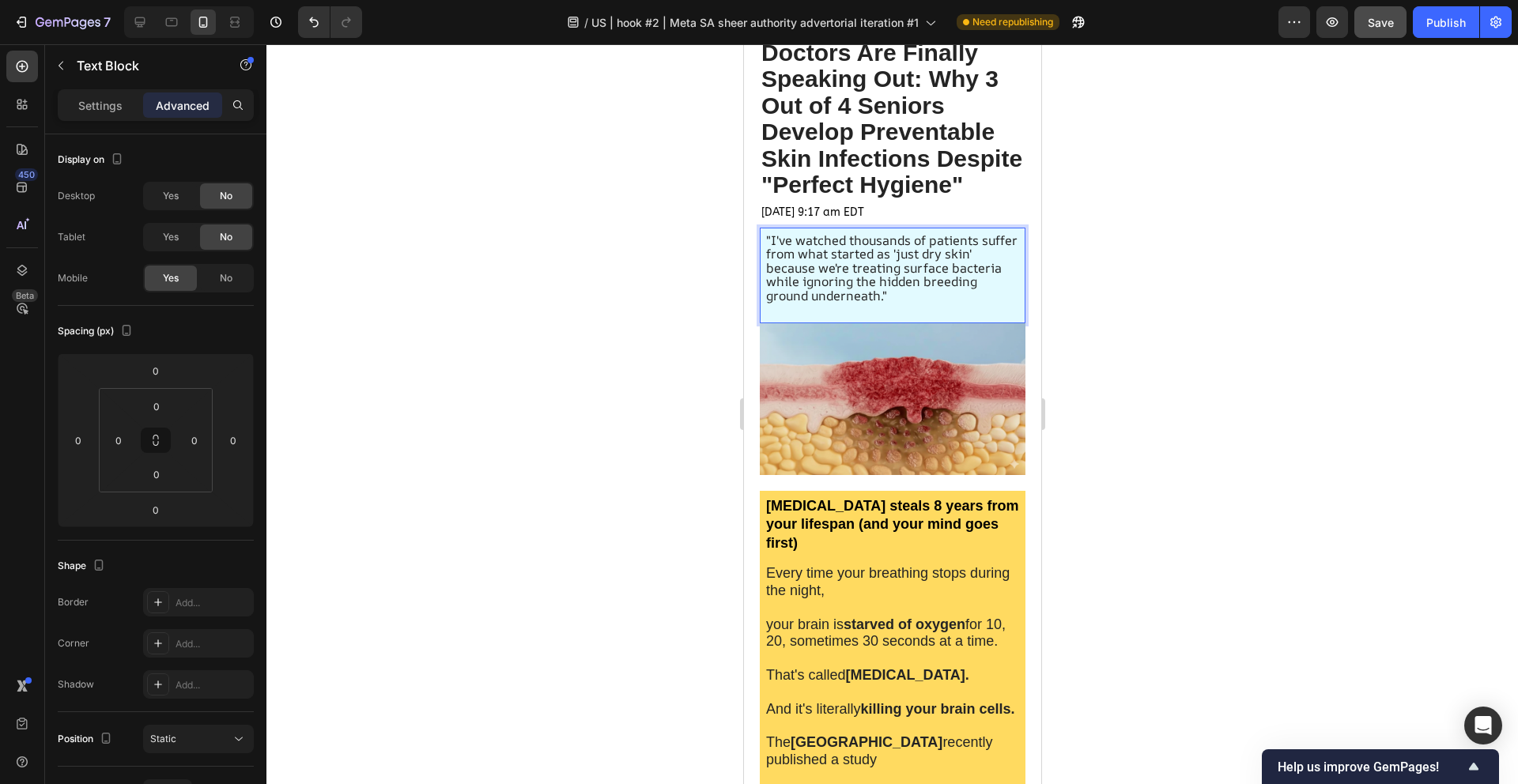
click at [912, 317] on p "Rich Text Editor. Editing area: main" at bounding box center [892, 309] width 253 height 14
click at [1087, 371] on div at bounding box center [892, 414] width 1252 height 740
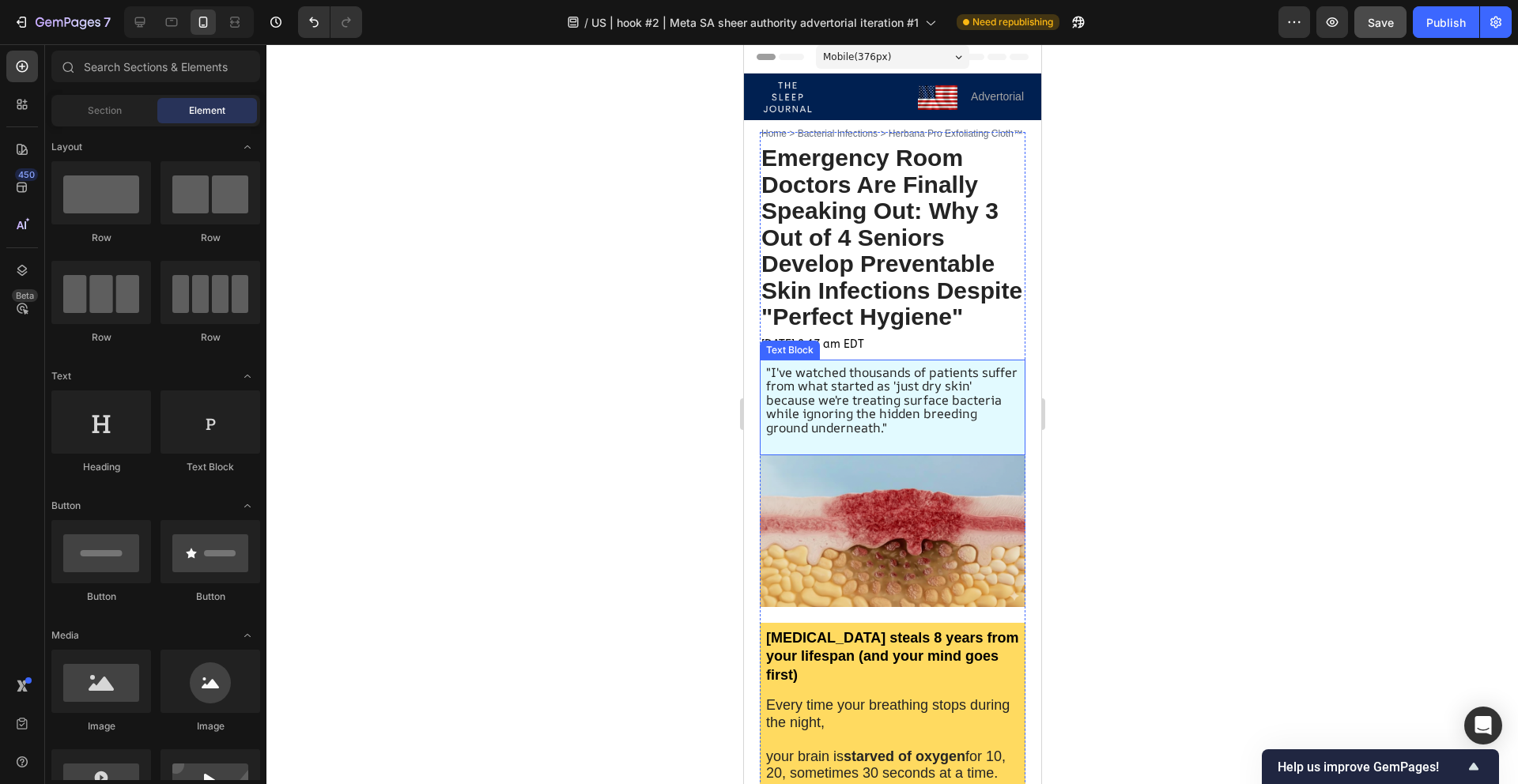
scroll to position [0, 0]
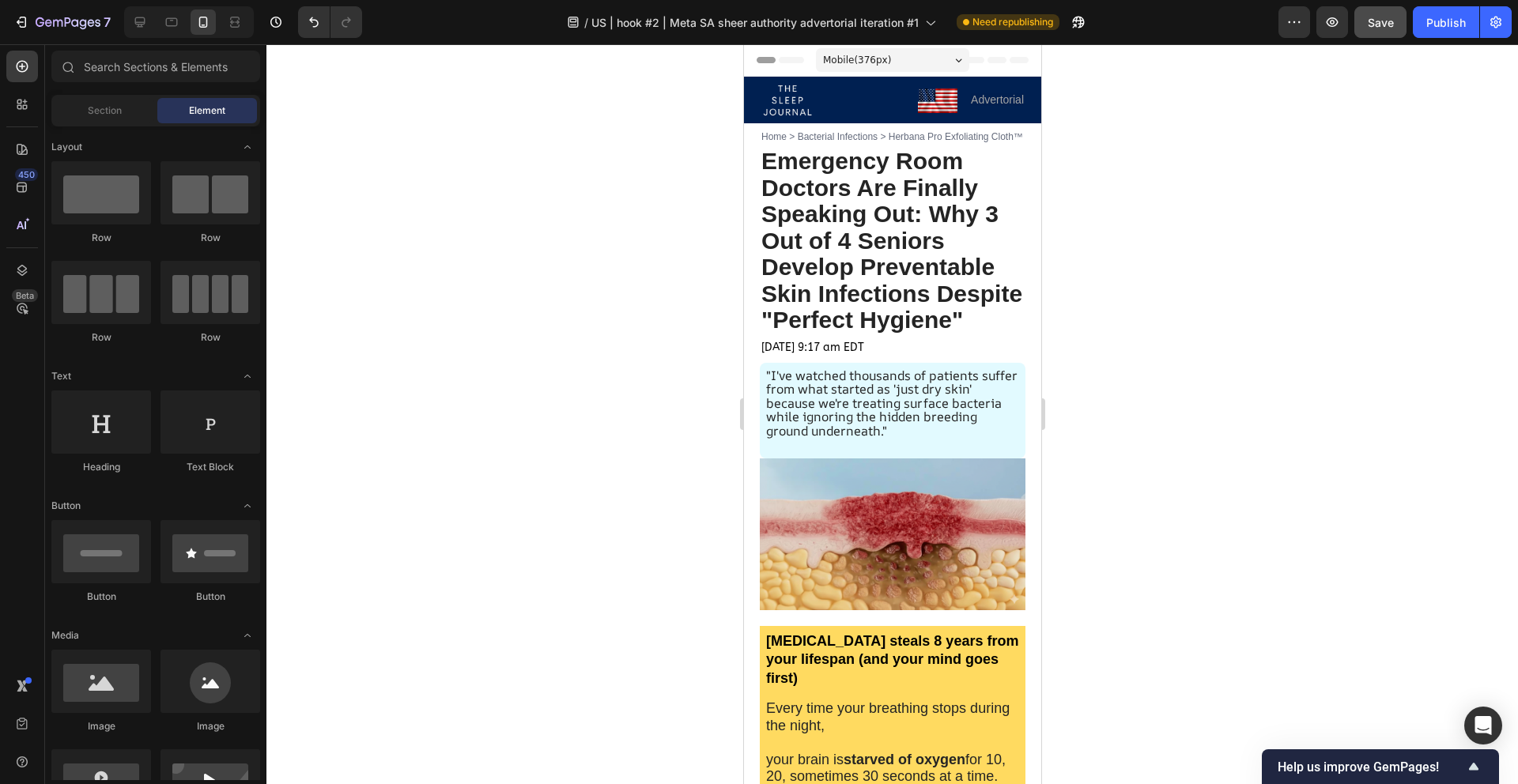
click at [632, 192] on div at bounding box center [892, 414] width 1252 height 740
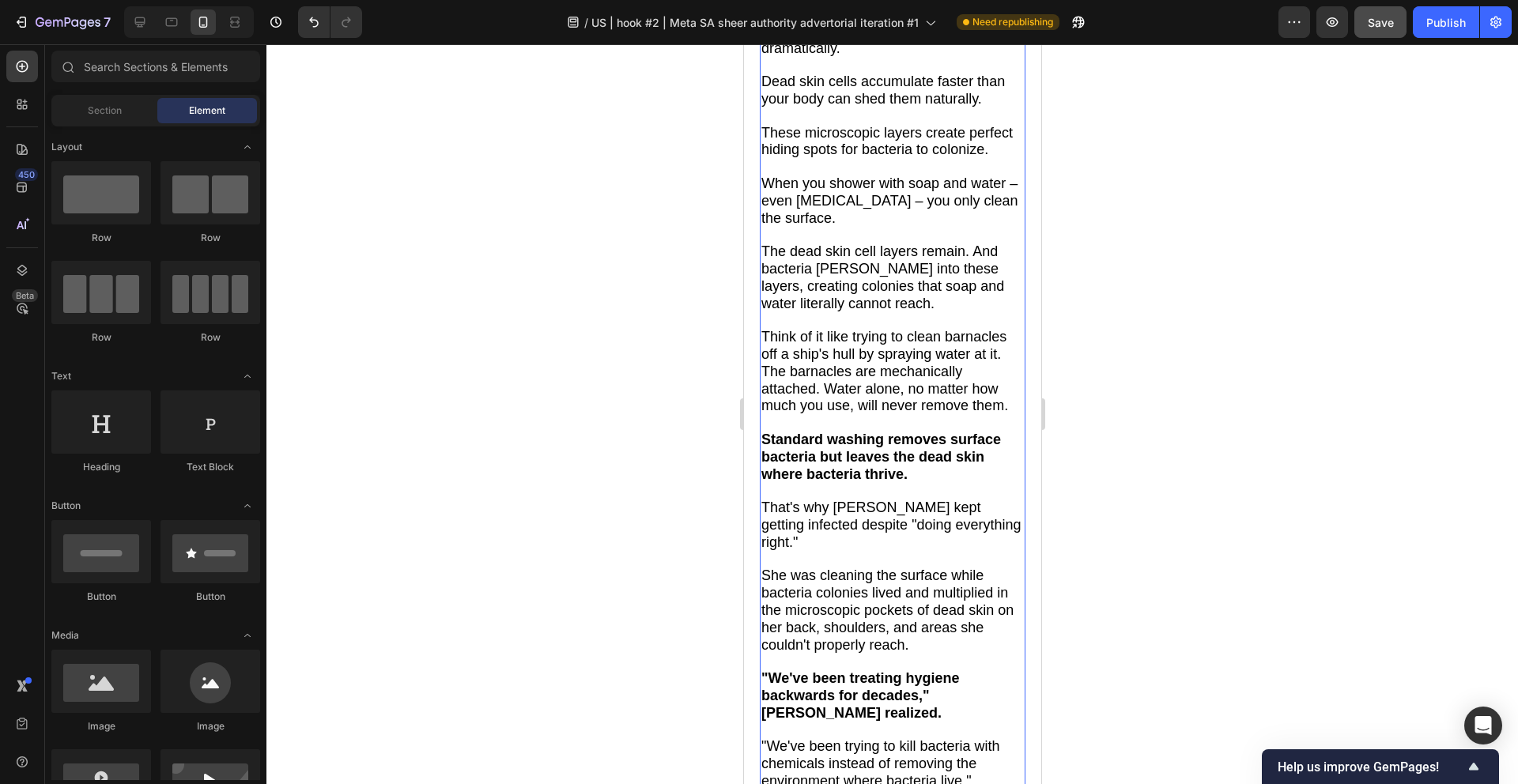
scroll to position [4869, 0]
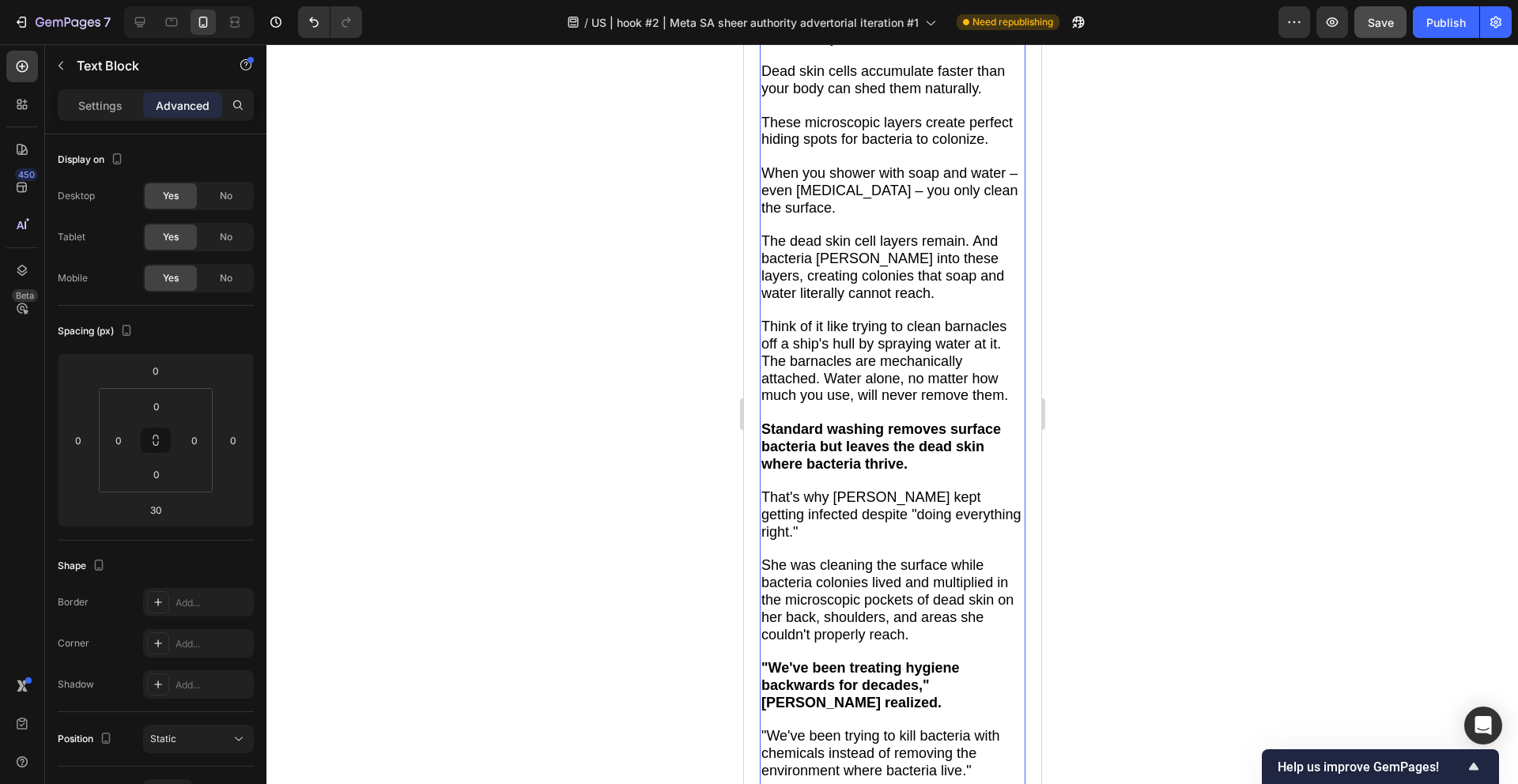
click at [879, 422] on p at bounding box center [892, 413] width 263 height 17
click at [879, 422] on p "Rich Text Editor. Editing area: main" at bounding box center [892, 413] width 263 height 17
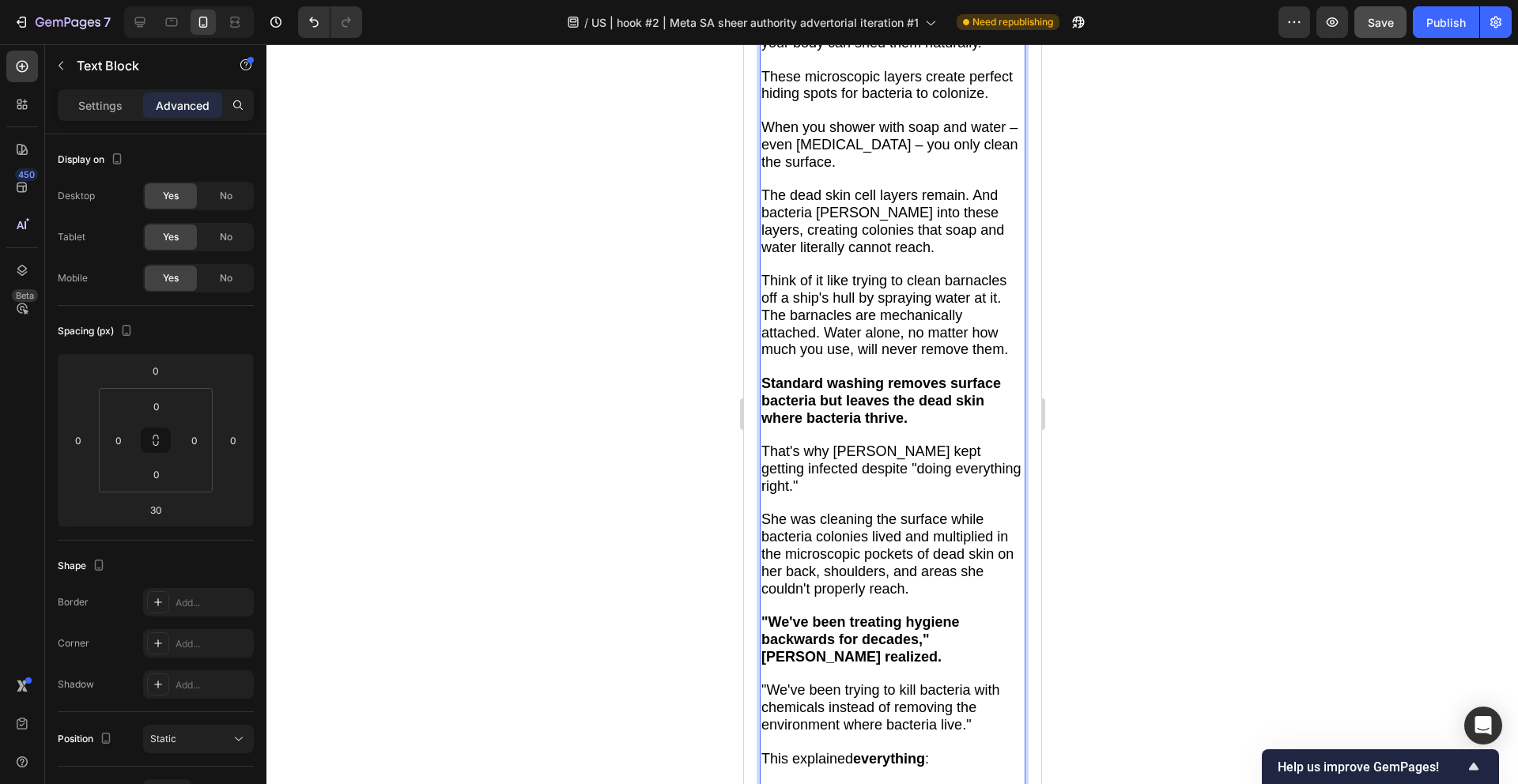
scroll to position [4915, 0]
click at [911, 426] on p "Standard washing removes surface bacteria but leaves the dead skin where bacter…" at bounding box center [892, 400] width 263 height 52
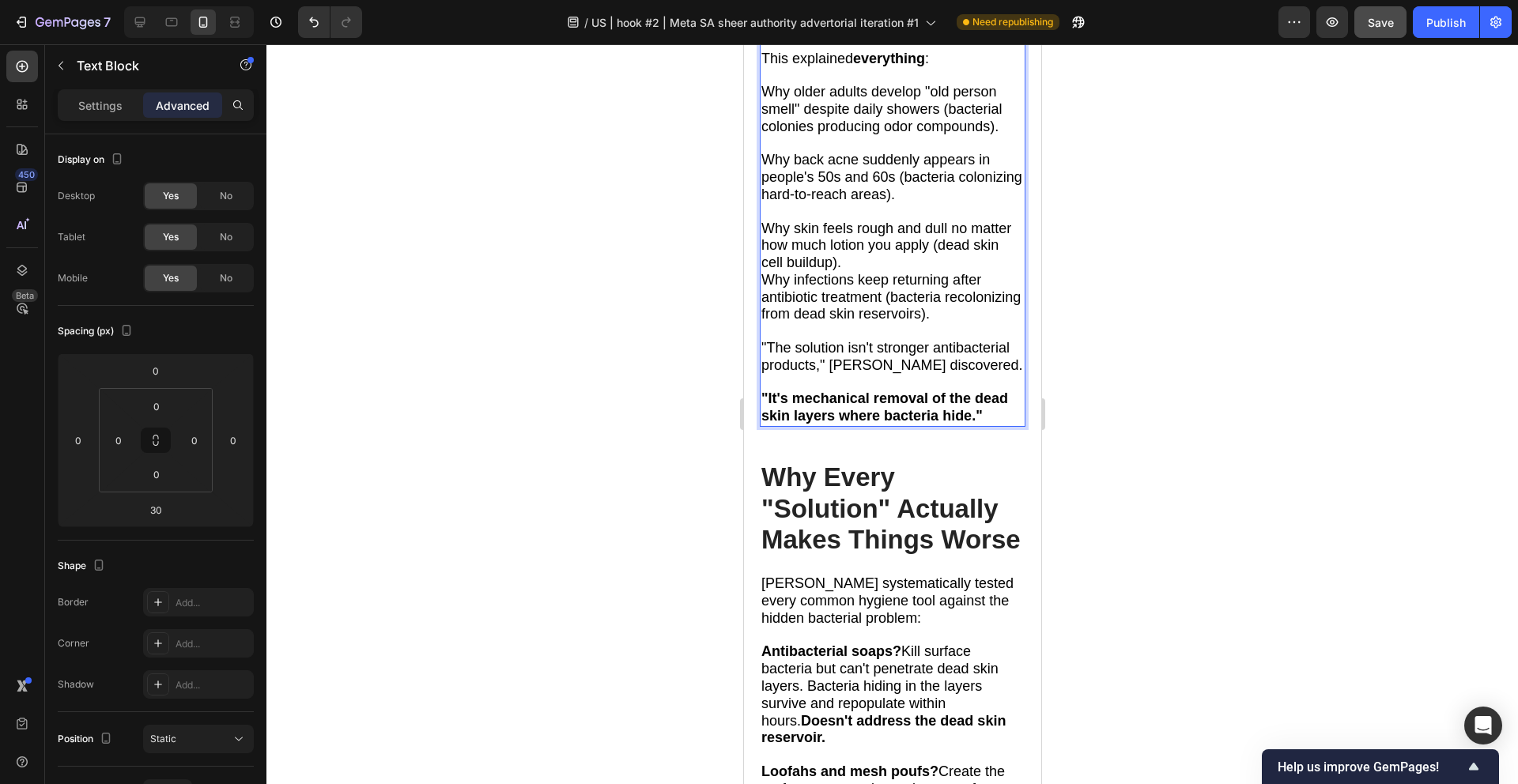
scroll to position [5616, 0]
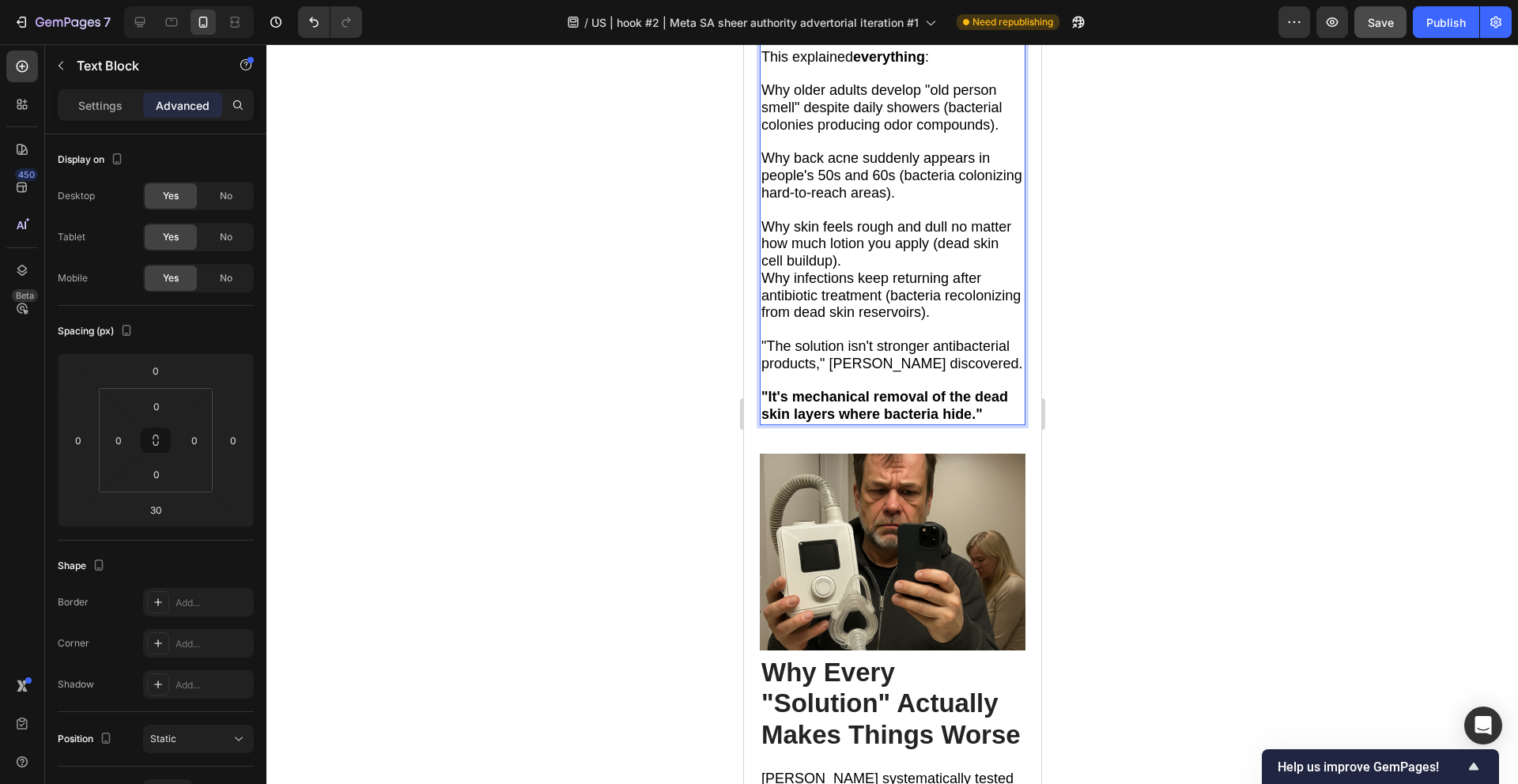
click at [1085, 437] on div at bounding box center [892, 414] width 1252 height 740
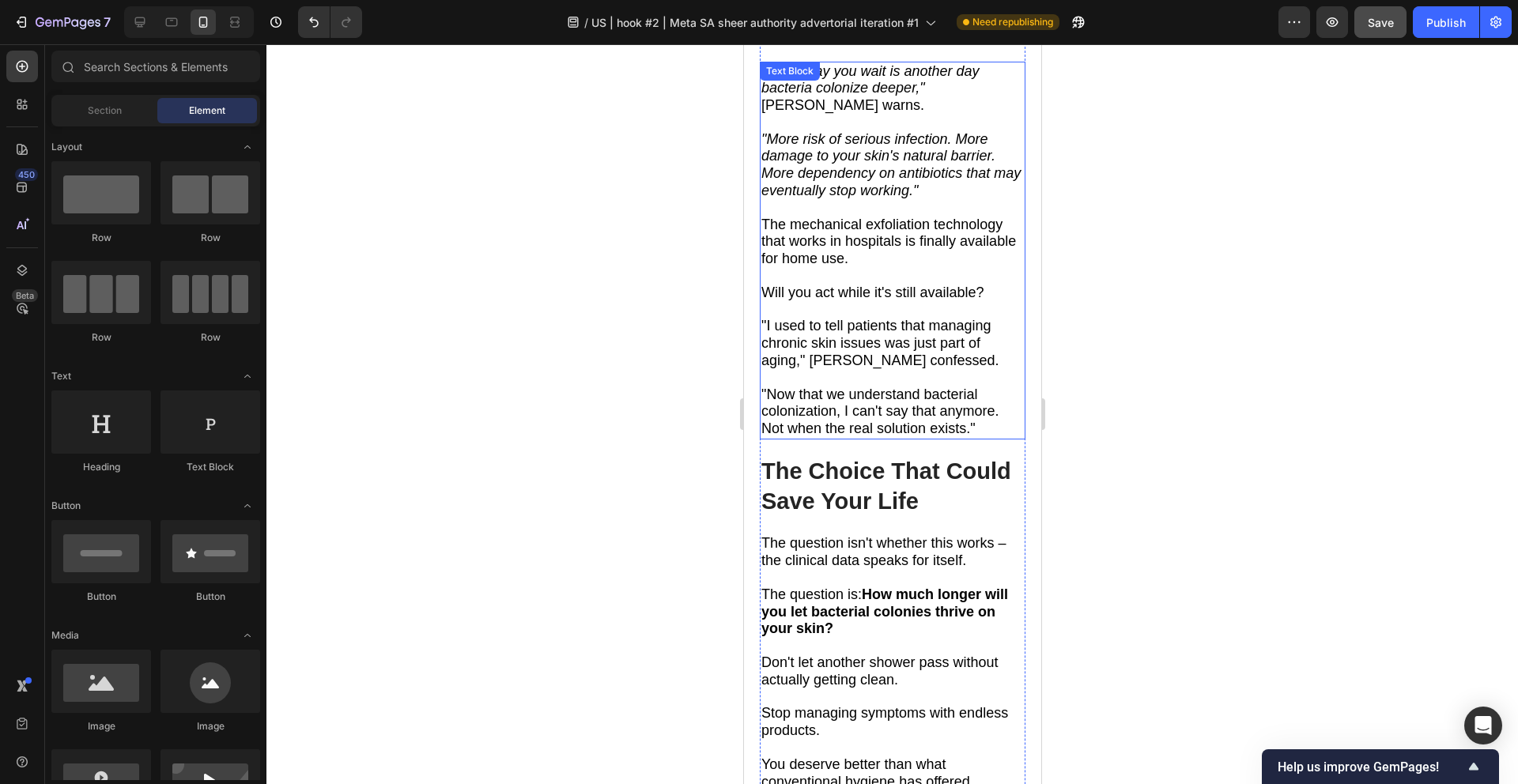
scroll to position [12530, 0]
